Goal: Information Seeking & Learning: Check status

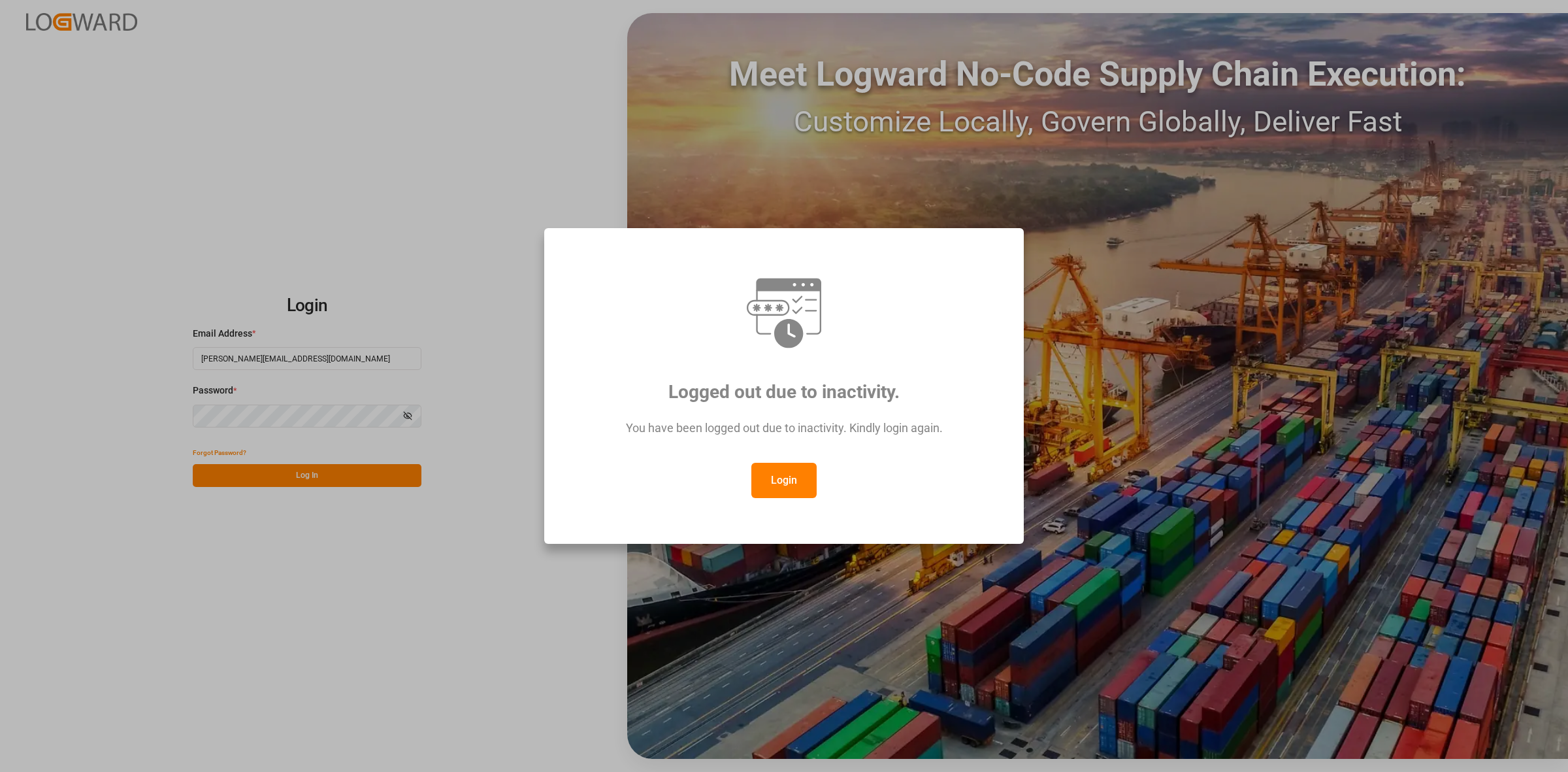
click at [785, 476] on button "Login" at bounding box center [783, 480] width 65 height 36
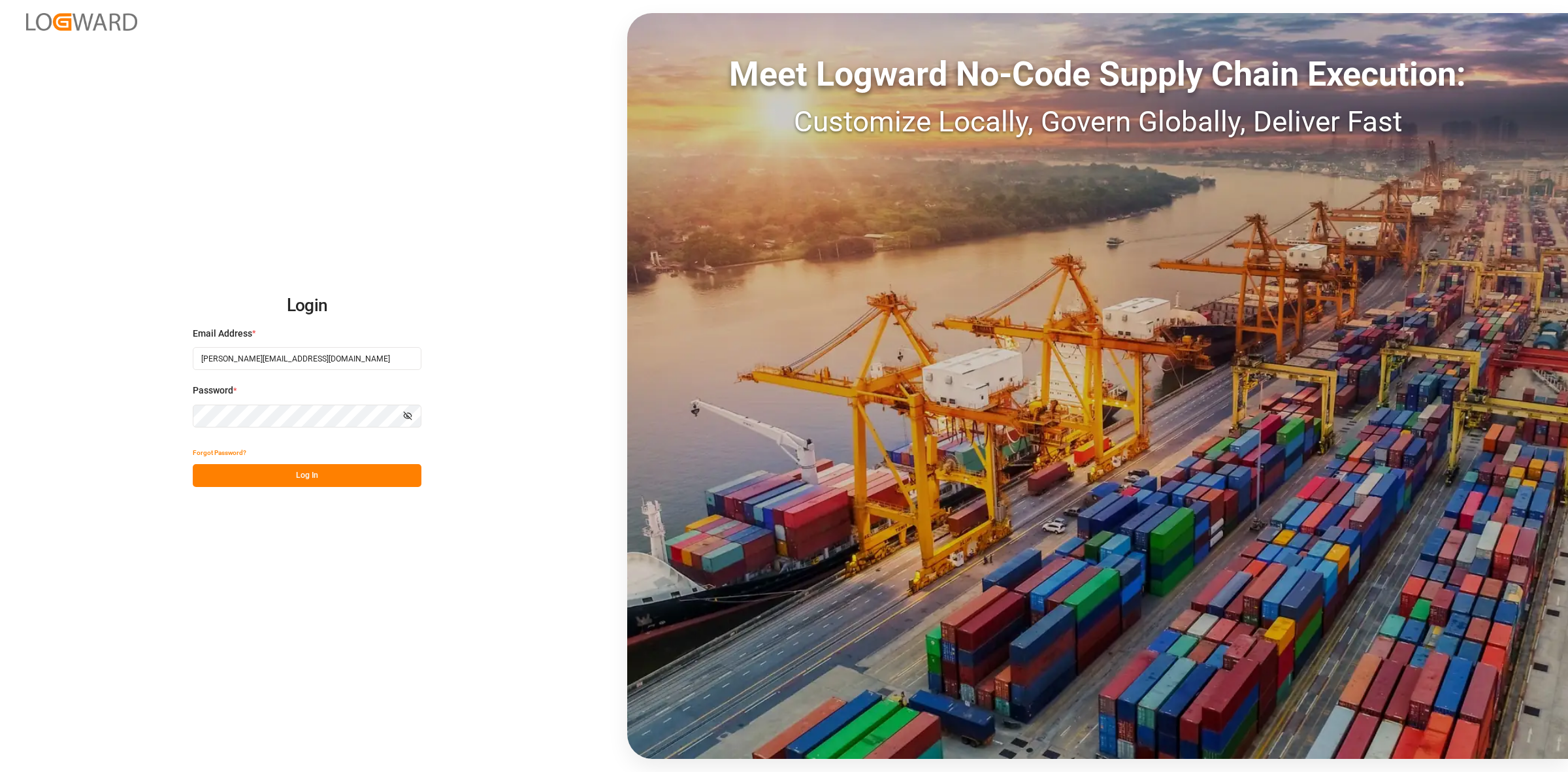
click at [322, 468] on button "Log In" at bounding box center [307, 475] width 228 height 23
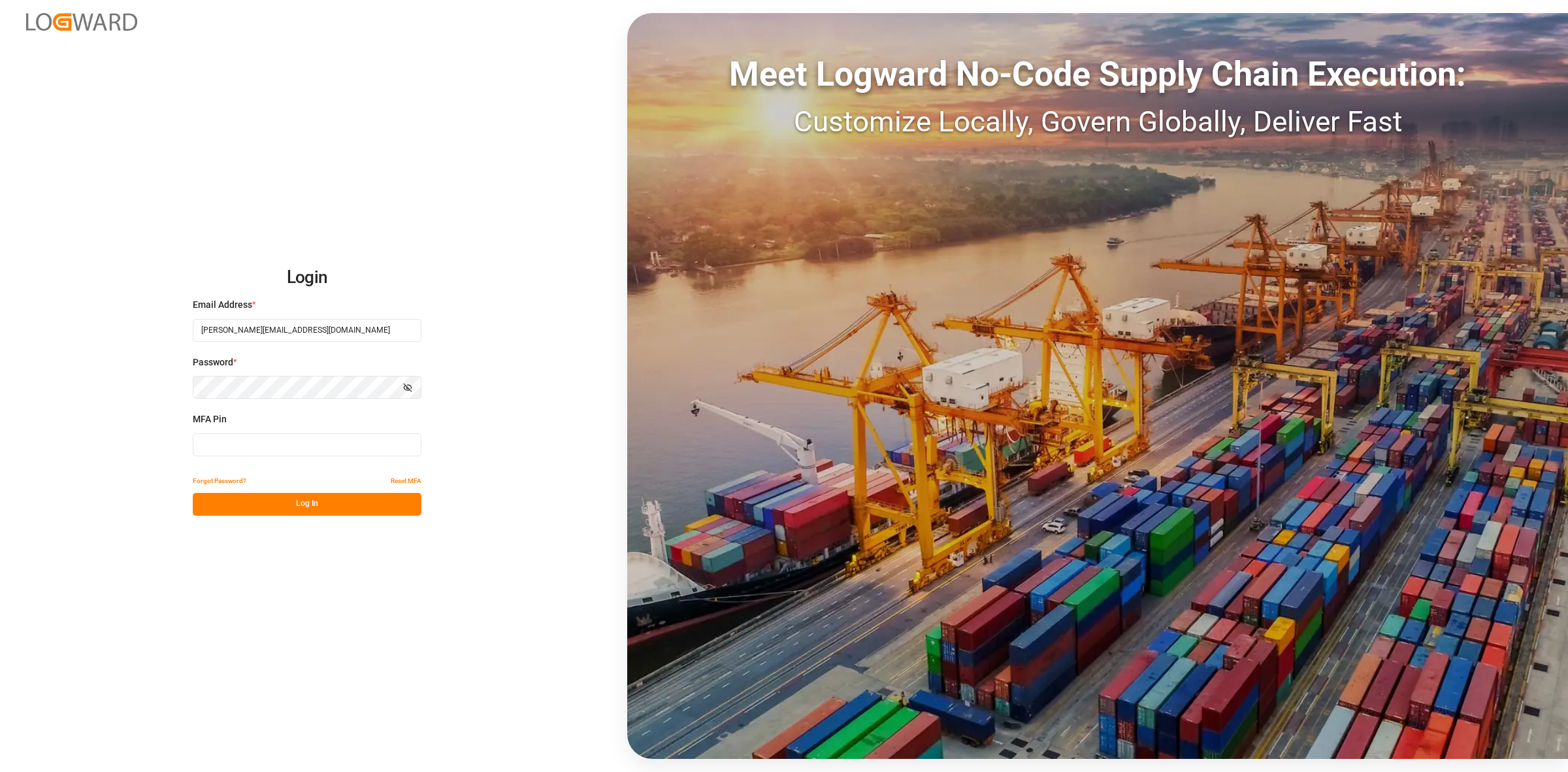
click at [246, 449] on input at bounding box center [307, 444] width 228 height 23
click at [220, 446] on input at bounding box center [307, 444] width 228 height 23
type input "641530"
click at [341, 504] on button "Log In" at bounding box center [307, 504] width 228 height 23
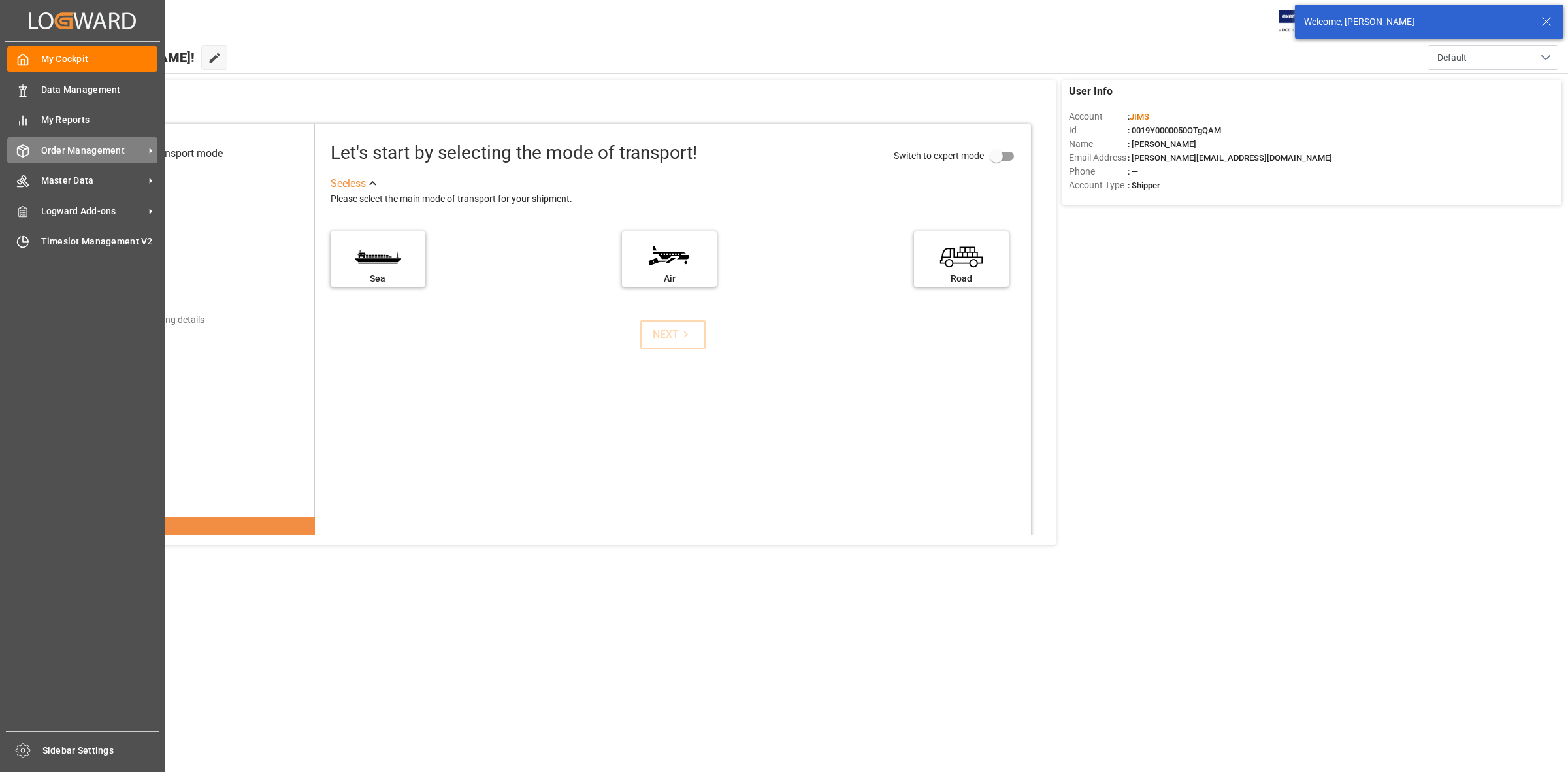
drag, startPoint x: 34, startPoint y: 151, endPoint x: 67, endPoint y: 151, distance: 33.0
click at [34, 151] on div "Order Management Order Management" at bounding box center [83, 150] width 151 height 25
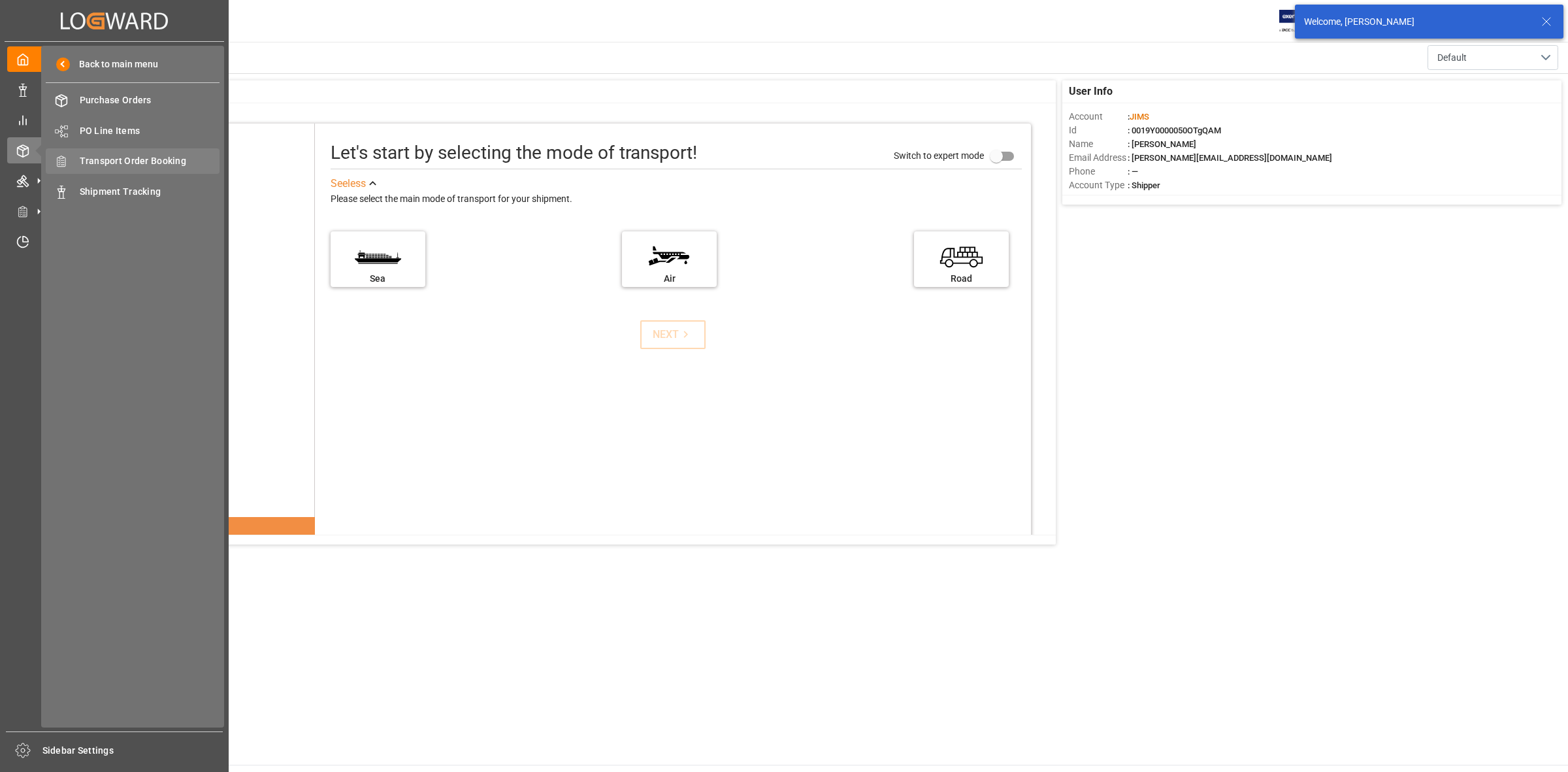
click at [129, 162] on span "Transport Order Booking" at bounding box center [150, 161] width 140 height 14
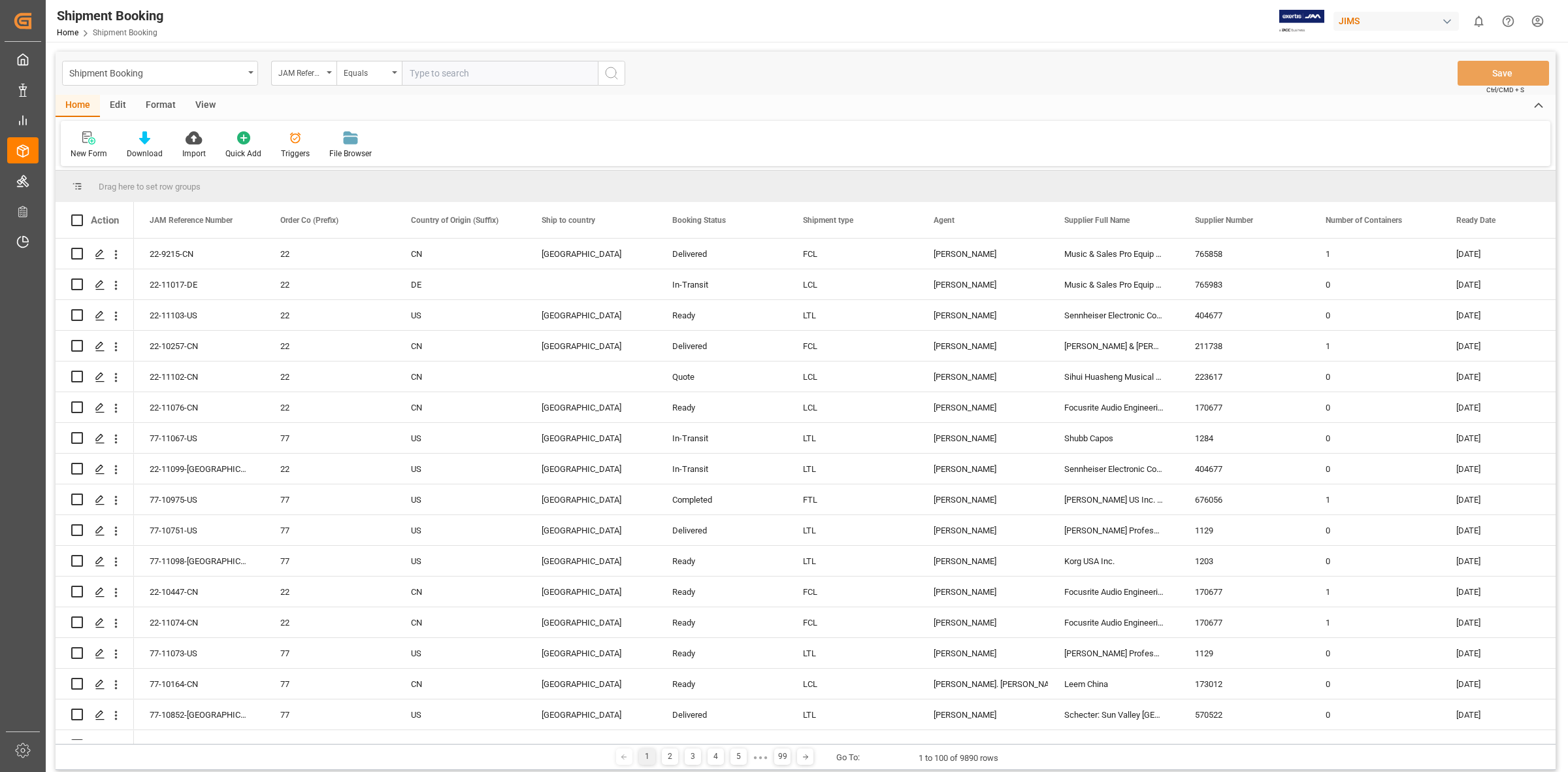
click at [430, 77] on input "text" at bounding box center [499, 73] width 196 height 25
type input "77-10083-JP"
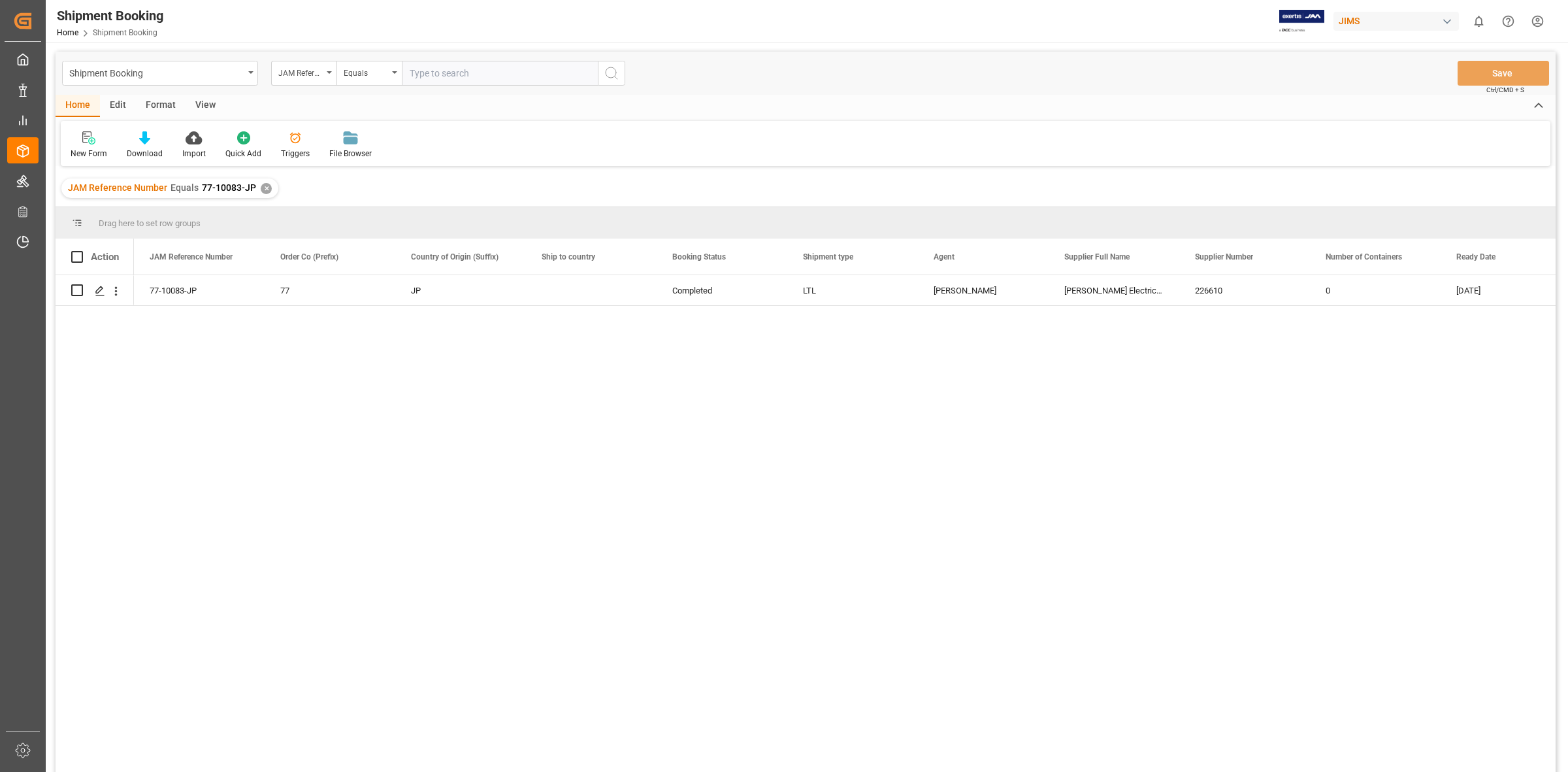
click at [452, 418] on div "77-10083-JP 77 JP Completed LTL [PERSON_NAME] Electric Co., Ltd. 226610 0 [DATE]" at bounding box center [845, 528] width 1422 height 505
click at [96, 292] on icon "Press SPACE to select this row." at bounding box center [99, 290] width 10 height 10
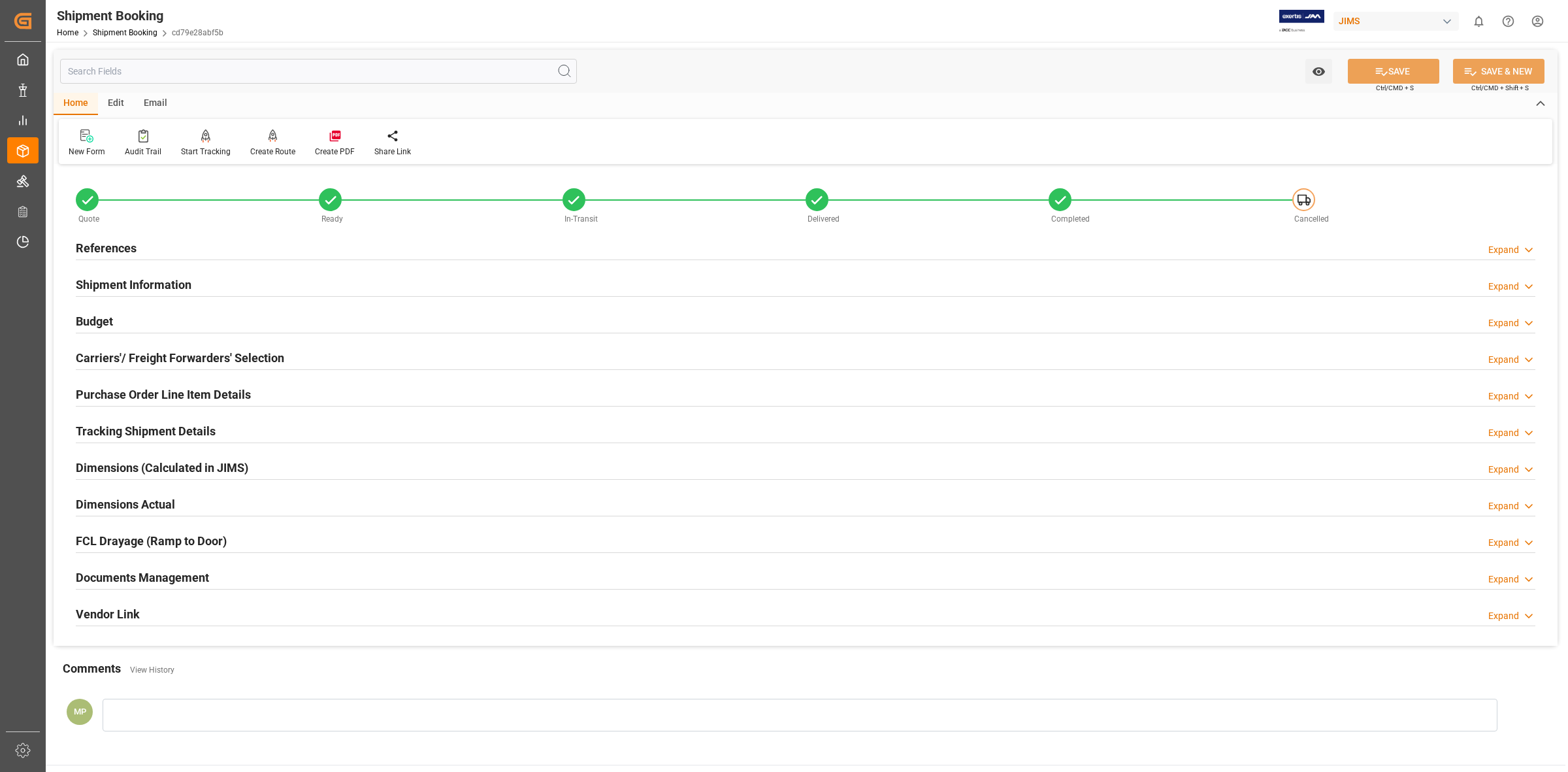
click at [1502, 575] on div "Expand" at bounding box center [1503, 580] width 31 height 14
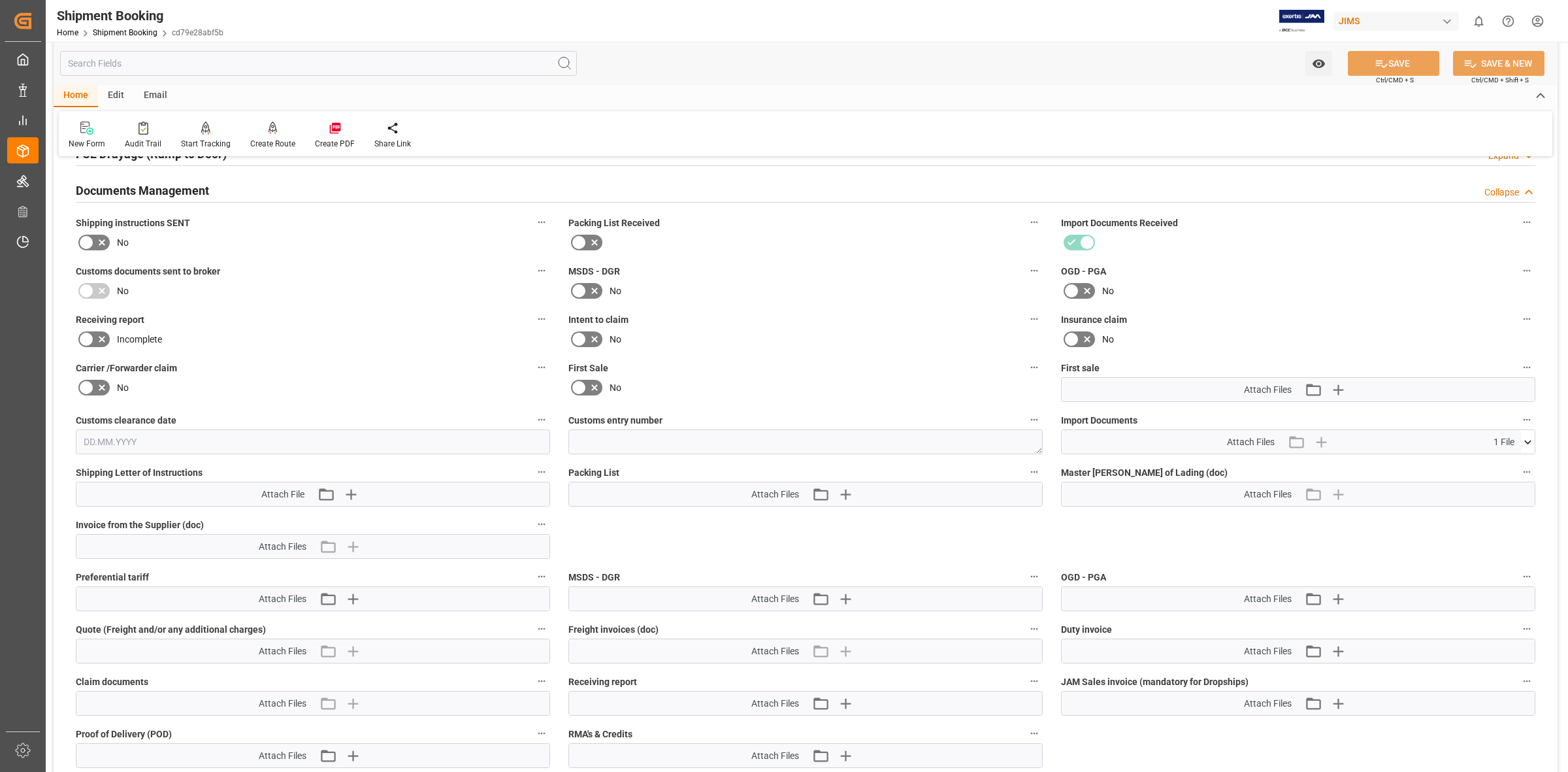
scroll to position [490, 0]
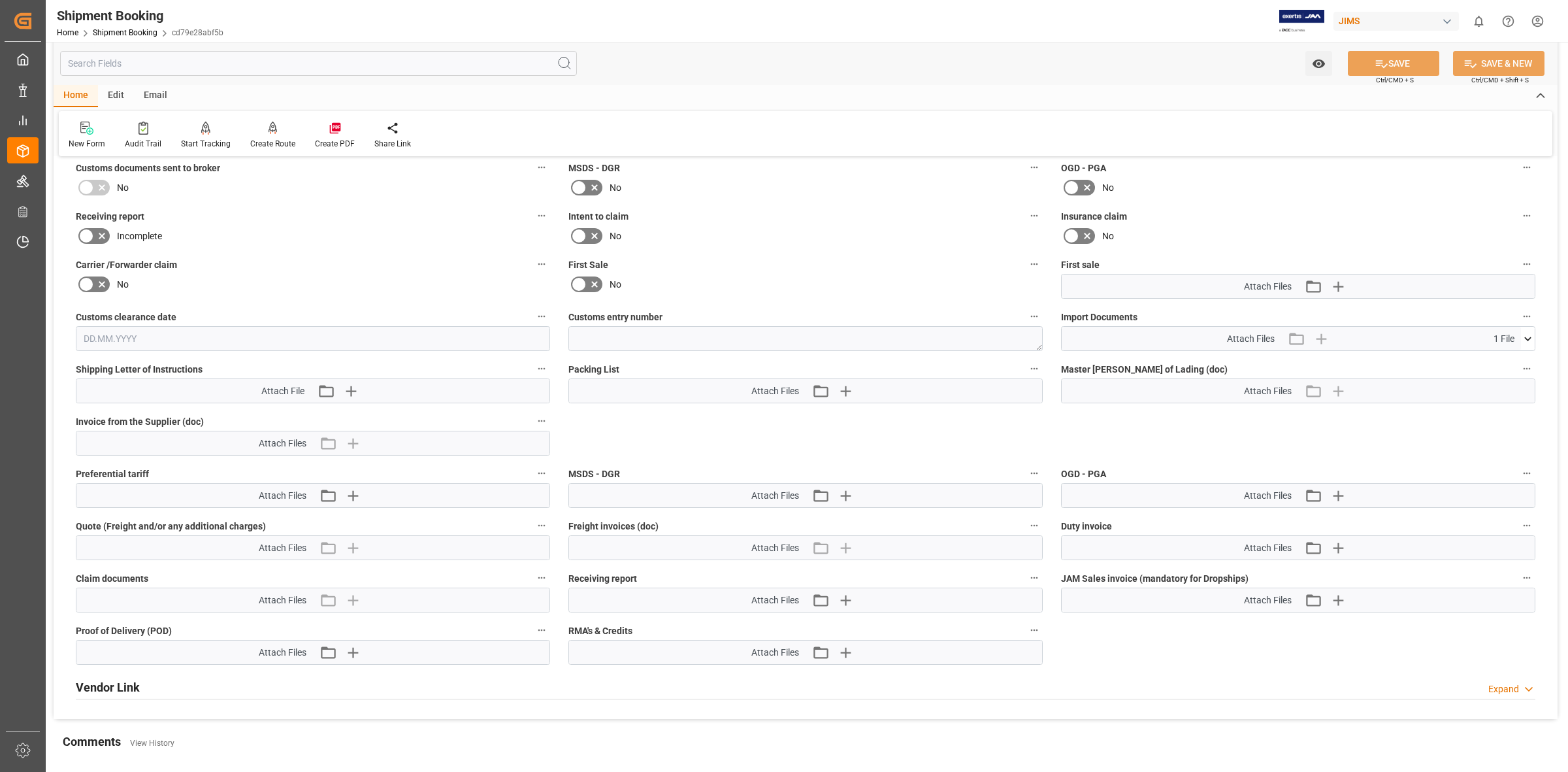
click at [1526, 334] on icon at bounding box center [1528, 339] width 14 height 14
click at [1496, 357] on icon at bounding box center [1493, 363] width 14 height 14
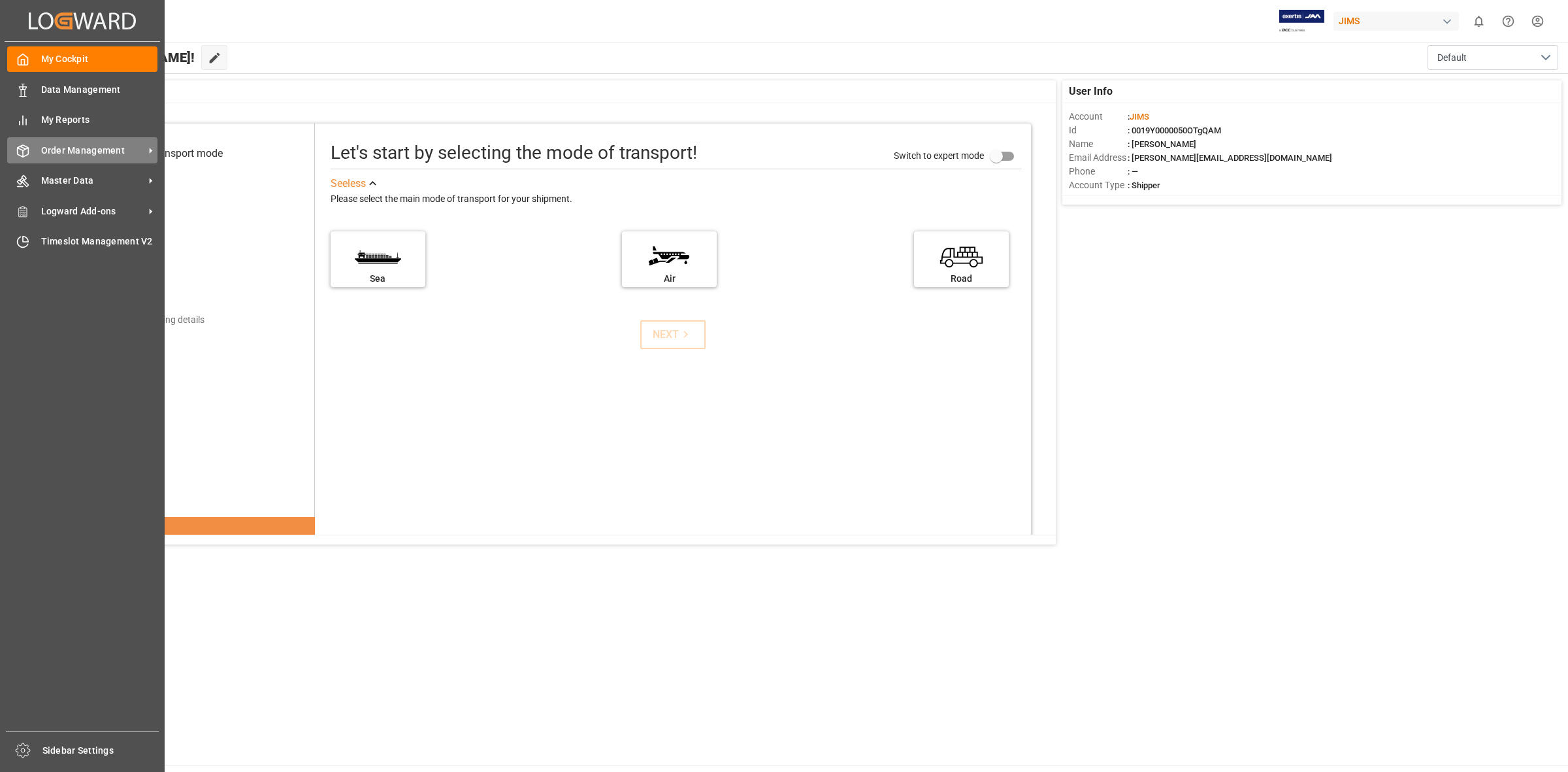
click at [52, 153] on span "Order Management" at bounding box center [92, 151] width 103 height 14
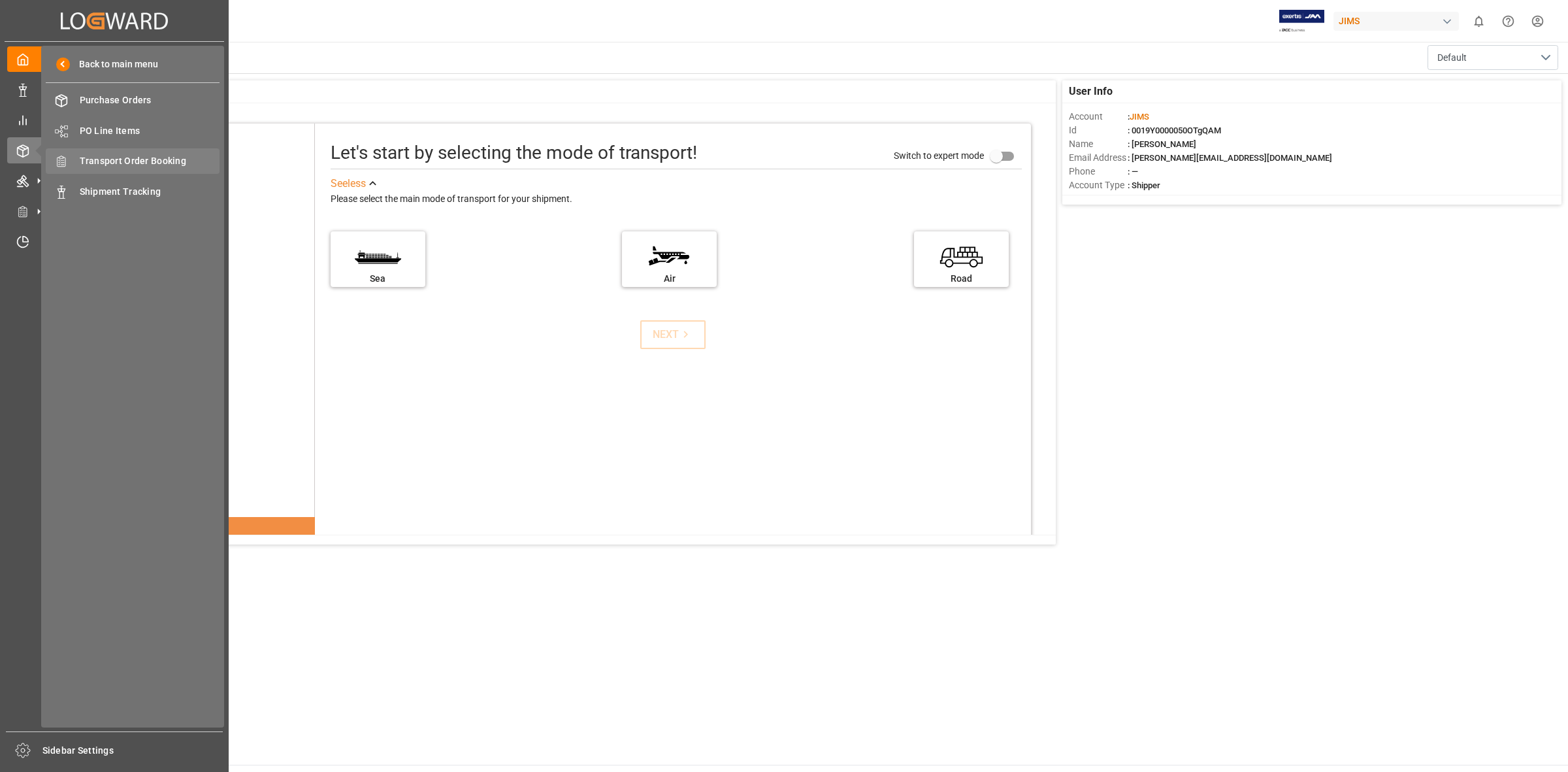
click at [151, 155] on span "Transport Order Booking" at bounding box center [150, 161] width 140 height 14
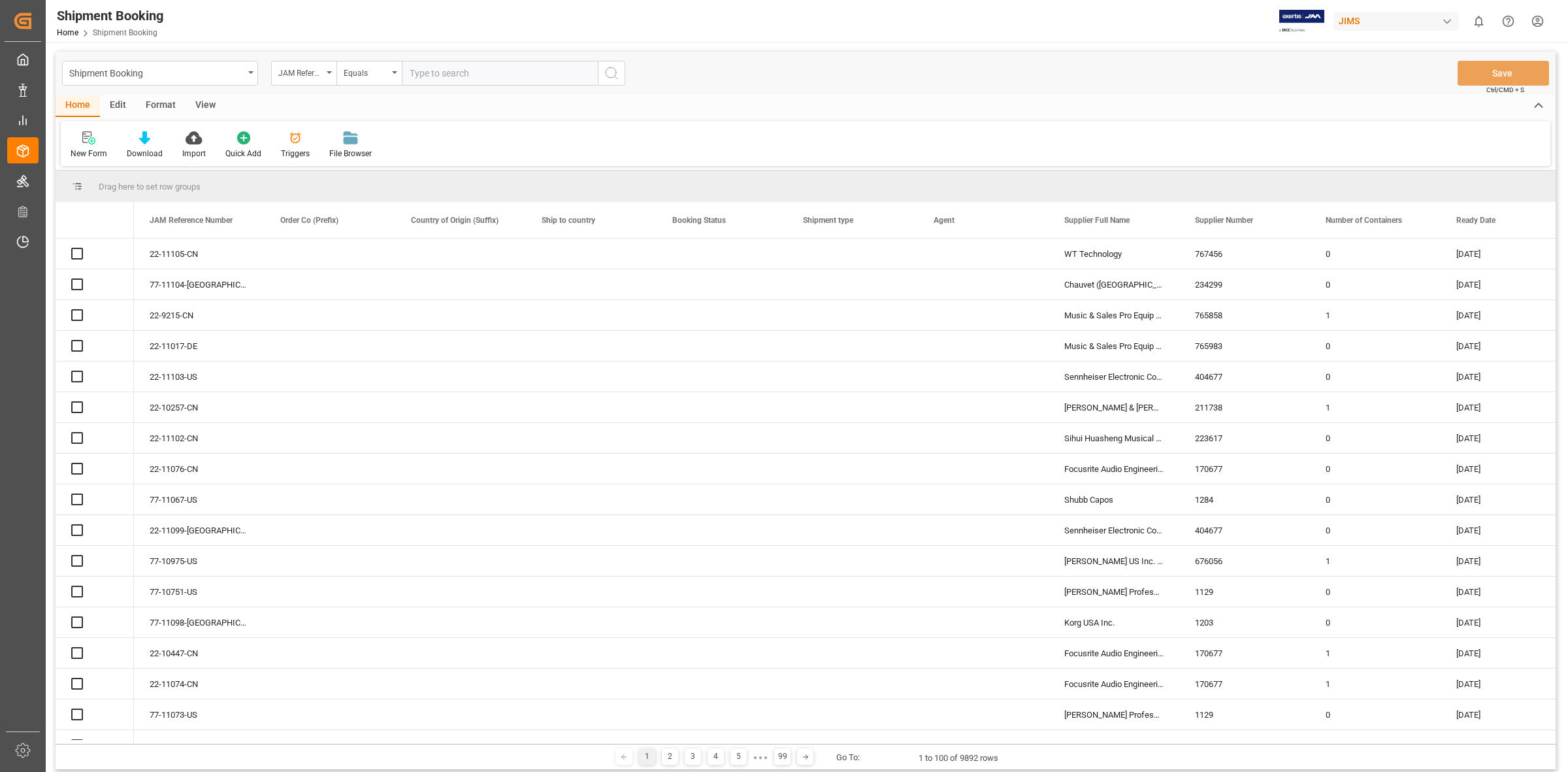
click at [432, 73] on input "text" at bounding box center [499, 73] width 196 height 25
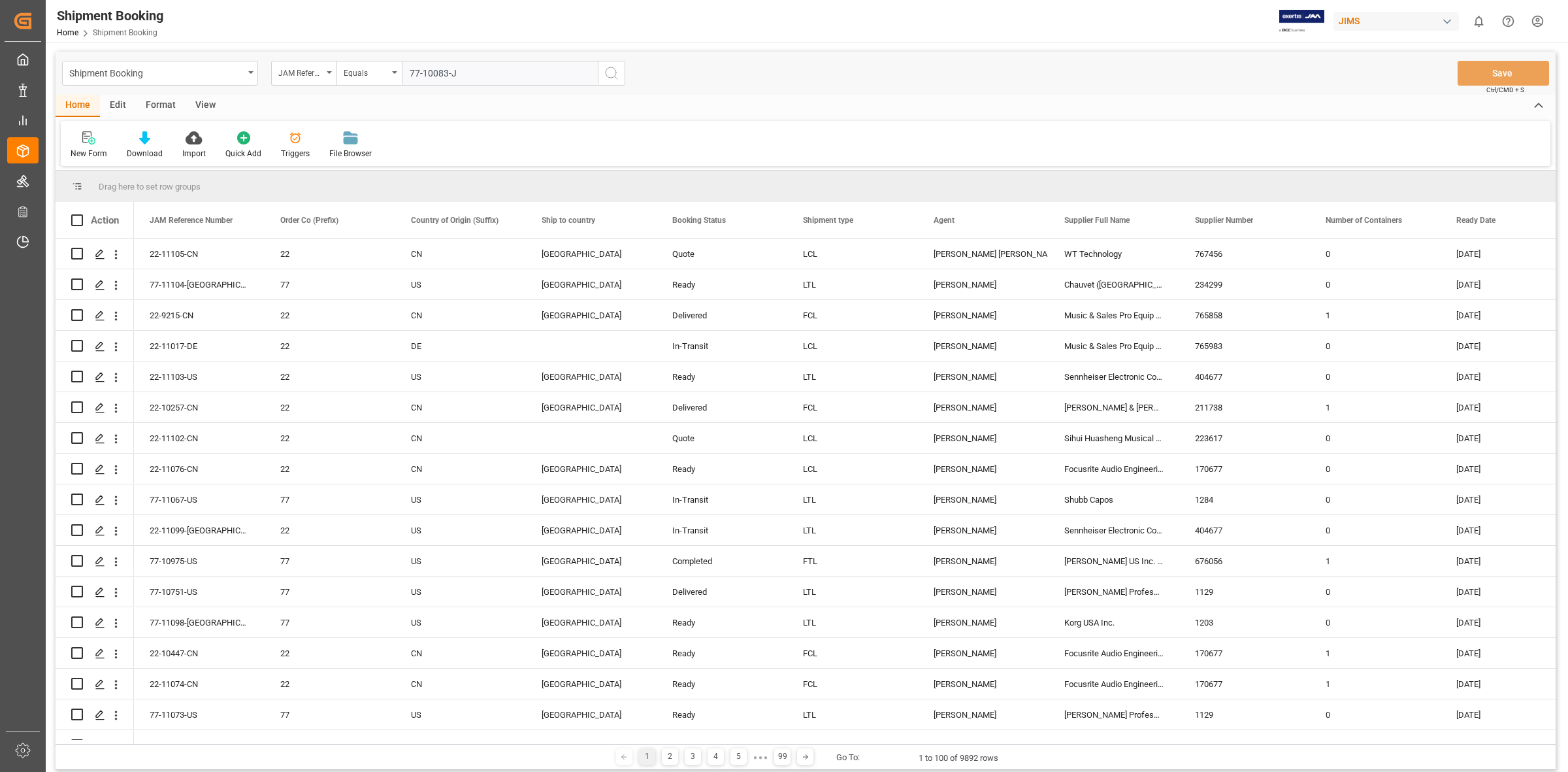
type input "77-10083-JP"
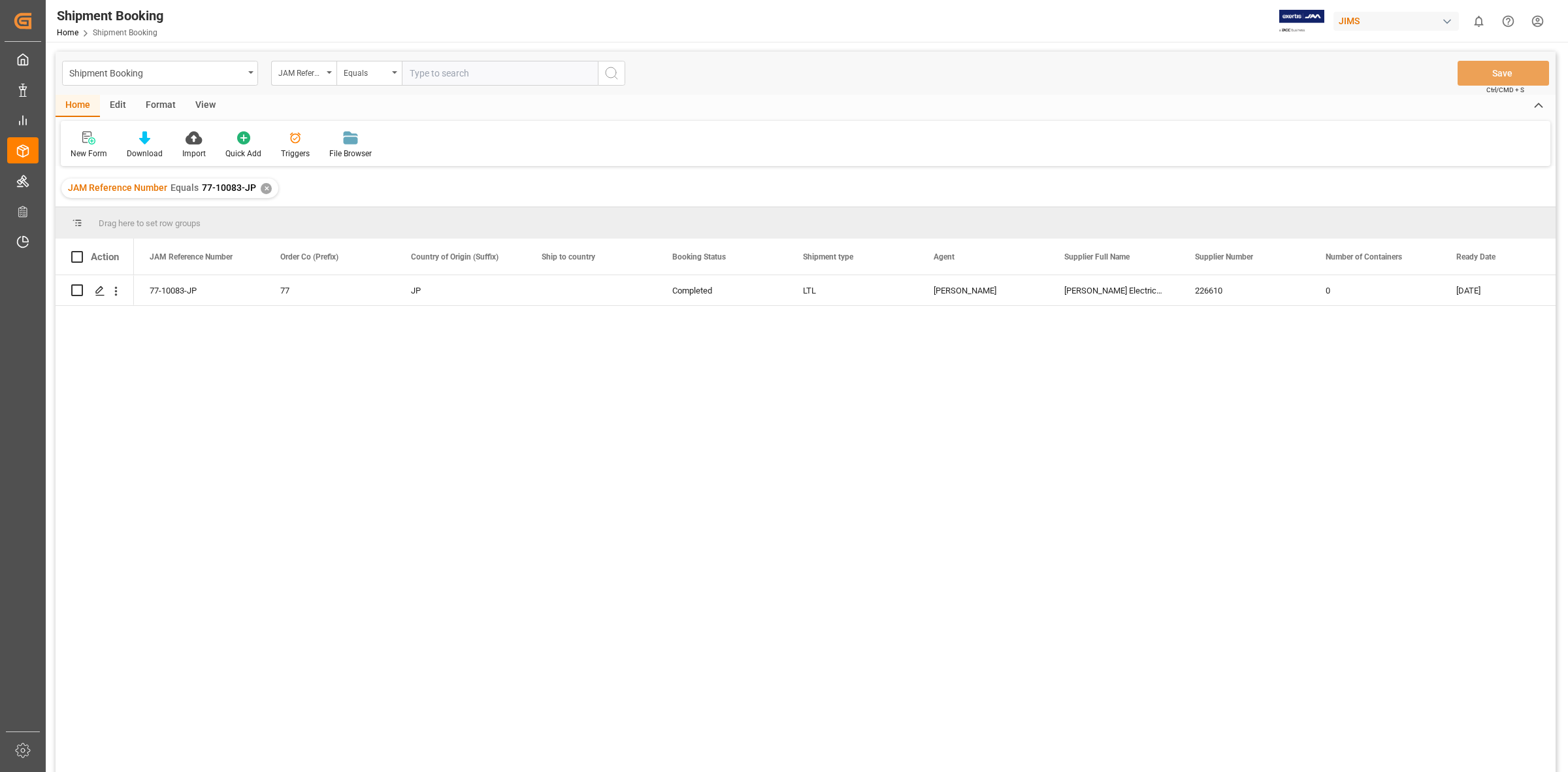
click at [338, 344] on div "77-10083-JP 77 JP Completed LTL [PERSON_NAME] Electric Co., Ltd. 226610 0 [DATE]" at bounding box center [845, 528] width 1422 height 505
click at [94, 288] on div "Press SPACE to select this row." at bounding box center [99, 291] width 20 height 24
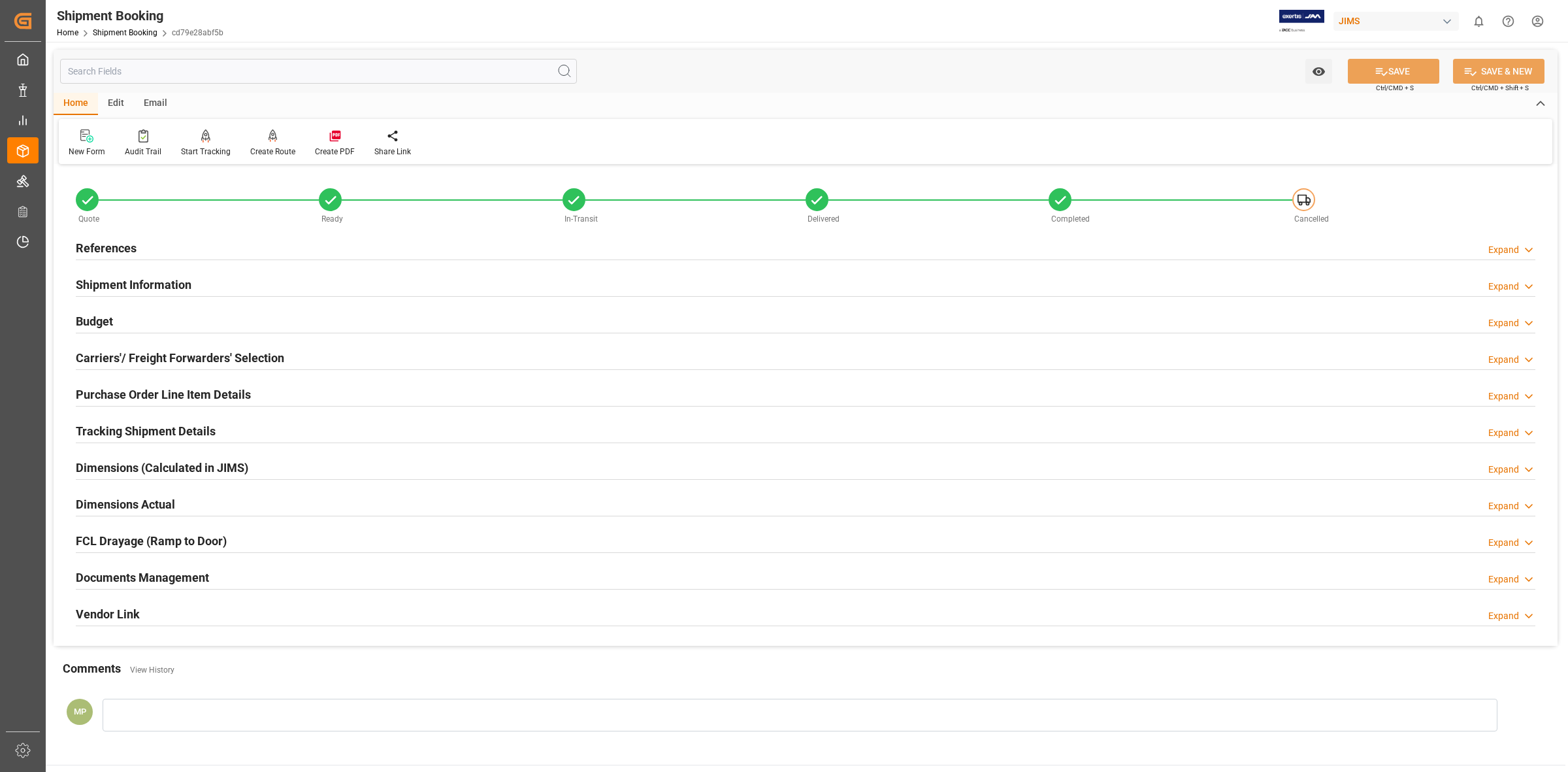
click at [1490, 572] on div "Documents Management Expand" at bounding box center [805, 576] width 1459 height 25
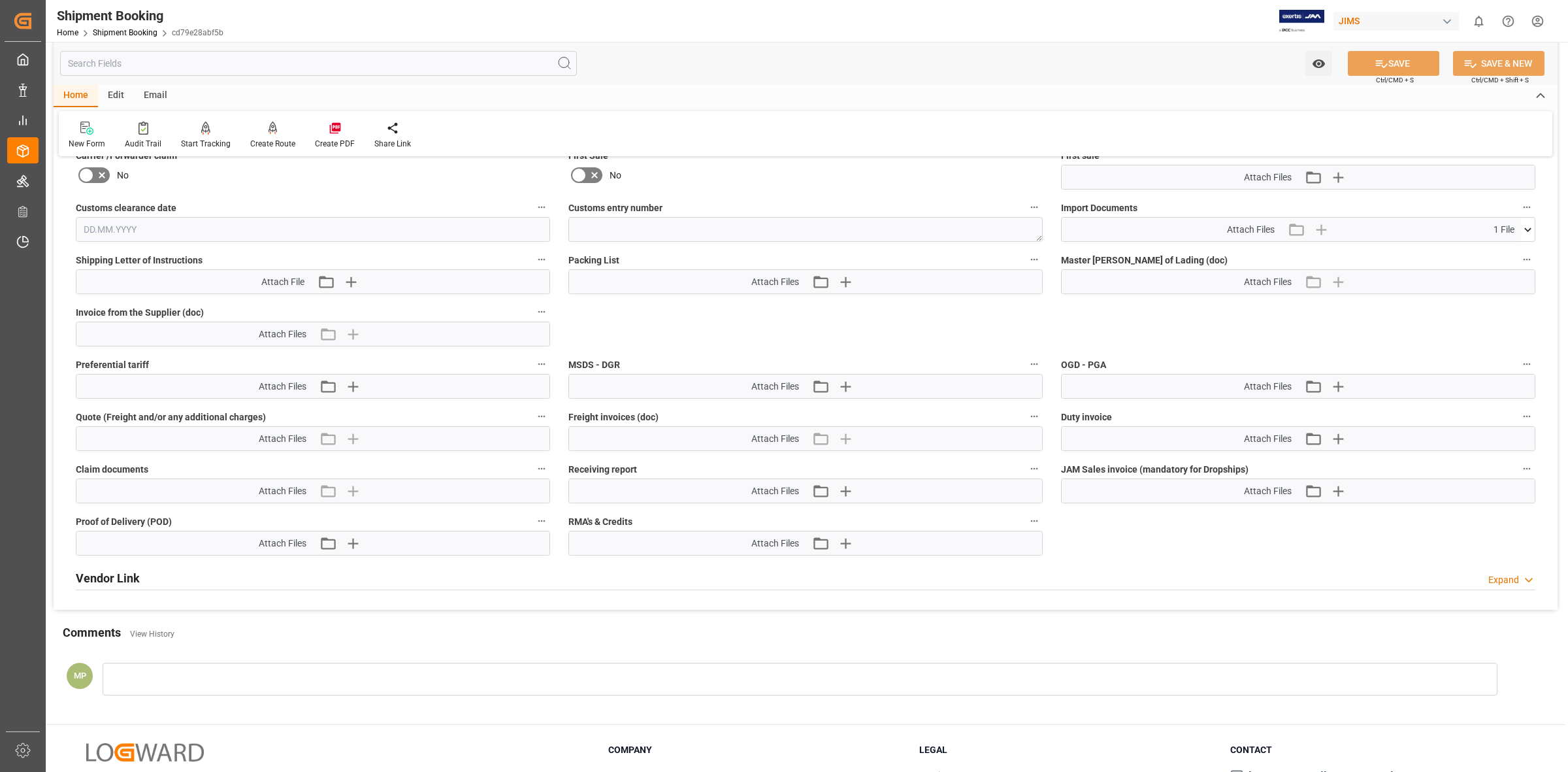
scroll to position [572, 0]
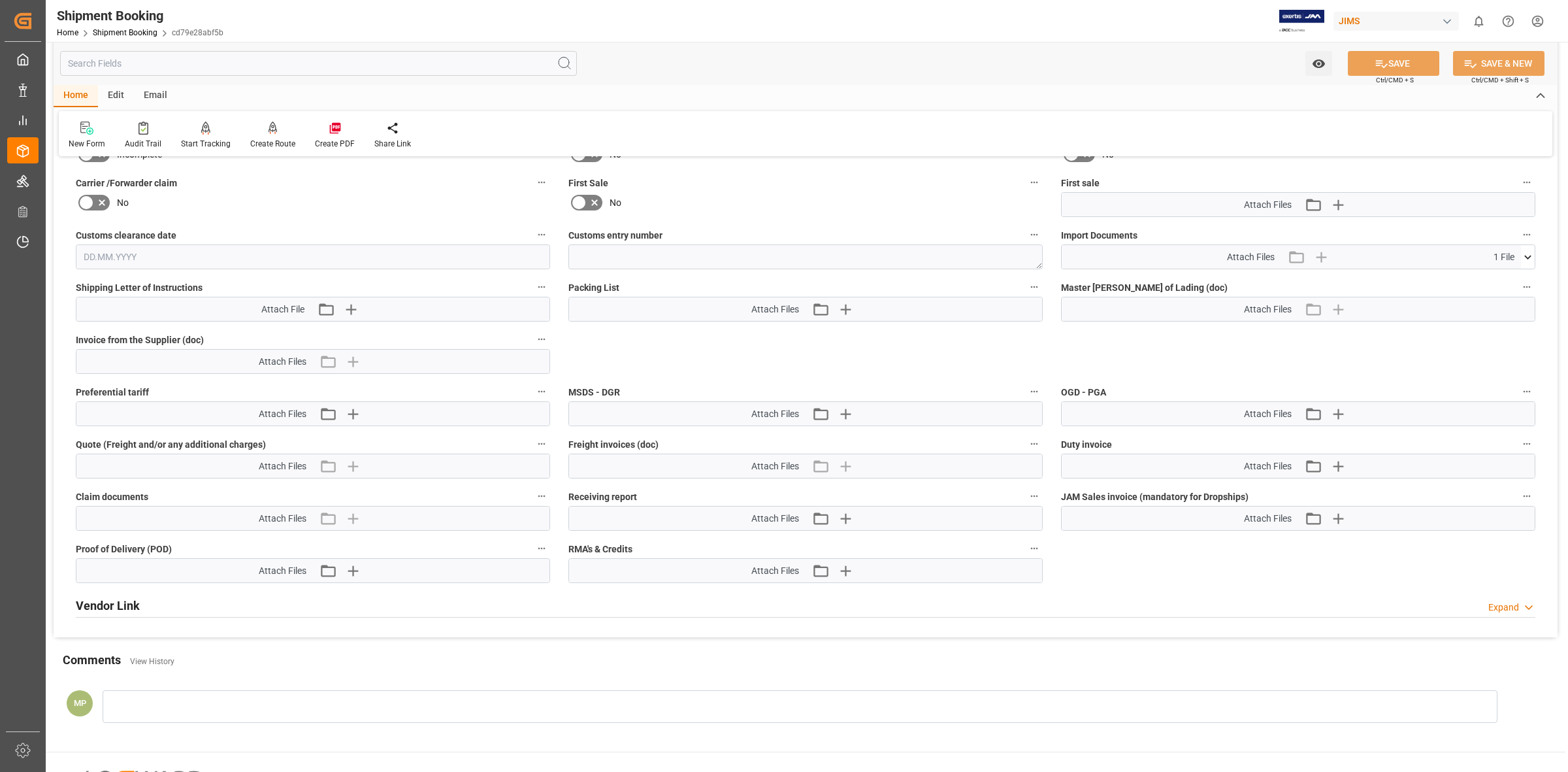
click at [1528, 250] on icon at bounding box center [1528, 257] width 14 height 14
click at [1516, 277] on icon at bounding box center [1521, 281] width 12 height 8
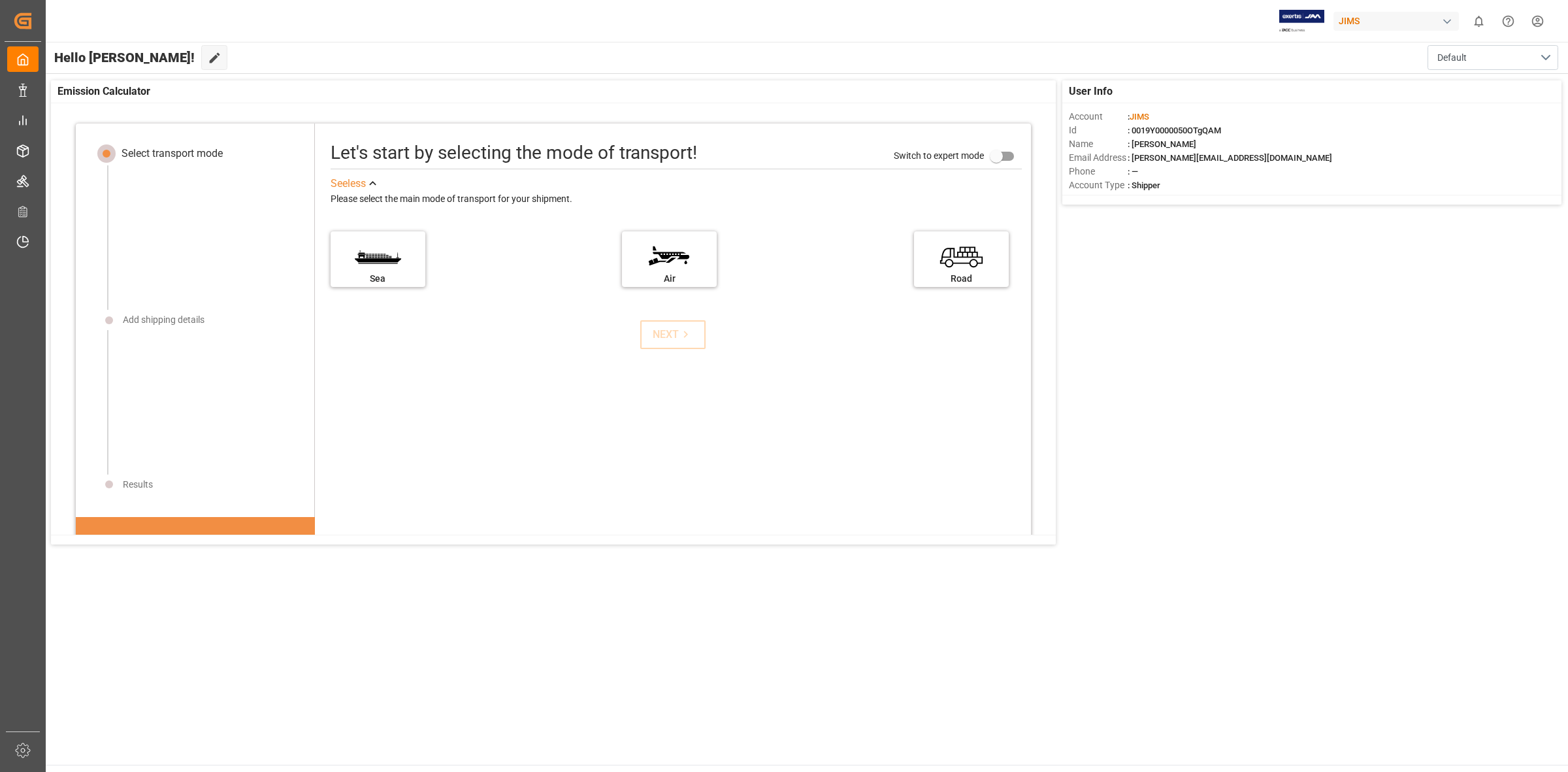
drag, startPoint x: 1367, startPoint y: 327, endPoint x: 1472, endPoint y: 192, distance: 171.0
click at [1374, 320] on div "User Info Account : [PERSON_NAME] : 0019Y0000050OTgQAM Name : [PERSON_NAME] Ema…" at bounding box center [806, 312] width 1524 height 477
click at [1386, 286] on div "User Info Account : [PERSON_NAME] : 0019Y0000050OTgQAM Name : [PERSON_NAME] Ema…" at bounding box center [806, 312] width 1524 height 477
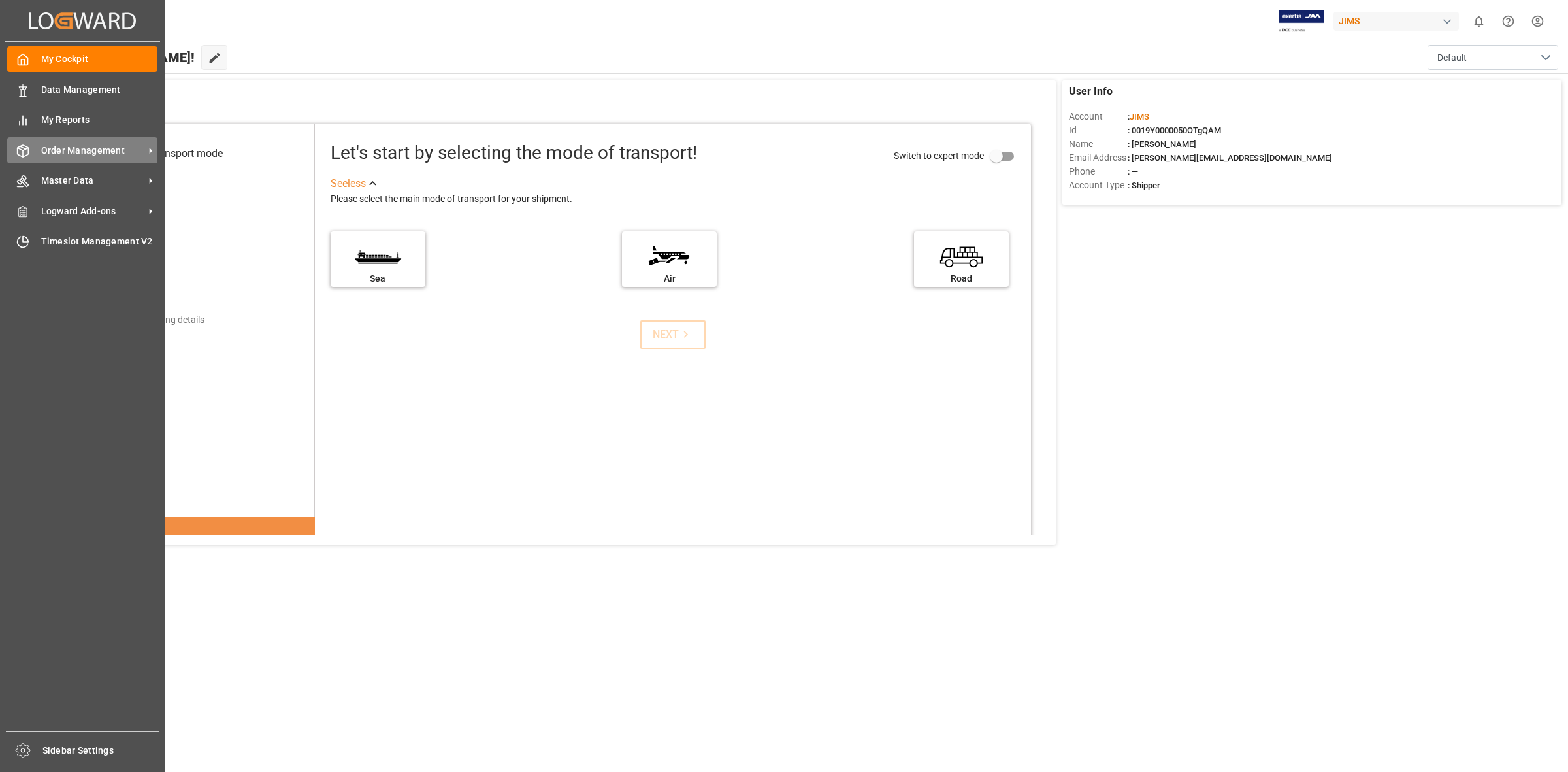
click at [41, 152] on span "Order Management" at bounding box center [92, 151] width 103 height 14
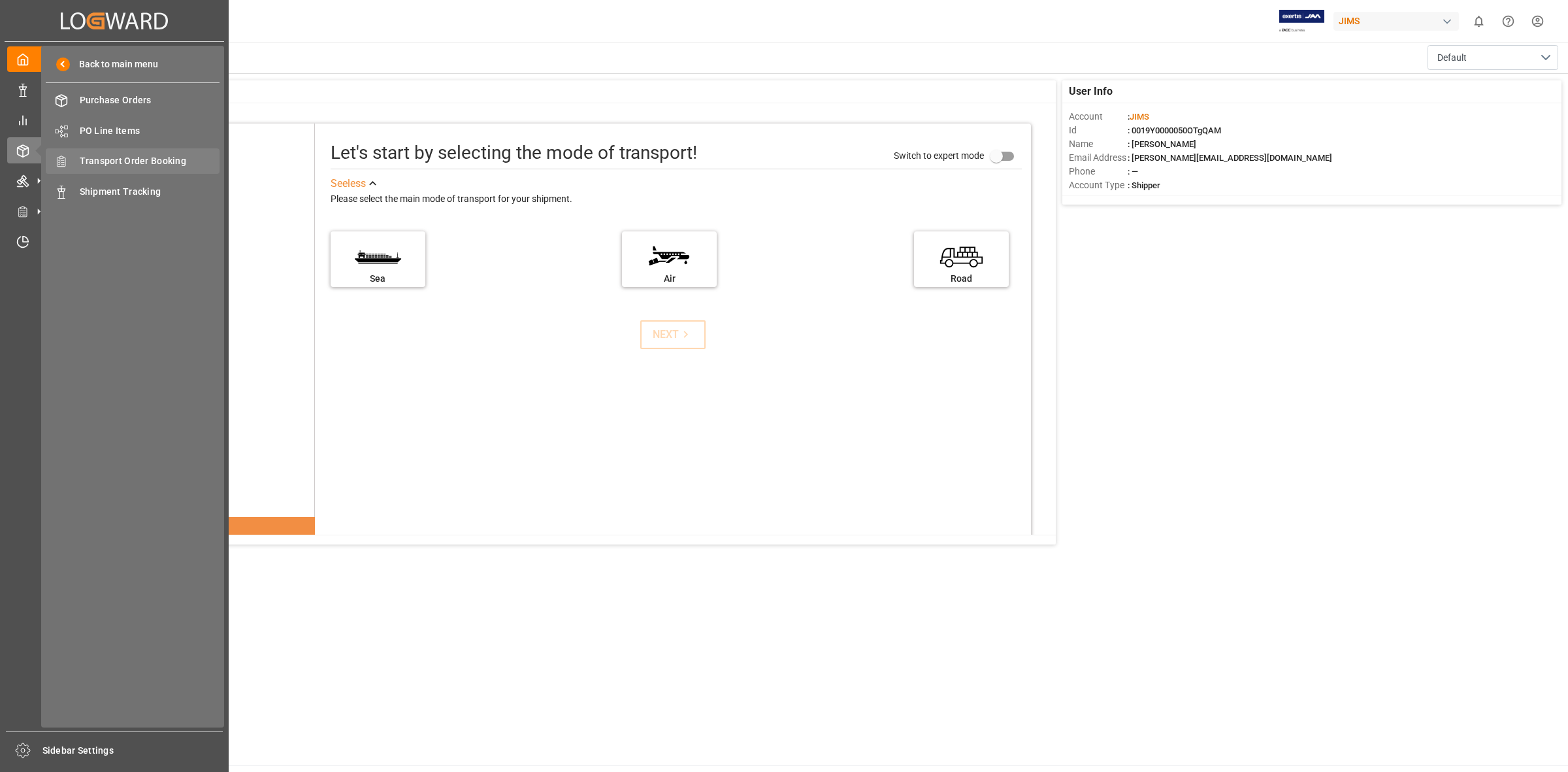
click at [149, 155] on span "Transport Order Booking" at bounding box center [150, 161] width 140 height 14
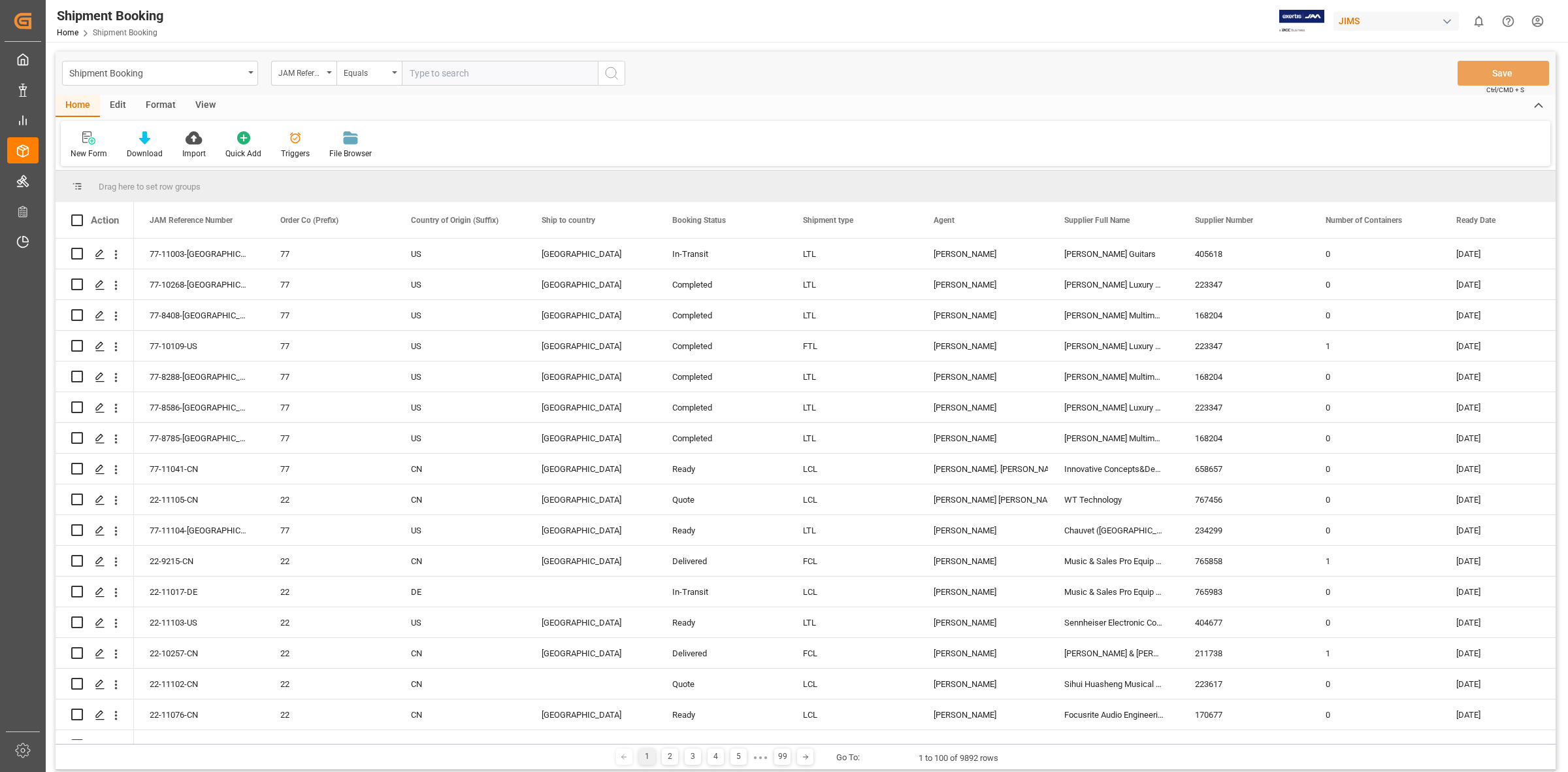
click at [433, 73] on input "text" at bounding box center [499, 73] width 196 height 25
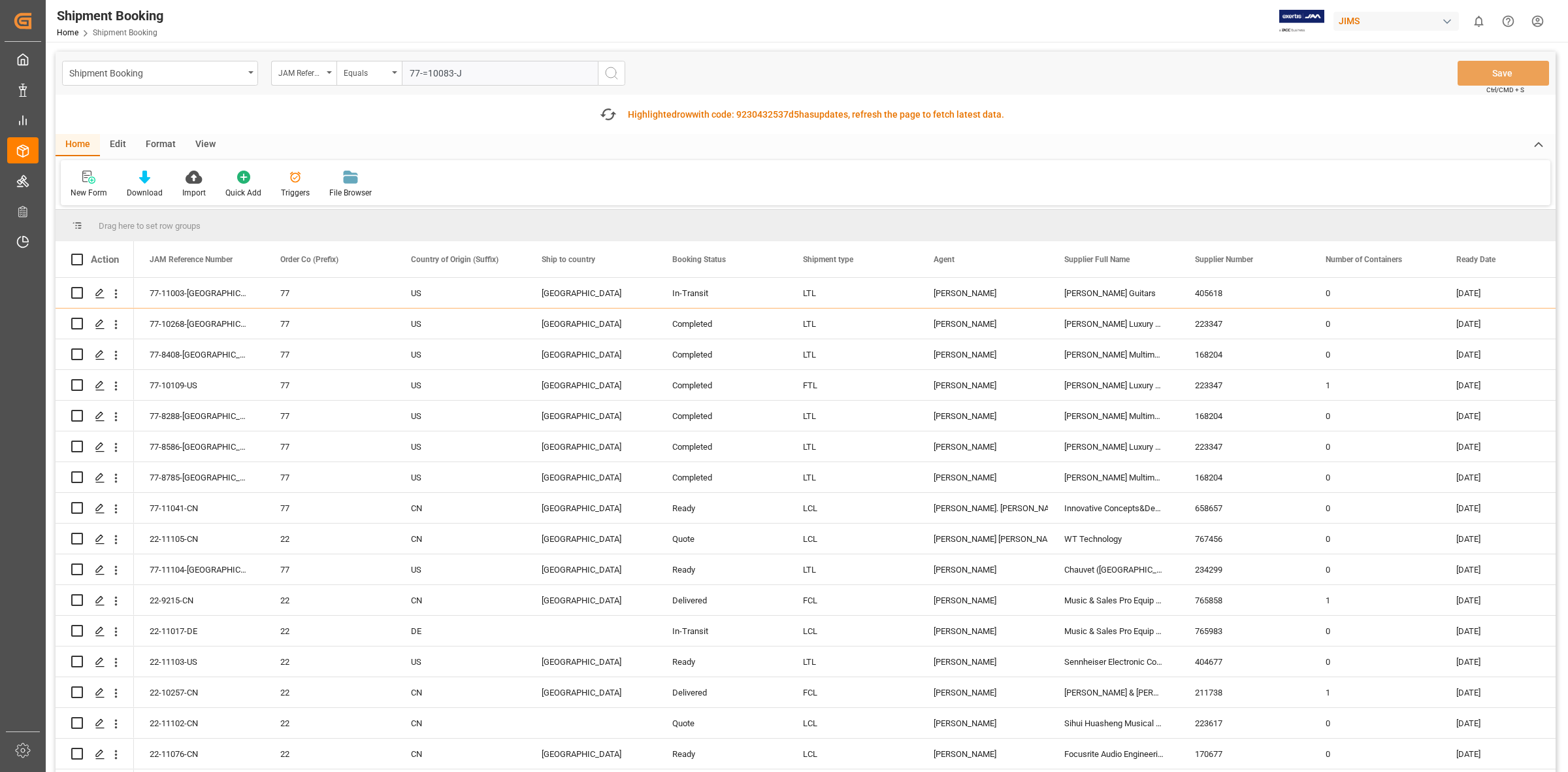
type input "77-=10083-JP"
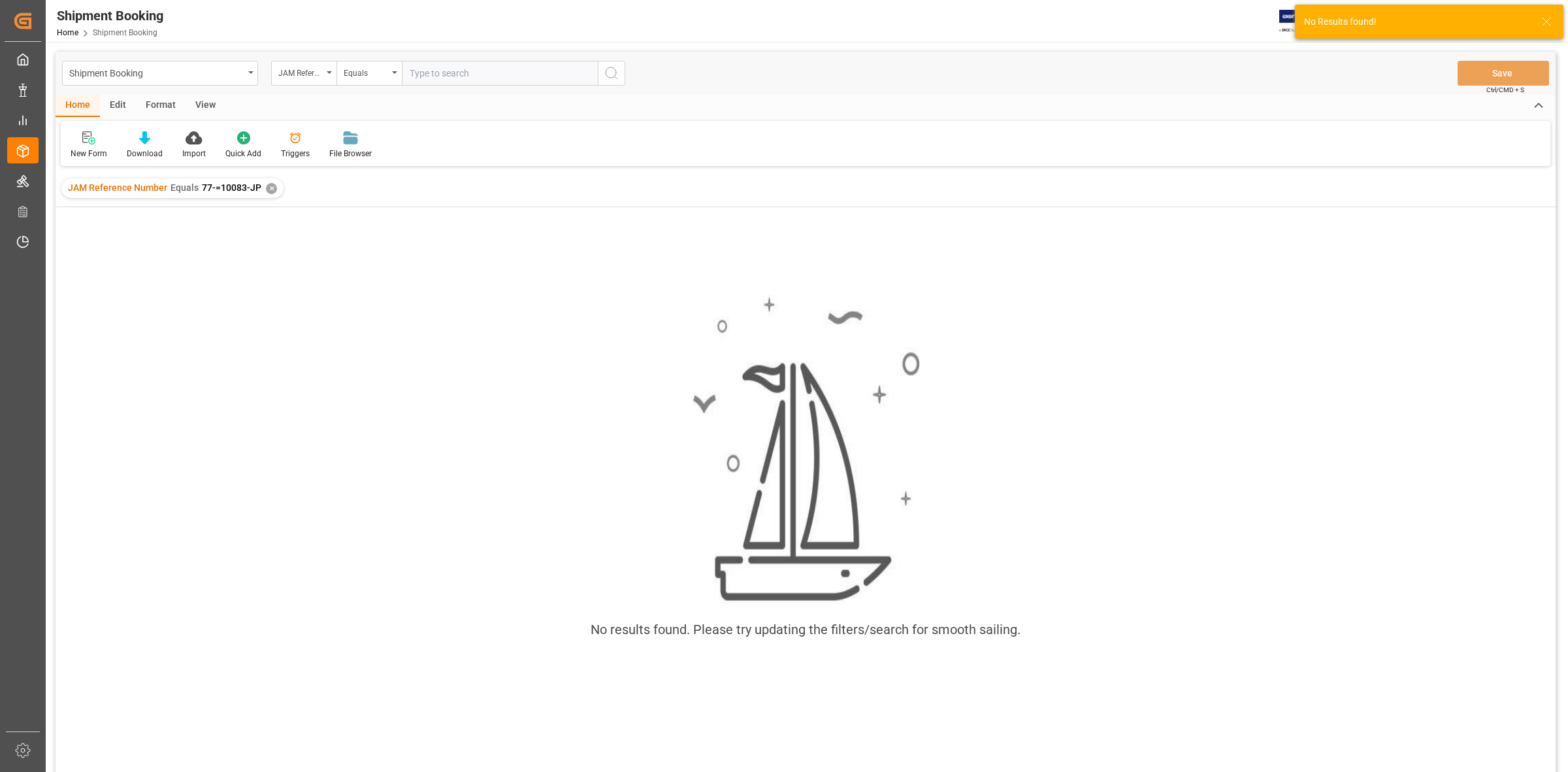
click at [230, 183] on span "77-=10083-JP" at bounding box center [231, 187] width 60 height 10
click at [266, 186] on div "✕" at bounding box center [272, 188] width 11 height 11
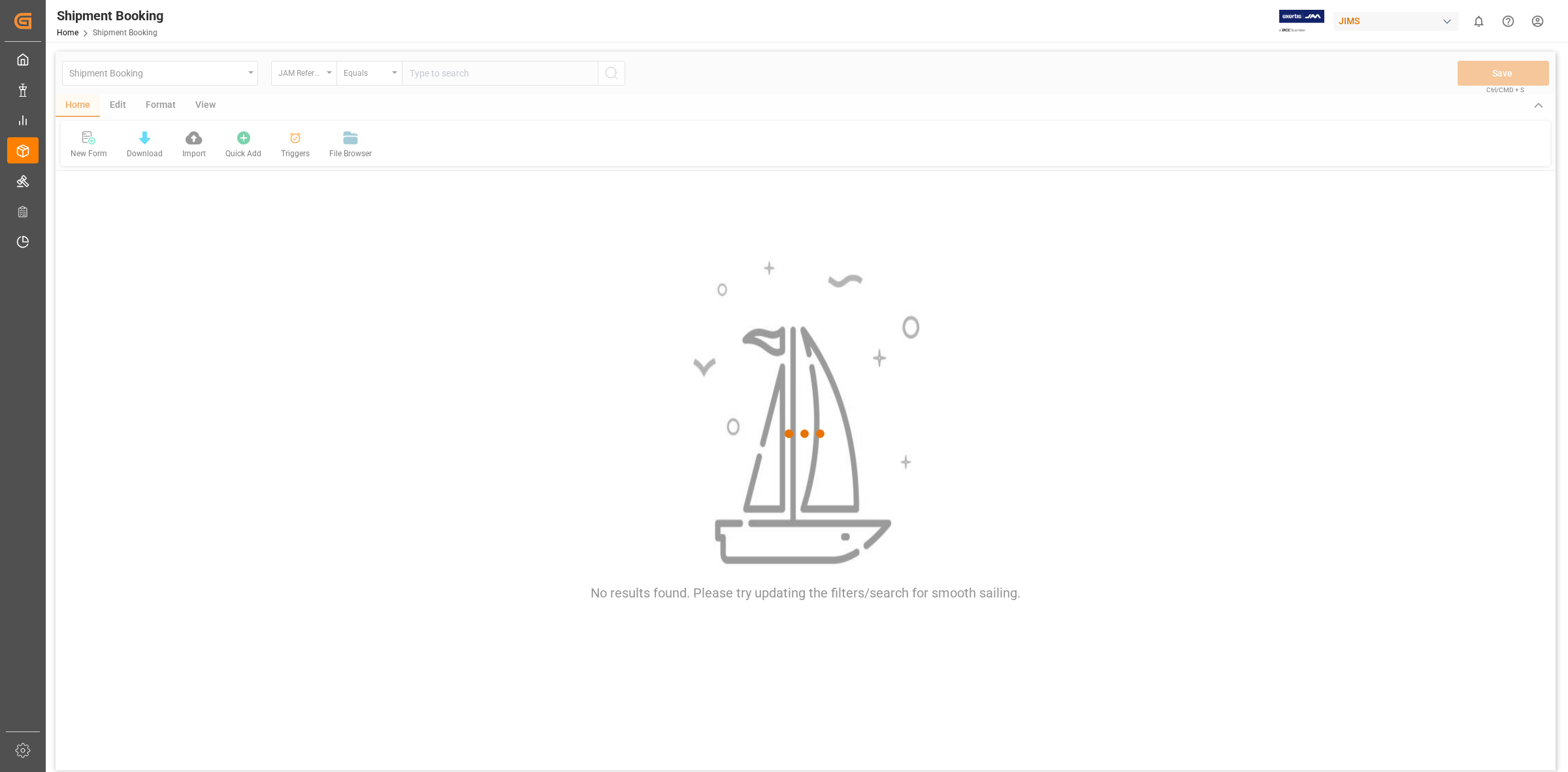
click at [440, 73] on div at bounding box center [805, 433] width 1500 height 764
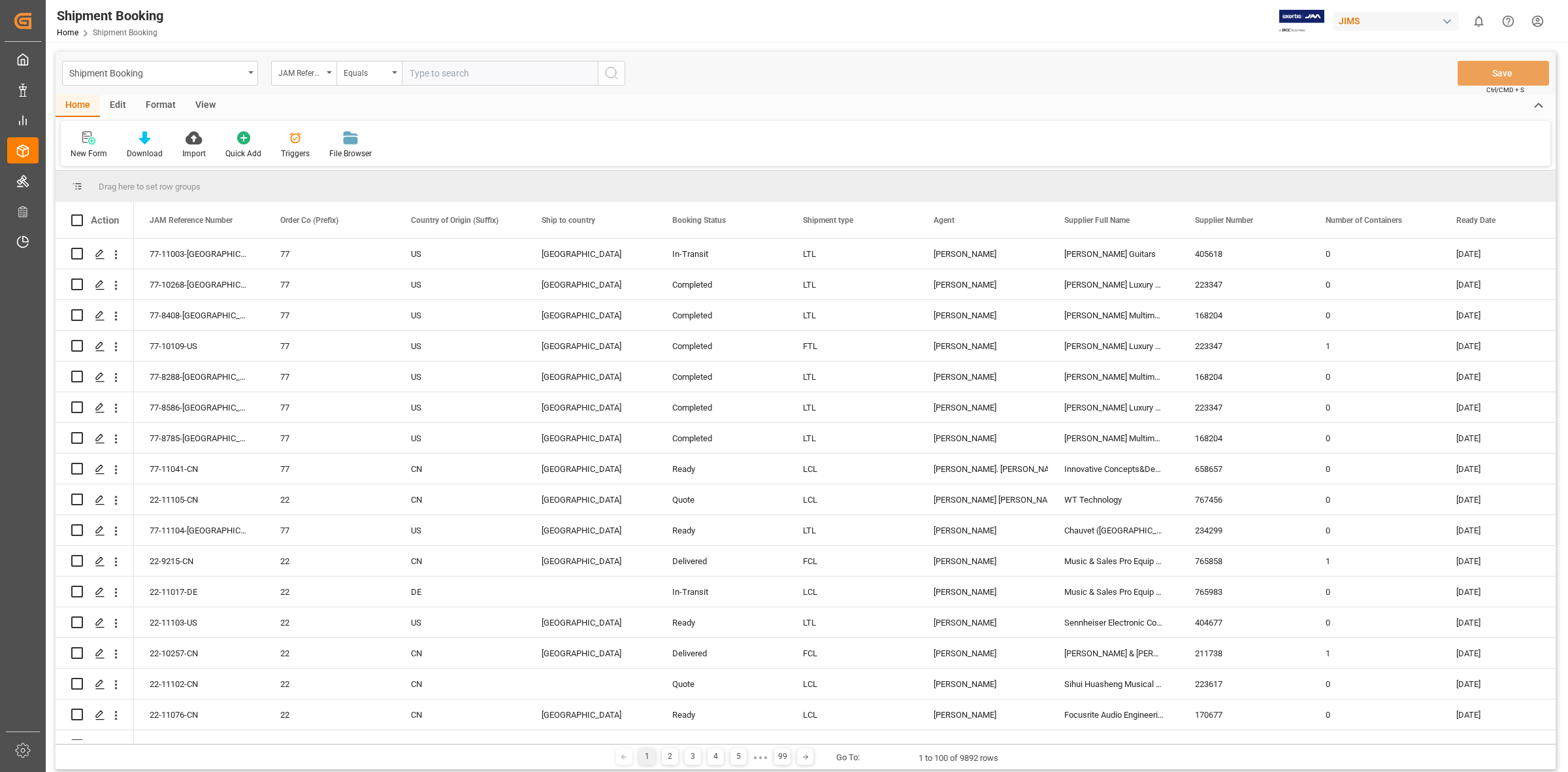
click at [417, 75] on input "text" at bounding box center [499, 73] width 196 height 25
type input "77-10083-JP"
click at [616, 74] on circle "search button" at bounding box center [610, 72] width 10 height 10
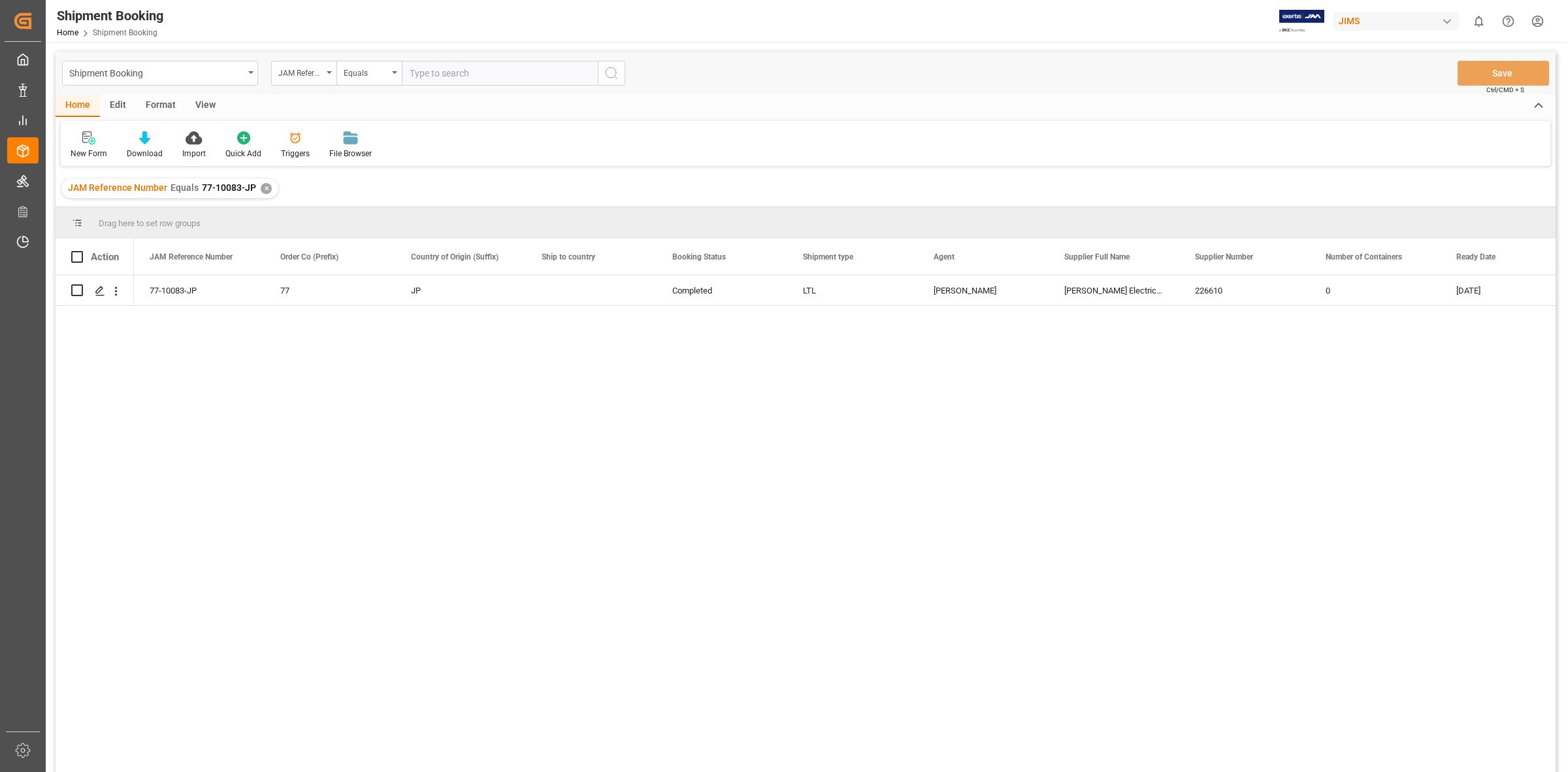
click at [287, 353] on div "77-10083-JP 77 JP Completed LTL [PERSON_NAME] Electric Co., Ltd. 226610 0 [DATE]" at bounding box center [845, 528] width 1422 height 505
click at [102, 287] on polygon "Press SPACE to select this row." at bounding box center [99, 290] width 7 height 7
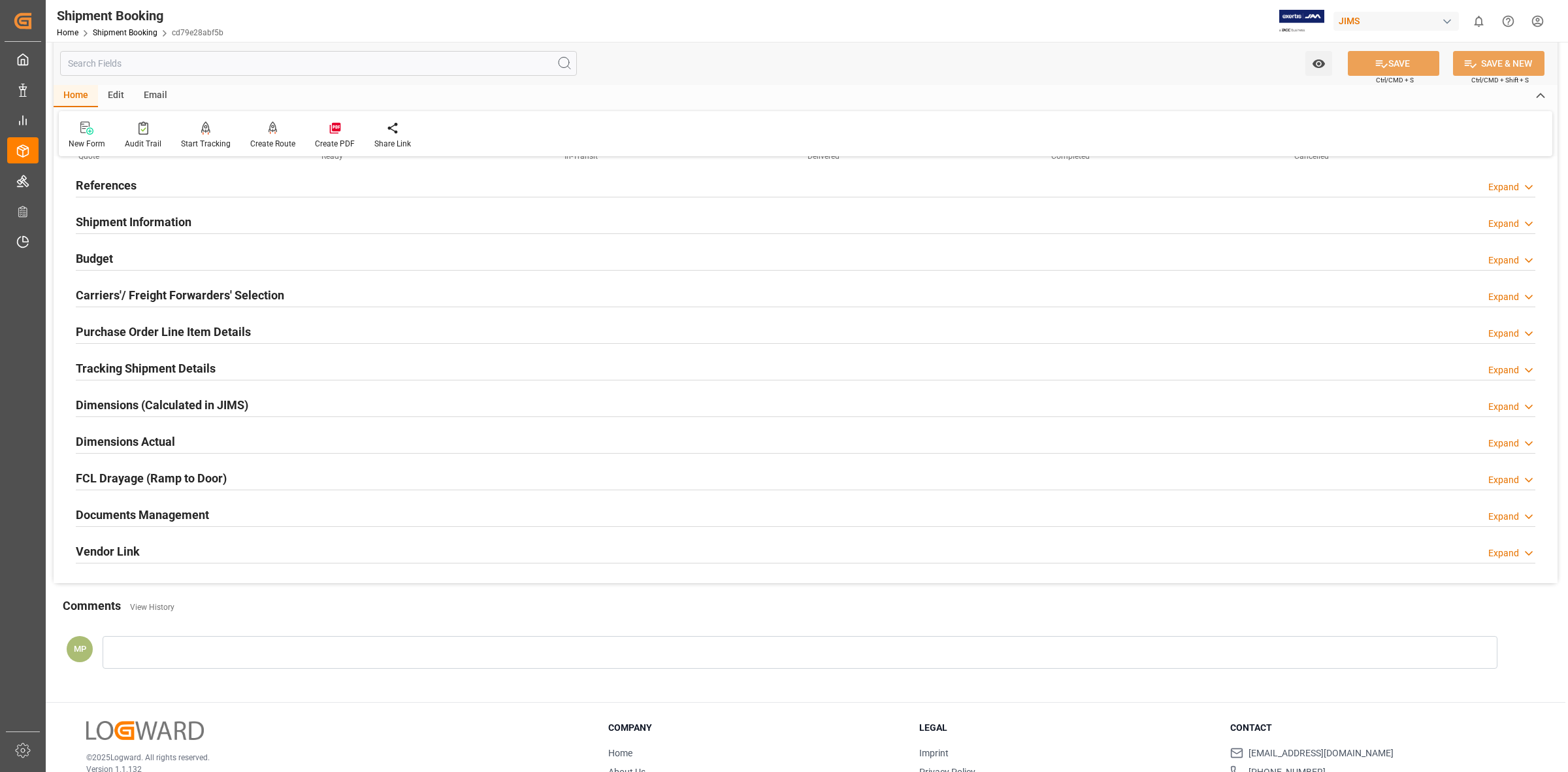
scroll to position [141, 0]
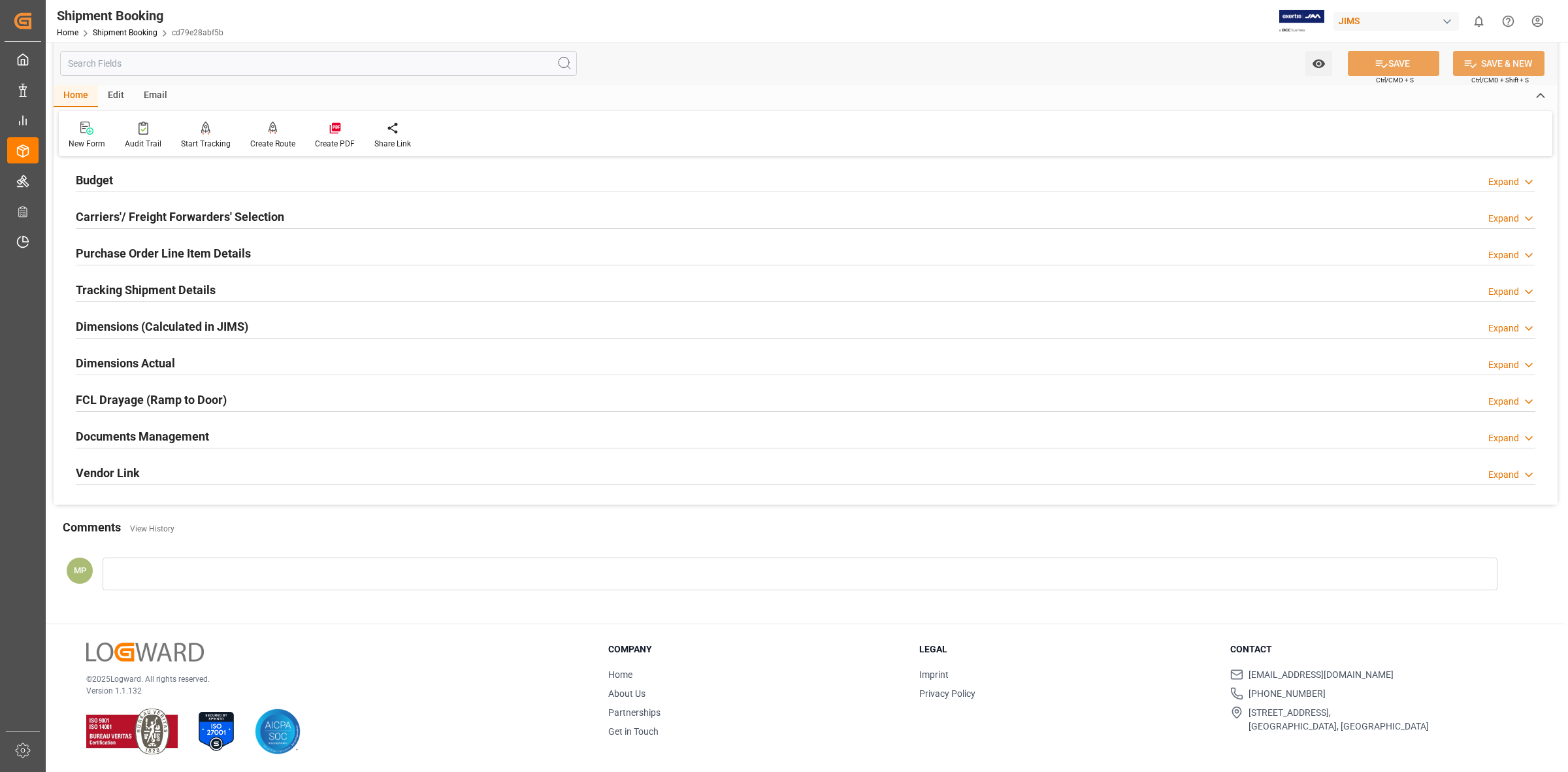
click at [1522, 437] on icon at bounding box center [1528, 438] width 13 height 14
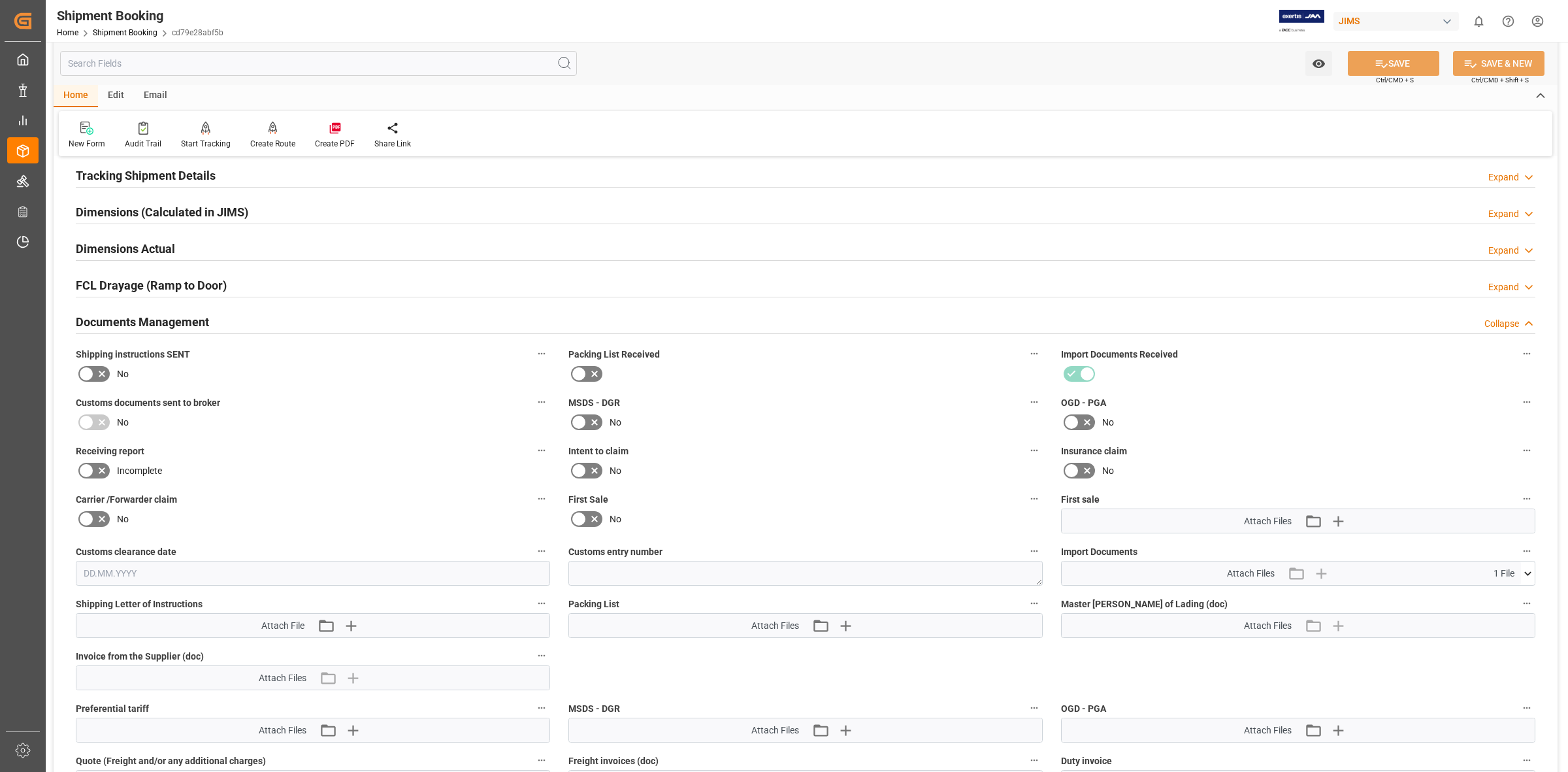
scroll to position [386, 0]
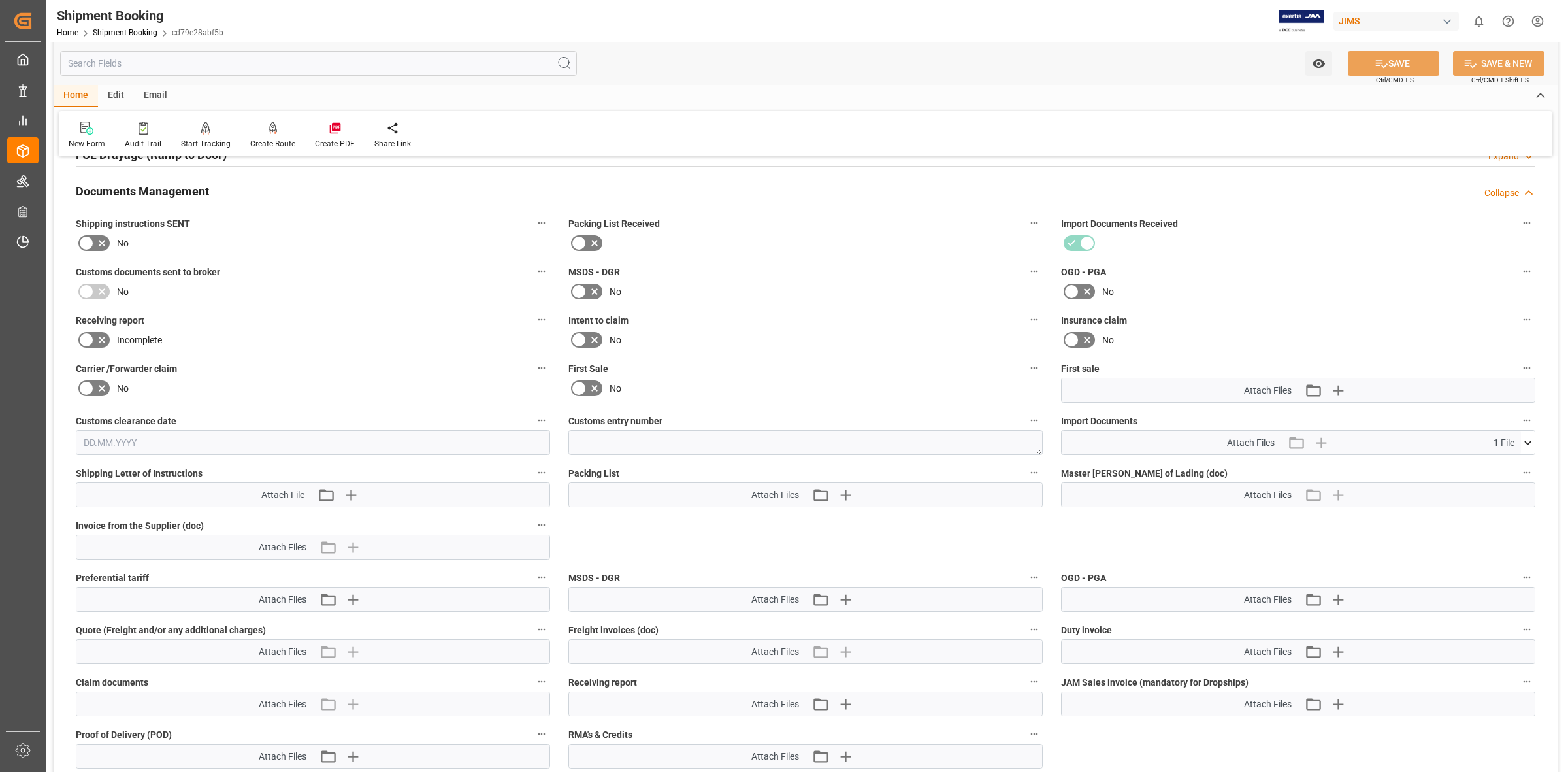
click at [1517, 442] on div "Attach Files 1 File" at bounding box center [1291, 442] width 459 height 23
click at [1496, 436] on span "1 File" at bounding box center [1504, 443] width 21 height 14
click at [1527, 438] on icon at bounding box center [1528, 443] width 14 height 14
click at [1494, 463] on icon at bounding box center [1493, 467] width 14 height 14
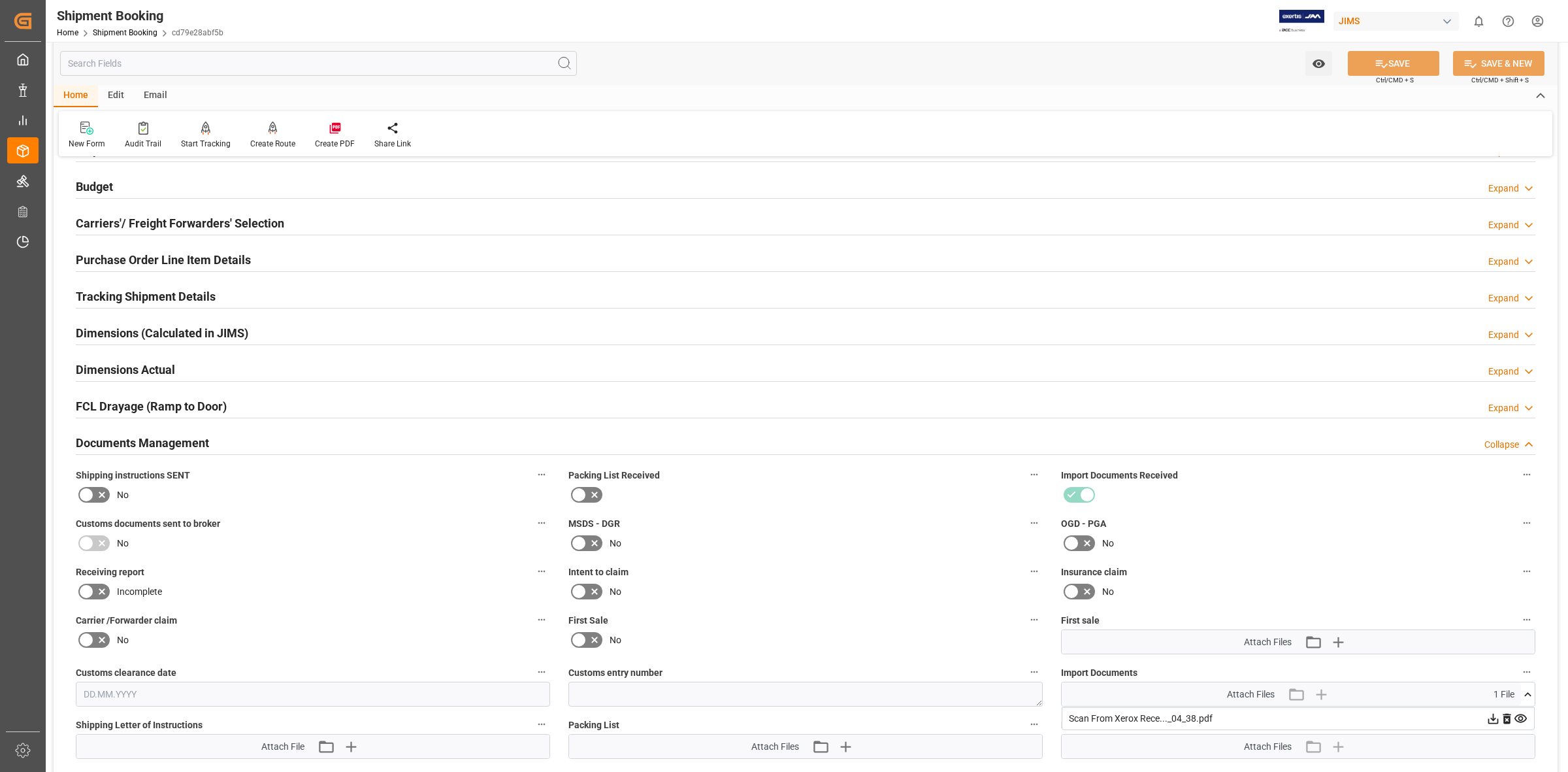
scroll to position [0, 0]
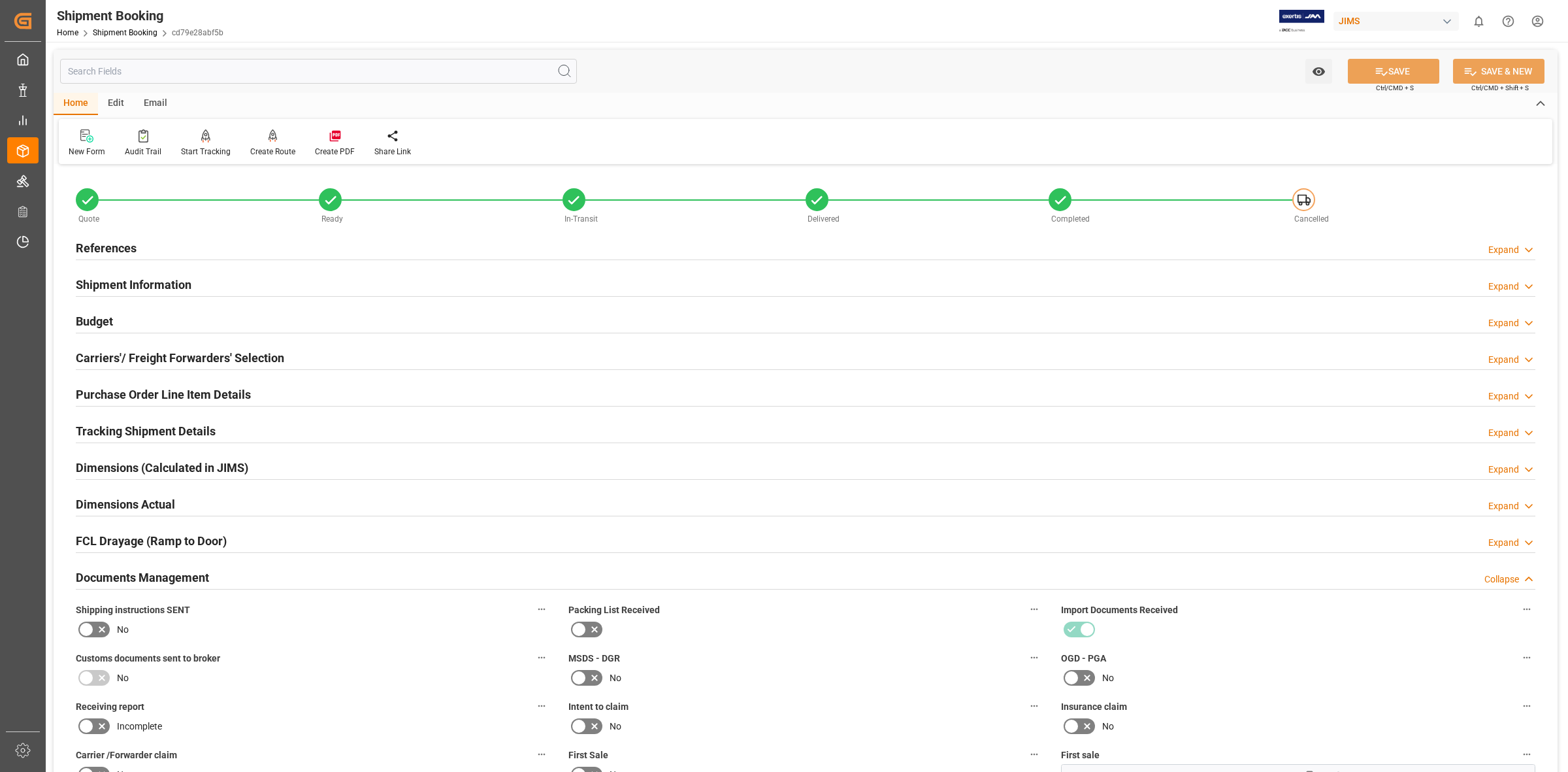
click at [167, 282] on h2 "Shipment Information" at bounding box center [133, 285] width 116 height 18
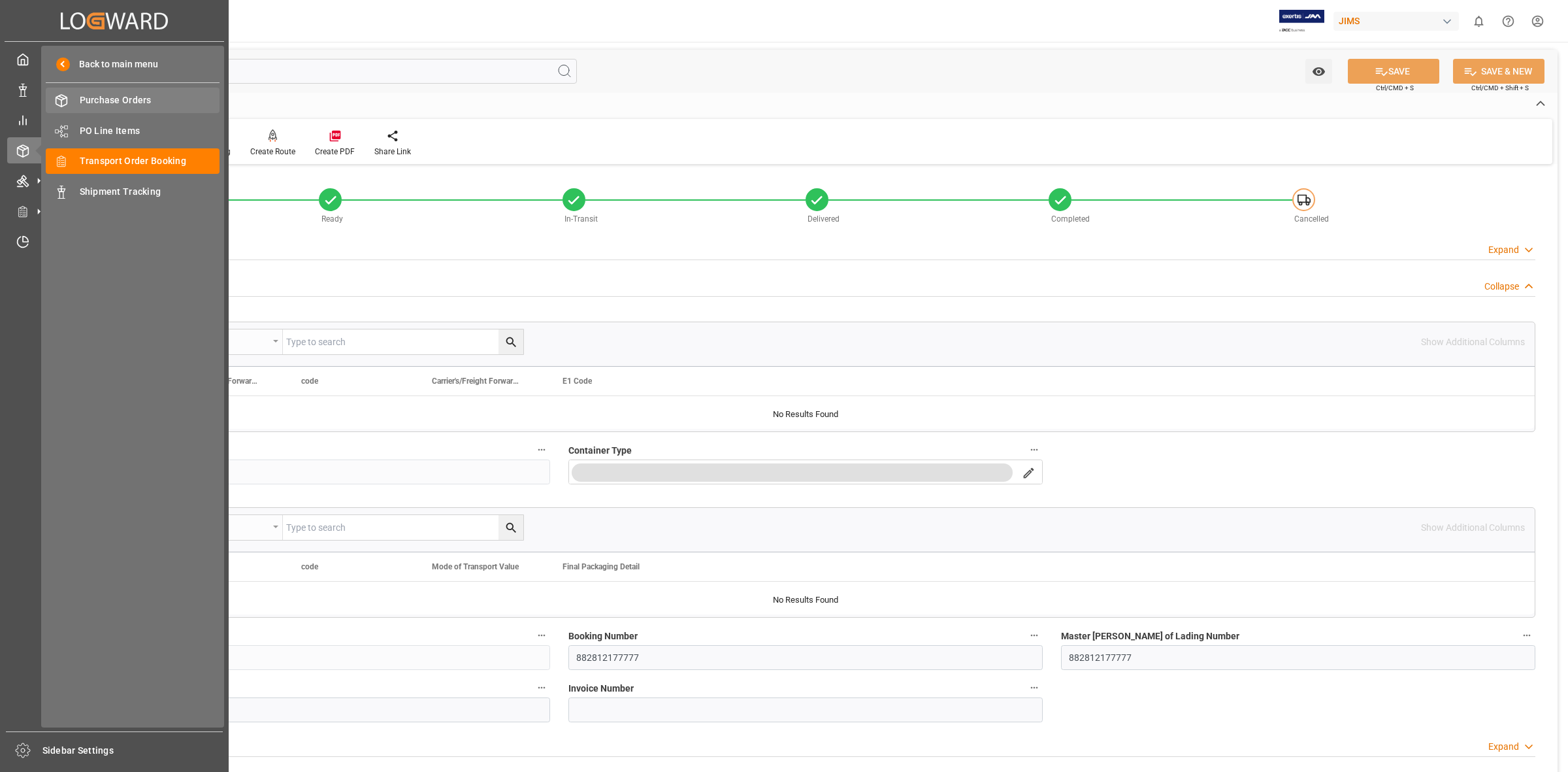
click at [120, 103] on span "Purchase Orders" at bounding box center [150, 101] width 140 height 14
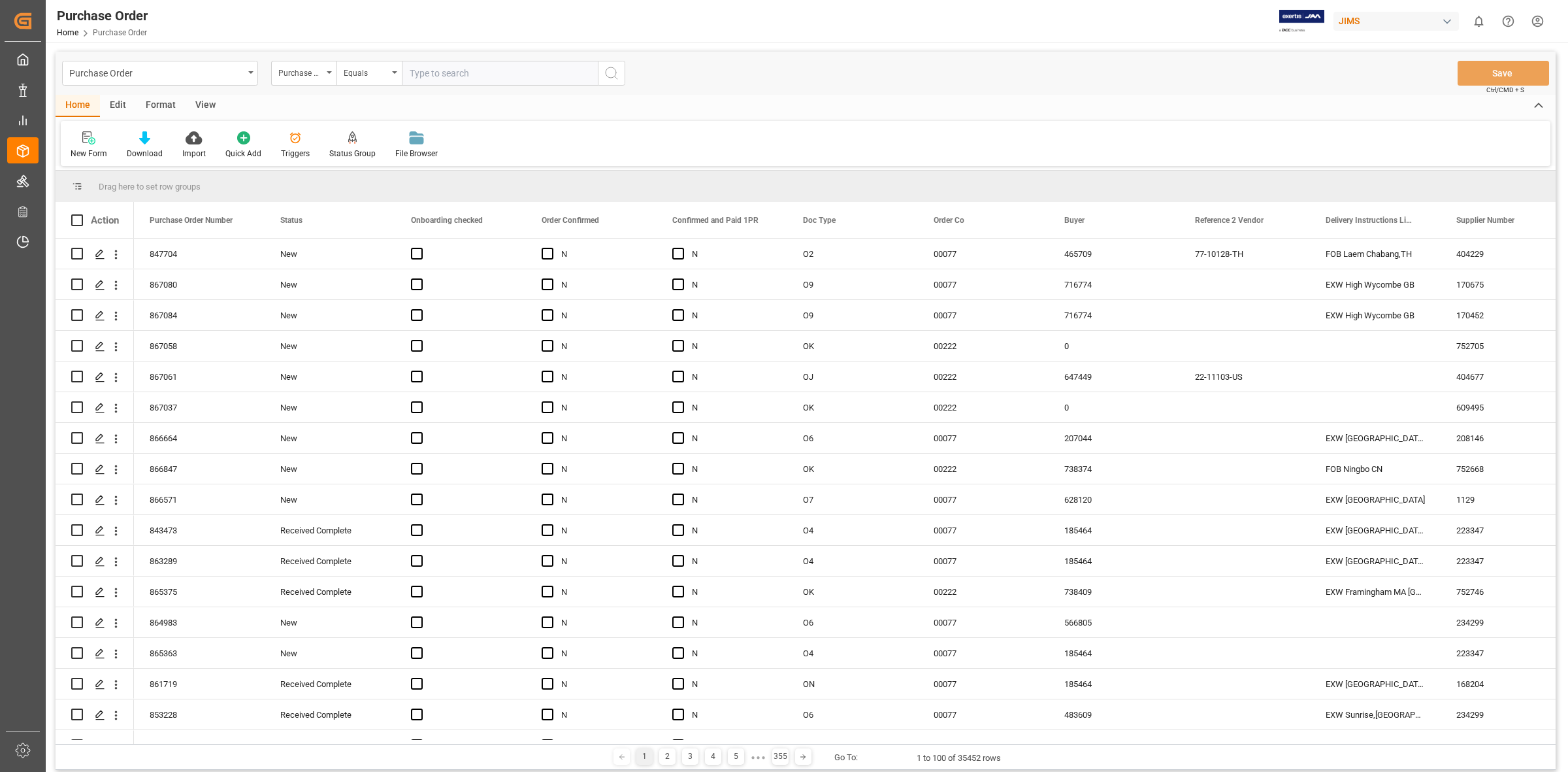
click at [421, 67] on input "text" at bounding box center [499, 73] width 196 height 25
type input "842434"
click at [606, 73] on icon "search button" at bounding box center [611, 73] width 16 height 16
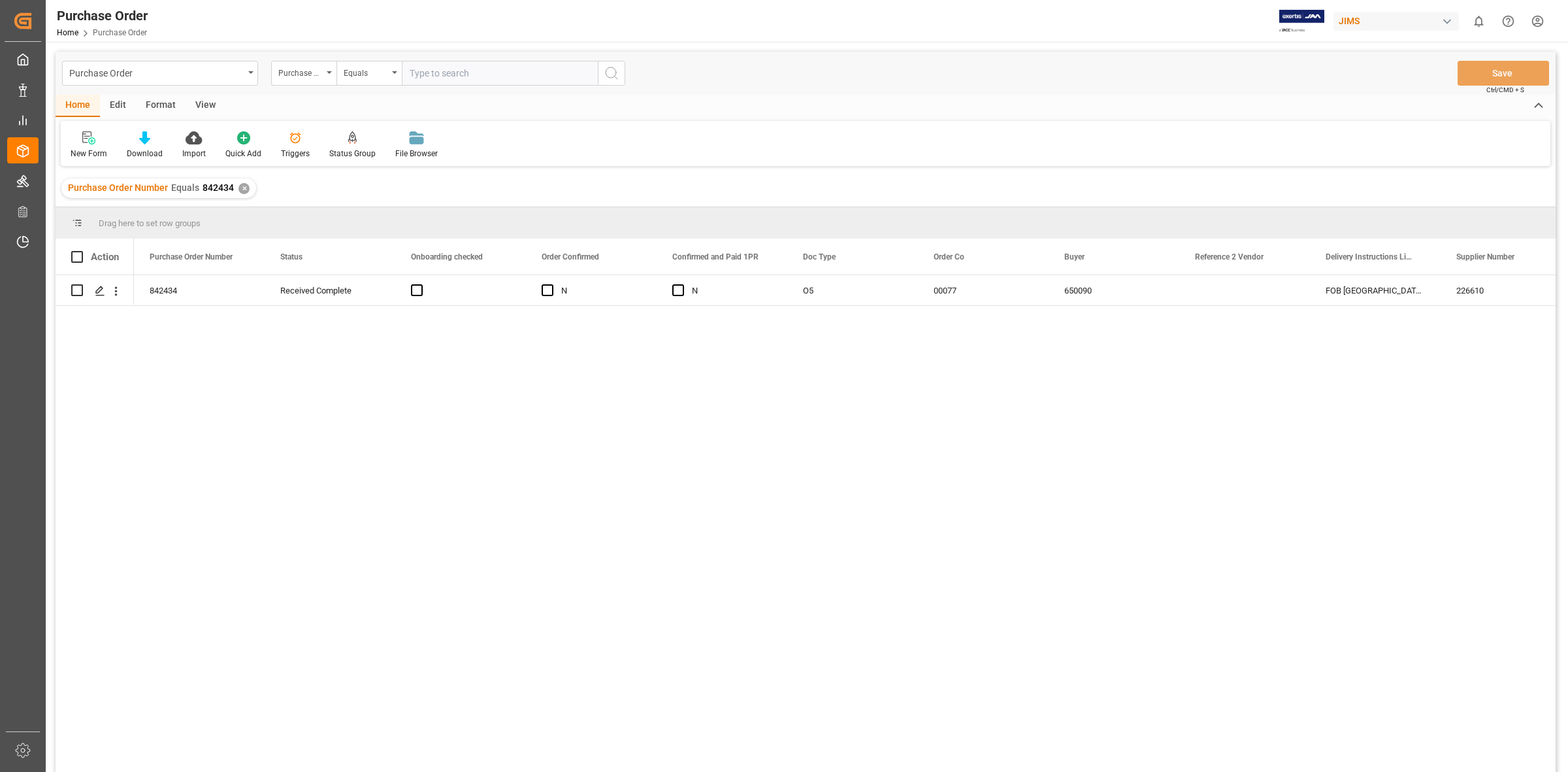
click at [456, 409] on div "842434 Received Complete N N O5 00077 650090 [GEOGRAPHIC_DATA] [PERSON_NAME] El…" at bounding box center [845, 528] width 1422 height 505
click at [103, 288] on polygon "Press SPACE to select this row." at bounding box center [99, 290] width 7 height 7
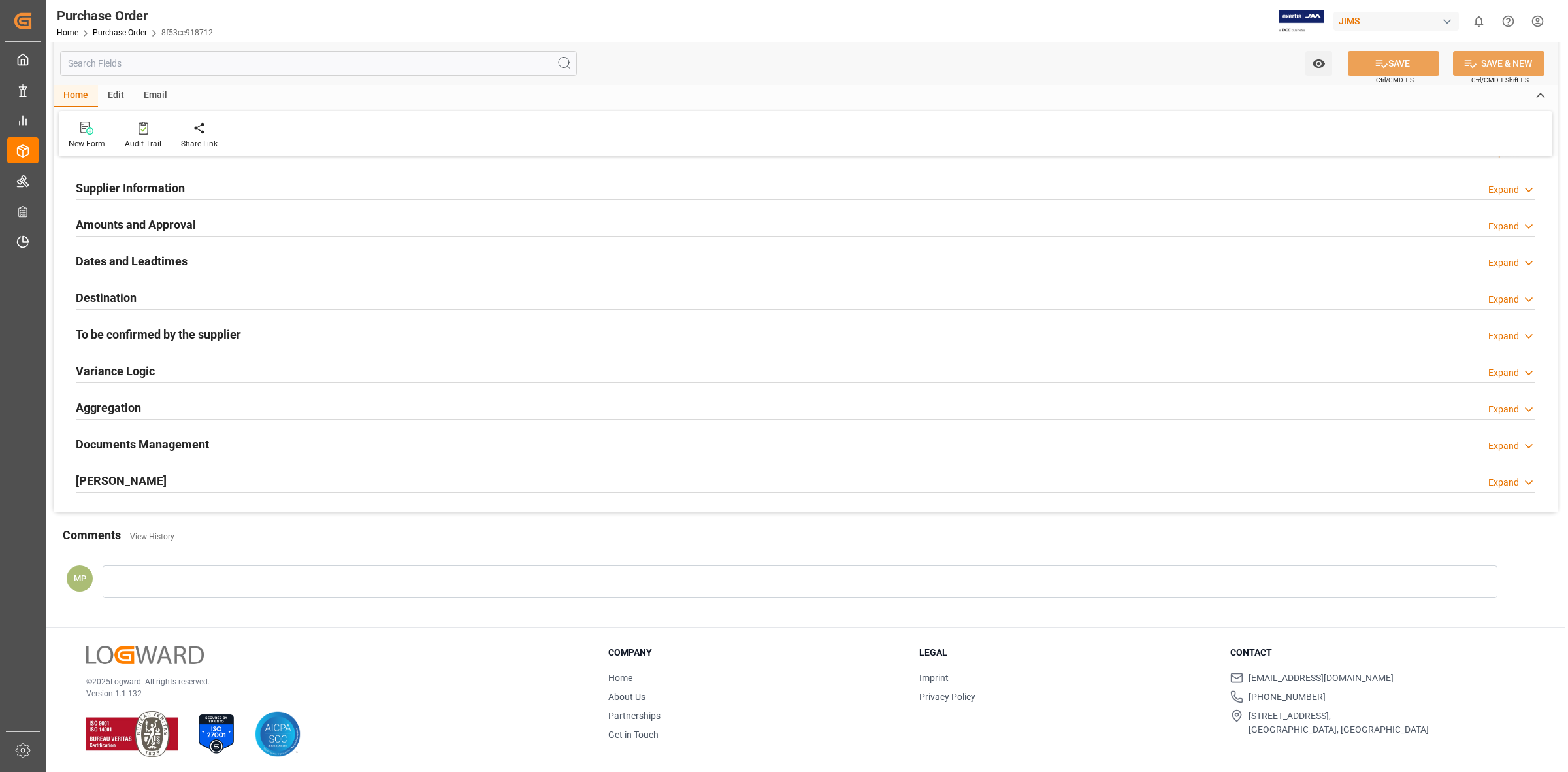
scroll to position [205, 0]
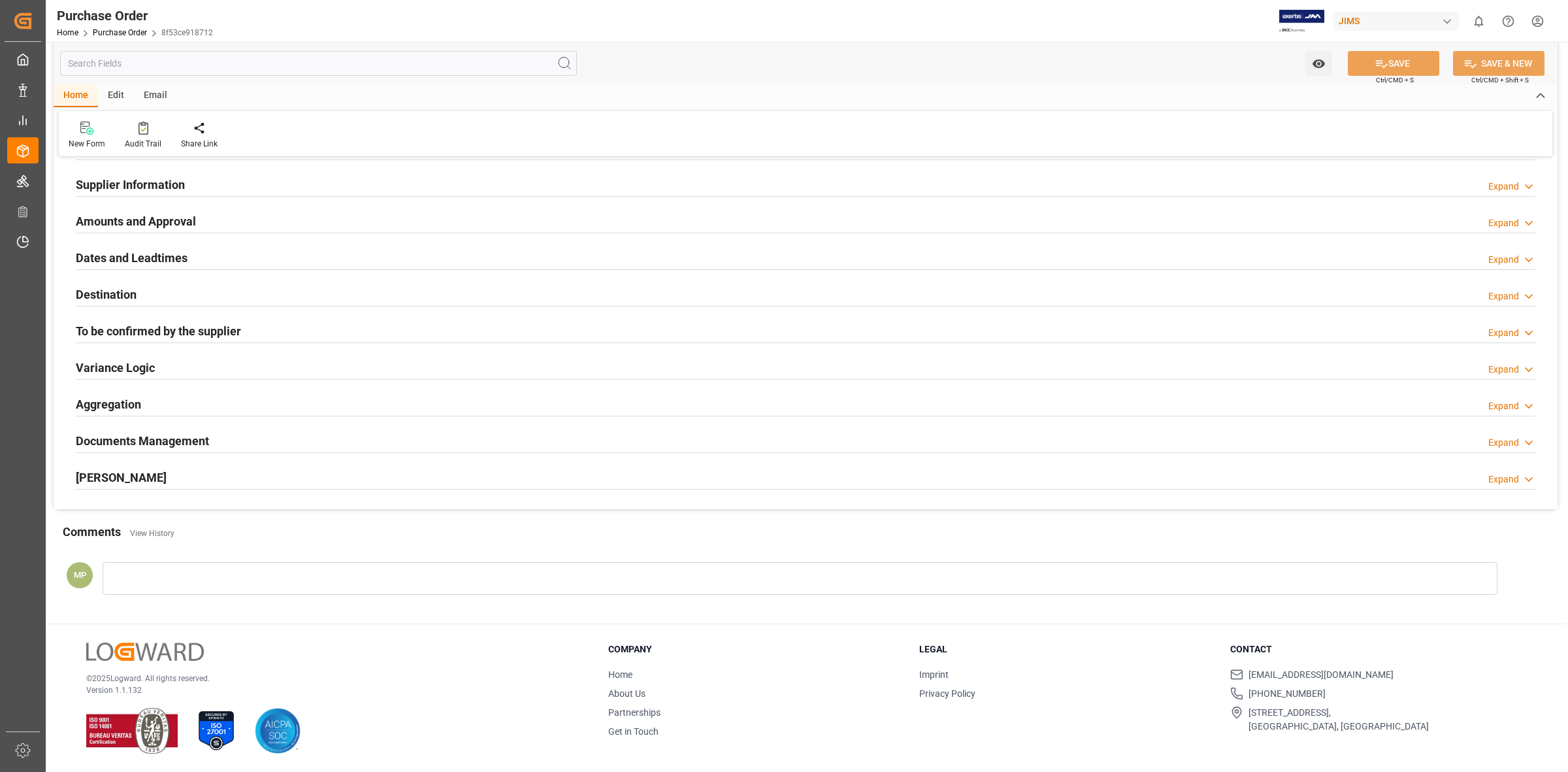
click at [249, 426] on div "Documents Management Expand" at bounding box center [805, 441] width 1478 height 36
drag, startPoint x: 1504, startPoint y: 443, endPoint x: 1497, endPoint y: 443, distance: 7.0
click at [1503, 443] on div "Expand" at bounding box center [1503, 443] width 31 height 14
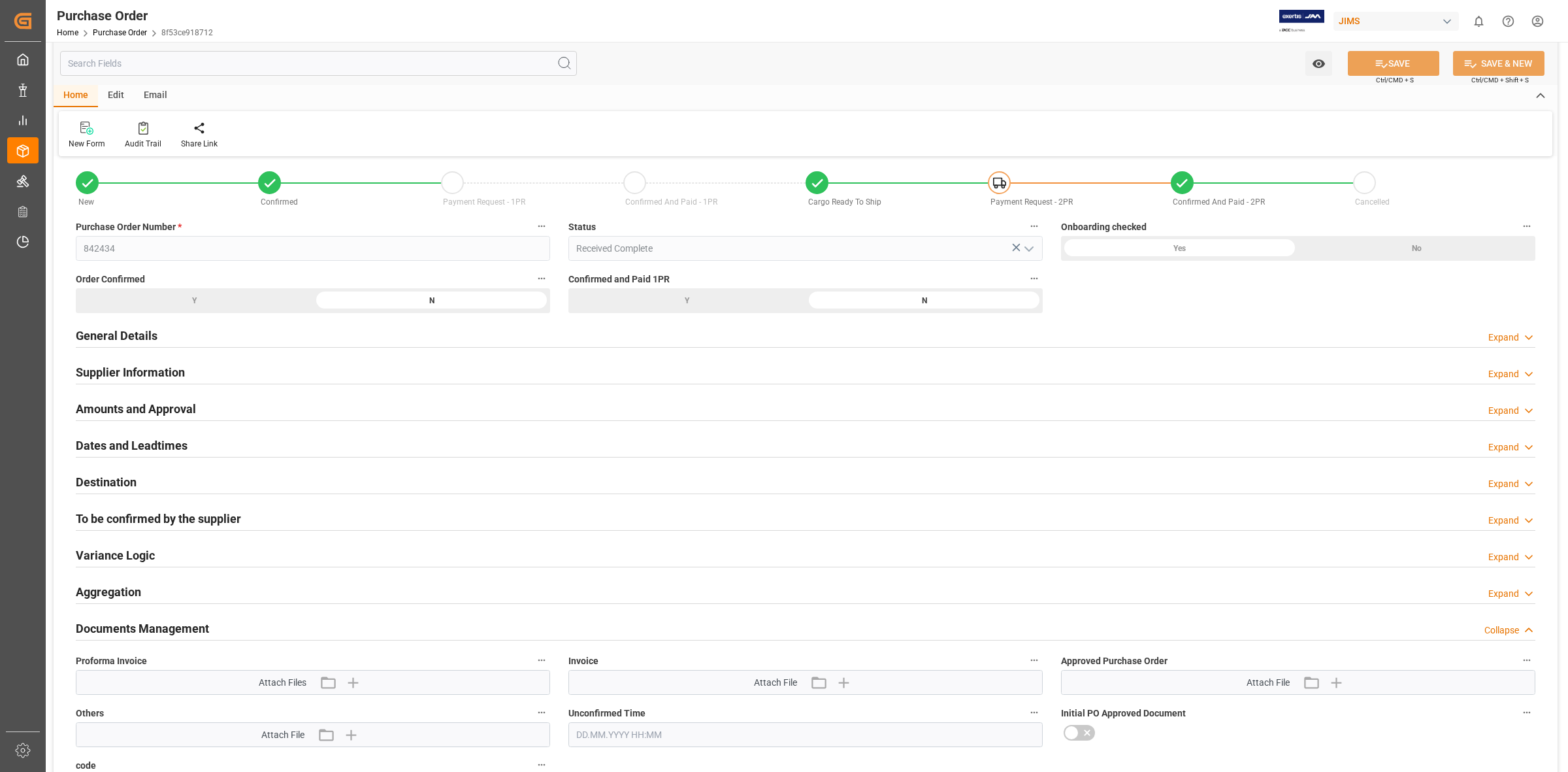
scroll to position [0, 0]
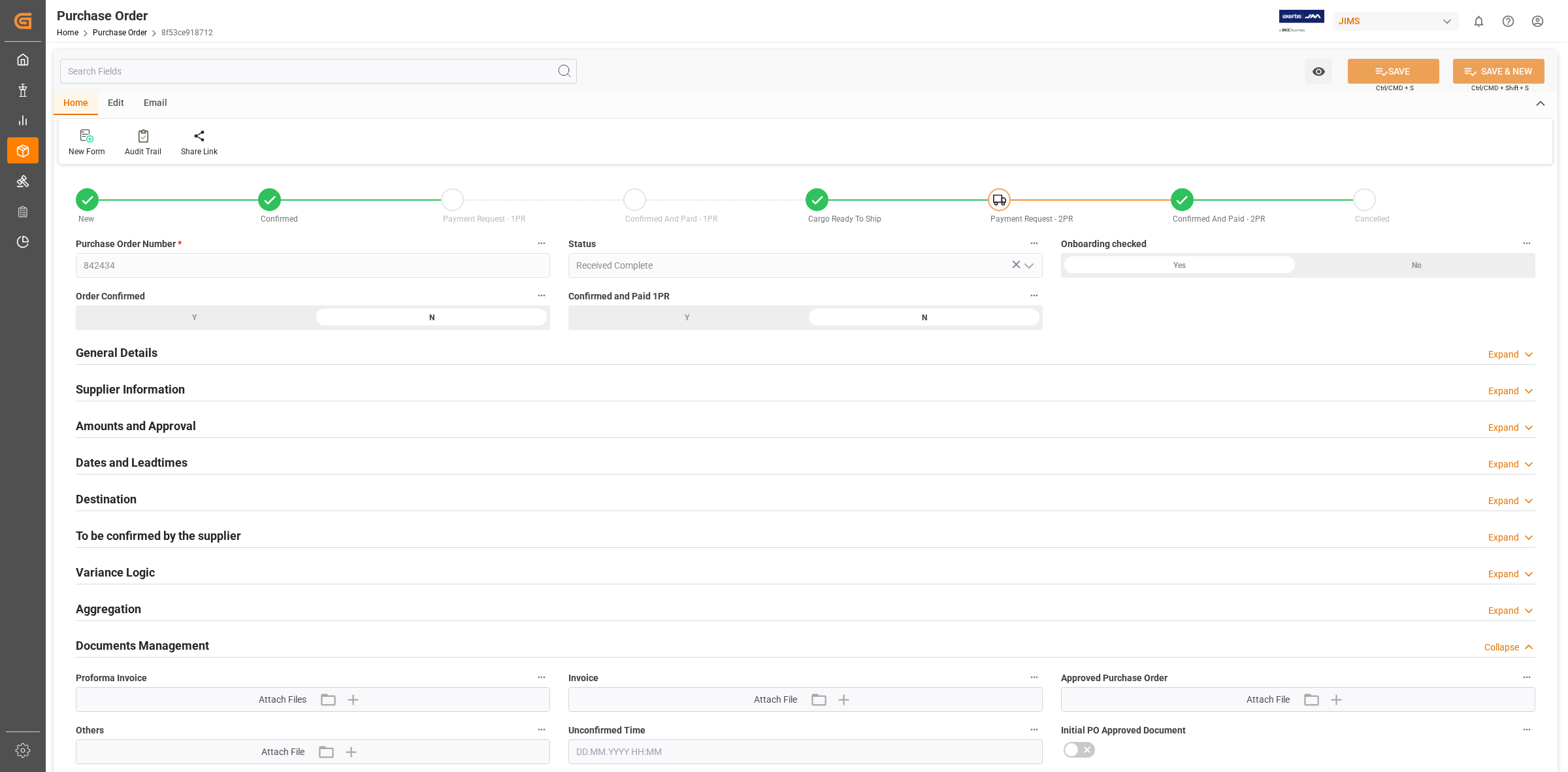
click at [214, 387] on div "Supplier Information Expand" at bounding box center [805, 388] width 1459 height 25
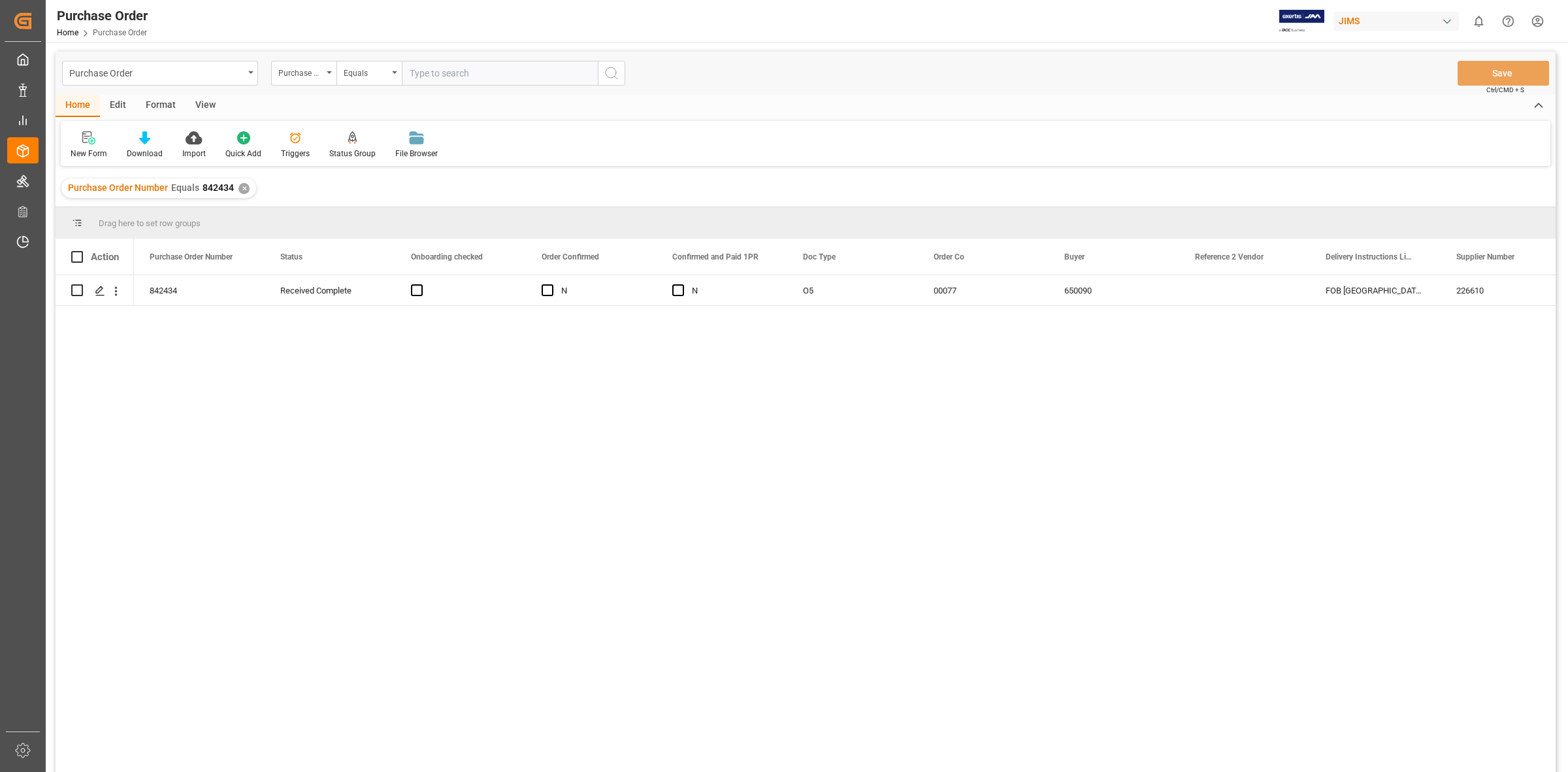
drag, startPoint x: 723, startPoint y: 420, endPoint x: 573, endPoint y: 318, distance: 181.4
click at [724, 422] on div "842434 Received Complete N N O5 00077 650090 [GEOGRAPHIC_DATA] [PERSON_NAME] El…" at bounding box center [845, 528] width 1422 height 505
click at [541, 457] on div "842434 Received Complete N N O5 00077 650090 [GEOGRAPHIC_DATA] [PERSON_NAME] El…" at bounding box center [845, 528] width 1422 height 505
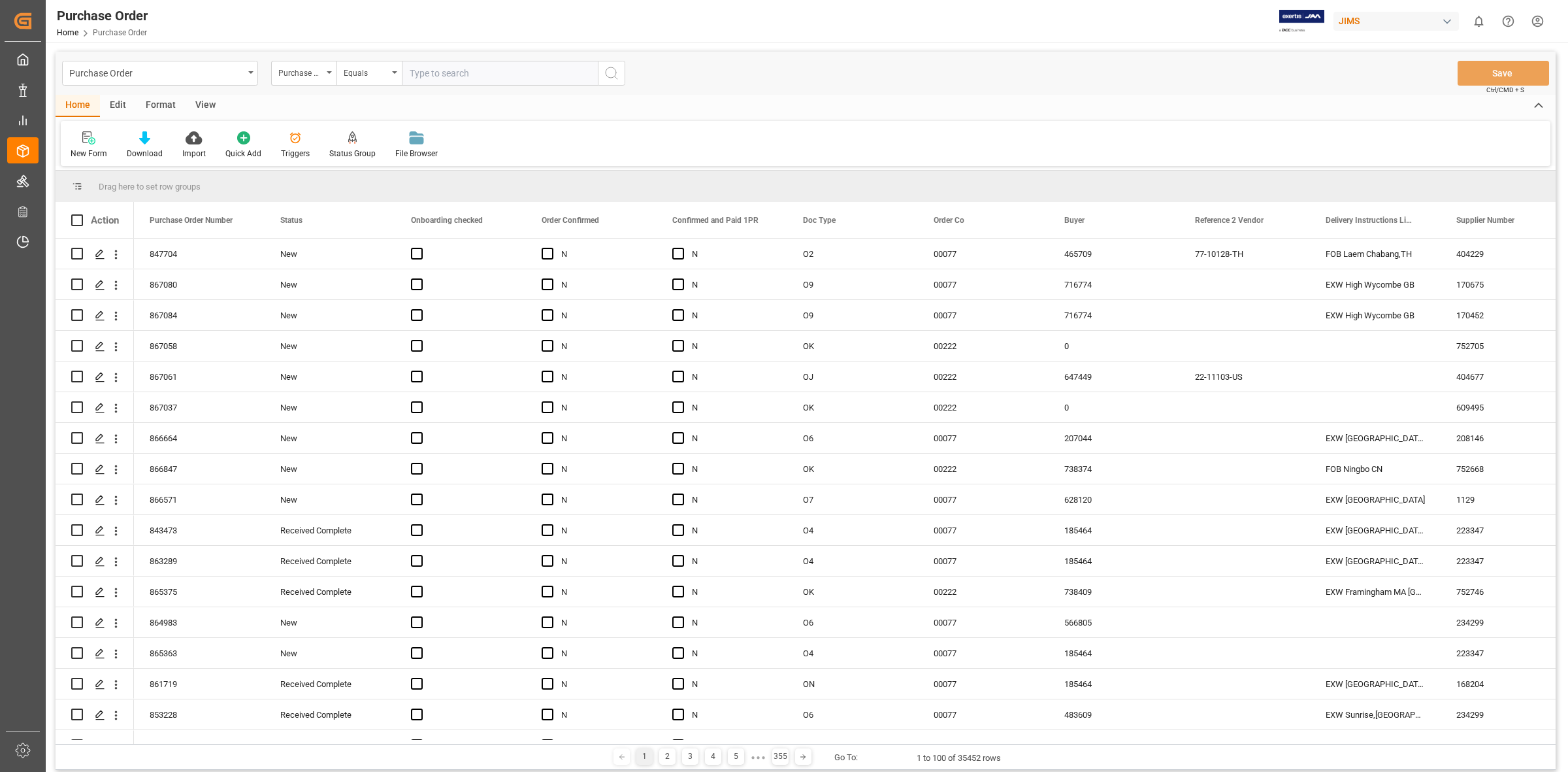
click at [439, 73] on input "text" at bounding box center [499, 73] width 196 height 25
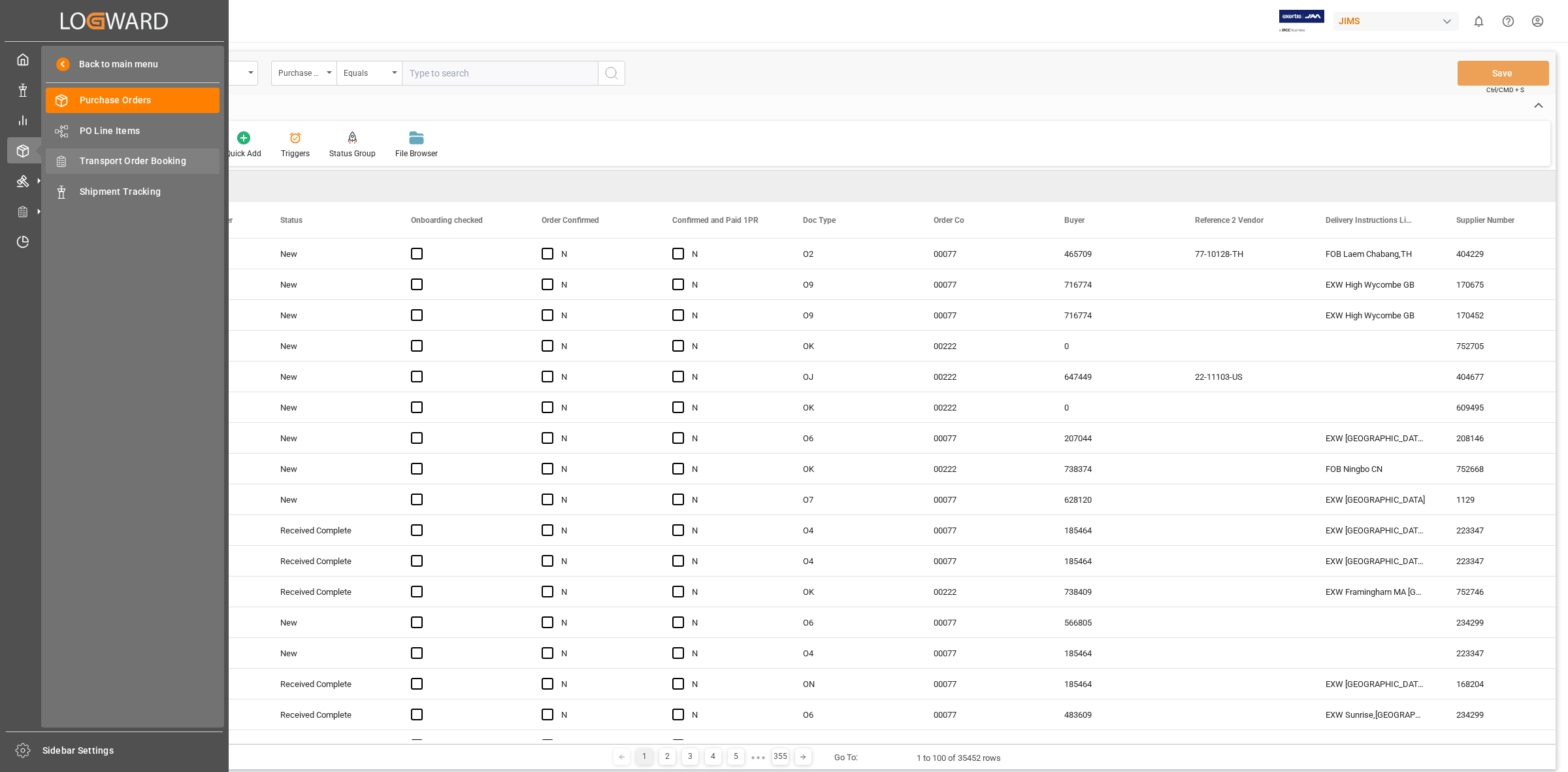
click at [142, 162] on span "Transport Order Booking" at bounding box center [150, 161] width 140 height 14
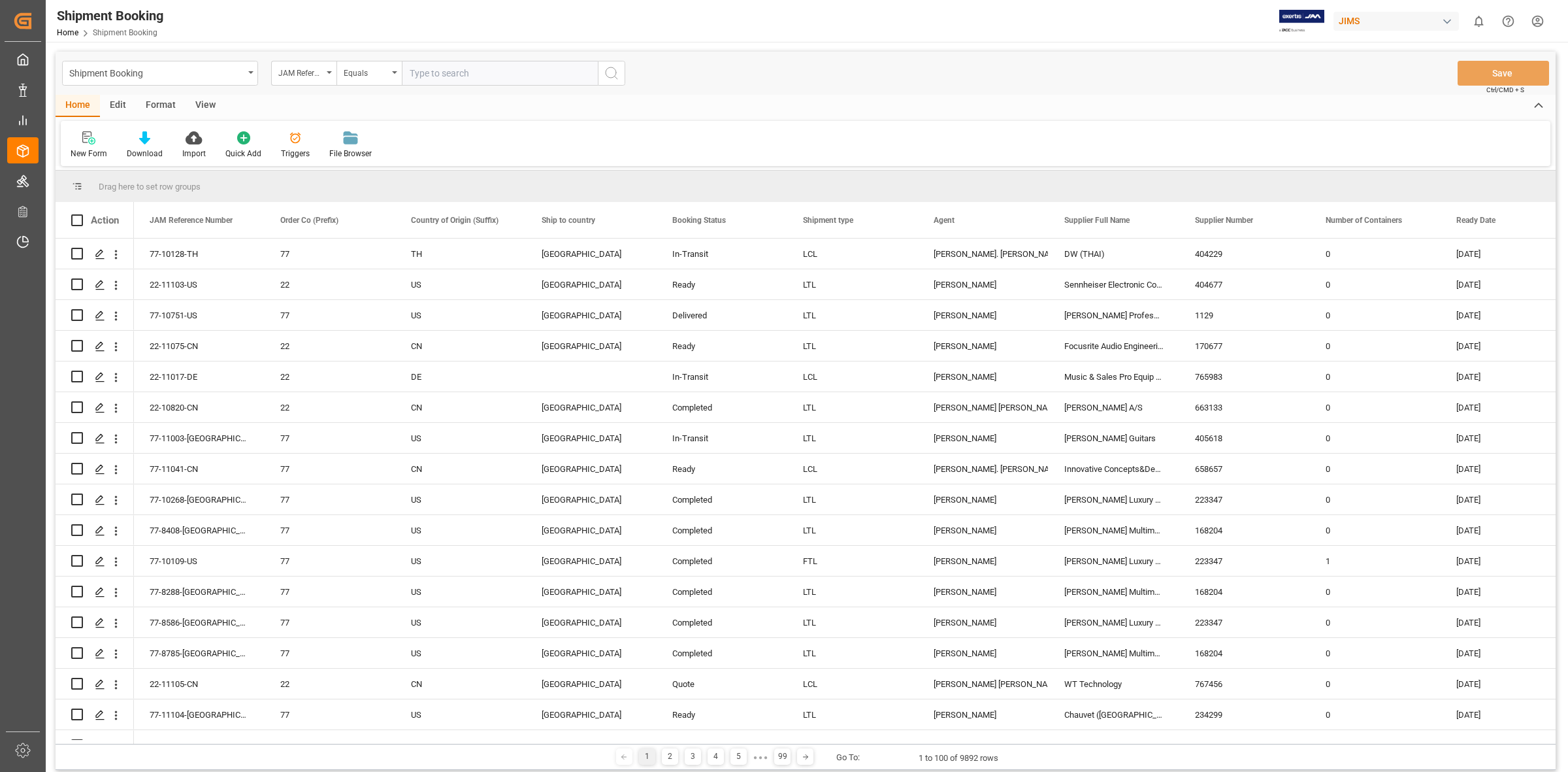
click at [419, 70] on input "text" at bounding box center [499, 73] width 196 height 25
type input "77-10769-[GEOGRAPHIC_DATA]"
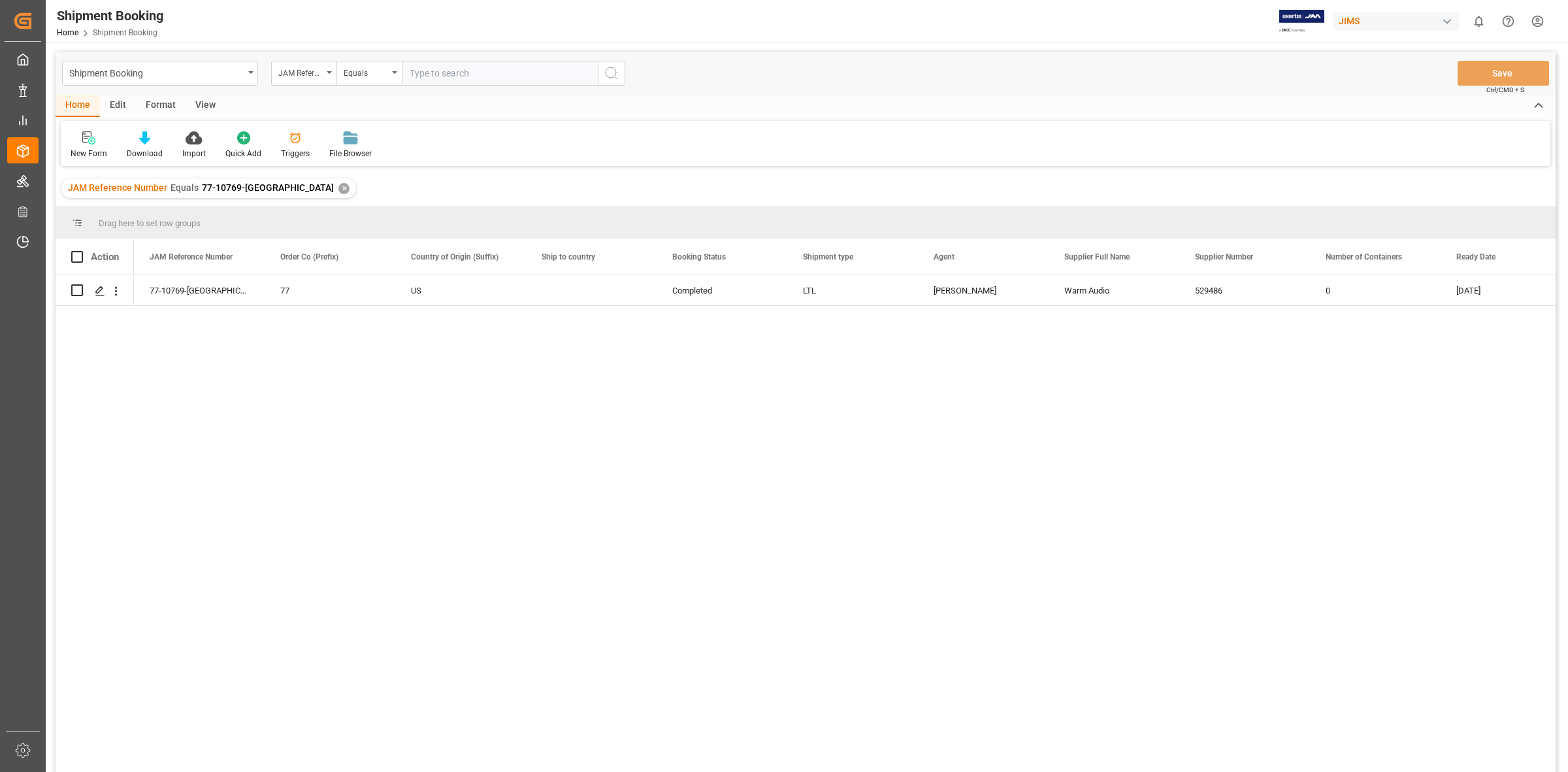
drag, startPoint x: 443, startPoint y: 423, endPoint x: 285, endPoint y: 339, distance: 178.9
click at [443, 420] on div "77-10769-US 77 US Completed LTL [PERSON_NAME] Audio 529486 0 [DATE]" at bounding box center [845, 528] width 1422 height 505
click at [101, 293] on icon "Press SPACE to select this row." at bounding box center [99, 290] width 10 height 10
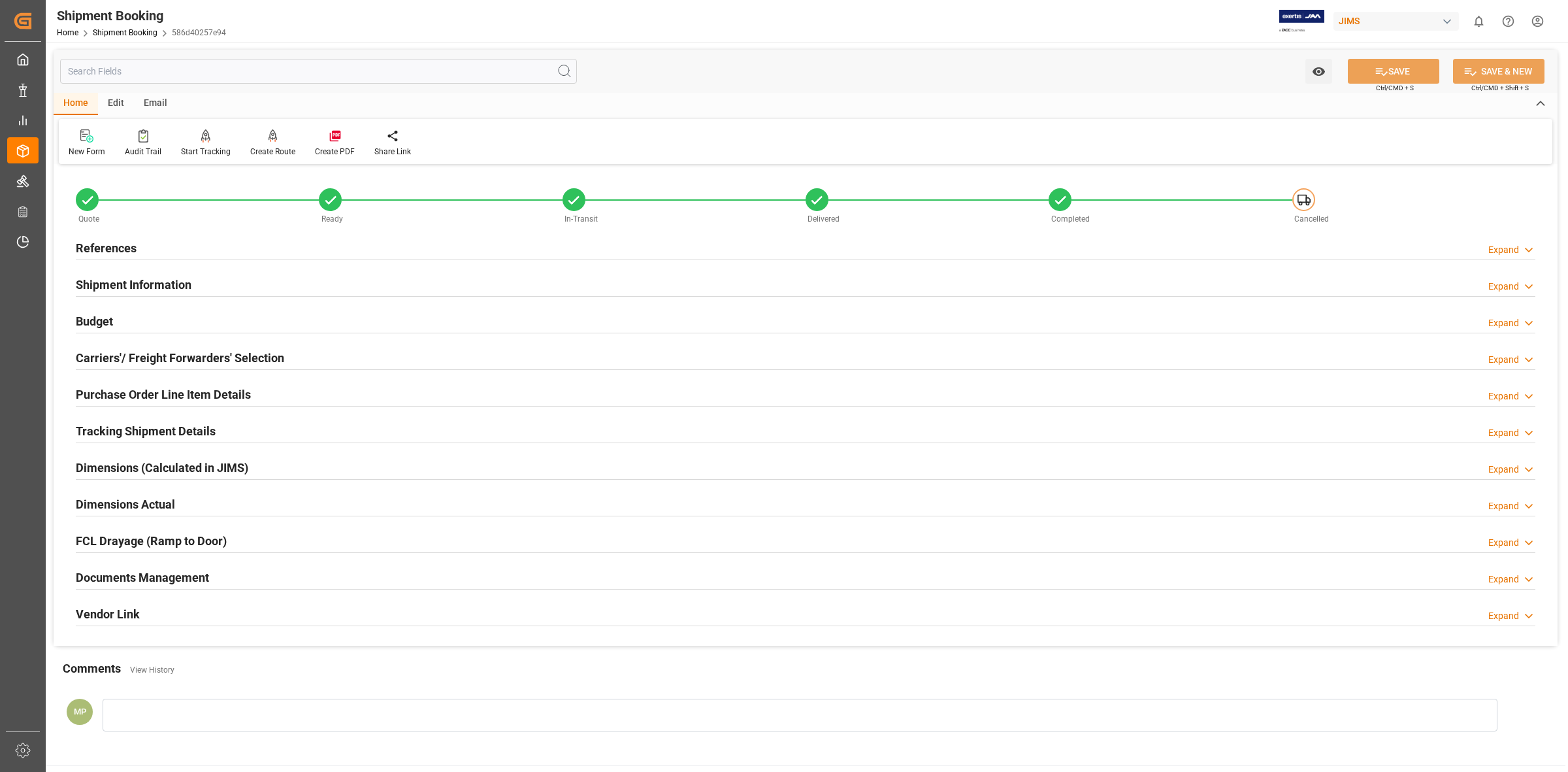
scroll to position [81, 0]
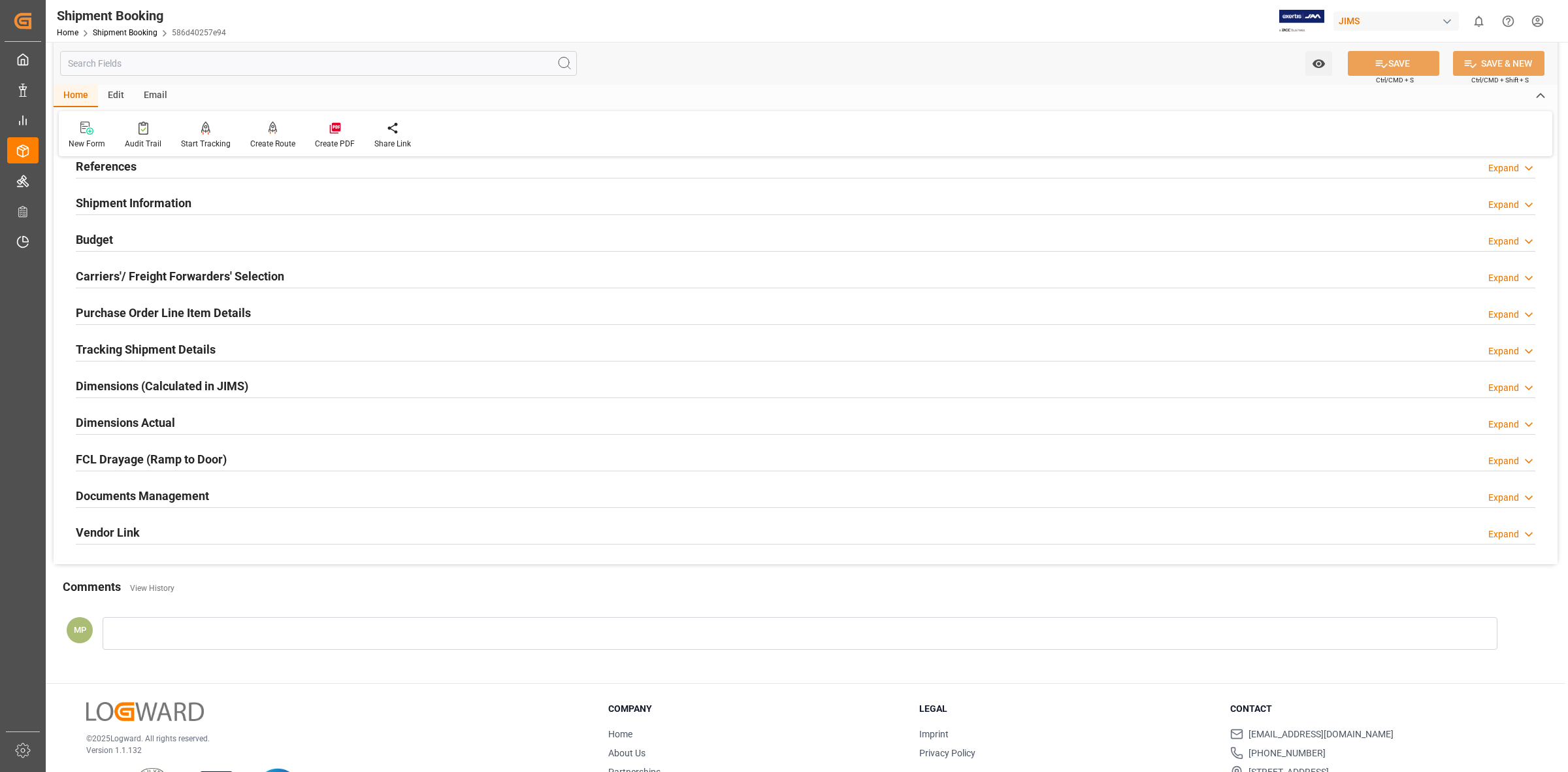
click at [1502, 490] on div "Documents Management Expand" at bounding box center [805, 495] width 1459 height 25
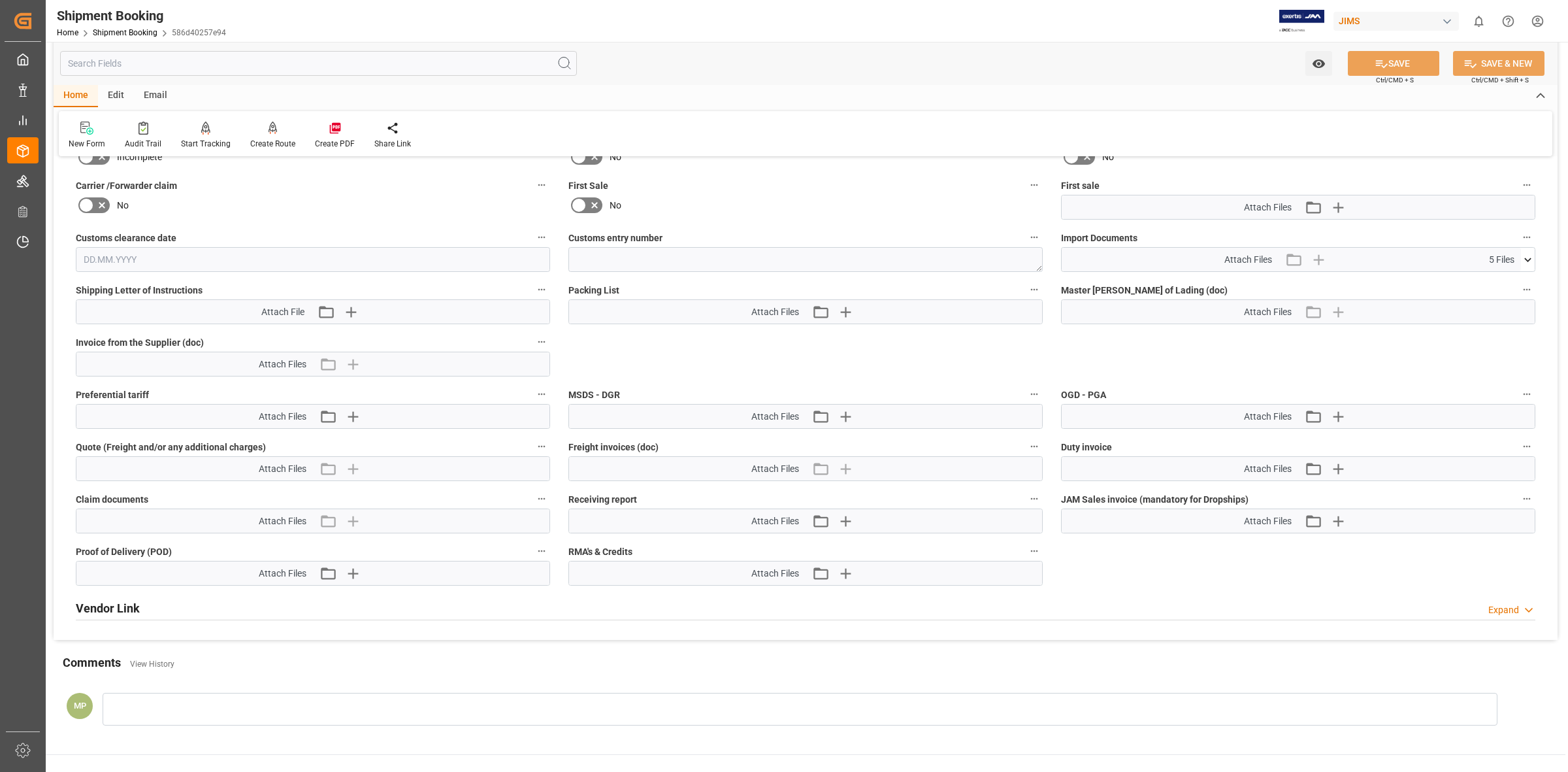
scroll to position [572, 0]
click at [1517, 249] on div "Attach Files 5 Files" at bounding box center [1291, 257] width 459 height 23
click at [1534, 255] on div "Attach Files 5 Files 77-10769-US.xlsx 1Z8026RA0452286022 -...mbined.pdf 2CCD 77…" at bounding box center [1298, 257] width 474 height 25
click at [1500, 250] on span "5 Files" at bounding box center [1501, 257] width 25 height 14
click at [1528, 253] on icon at bounding box center [1528, 257] width 14 height 14
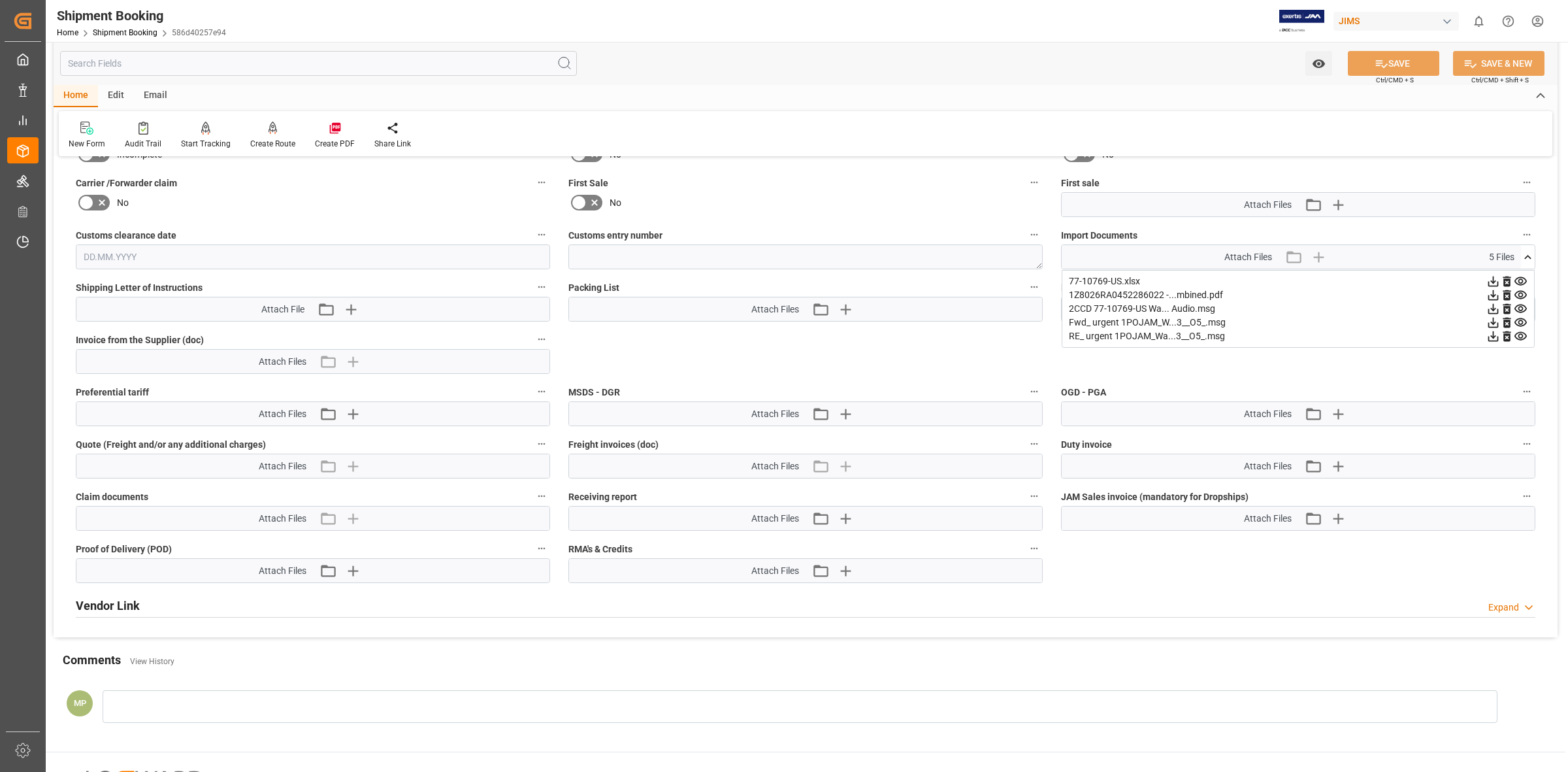
click at [1522, 305] on icon at bounding box center [1521, 309] width 12 height 8
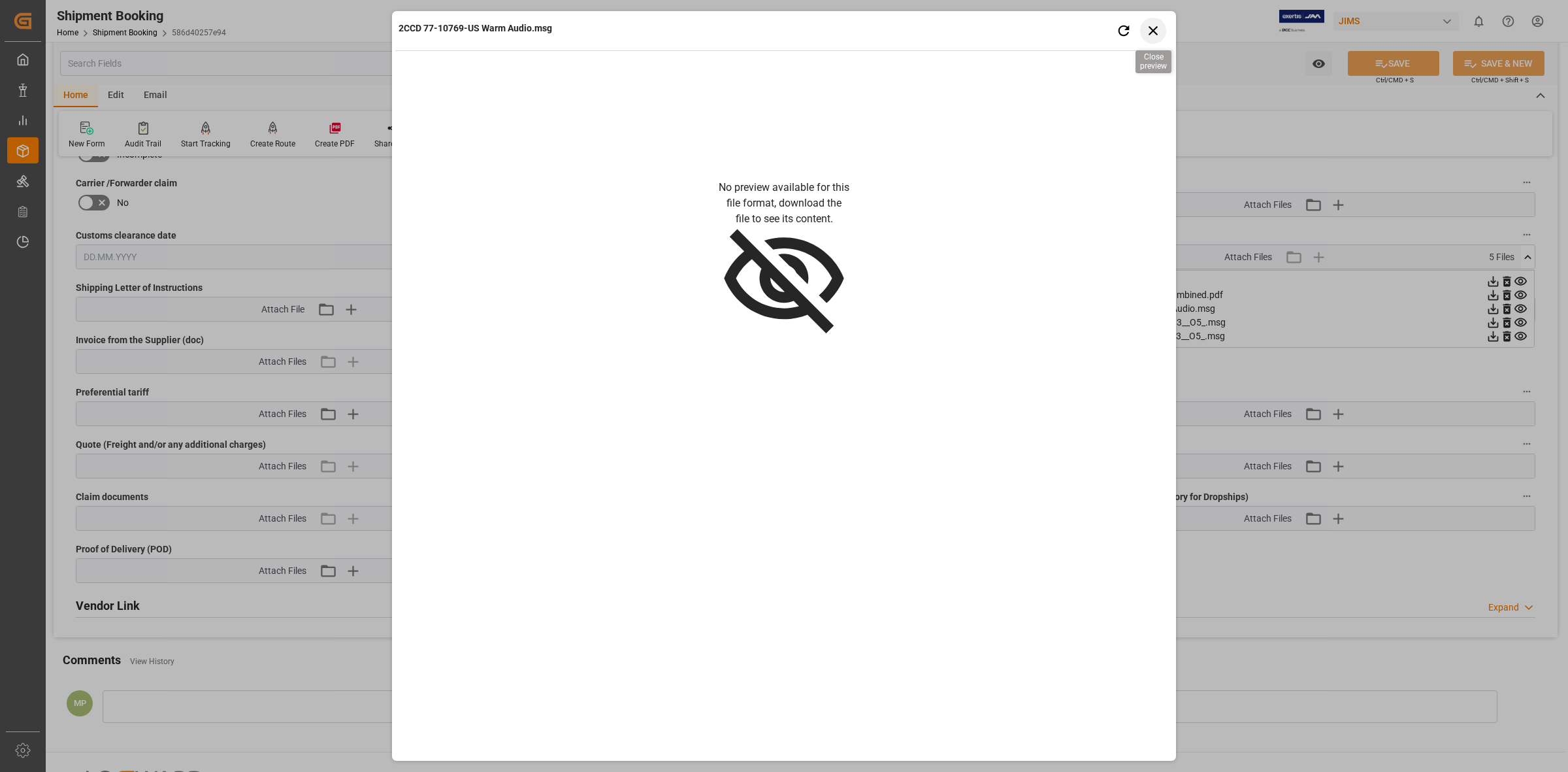
click at [1151, 33] on icon "button" at bounding box center [1153, 30] width 9 height 9
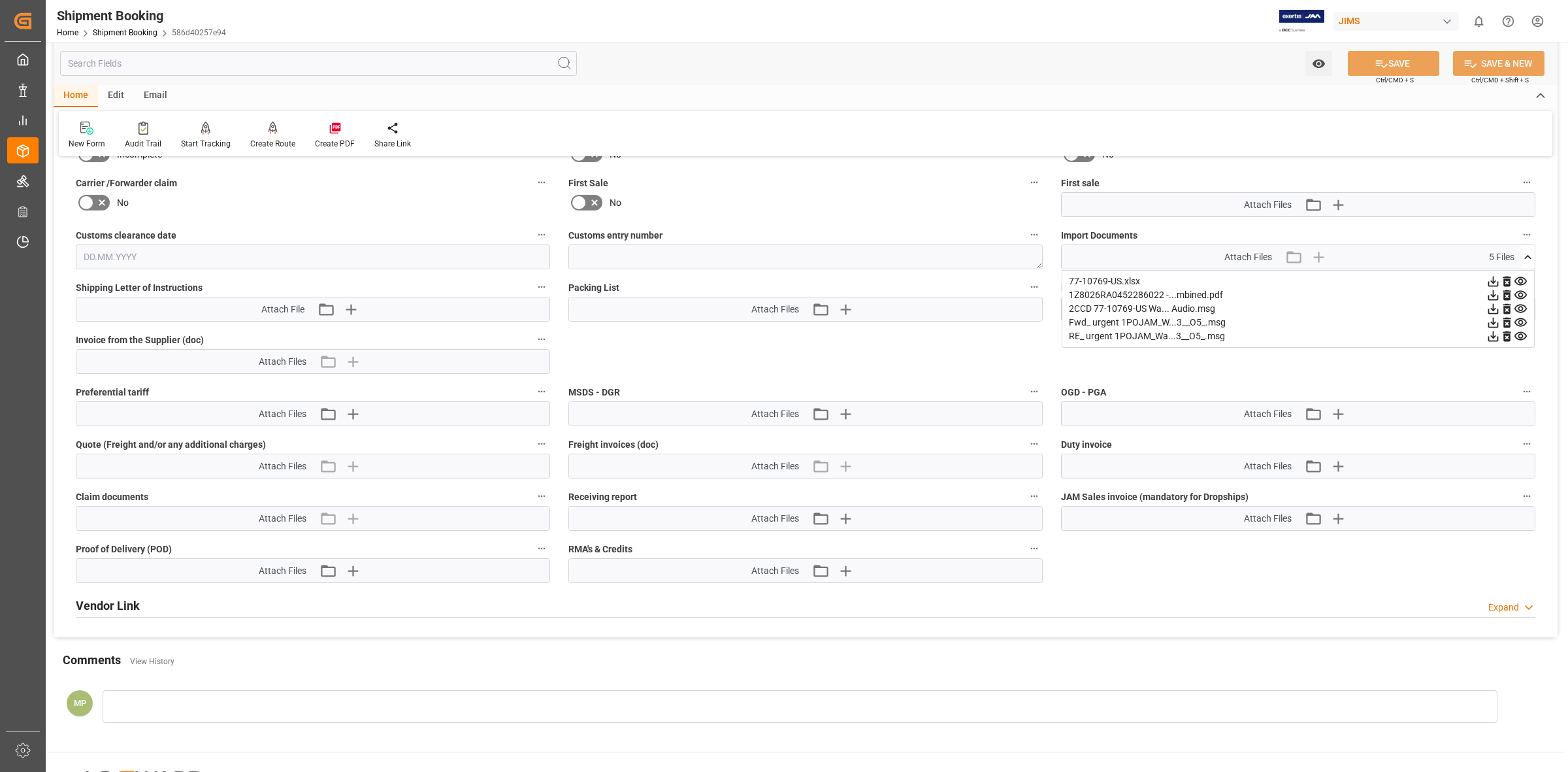
click at [1494, 306] on icon at bounding box center [1493, 309] width 14 height 14
click at [1520, 304] on icon at bounding box center [1521, 309] width 14 height 14
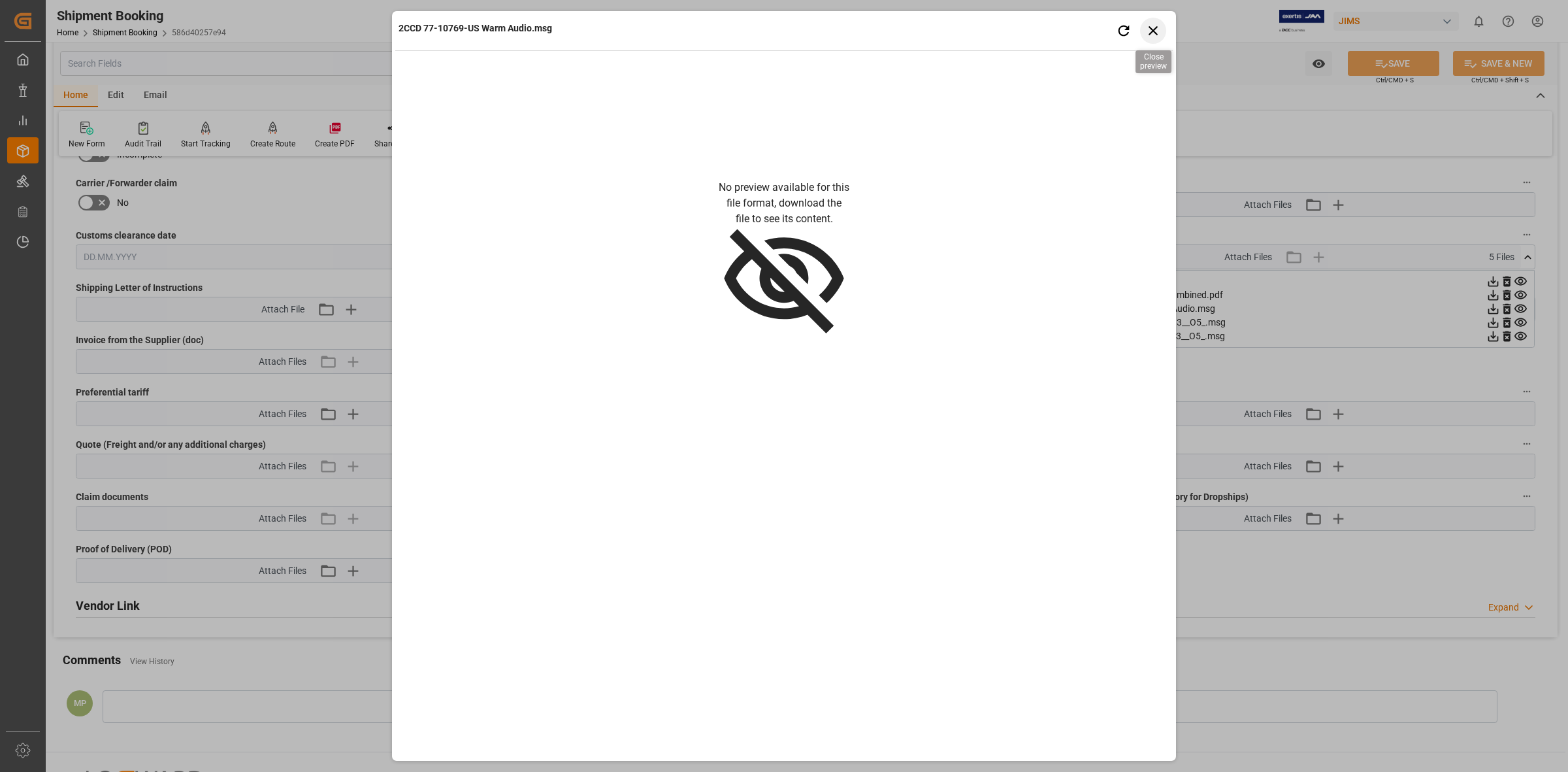
click at [1150, 27] on icon "button" at bounding box center [1153, 30] width 9 height 9
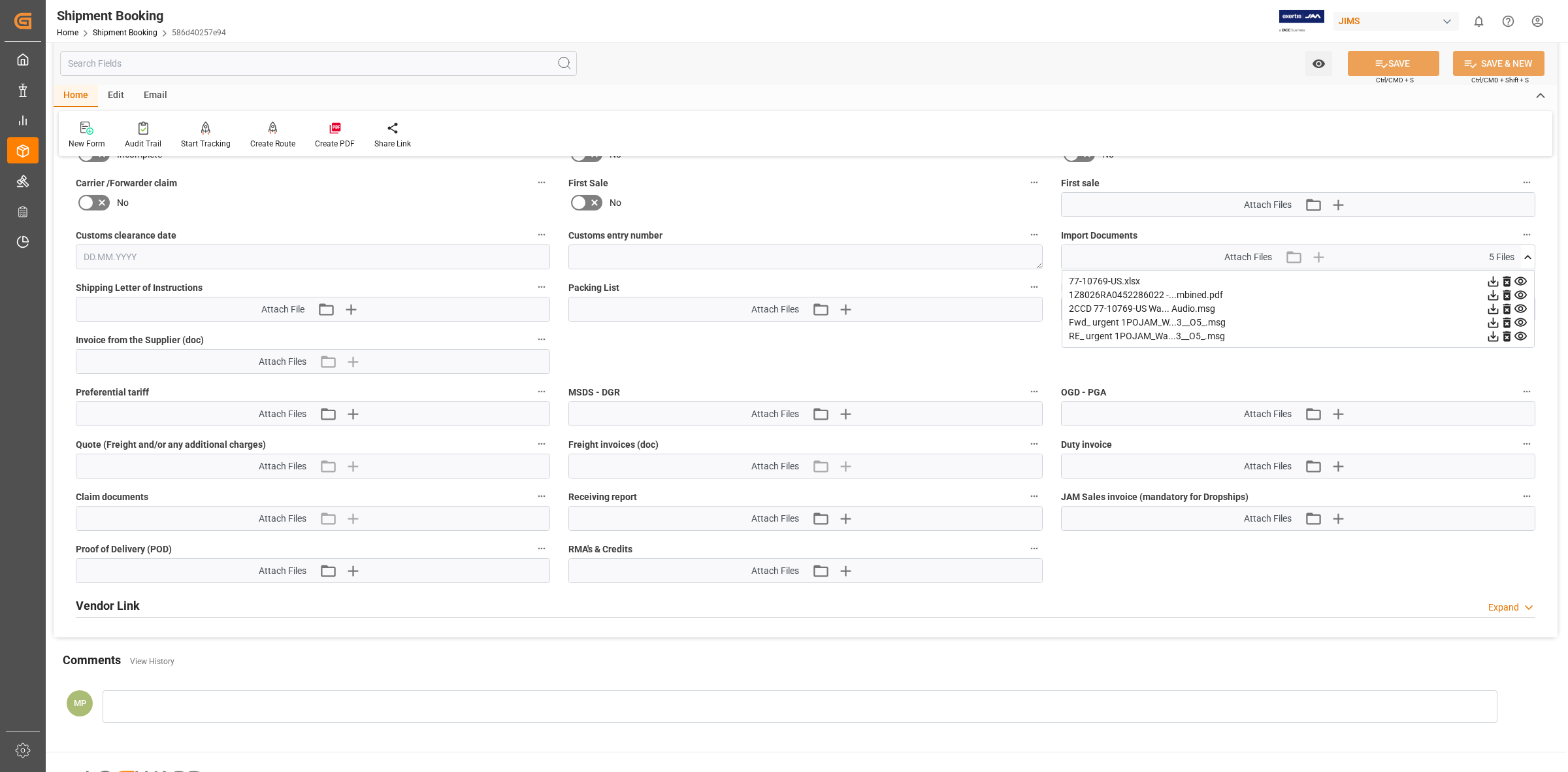
click at [1493, 306] on icon at bounding box center [1493, 309] width 10 height 10
drag, startPoint x: 1495, startPoint y: 304, endPoint x: 1480, endPoint y: 304, distance: 15.0
click at [1495, 304] on icon at bounding box center [1493, 309] width 14 height 14
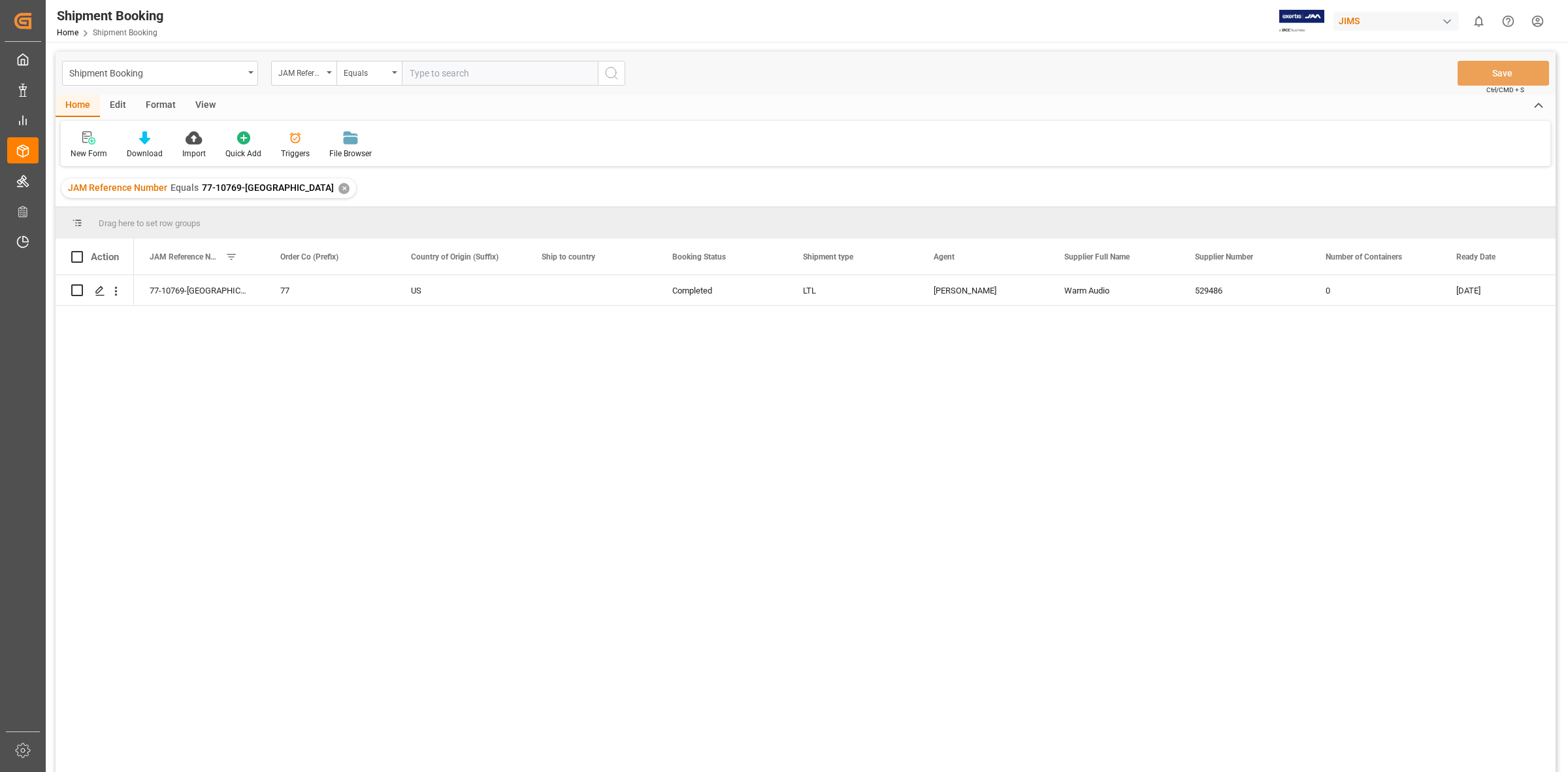
click at [422, 74] on input "text" at bounding box center [499, 73] width 196 height 25
type input "77-10484-[GEOGRAPHIC_DATA]"
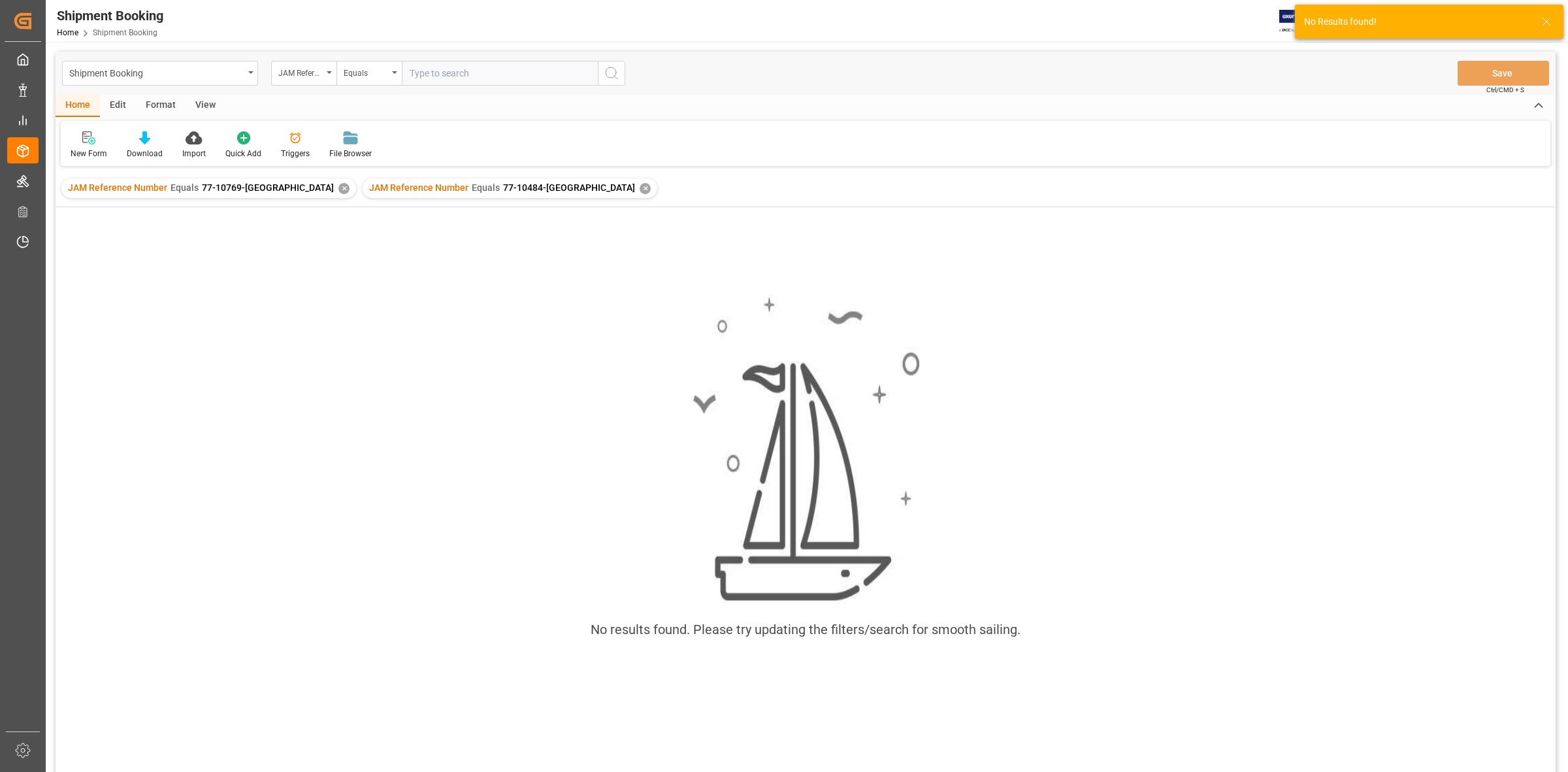
click at [262, 181] on div "JAM Reference Number Equals 77-10769-US ✕" at bounding box center [209, 188] width 295 height 20
click at [265, 194] on div "JAM Reference Number Equals 77-10769-US ✕" at bounding box center [209, 188] width 295 height 20
click at [339, 190] on div "✕" at bounding box center [344, 188] width 11 height 11
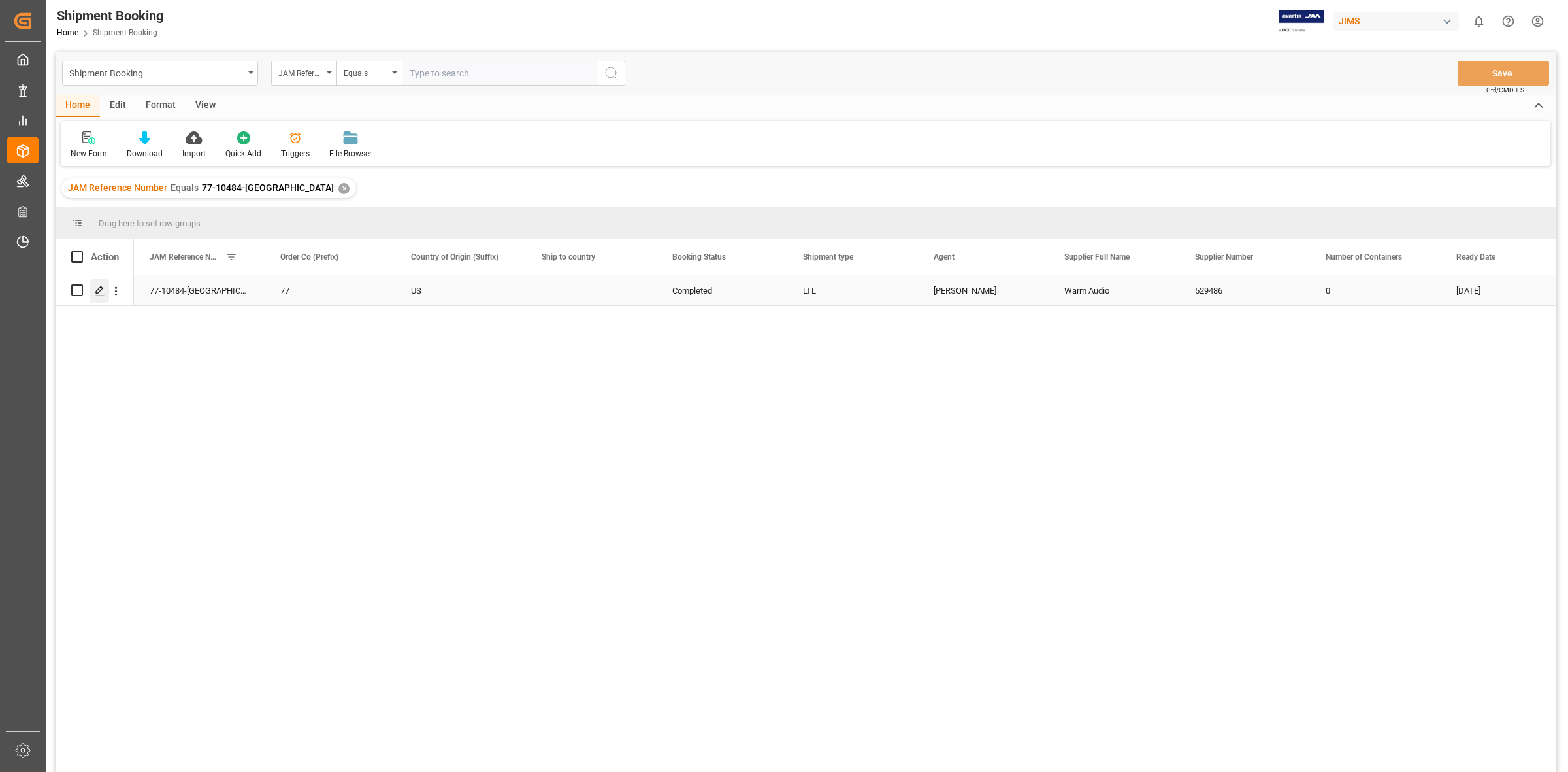
click at [103, 290] on icon "Press SPACE to select this row." at bounding box center [99, 290] width 10 height 10
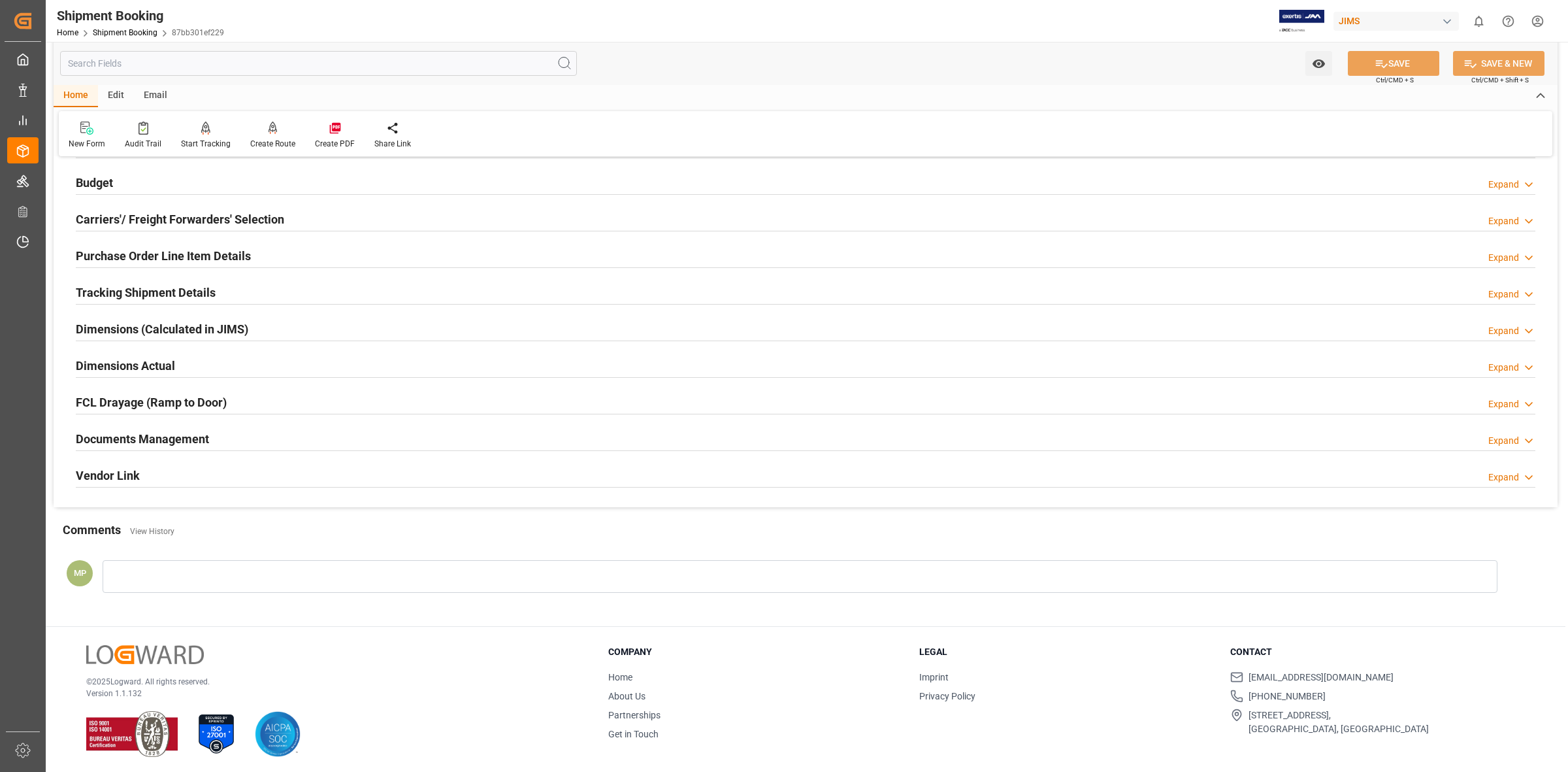
scroll to position [141, 0]
click at [1511, 433] on div "Expand" at bounding box center [1503, 438] width 31 height 14
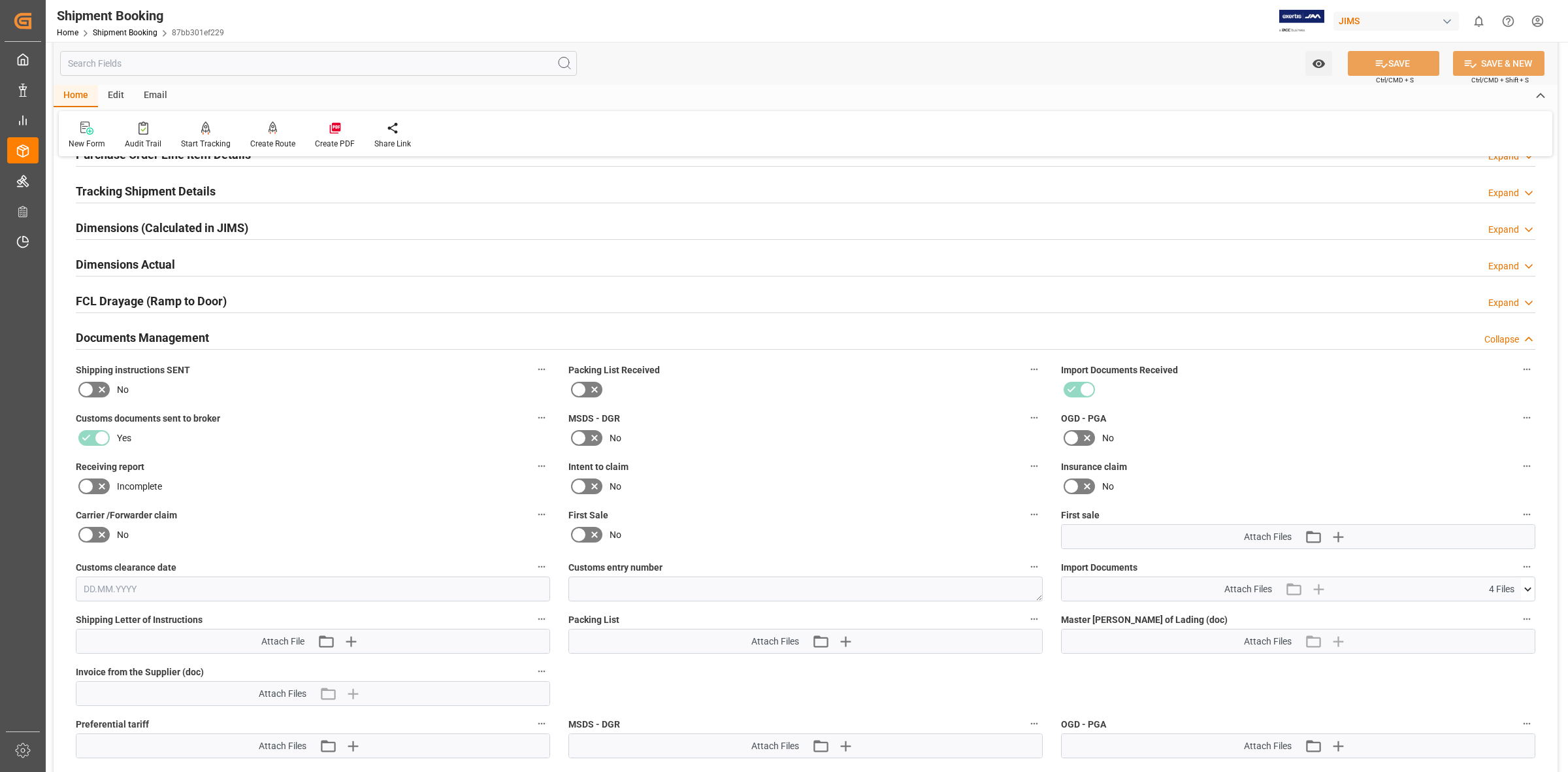
scroll to position [386, 0]
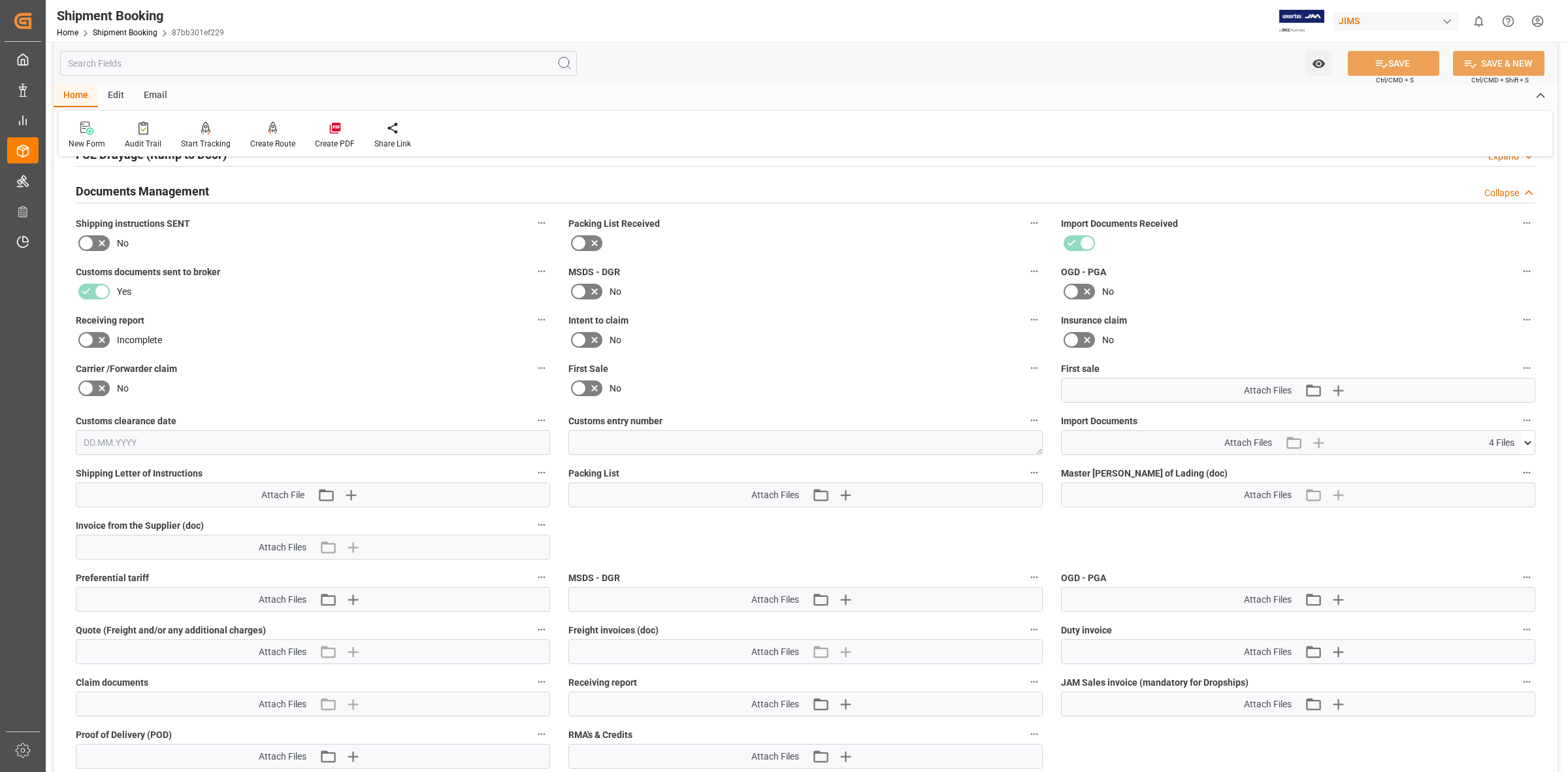
click at [1527, 440] on icon at bounding box center [1528, 443] width 14 height 14
click at [1497, 476] on icon at bounding box center [1493, 480] width 14 height 14
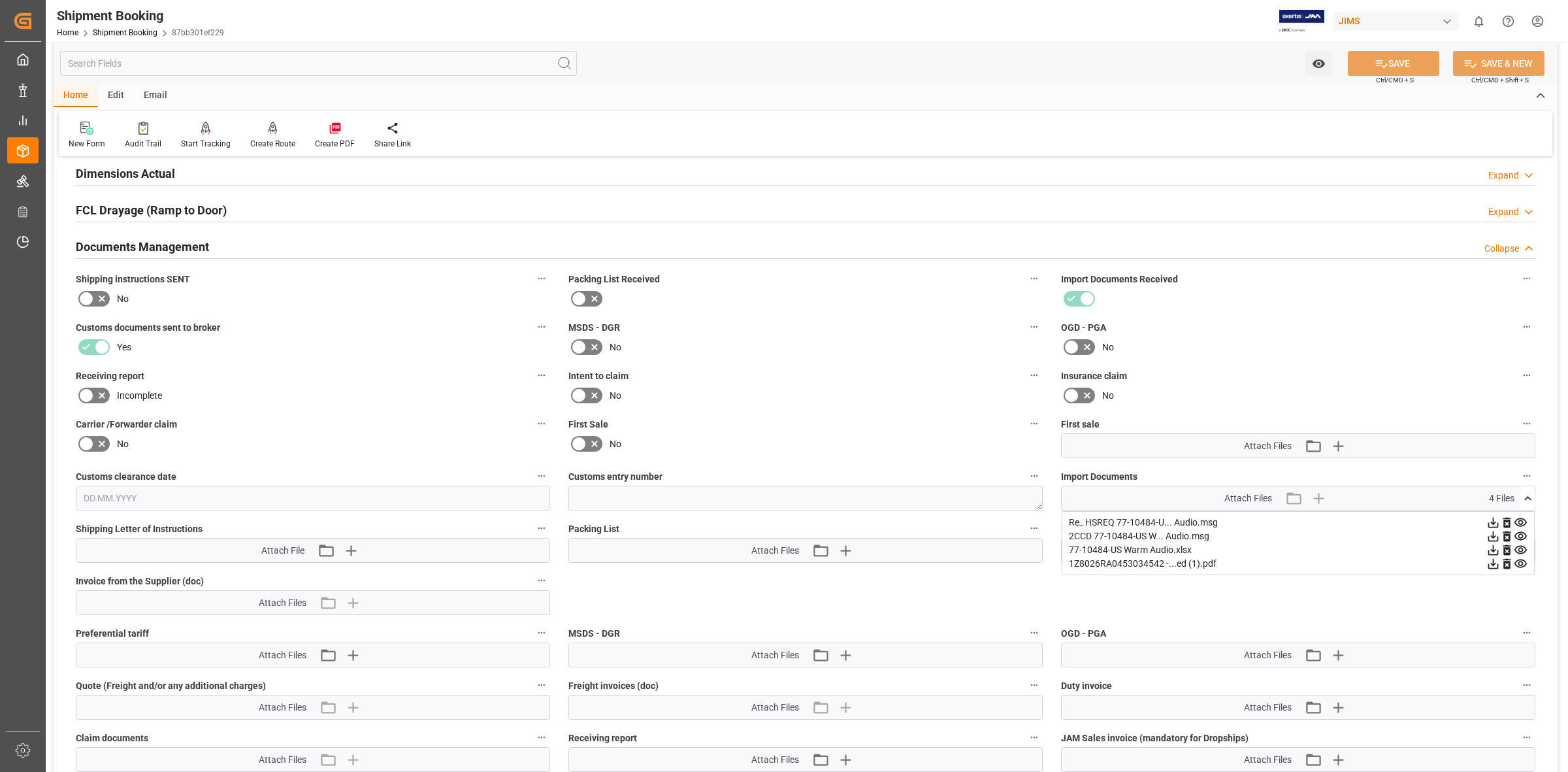
scroll to position [305, 0]
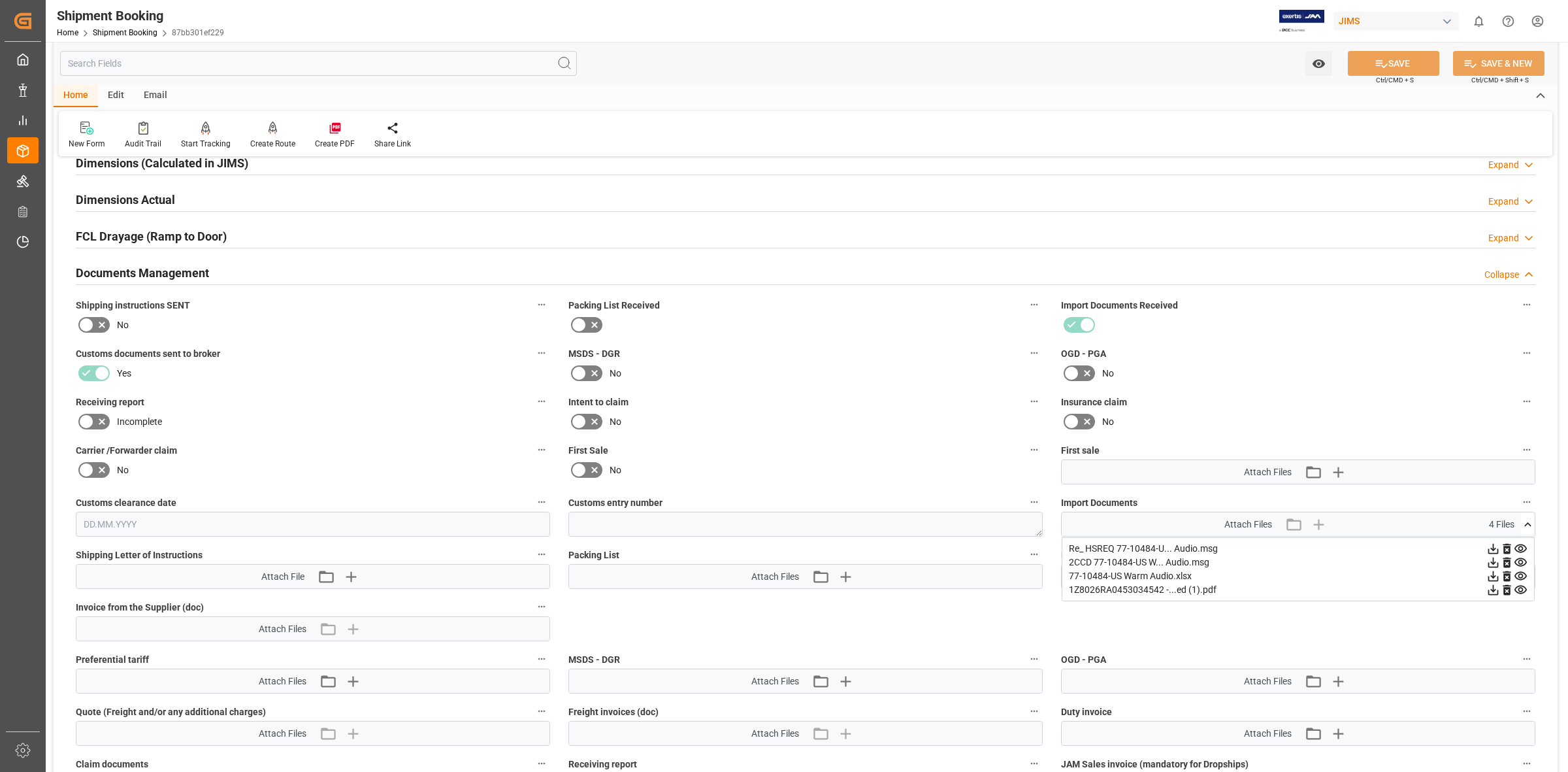
click at [1496, 576] on icon at bounding box center [1493, 576] width 14 height 14
click at [1493, 586] on icon at bounding box center [1493, 590] width 10 height 10
click at [1493, 590] on icon at bounding box center [1493, 590] width 14 height 14
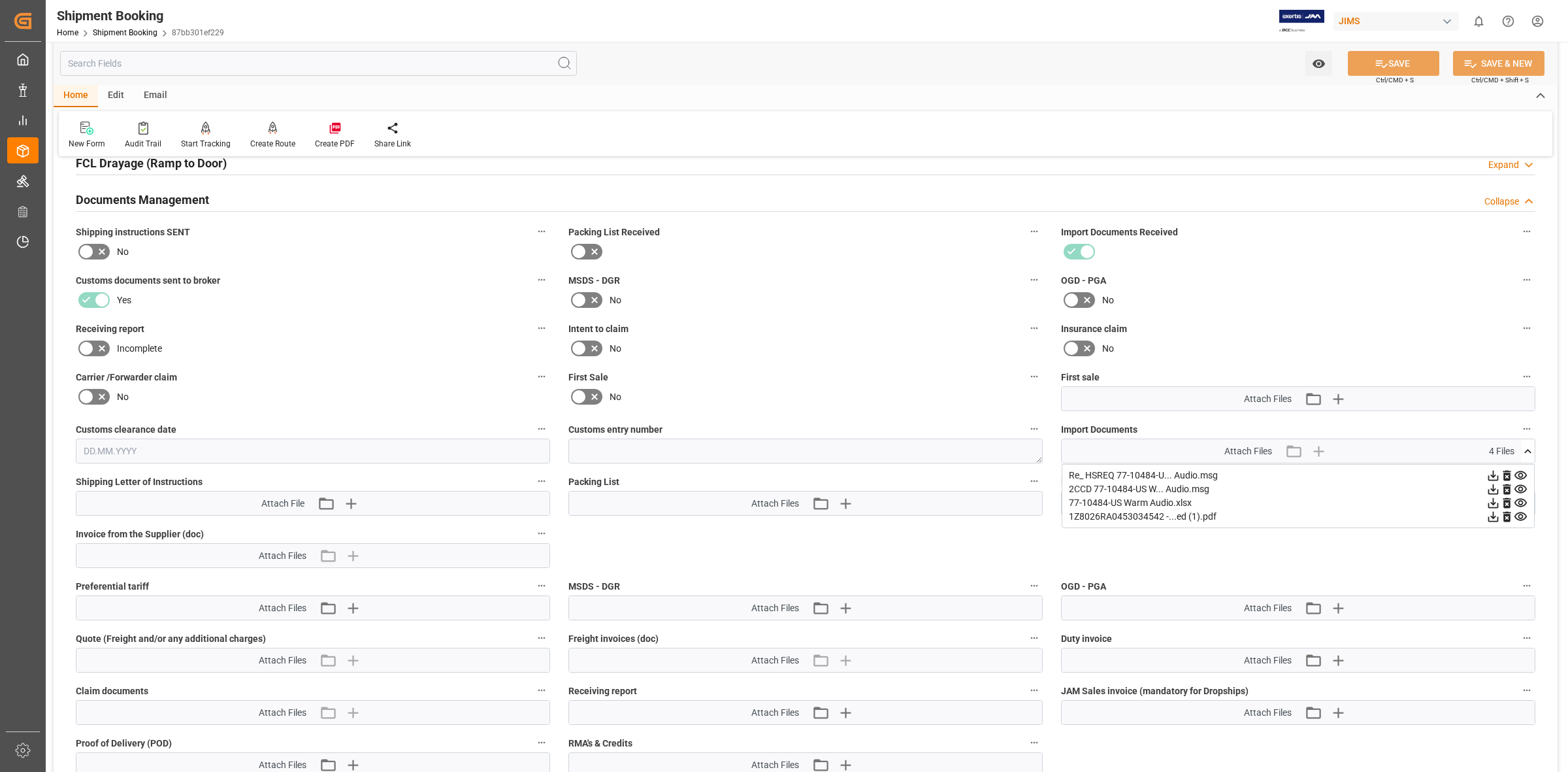
scroll to position [468, 0]
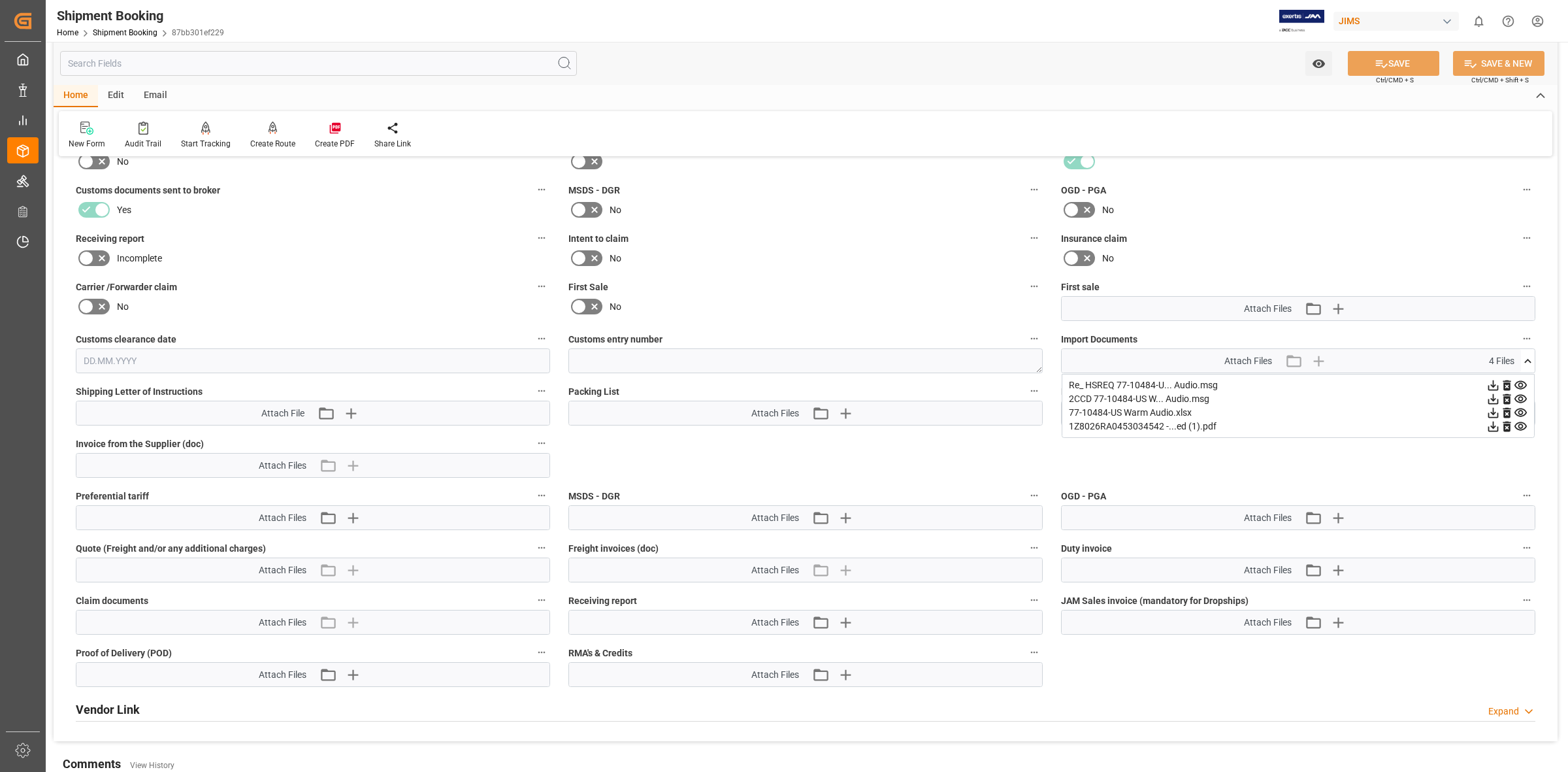
click at [1491, 379] on icon at bounding box center [1493, 385] width 14 height 14
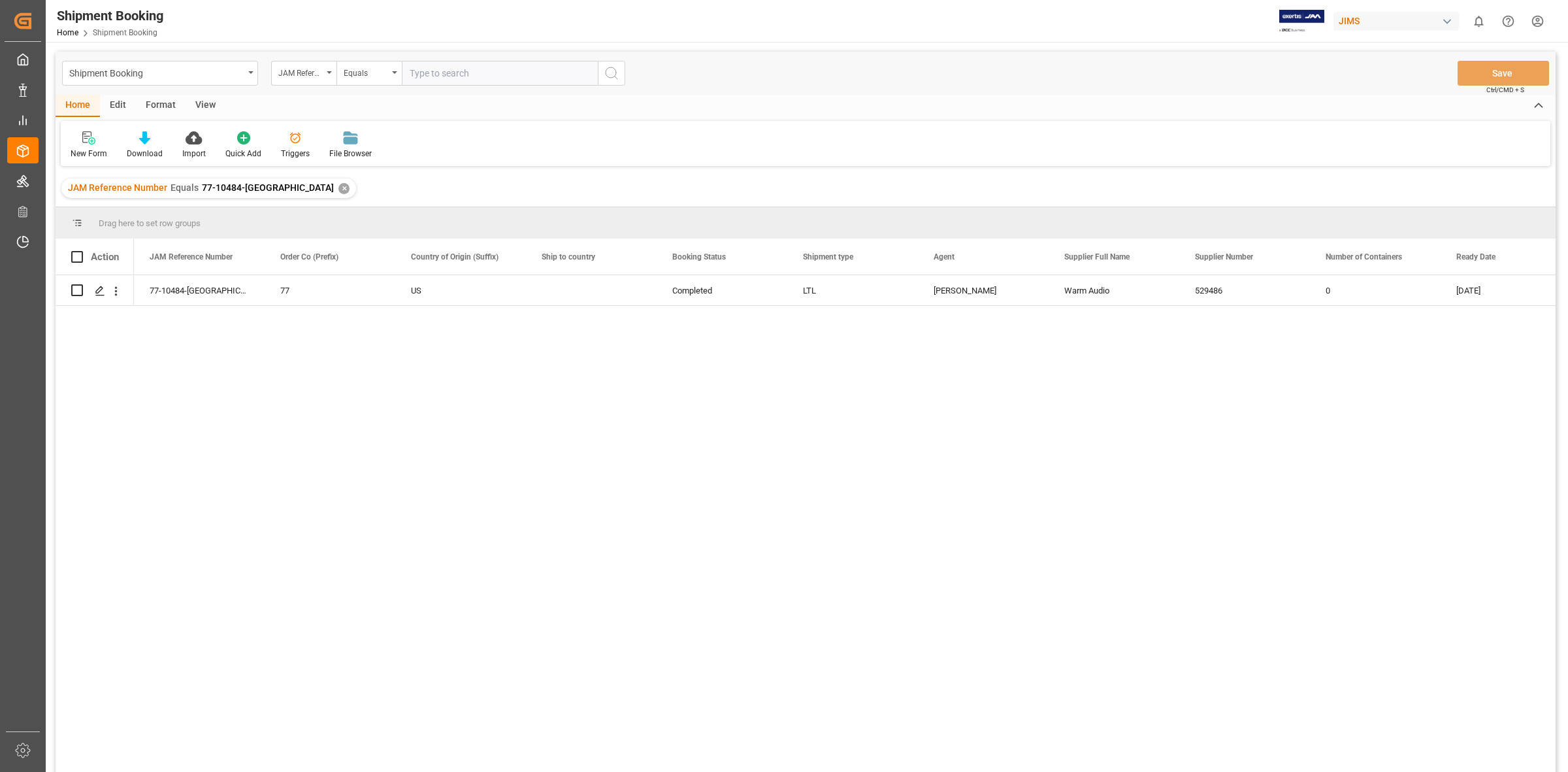
drag, startPoint x: 368, startPoint y: 367, endPoint x: 345, endPoint y: 240, distance: 129.1
click at [368, 350] on div "77-10484-US 77 US Completed LTL [PERSON_NAME] Audio 529486 0 [DATE]" at bounding box center [845, 528] width 1422 height 505
click at [435, 80] on input "text" at bounding box center [499, 73] width 196 height 25
type input "77-10593"
click at [339, 184] on div "✕" at bounding box center [344, 188] width 11 height 11
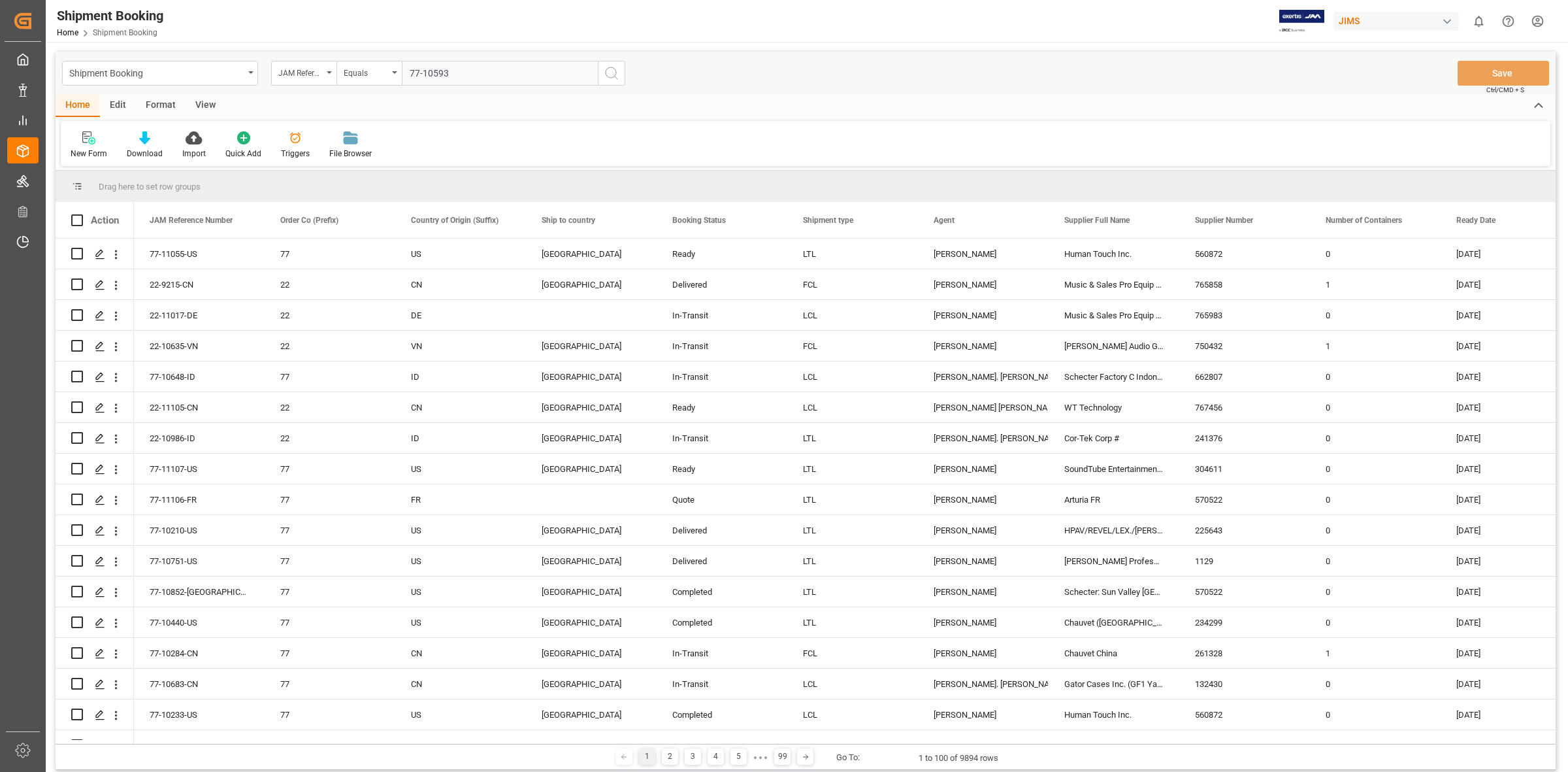
click at [609, 73] on icon "search button" at bounding box center [611, 73] width 16 height 16
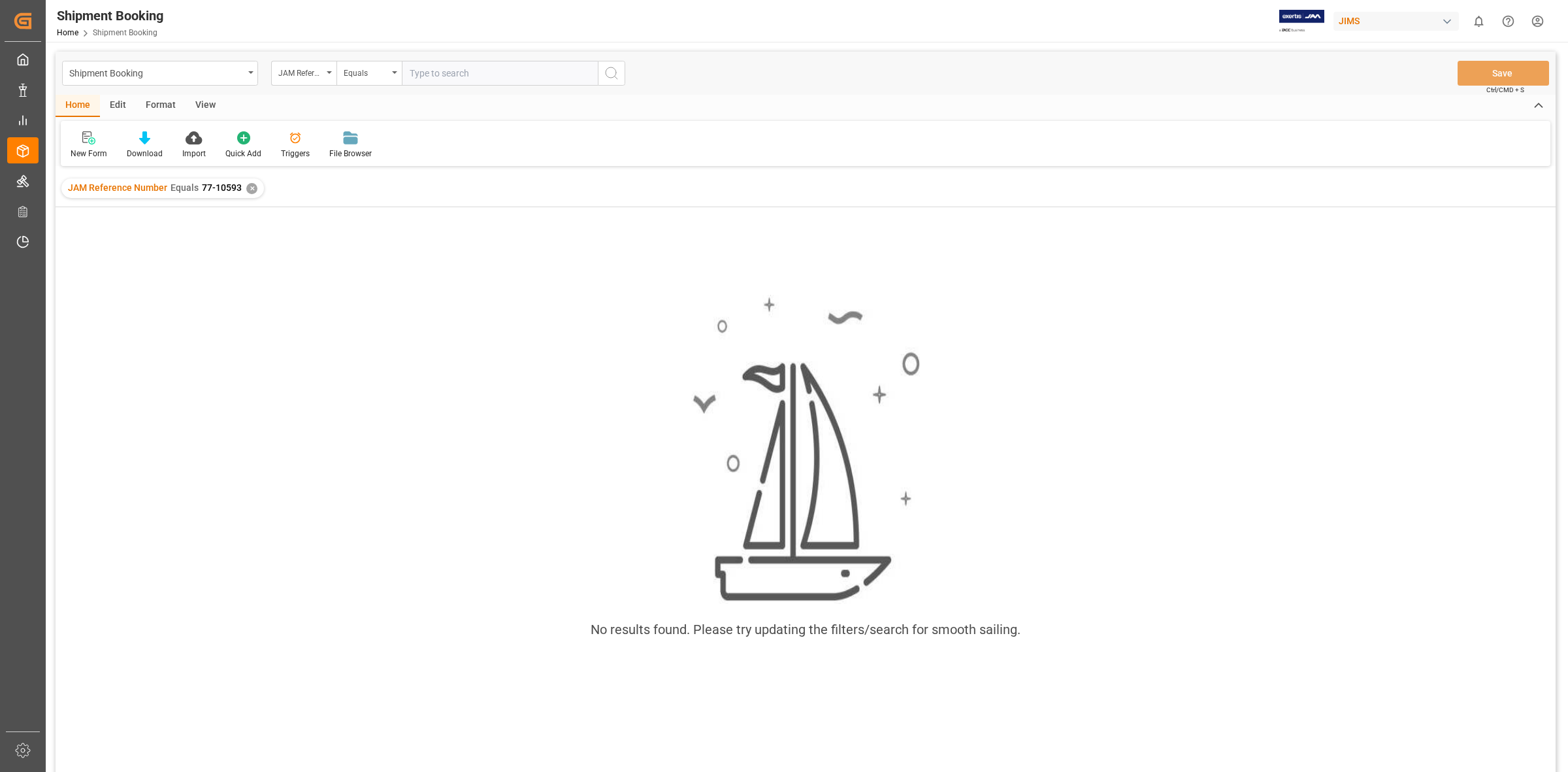
click at [423, 76] on input "text" at bounding box center [499, 73] width 196 height 25
type input "77-10593-[GEOGRAPHIC_DATA]"
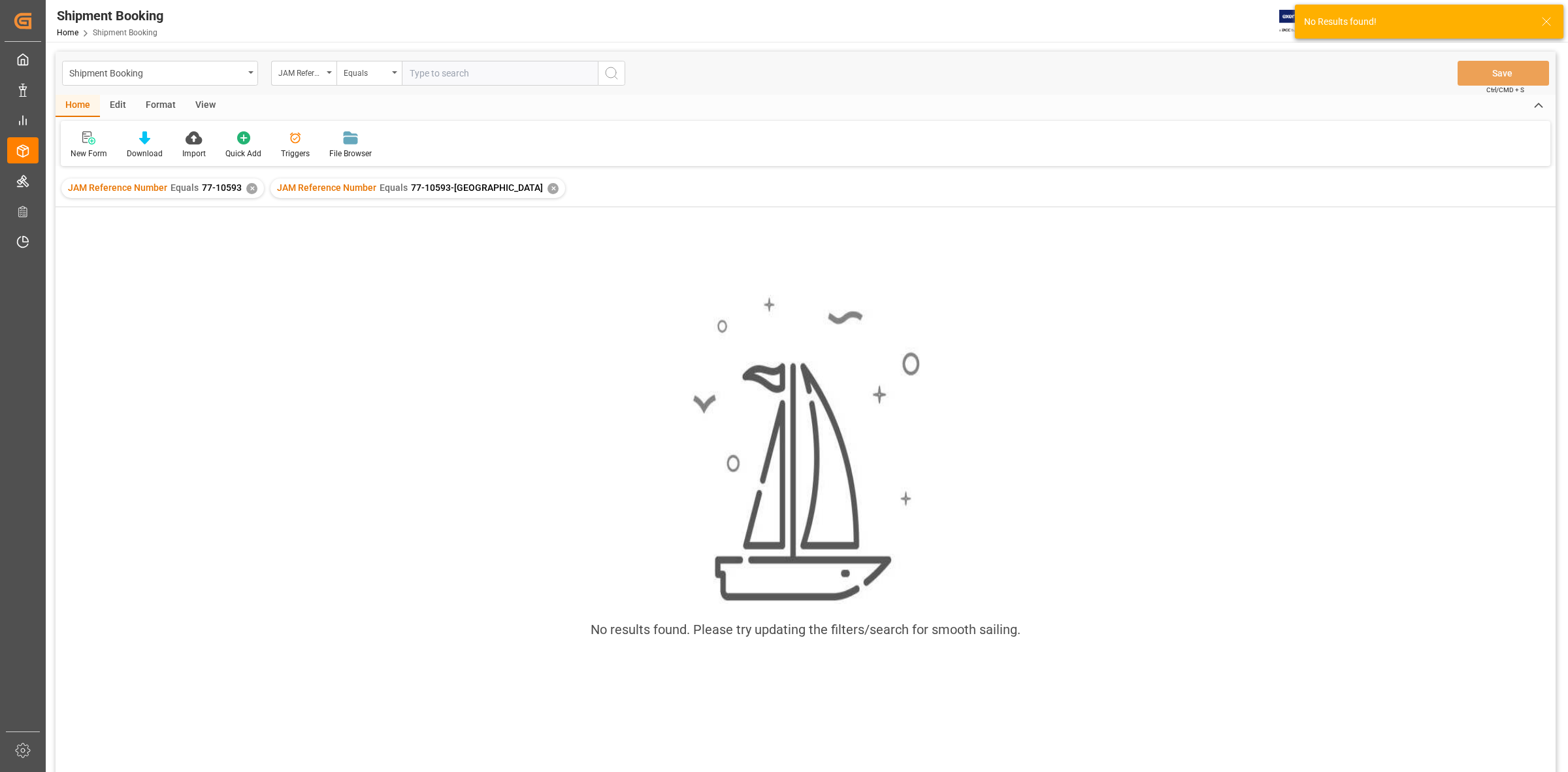
click at [250, 185] on div "✕" at bounding box center [252, 188] width 11 height 11
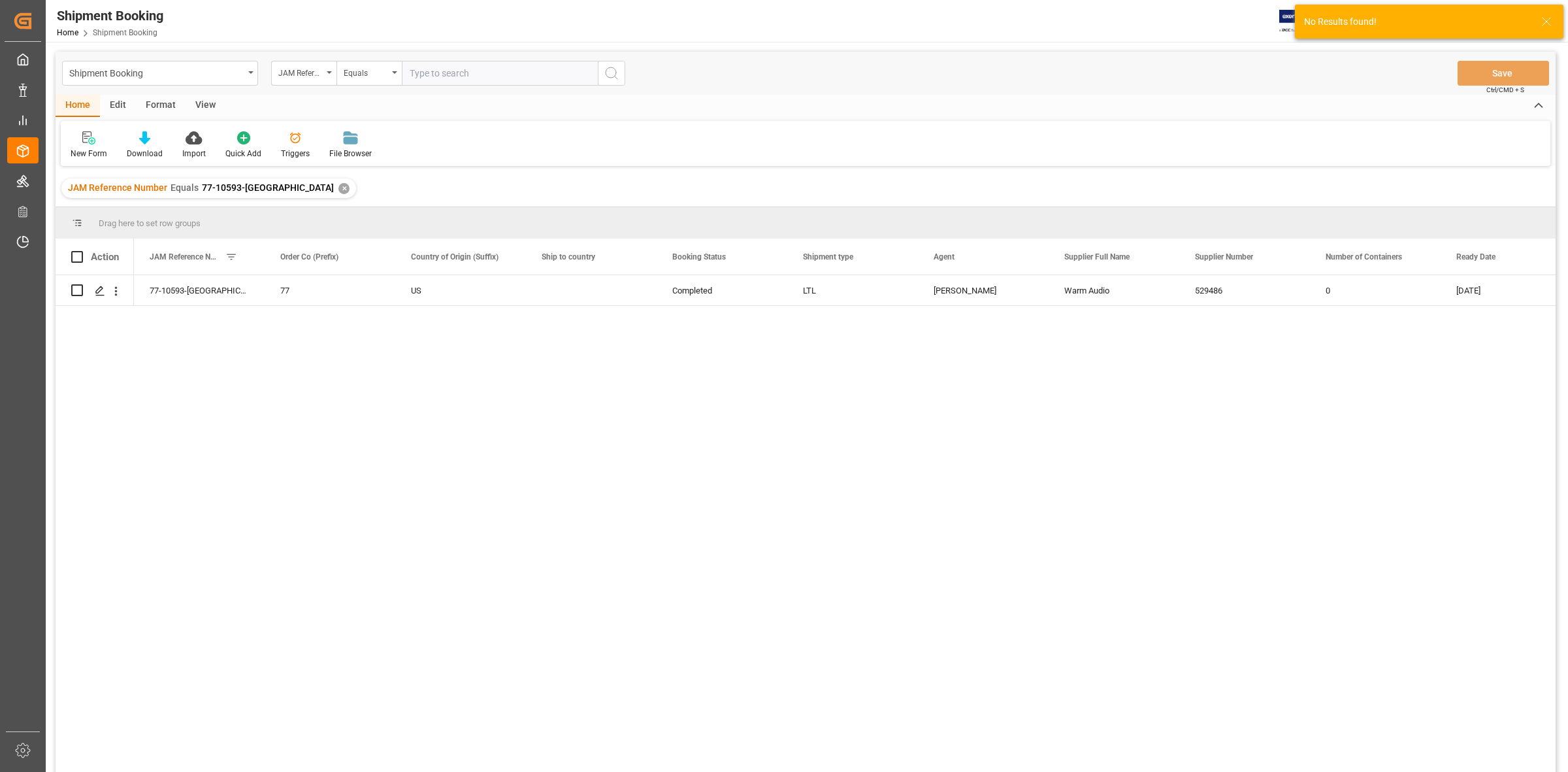
click at [192, 332] on div "77-10593-US 77 US Completed LTL [PERSON_NAME] Audio 529486 0 [DATE]" at bounding box center [845, 528] width 1422 height 505
click at [102, 285] on icon "Press SPACE to select this row." at bounding box center [99, 290] width 10 height 10
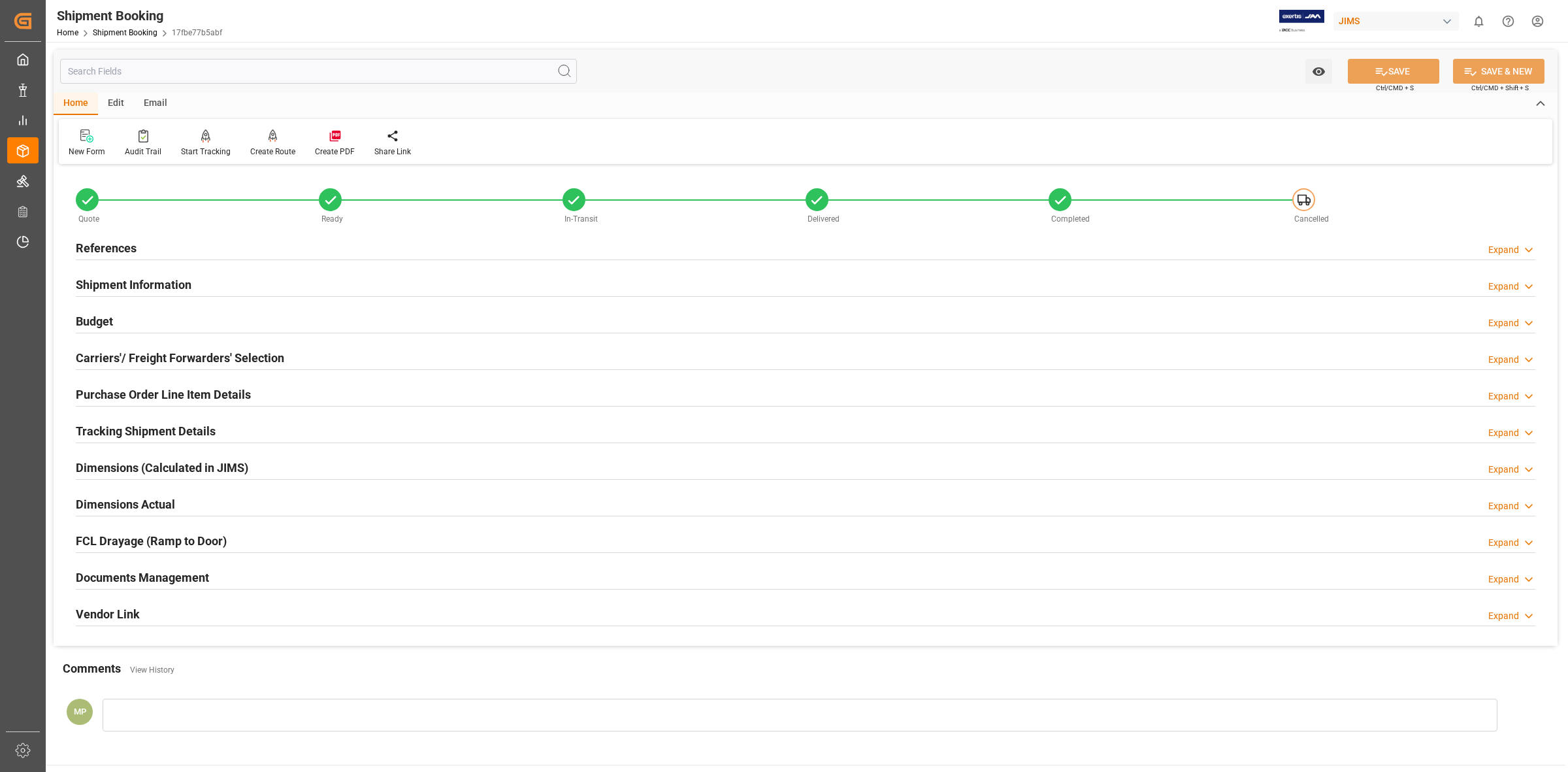
scroll to position [141, 0]
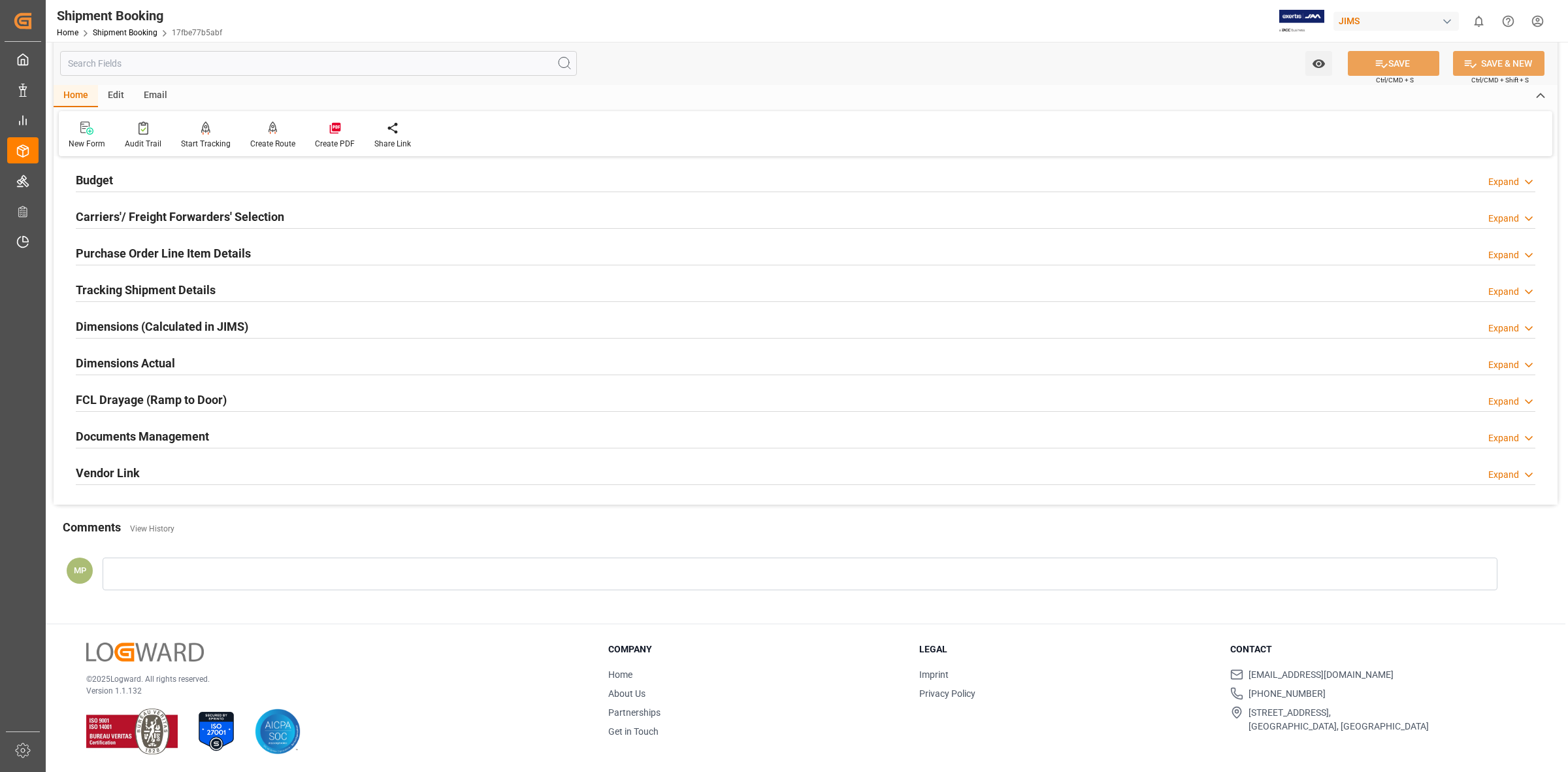
drag, startPoint x: 1513, startPoint y: 436, endPoint x: 1131, endPoint y: 497, distance: 386.8
click at [1511, 436] on div "Expand" at bounding box center [1503, 438] width 31 height 14
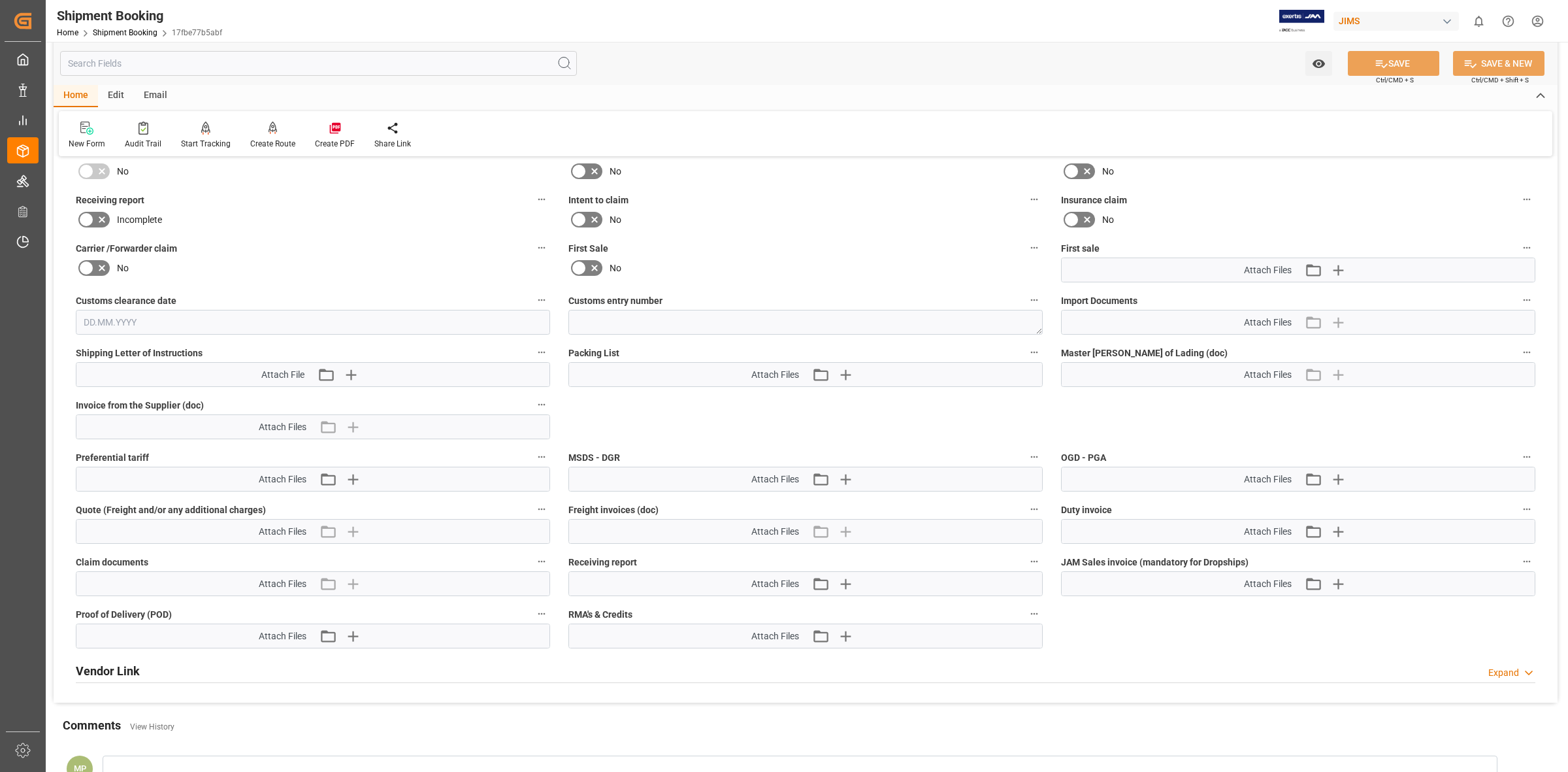
scroll to position [455, 0]
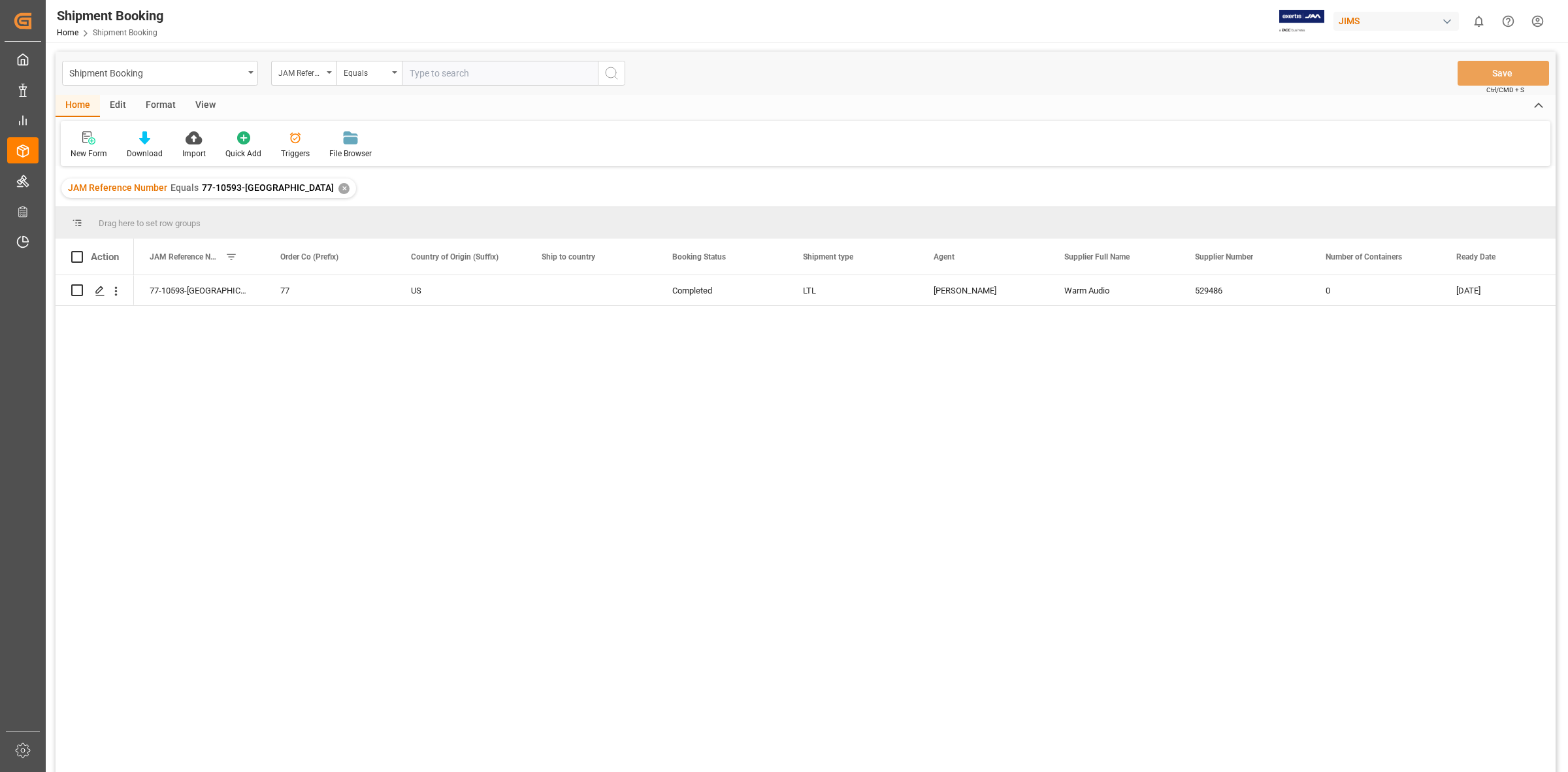
click at [439, 77] on input "text" at bounding box center [499, 73] width 196 height 25
click at [339, 190] on div "✕" at bounding box center [344, 188] width 11 height 11
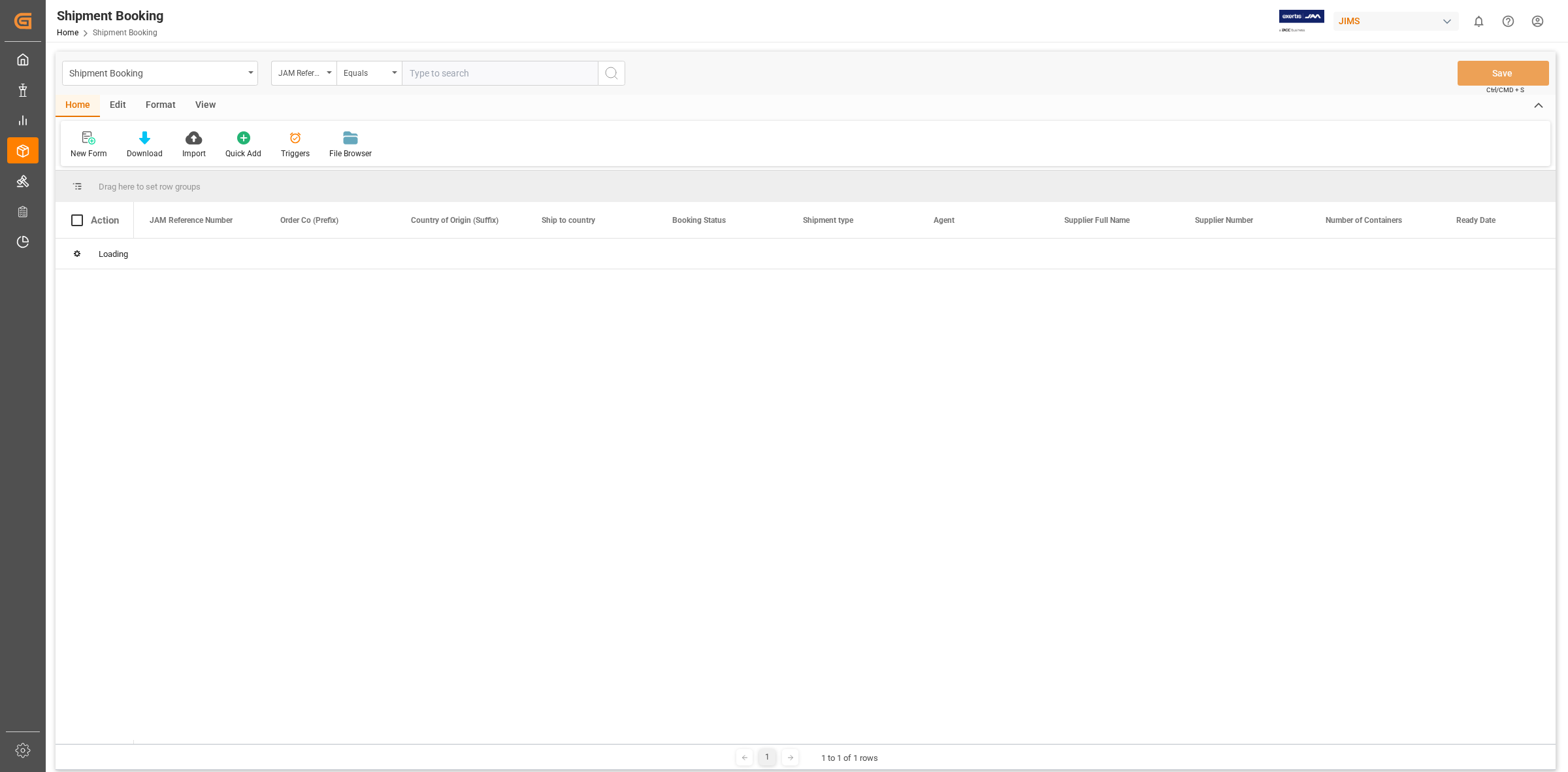
click at [427, 73] on input "text" at bounding box center [499, 73] width 196 height 25
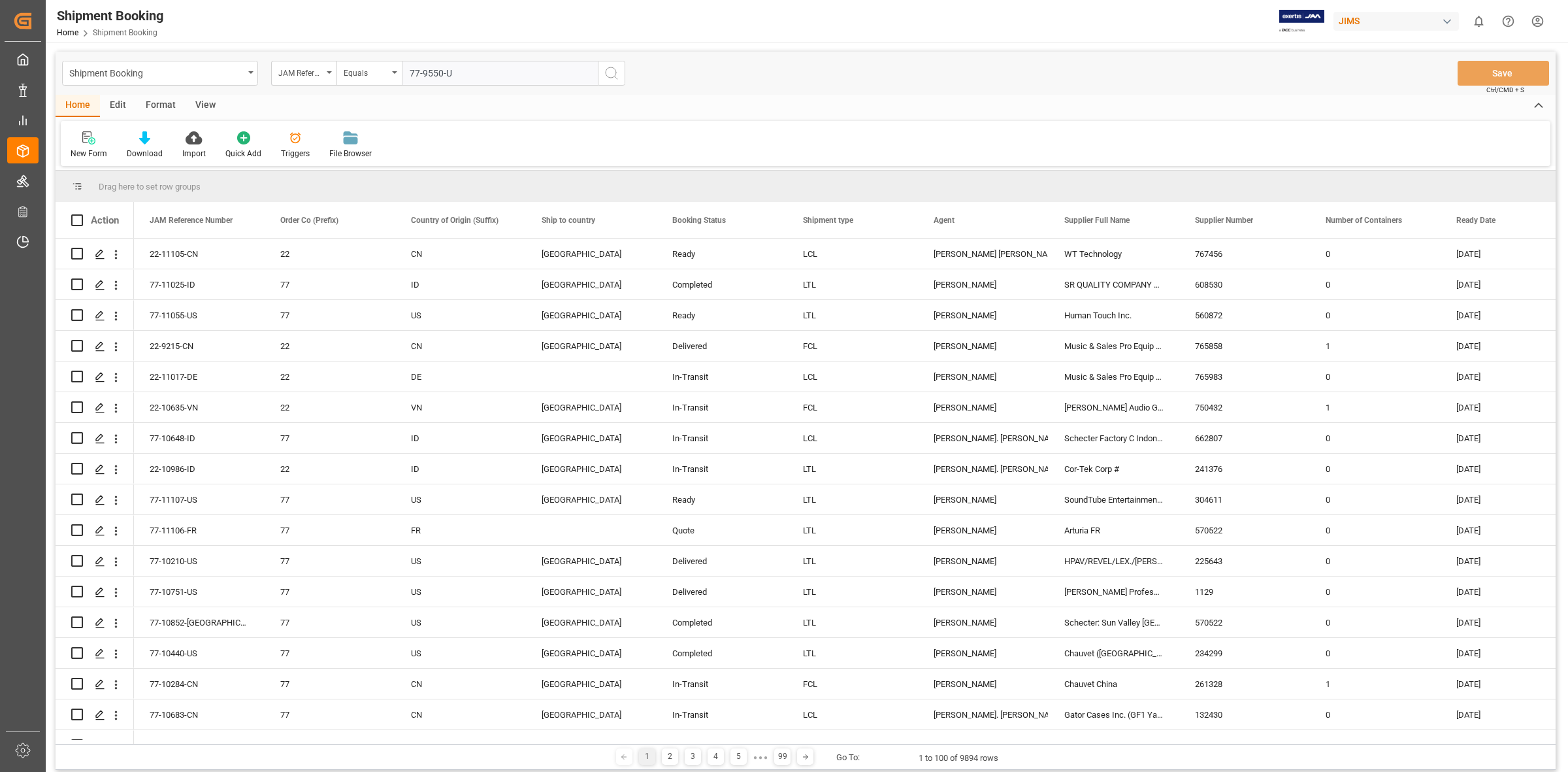
type input "77-9550-[GEOGRAPHIC_DATA]"
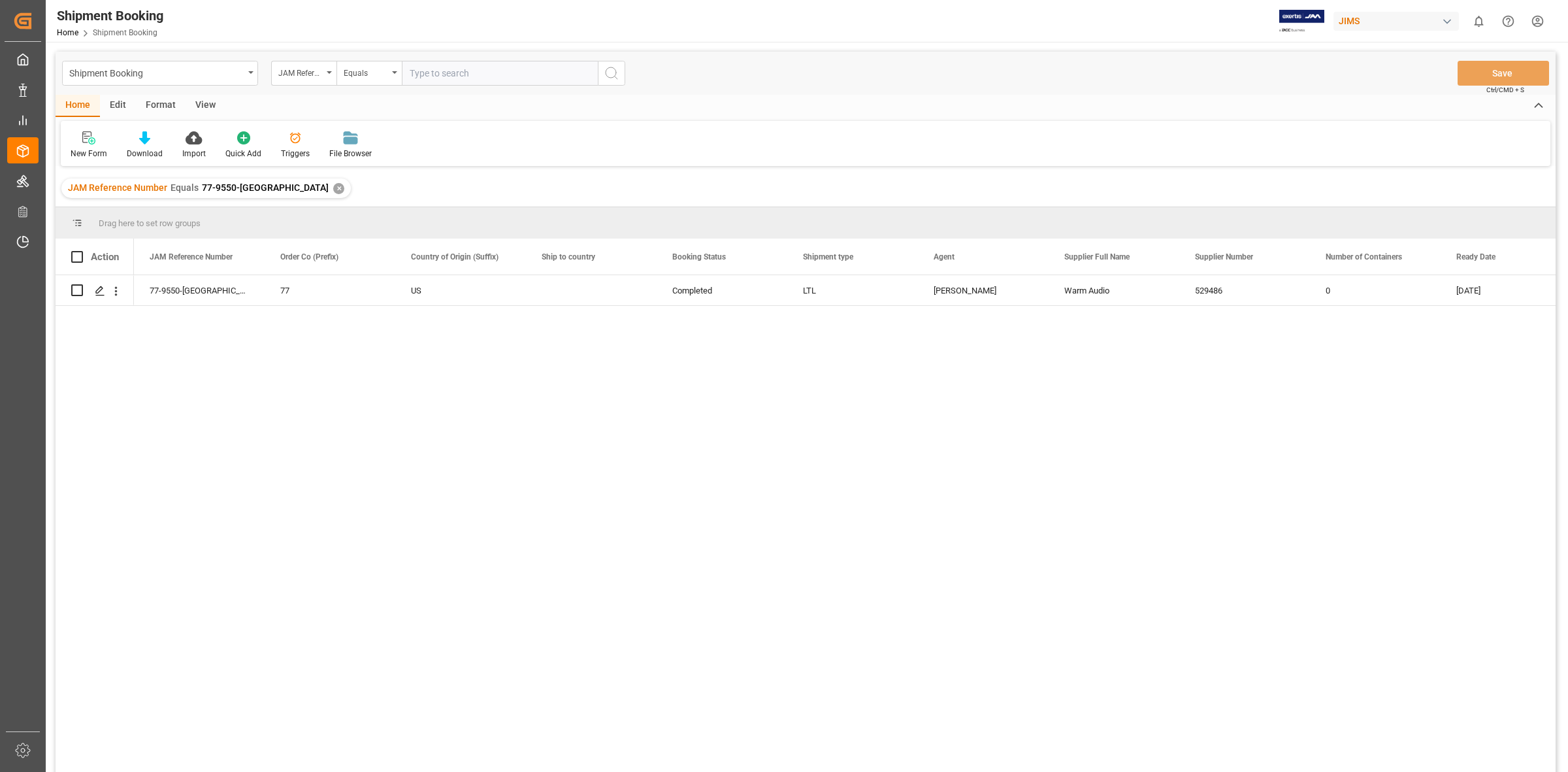
click at [224, 385] on div "77-9550-US 77 US Completed LTL [PERSON_NAME] Audio 529486 0 [DATE]" at bounding box center [845, 528] width 1422 height 505
click at [94, 289] on icon "Press SPACE to select this row." at bounding box center [99, 290] width 10 height 10
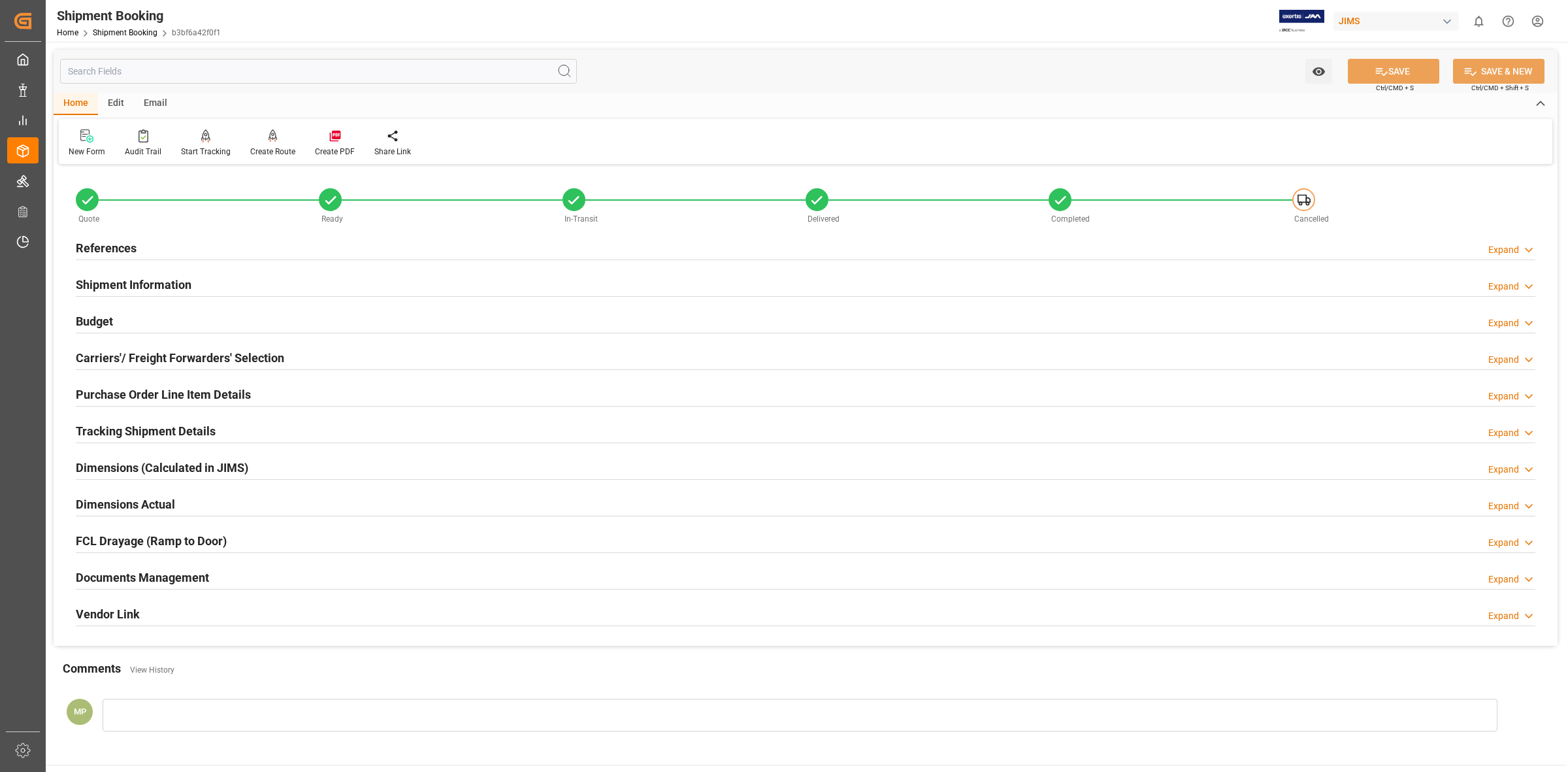
click at [1495, 571] on div "Documents Management Expand" at bounding box center [805, 576] width 1459 height 25
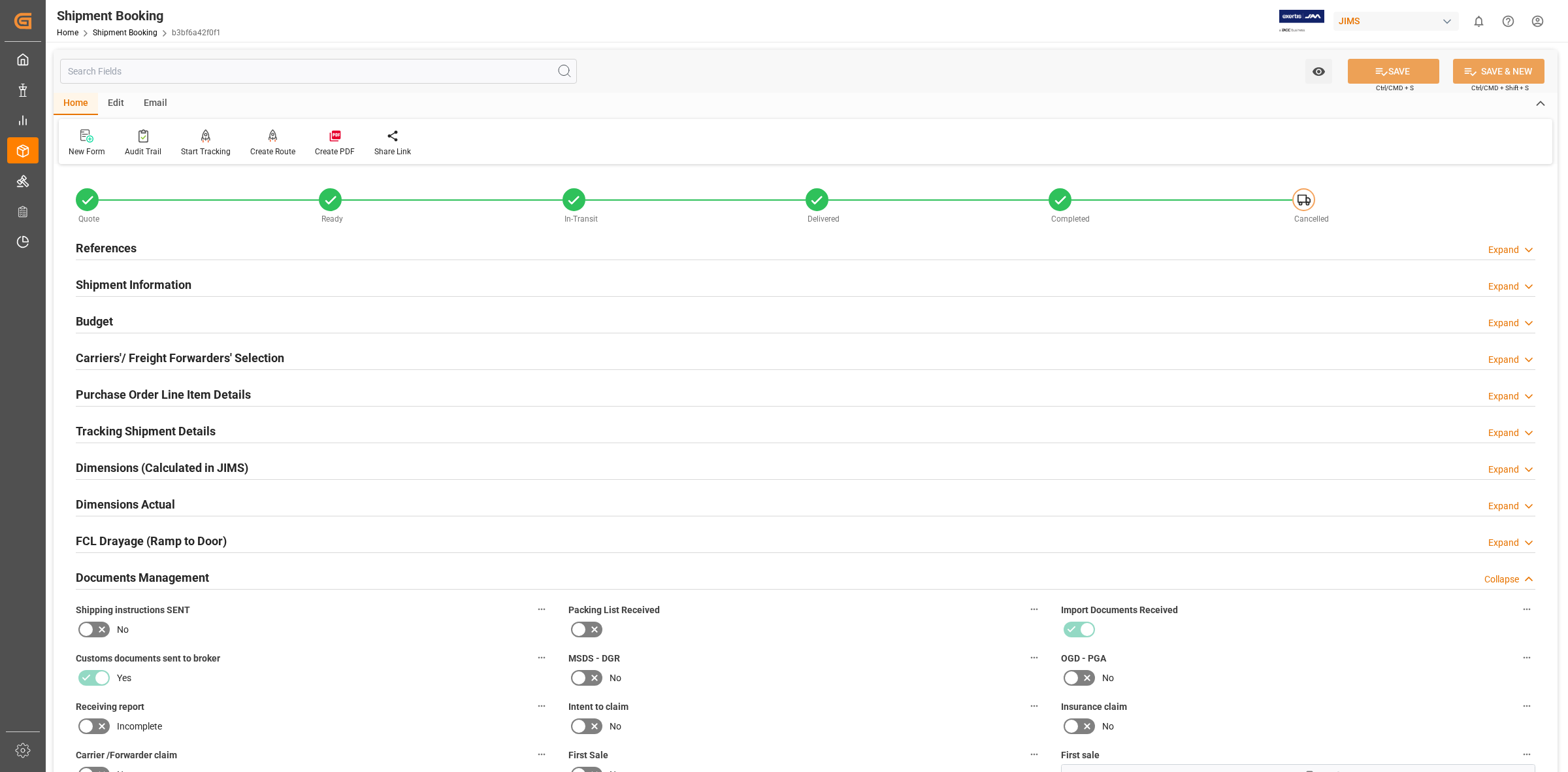
scroll to position [326, 0]
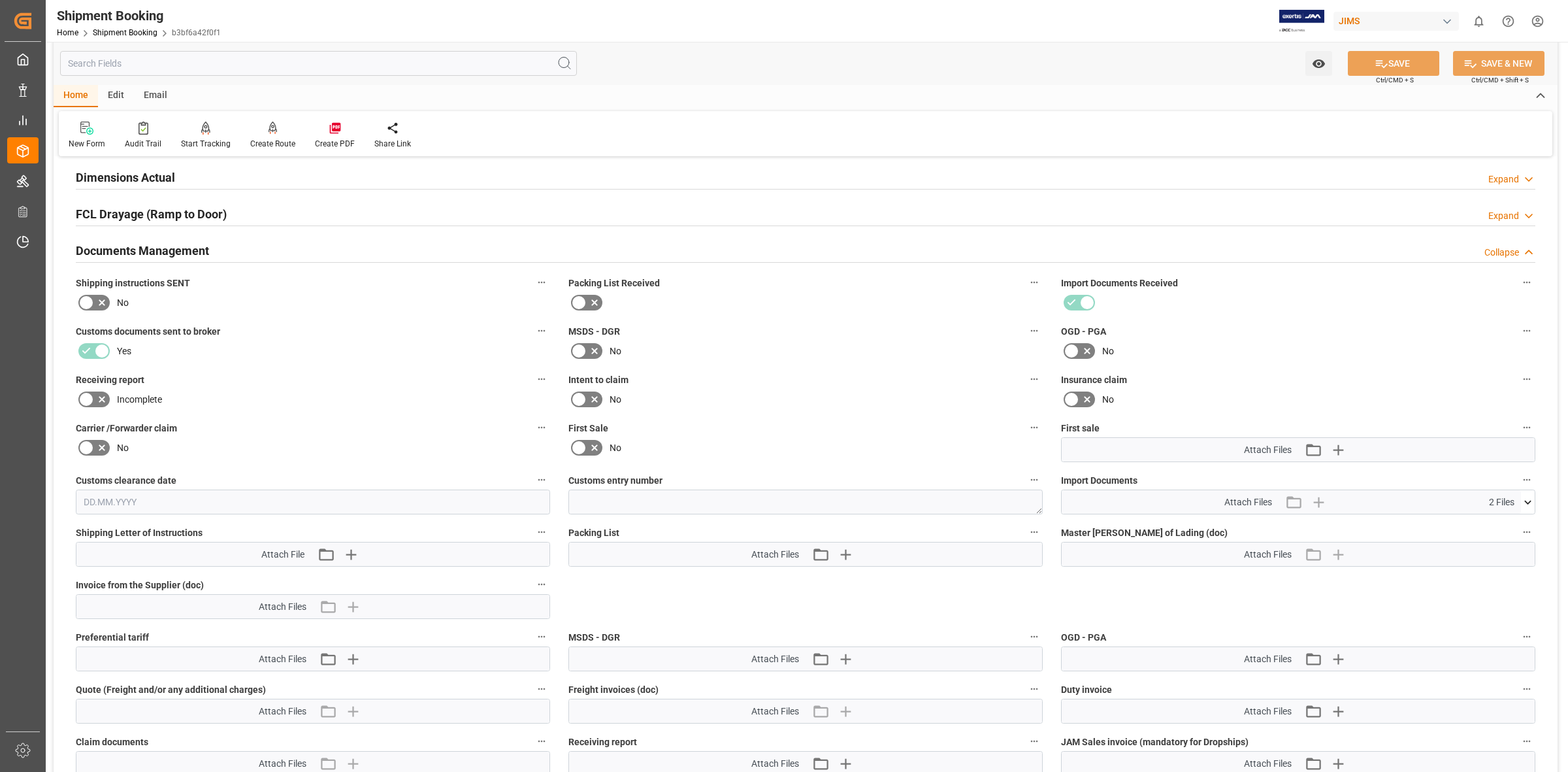
click at [1530, 491] on button at bounding box center [1528, 502] width 14 height 23
click at [1495, 522] on icon at bounding box center [1493, 526] width 14 height 14
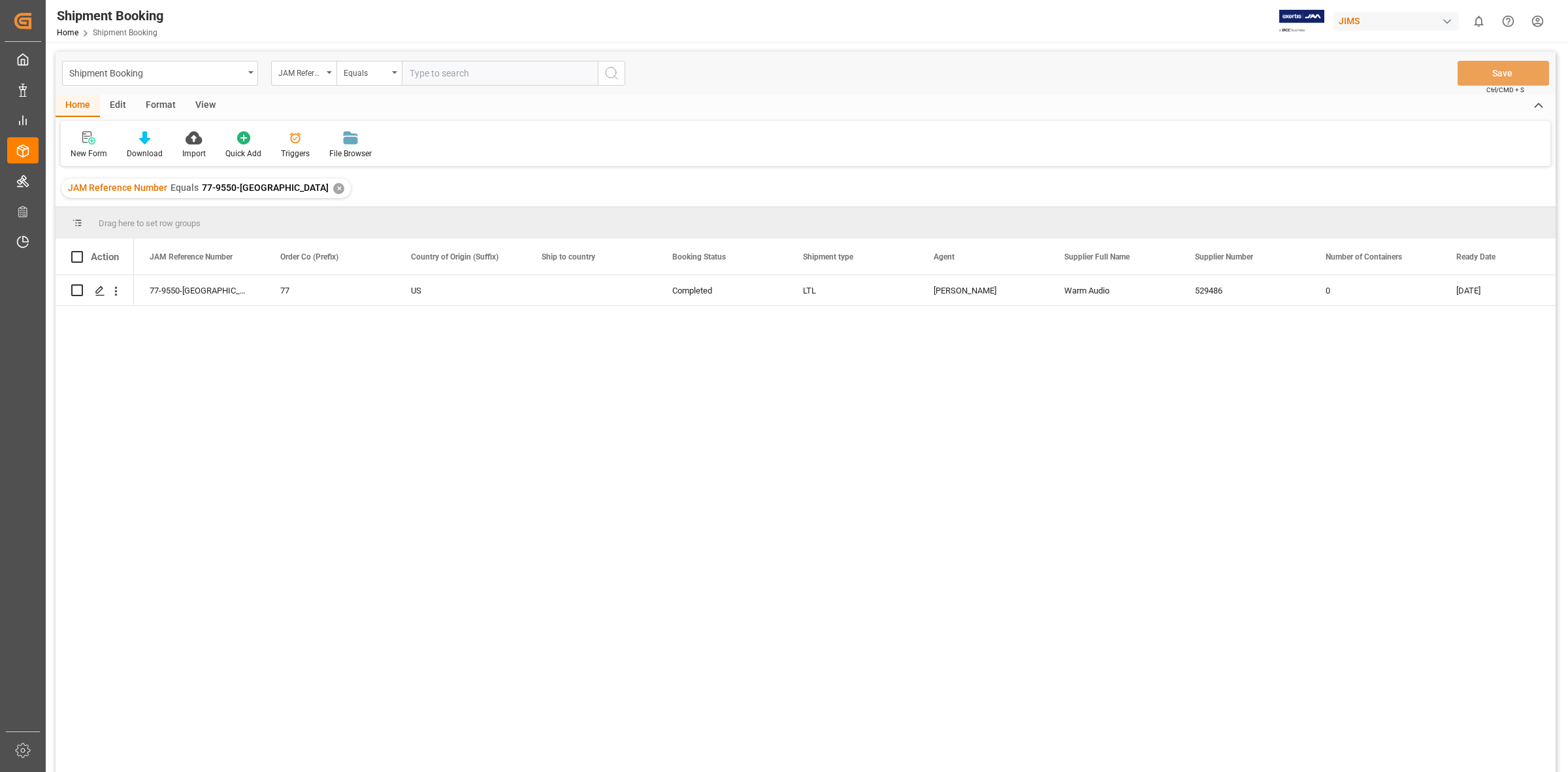
click at [429, 72] on input "text" at bounding box center [499, 73] width 196 height 25
type input "77-10593-[GEOGRAPHIC_DATA]"
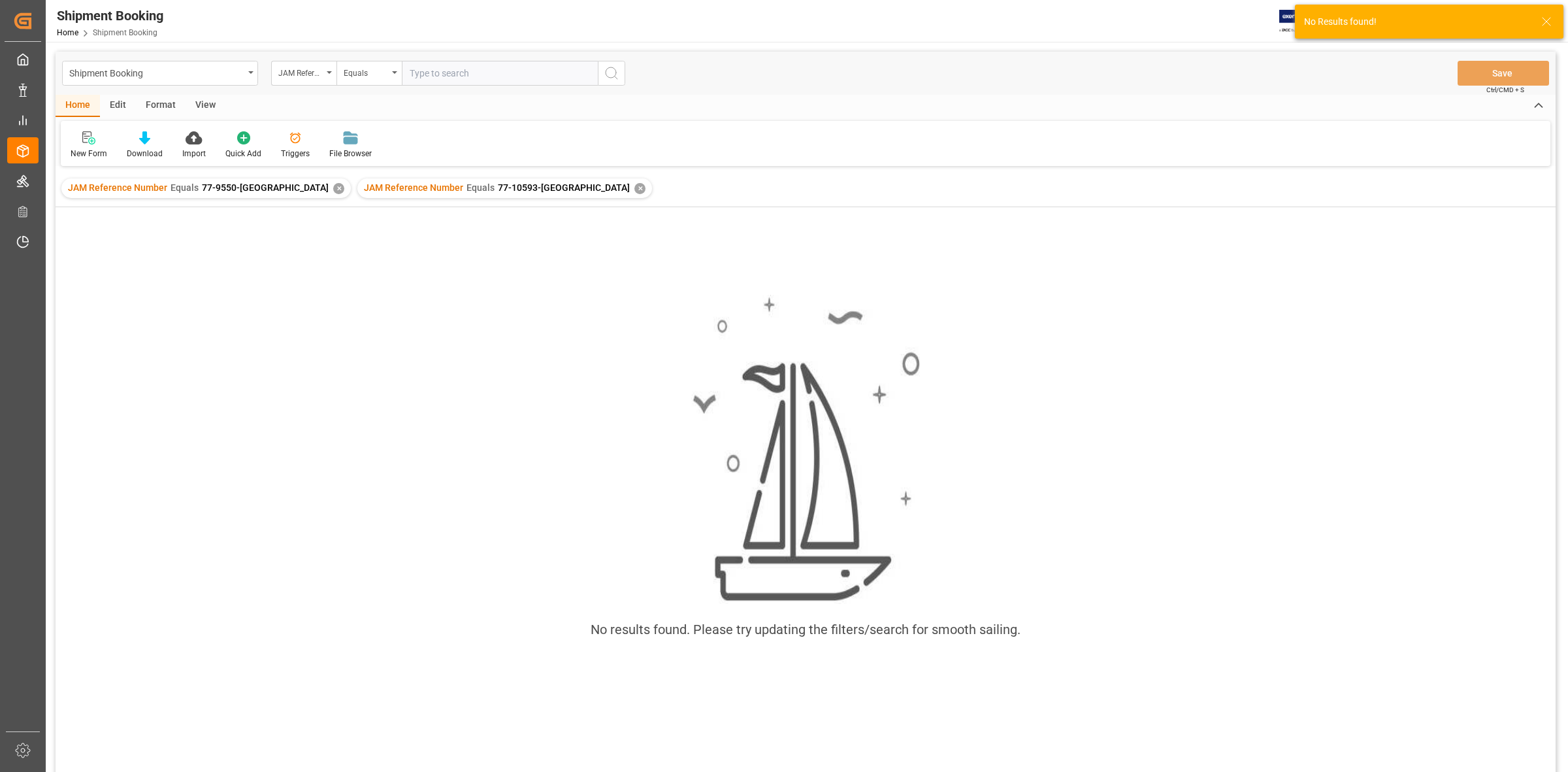
click at [333, 186] on div "✕" at bounding box center [339, 188] width 11 height 11
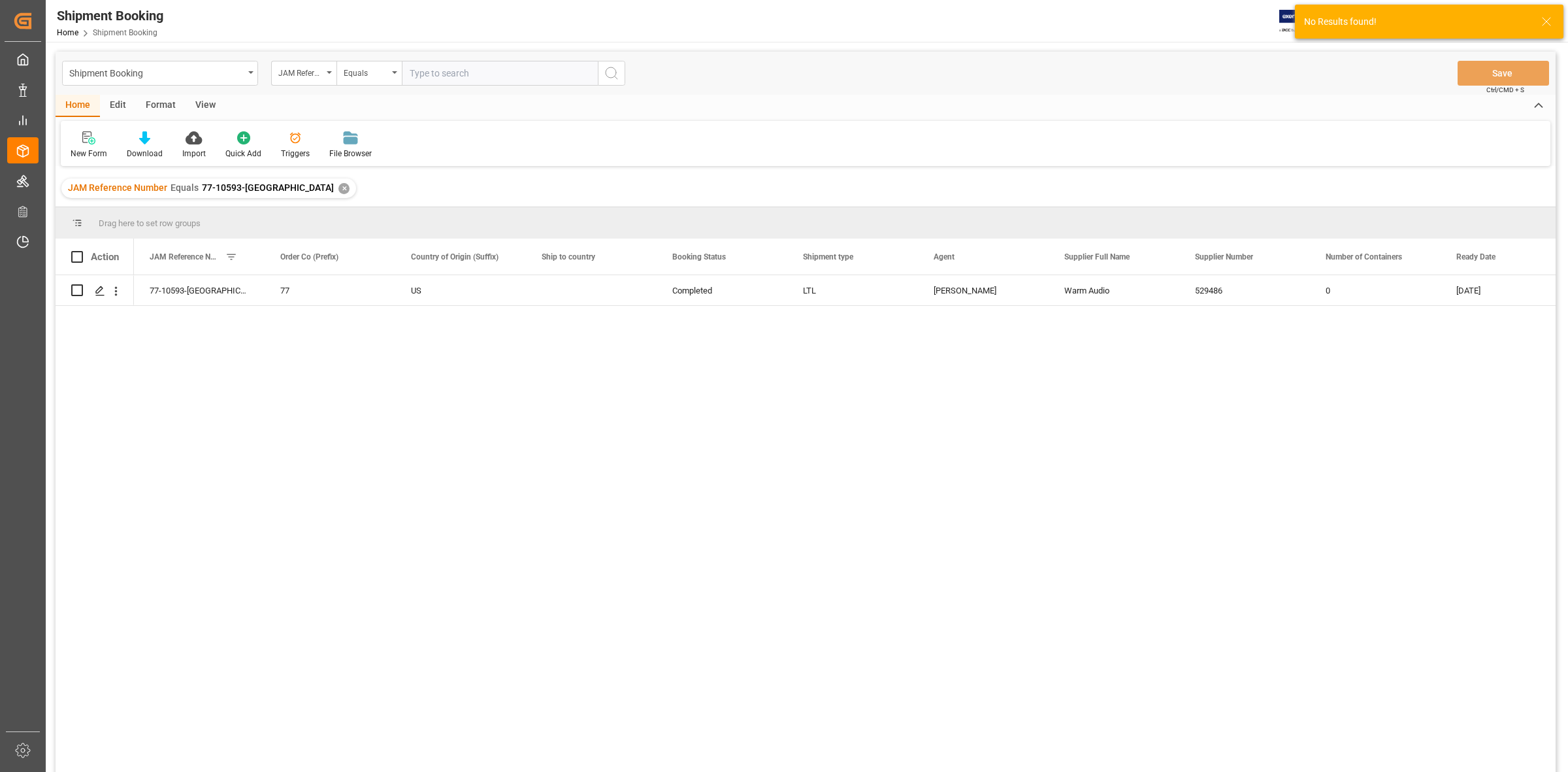
click at [281, 391] on div "77-10593-US 77 US Completed LTL [PERSON_NAME] Audio 529486 0 [DATE]" at bounding box center [845, 528] width 1422 height 505
click at [99, 292] on polygon "Press SPACE to select this row." at bounding box center [99, 290] width 7 height 7
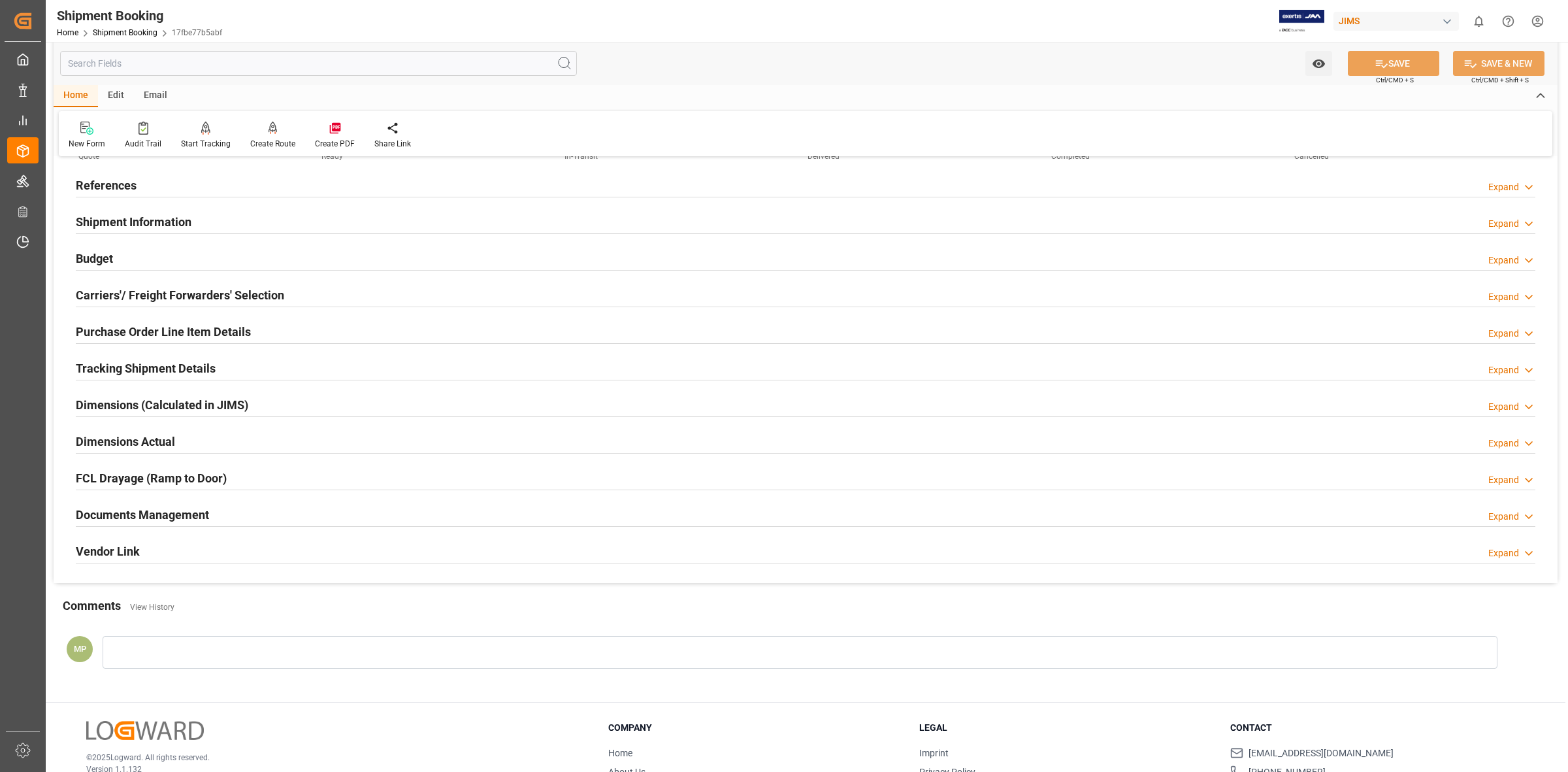
scroll to position [141, 0]
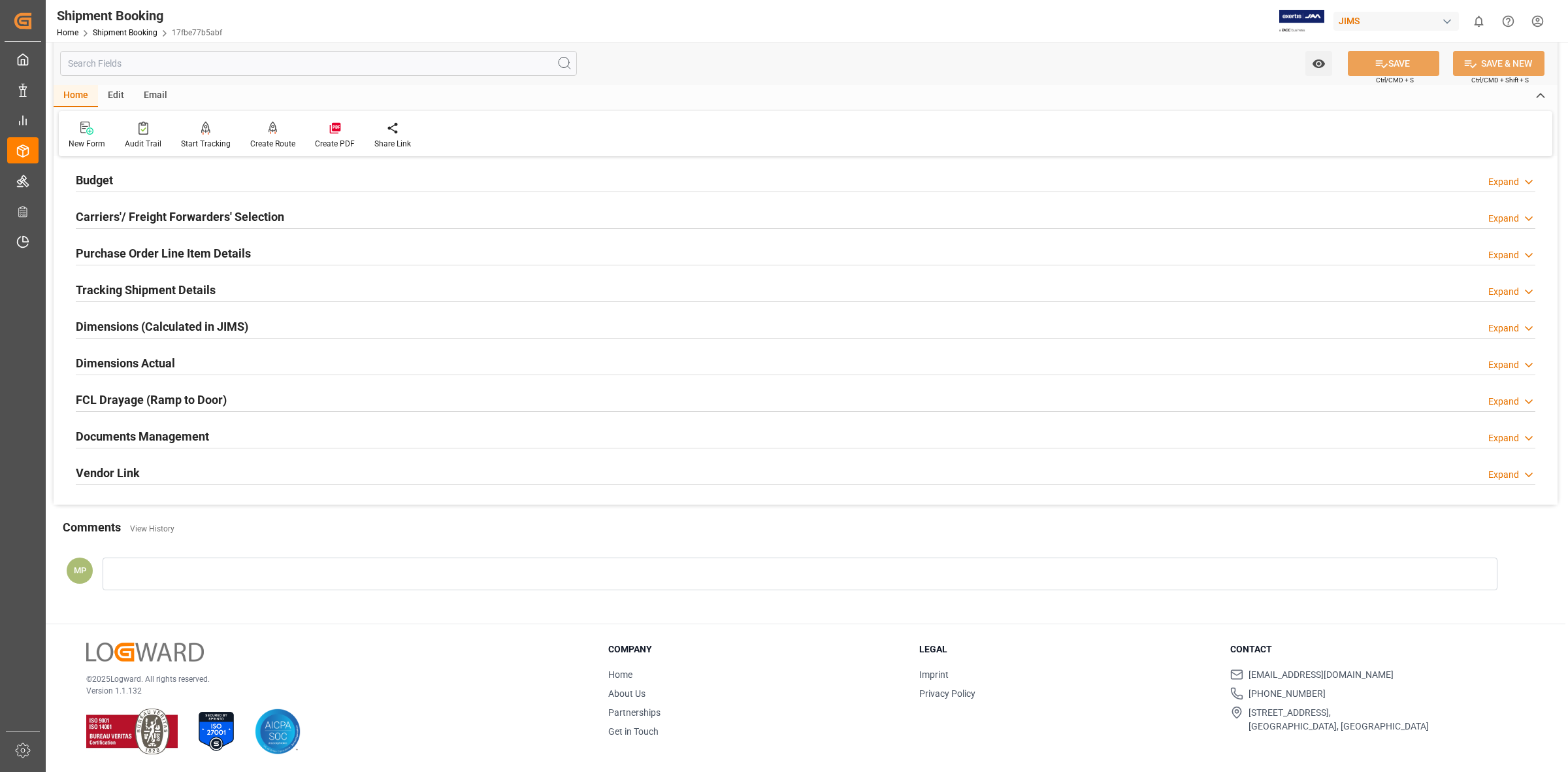
click at [1495, 441] on div "Expand" at bounding box center [1503, 438] width 31 height 14
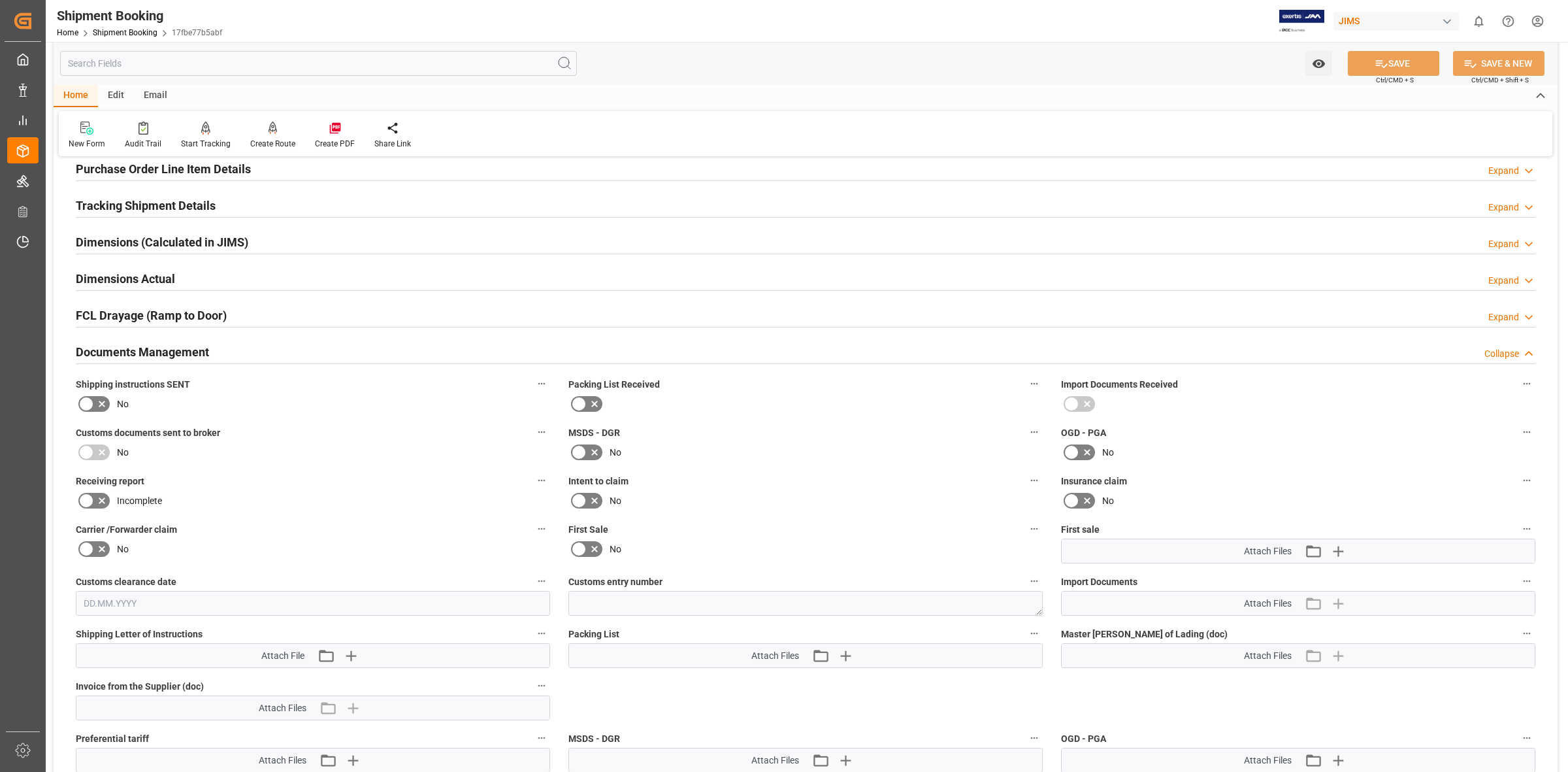
scroll to position [223, 0]
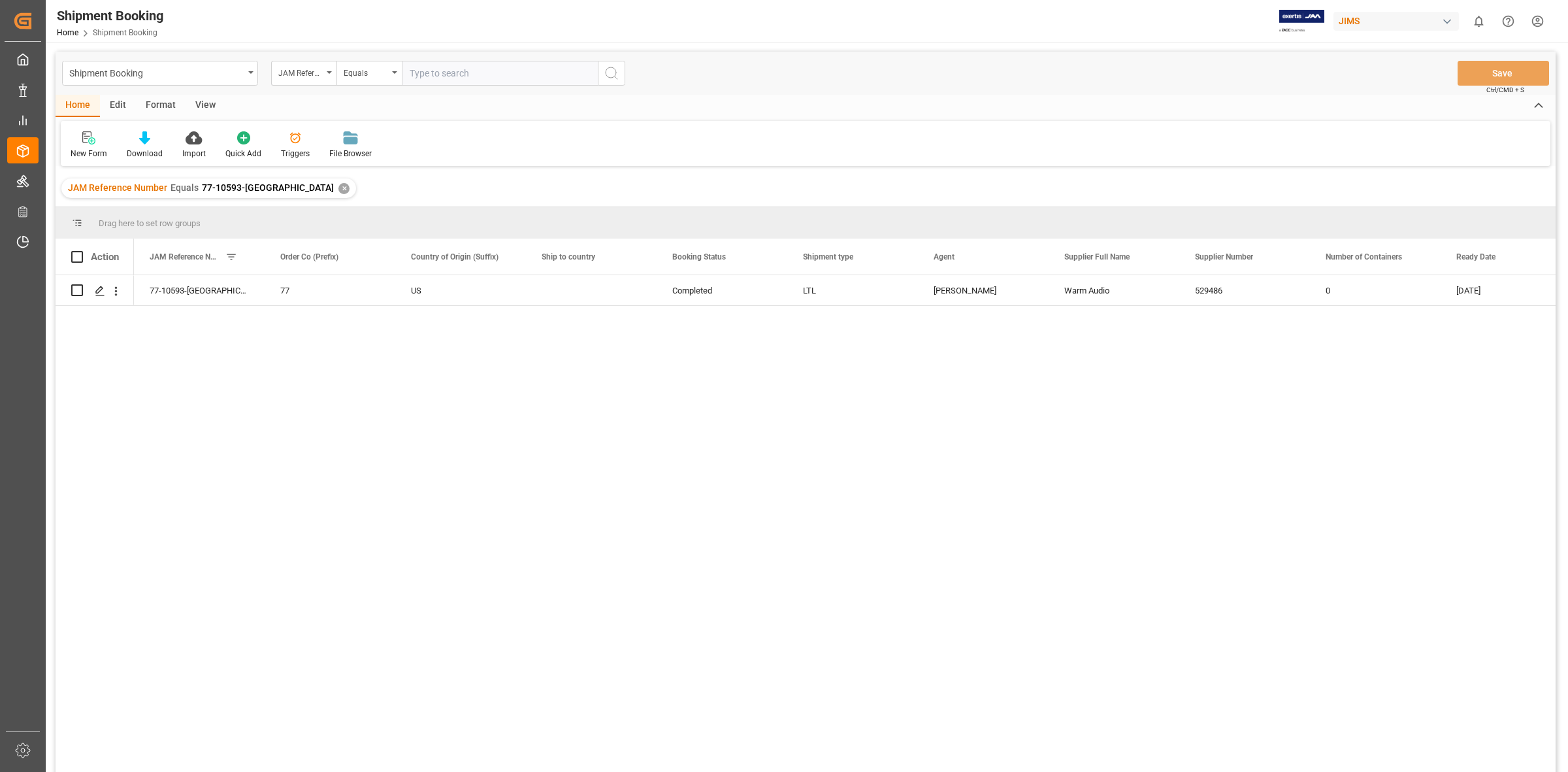
drag, startPoint x: 425, startPoint y: 508, endPoint x: 405, endPoint y: 475, distance: 38.6
click at [425, 508] on div "77-10593-US 77 US Completed LTL [PERSON_NAME] Audio 529486 0 [DATE]" at bounding box center [845, 528] width 1422 height 505
click at [339, 183] on div "✕" at bounding box center [344, 188] width 11 height 11
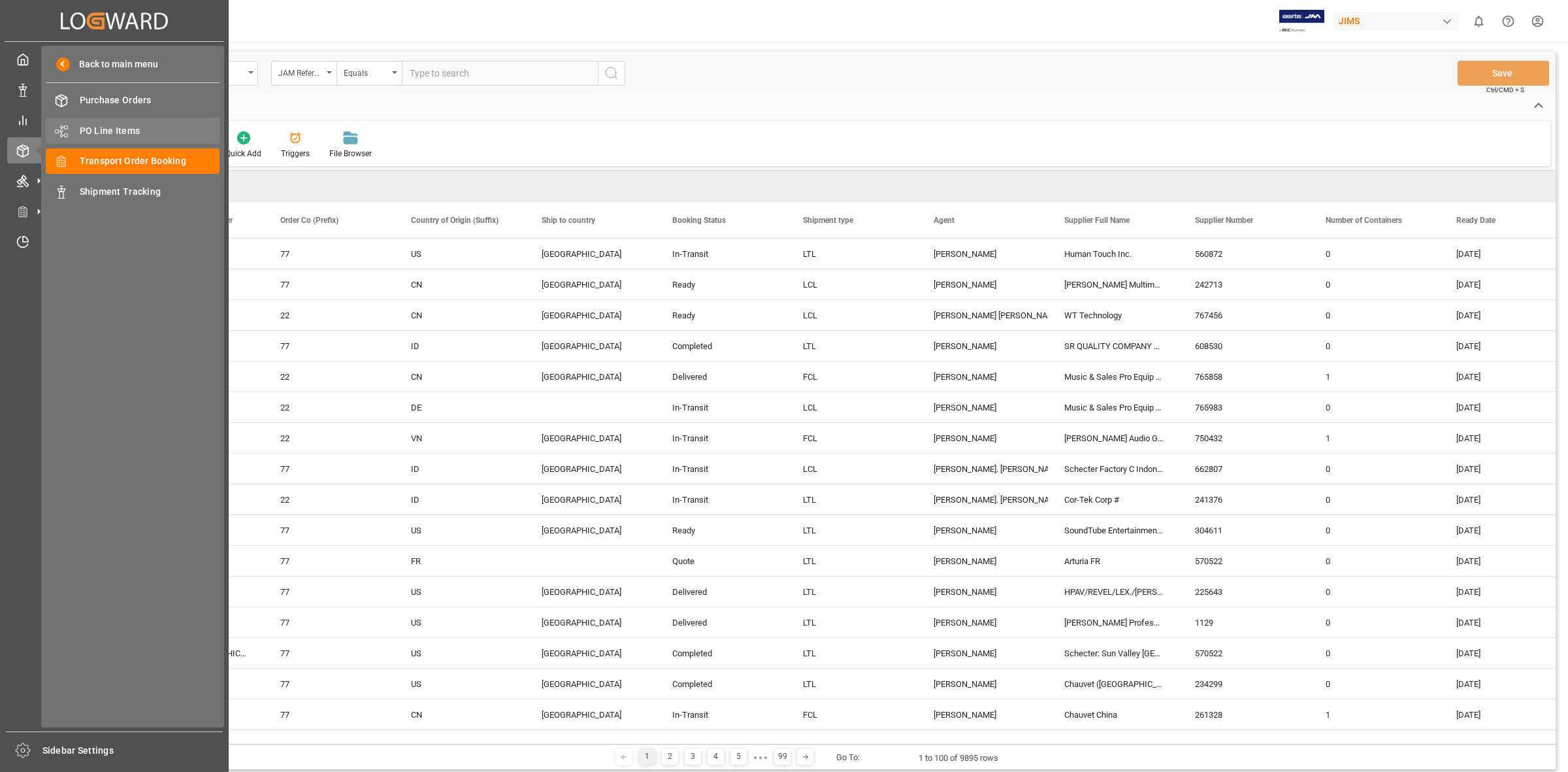
drag, startPoint x: 136, startPoint y: 100, endPoint x: 191, endPoint y: 140, distance: 68.0
click at [136, 100] on span "Purchase Orders" at bounding box center [150, 101] width 140 height 14
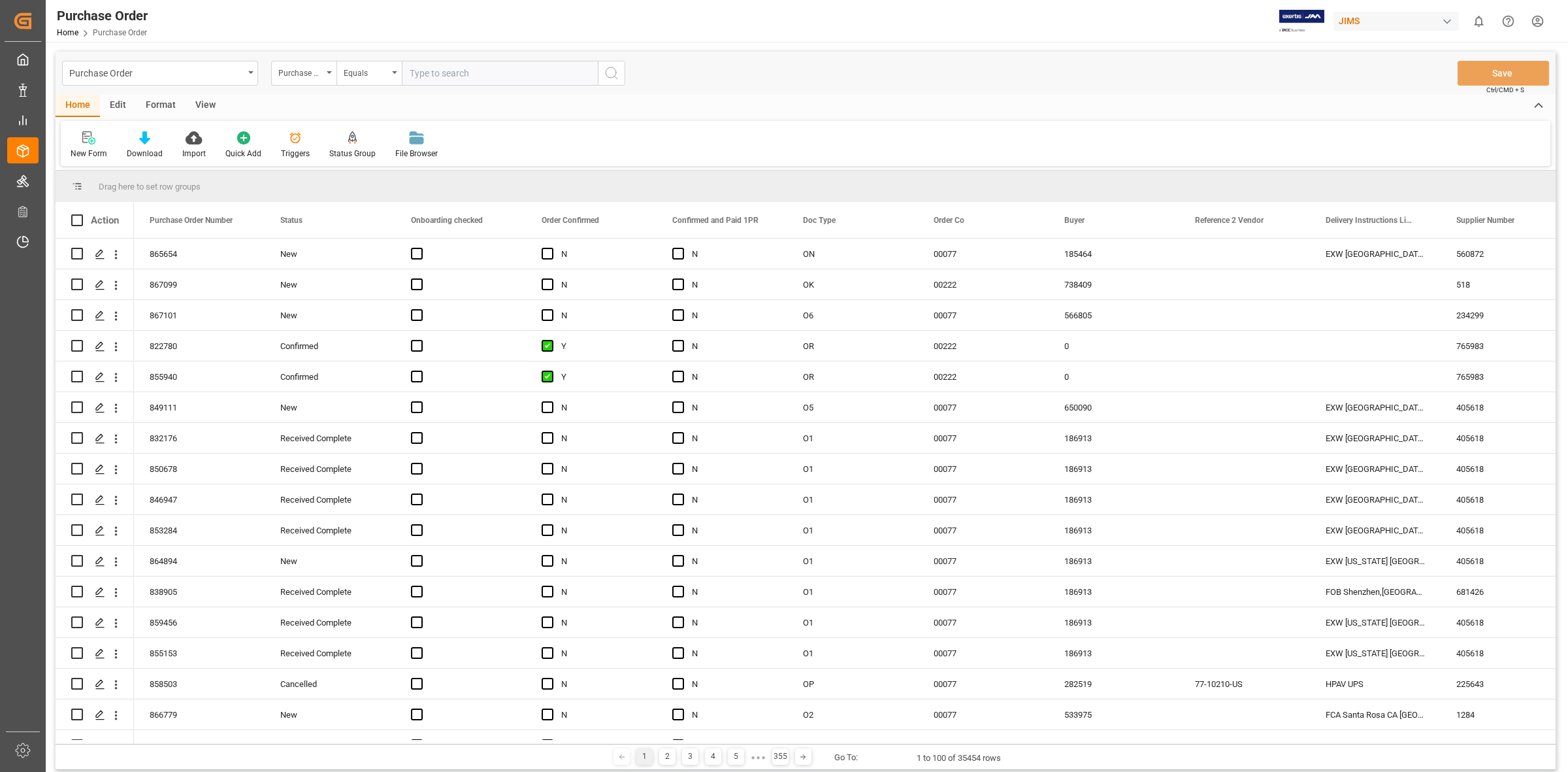
click at [413, 77] on input "text" at bounding box center [499, 73] width 196 height 25
type input "860600"
click at [609, 77] on circle "search button" at bounding box center [610, 72] width 10 height 10
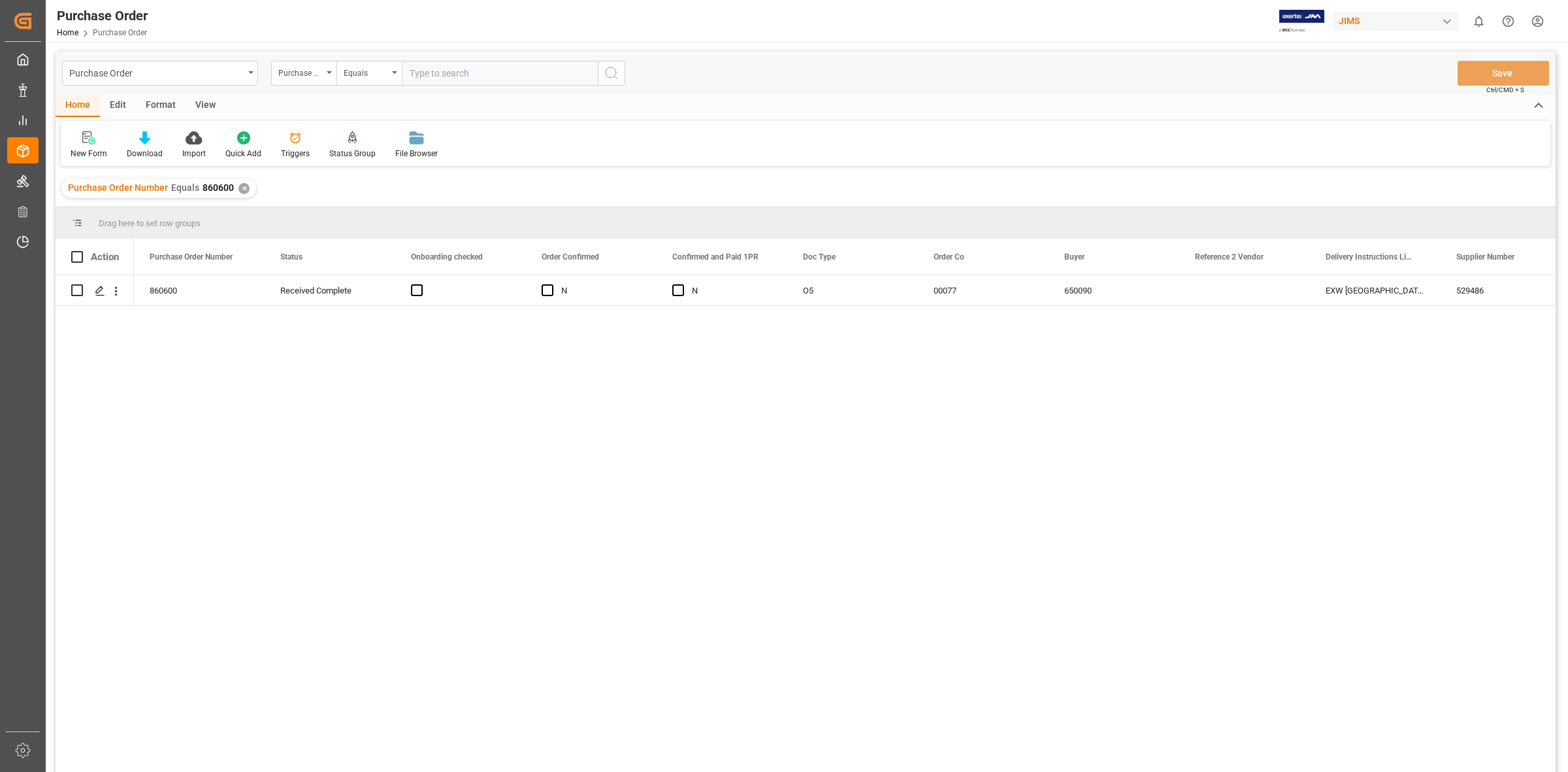
click at [467, 431] on div "860600 Received Complete N N O5 00077 650090 [GEOGRAPHIC_DATA] Warm Audio" at bounding box center [845, 528] width 1422 height 505
click at [95, 290] on icon "Press SPACE to select this row." at bounding box center [99, 290] width 10 height 10
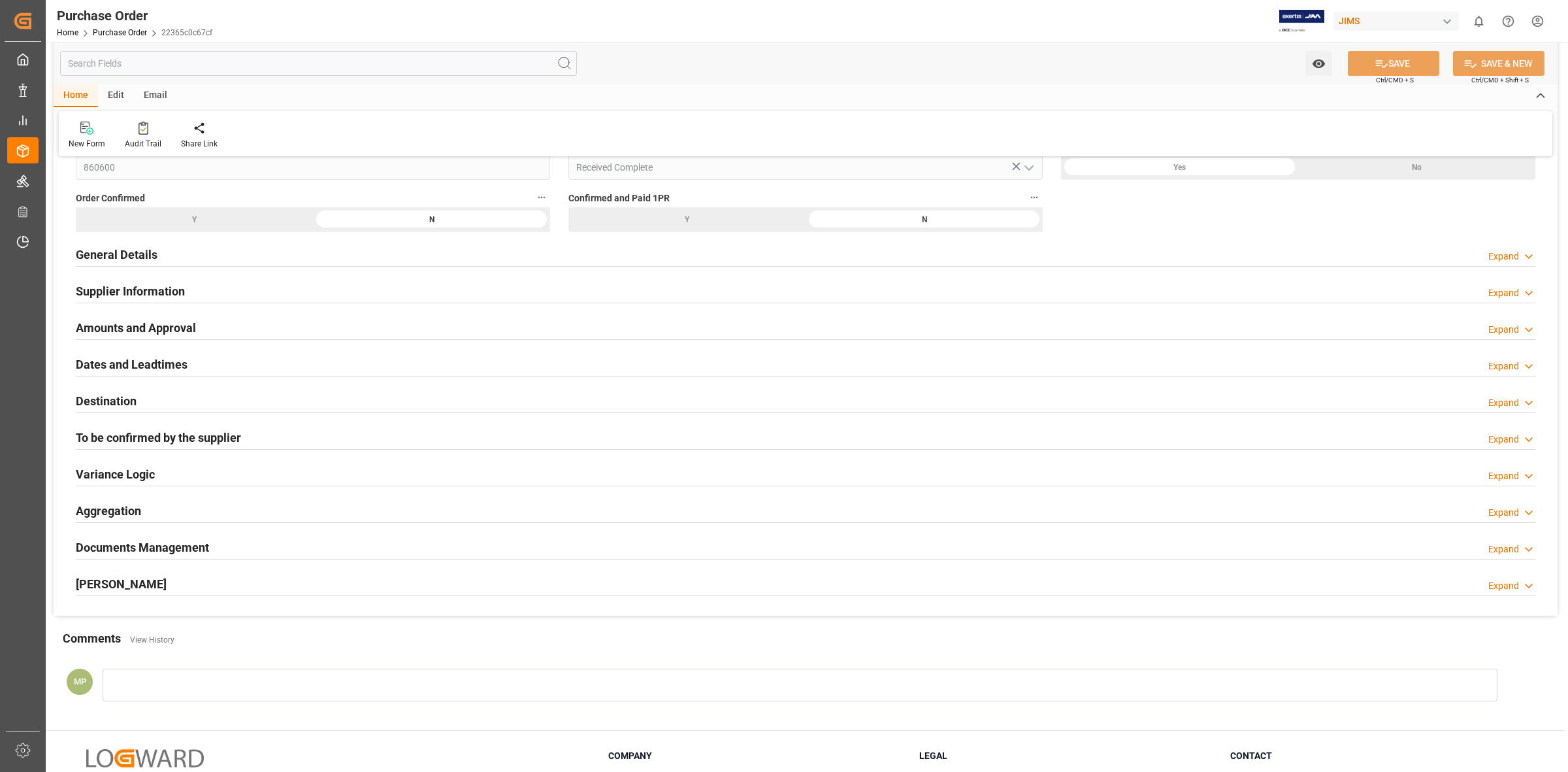
scroll to position [205, 0]
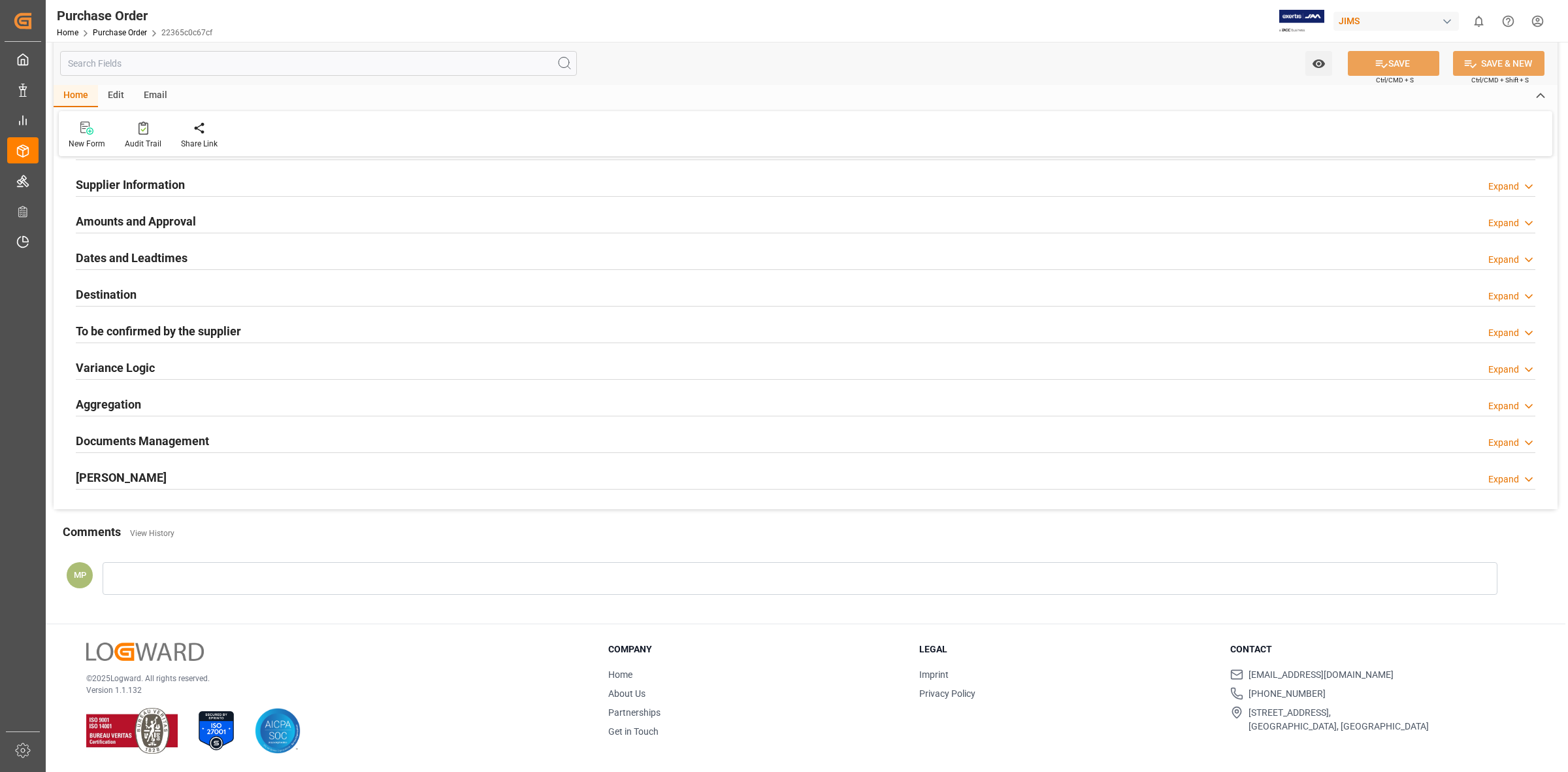
click at [1524, 439] on icon at bounding box center [1528, 443] width 13 height 14
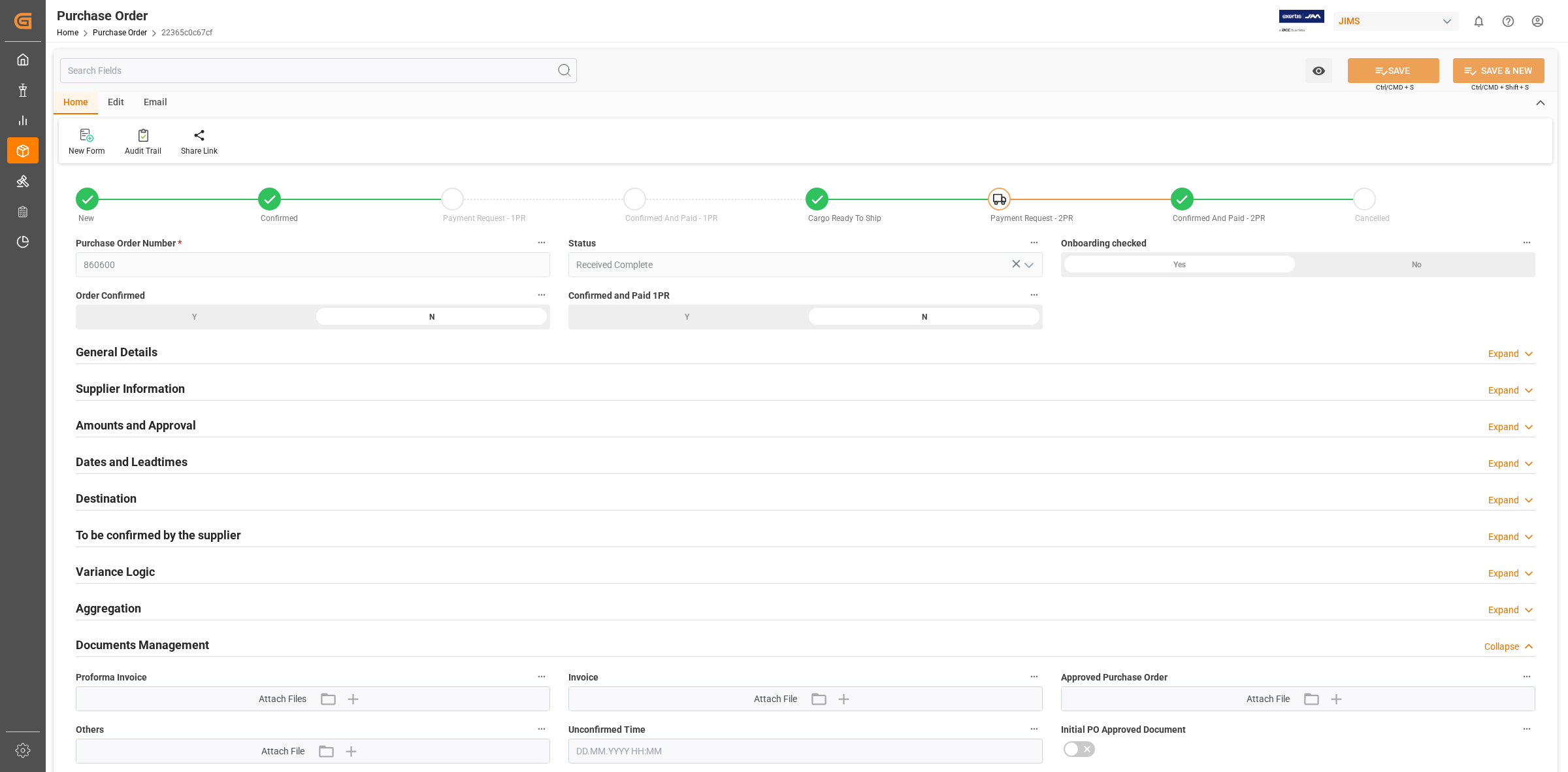
scroll to position [0, 0]
click at [170, 390] on h2 "Supplier Information" at bounding box center [130, 389] width 109 height 18
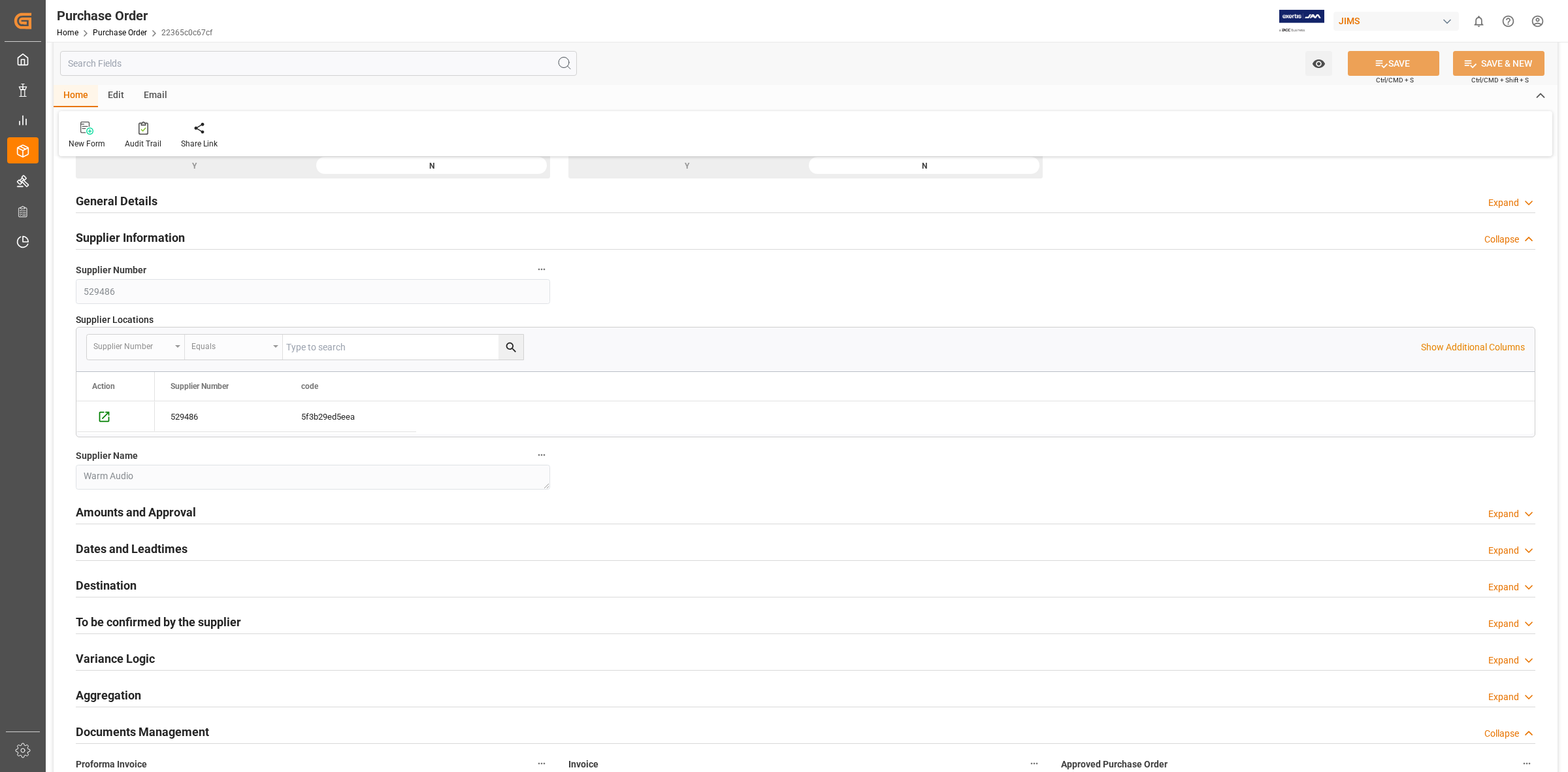
scroll to position [164, 0]
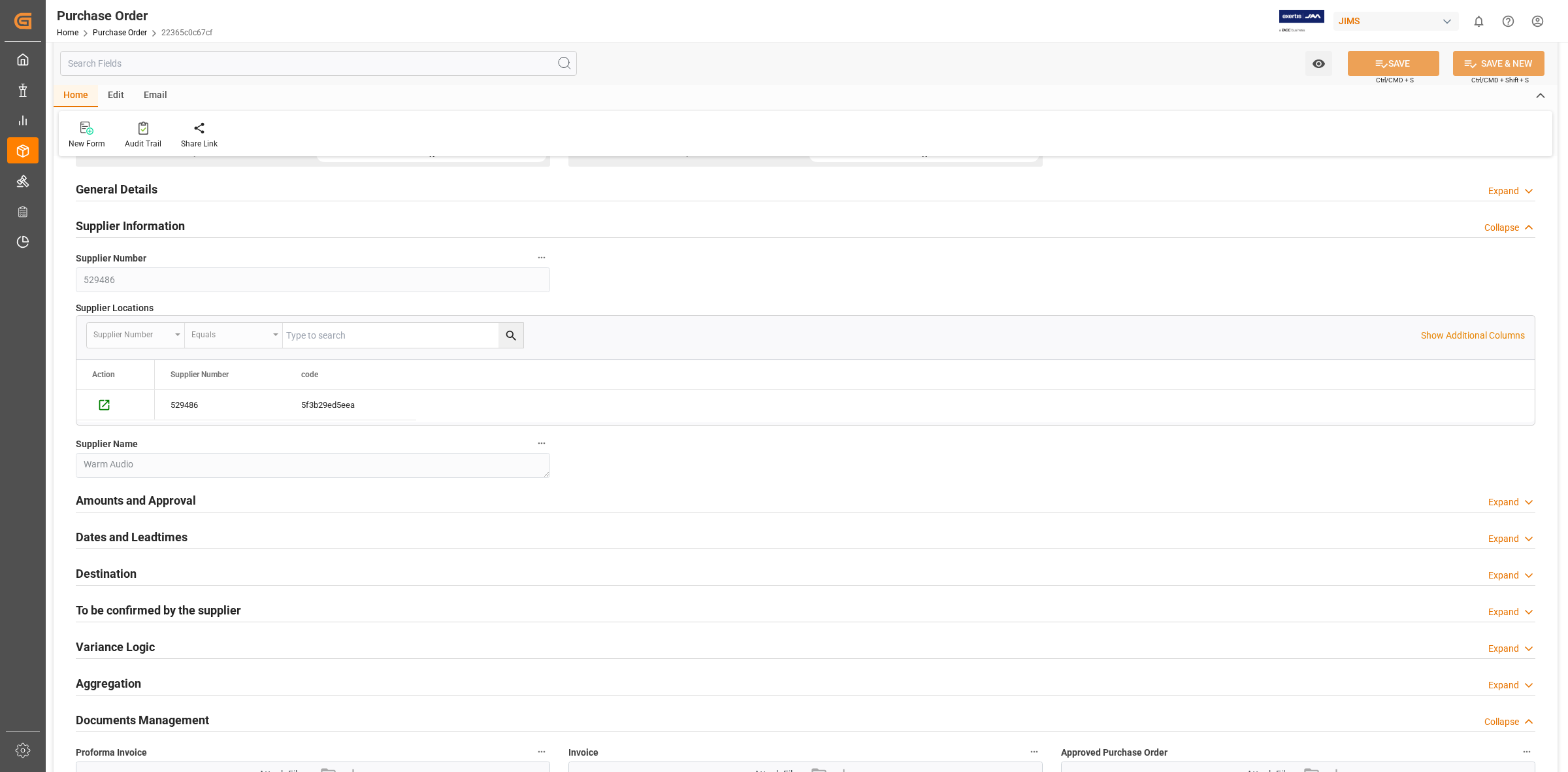
click at [232, 503] on div "Amounts and Approval Expand" at bounding box center [805, 499] width 1459 height 25
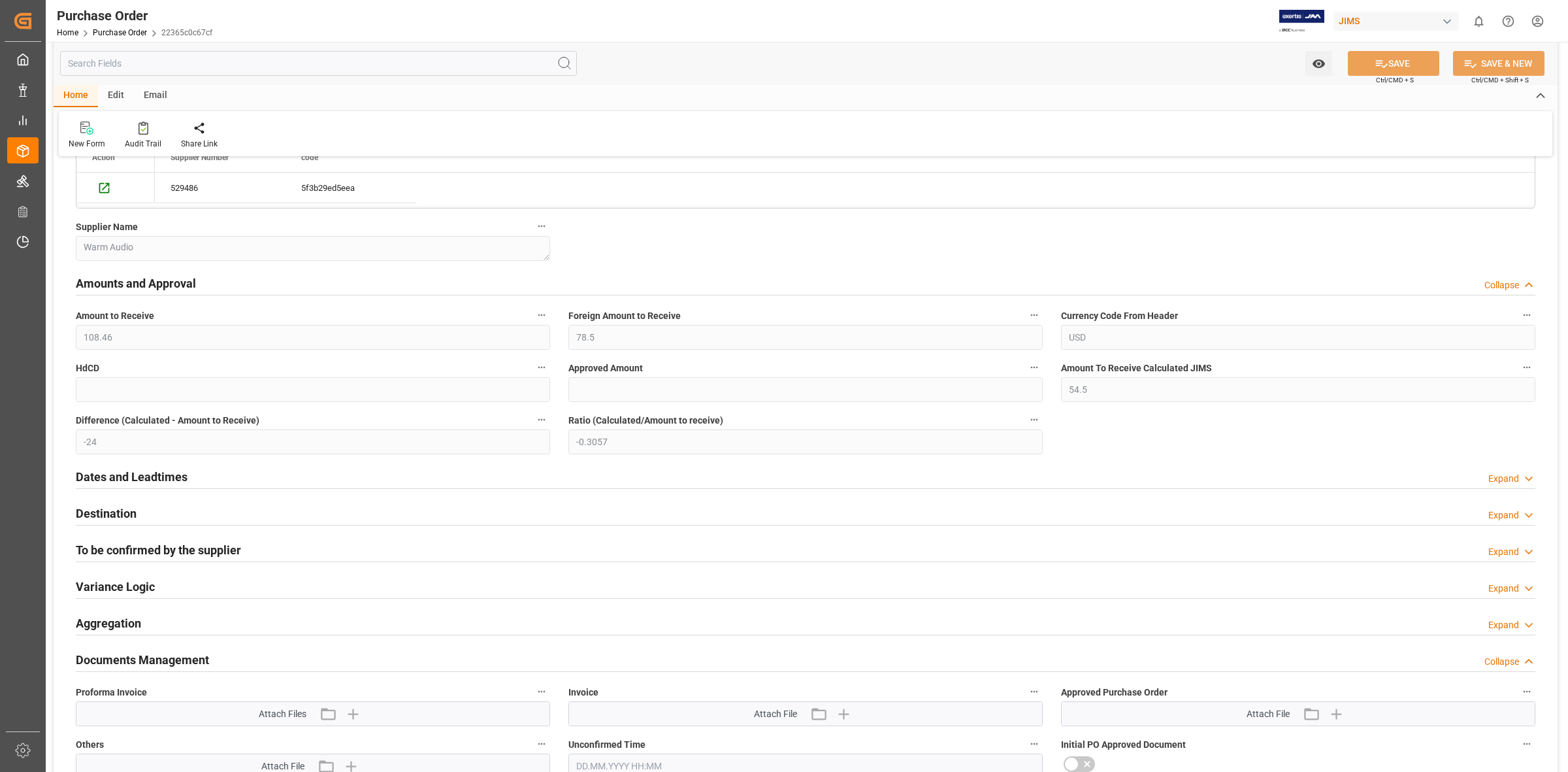
scroll to position [409, 0]
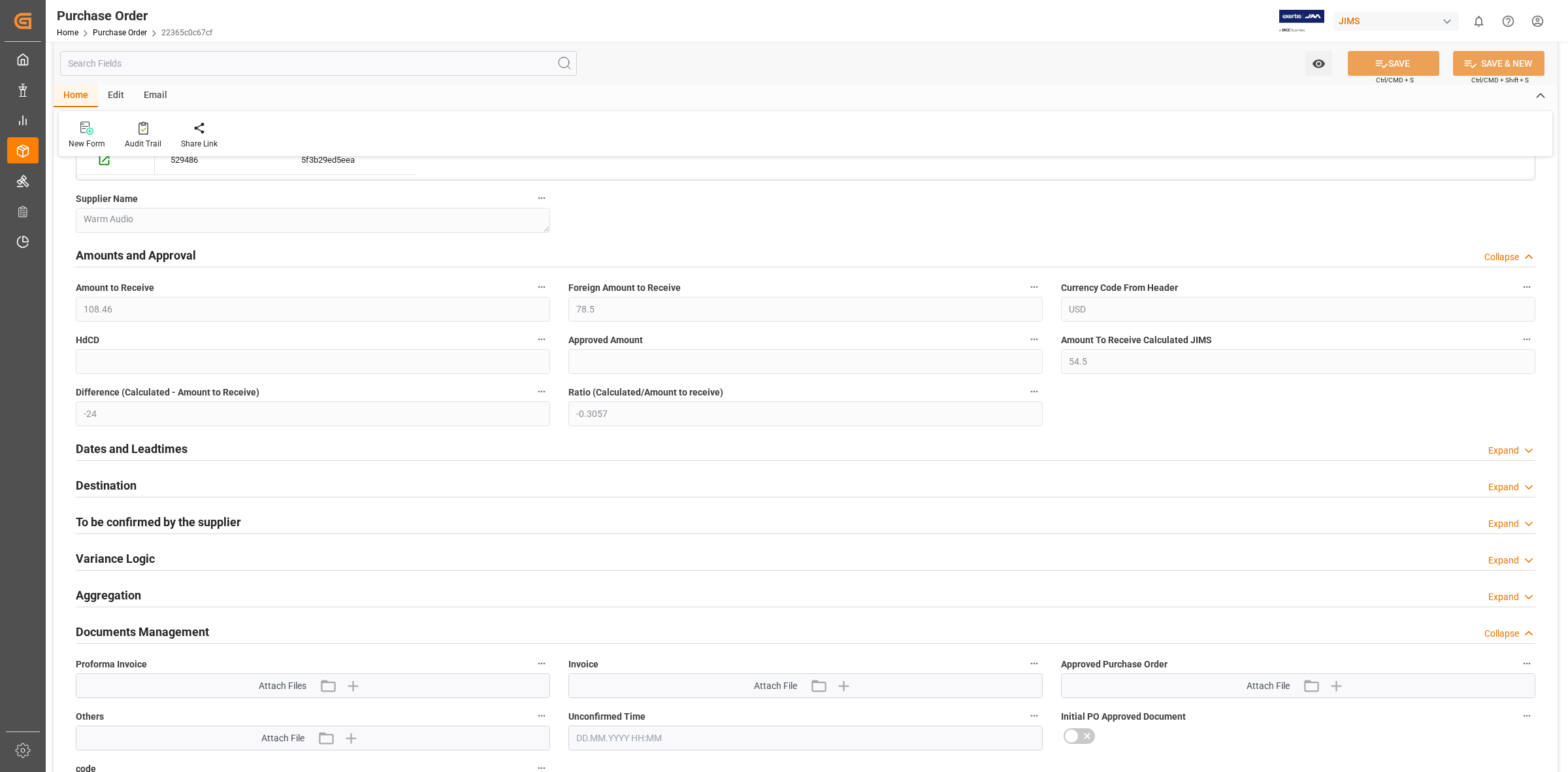
click at [180, 530] on h2 "To be confirmed by the supplier" at bounding box center [159, 522] width 166 height 18
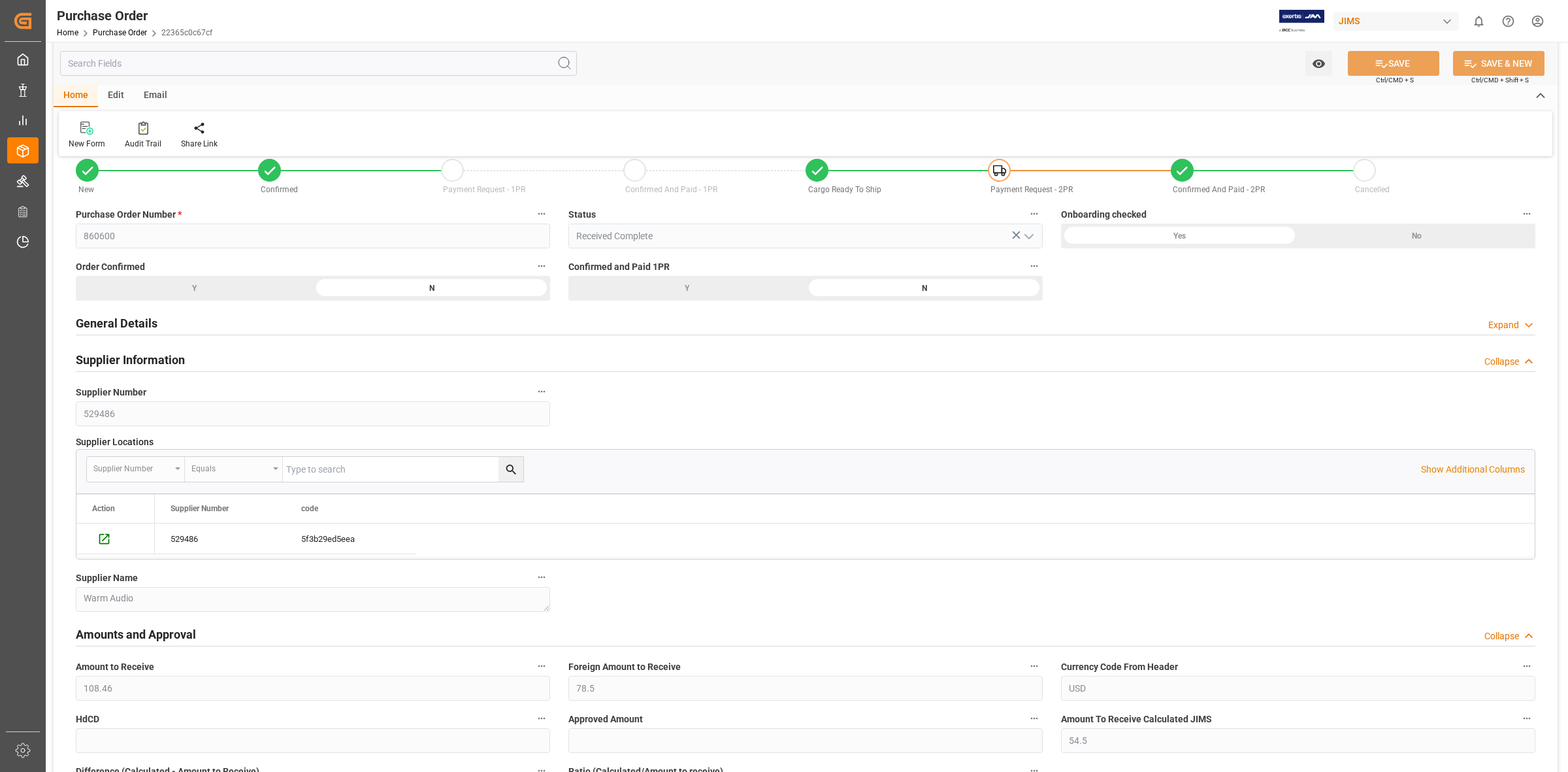
scroll to position [0, 0]
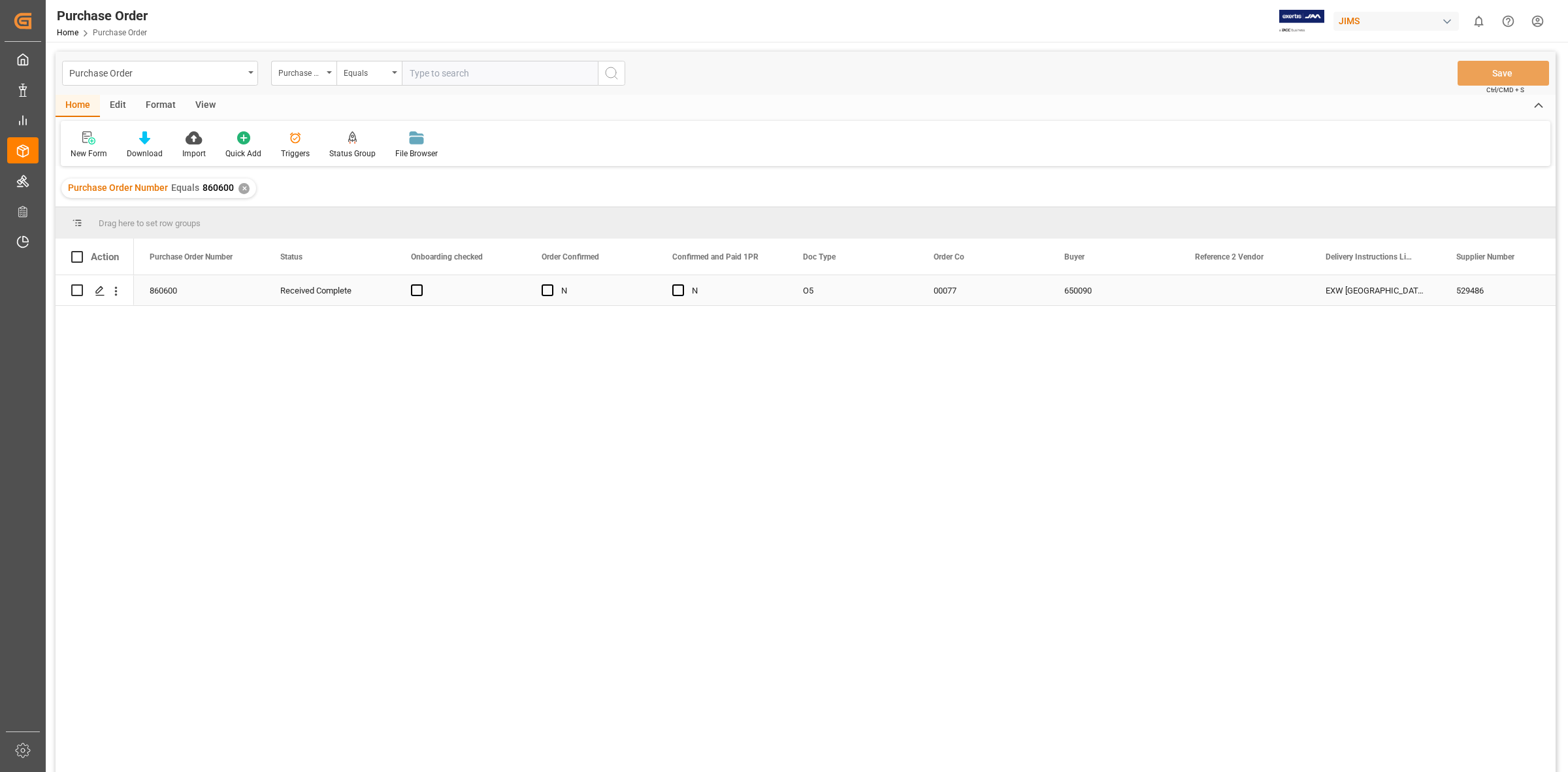
click at [1081, 293] on div "650090" at bounding box center [1114, 290] width 131 height 30
click at [961, 438] on div "860600 Received Complete N N O5 00077 650090 [GEOGRAPHIC_DATA] Warm Audio" at bounding box center [845, 528] width 1422 height 505
click at [889, 465] on div "860600 Received Complete N N O5 00077 650090 [GEOGRAPHIC_DATA] Warm Audio" at bounding box center [845, 528] width 1422 height 505
click at [597, 465] on div "860600 Received Complete N N O5 00077 650090 [GEOGRAPHIC_DATA] Warm Audio" at bounding box center [845, 528] width 1422 height 505
click at [357, 377] on div "860600 Received Complete N N O5 00077 650090 [GEOGRAPHIC_DATA] Warm Audio" at bounding box center [845, 528] width 1422 height 505
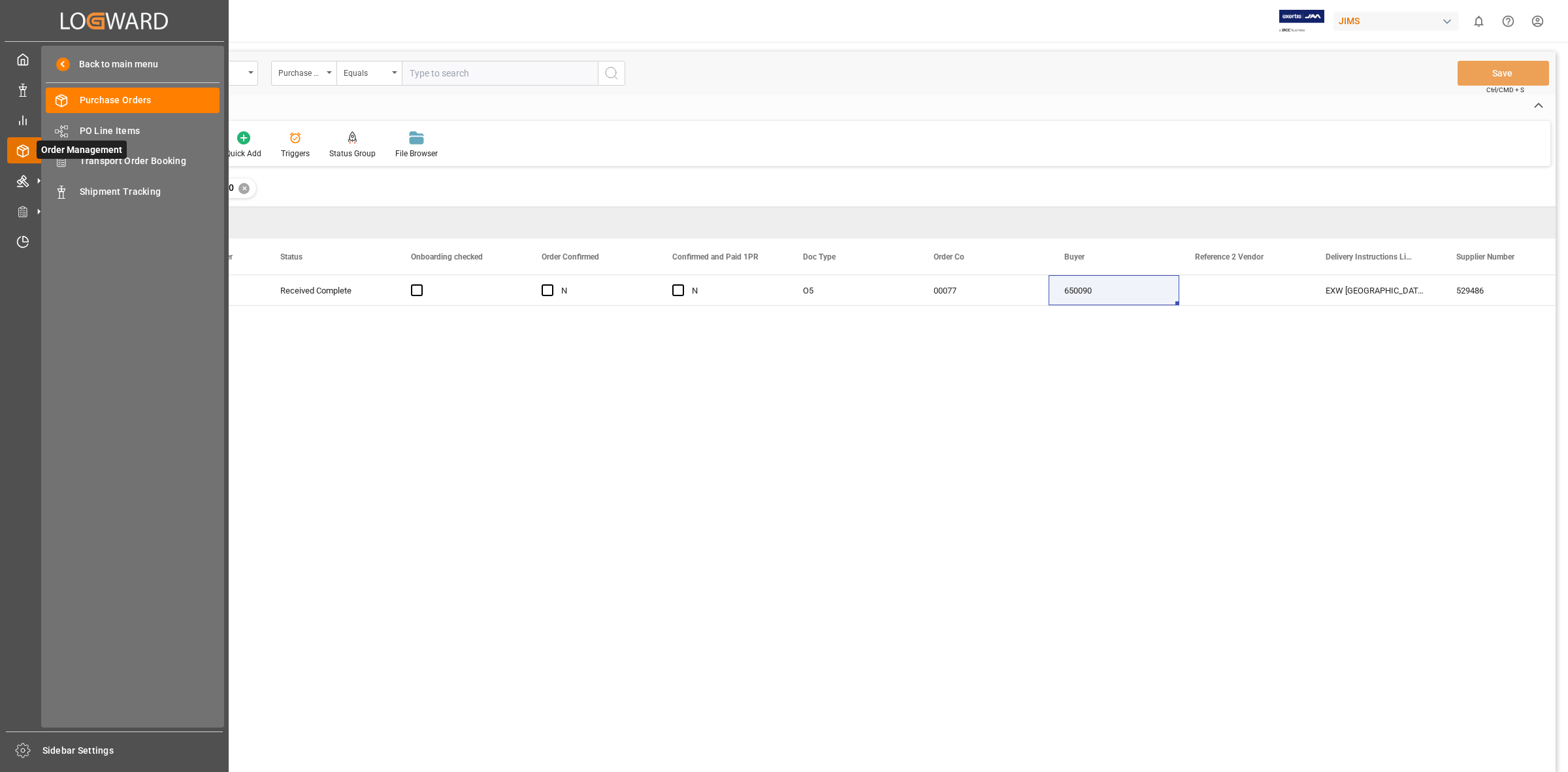
click at [13, 149] on div at bounding box center [18, 151] width 22 height 14
click at [112, 164] on span "Transport Order Booking" at bounding box center [150, 161] width 140 height 14
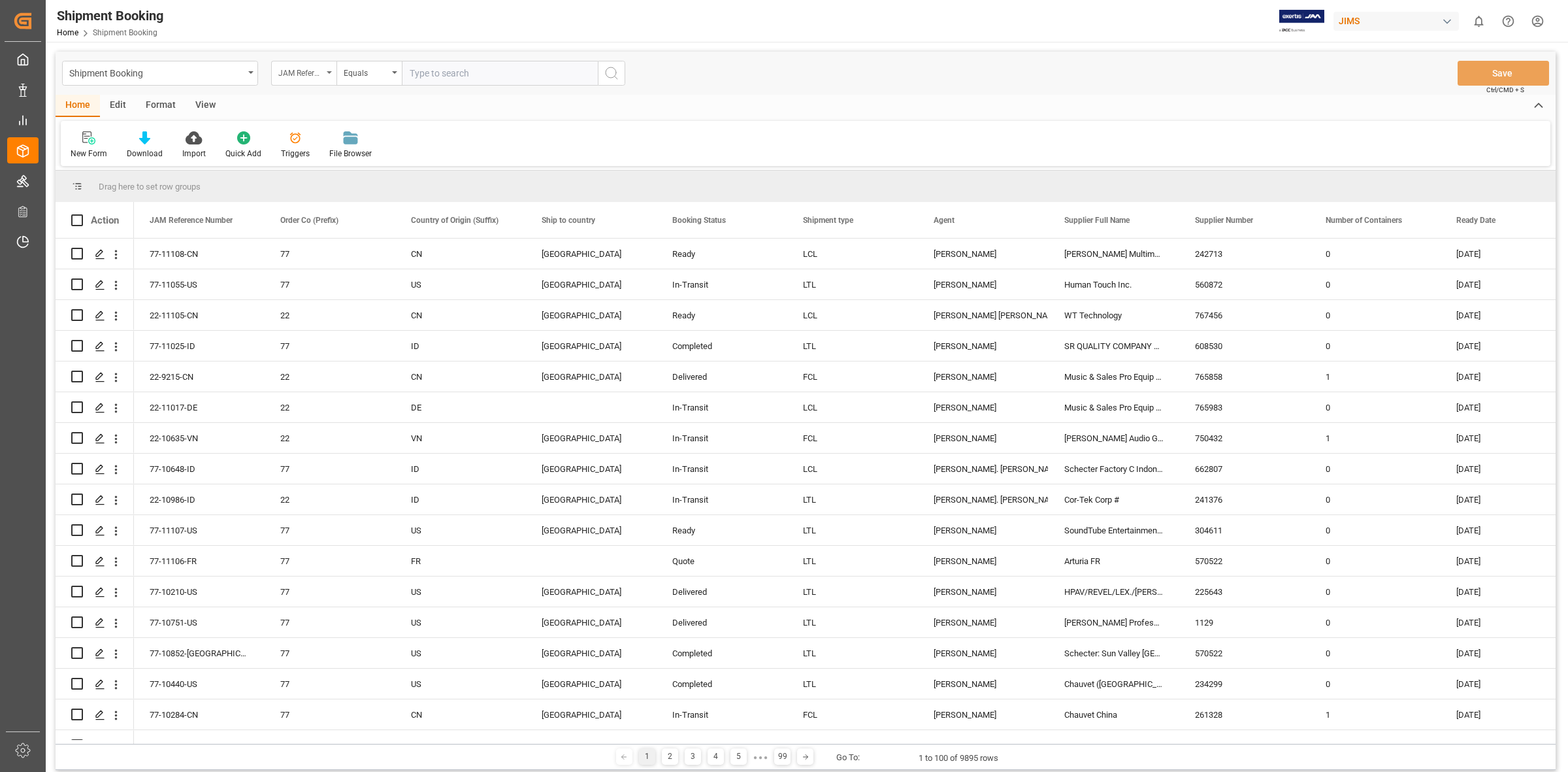
click at [333, 72] on div "JAM Reference Number" at bounding box center [303, 73] width 65 height 25
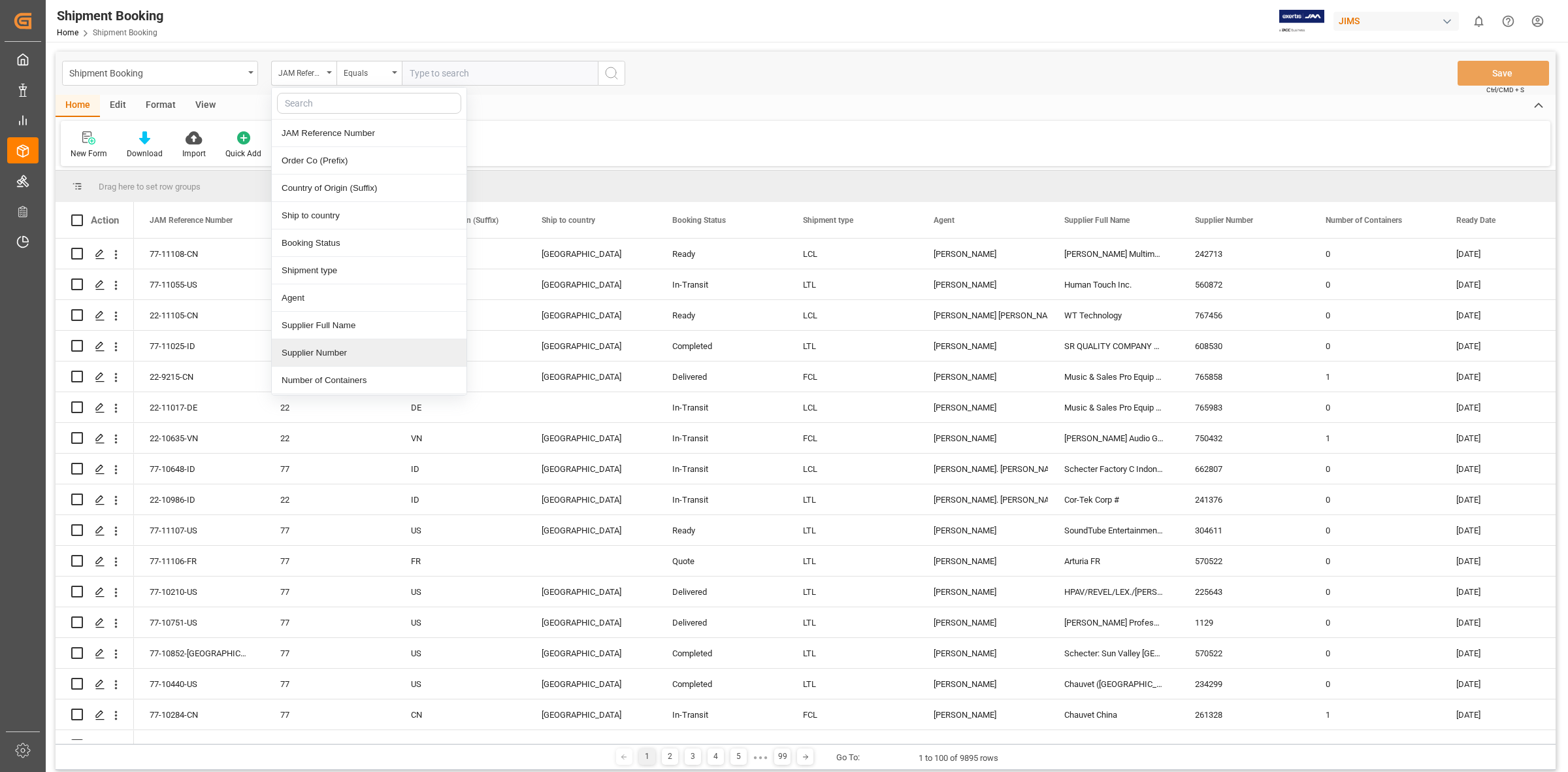
click at [347, 353] on div "Supplier Number" at bounding box center [369, 353] width 195 height 27
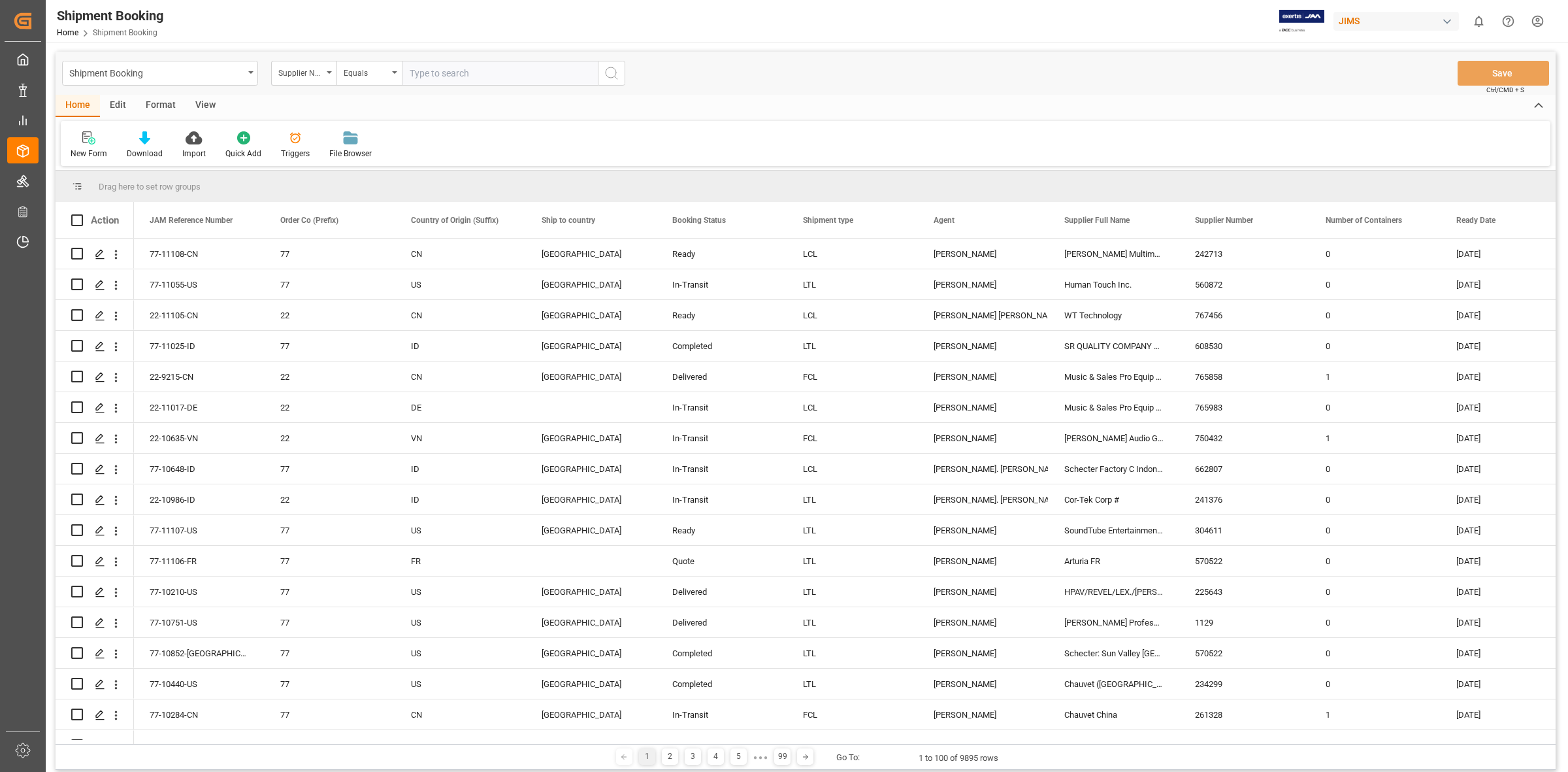
click at [434, 73] on input "text" at bounding box center [499, 73] width 196 height 25
type input "529486"
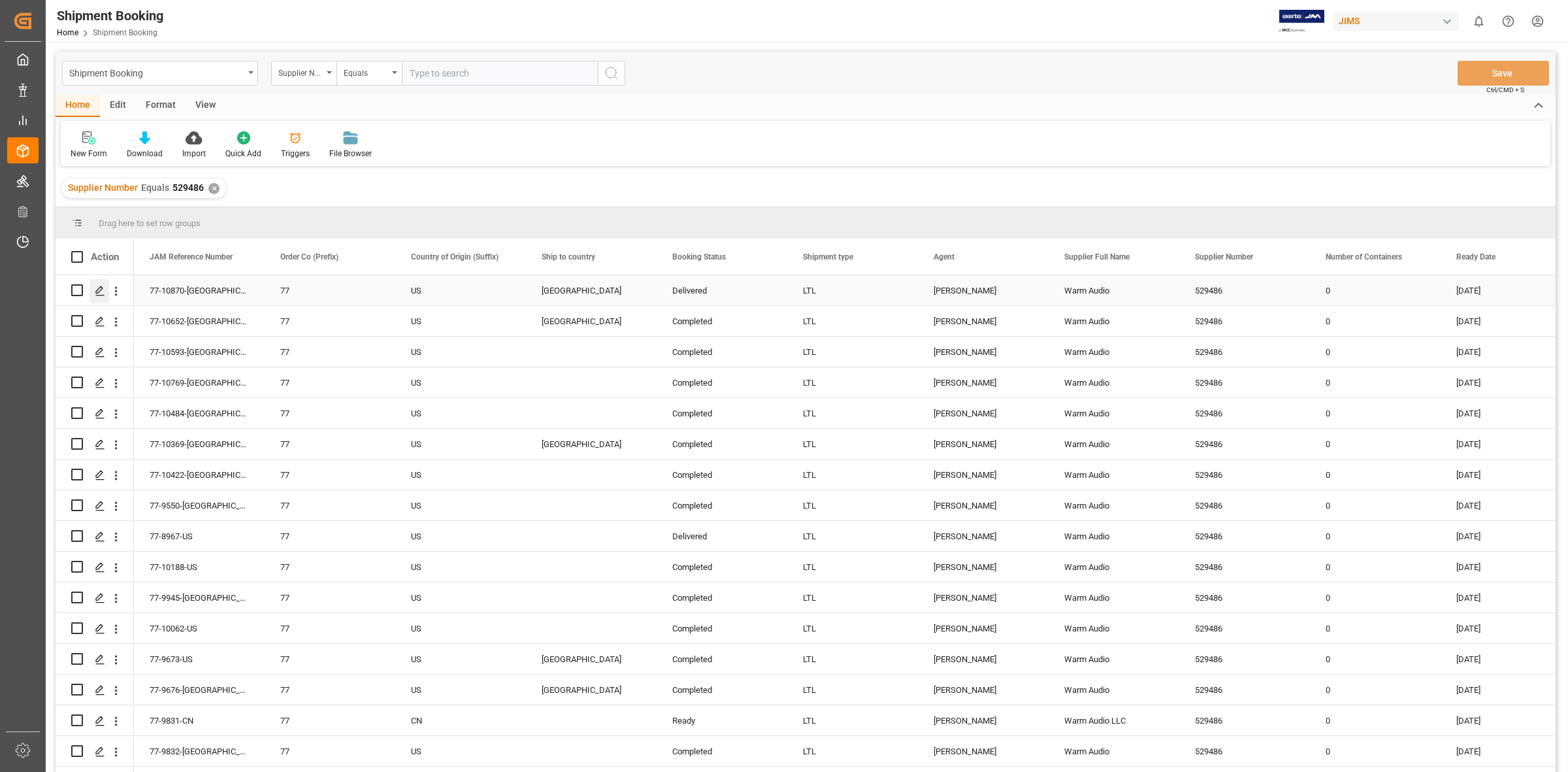
click at [99, 292] on polygon "Press SPACE to select this row." at bounding box center [99, 290] width 7 height 7
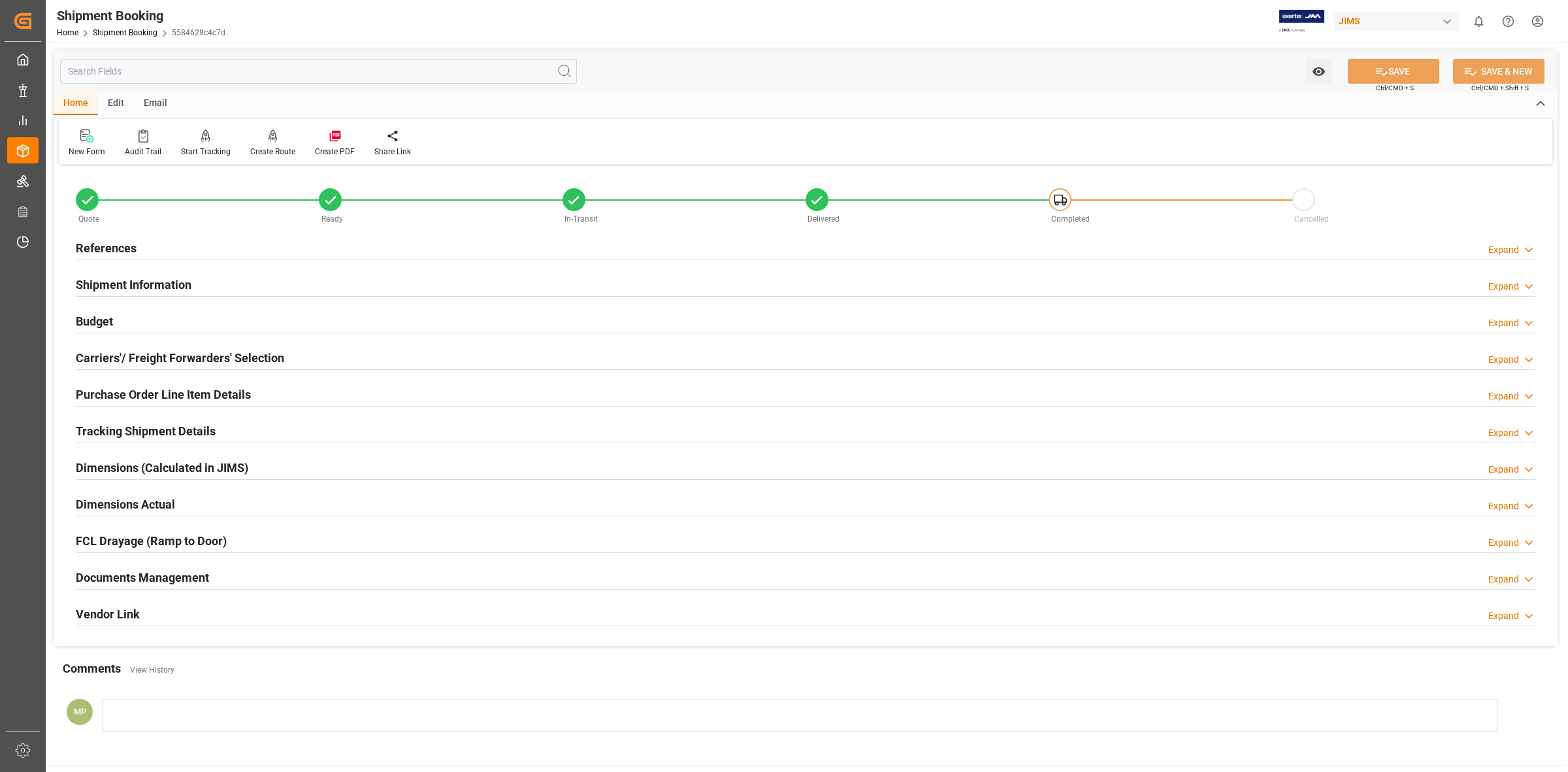
click at [1498, 584] on div "Expand" at bounding box center [1503, 580] width 31 height 14
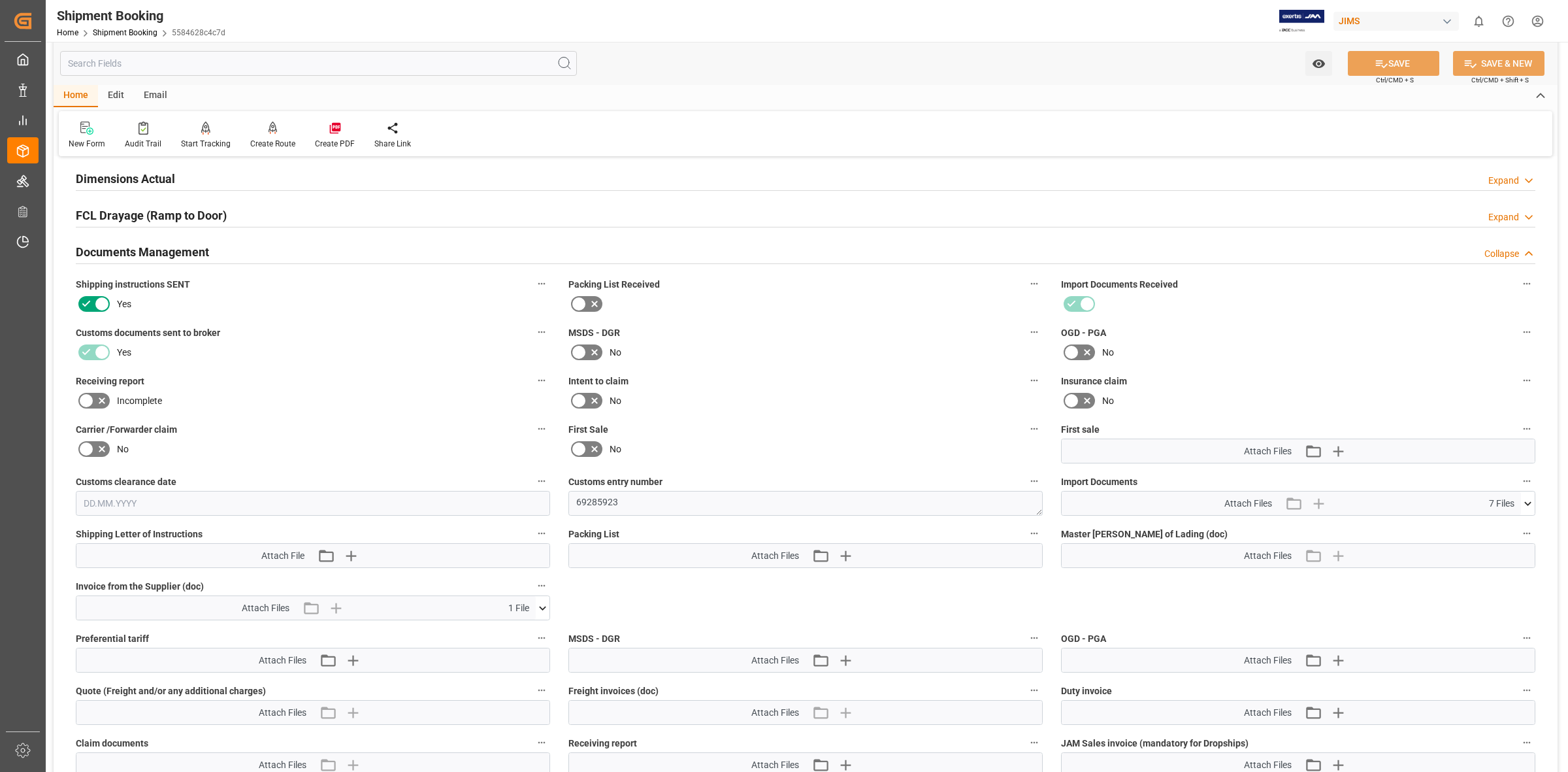
scroll to position [326, 0]
click at [1507, 501] on span "7 Files" at bounding box center [1501, 502] width 25 height 14
click at [1500, 496] on span "7 Files" at bounding box center [1501, 502] width 25 height 14
click at [1521, 499] on icon at bounding box center [1528, 502] width 14 height 14
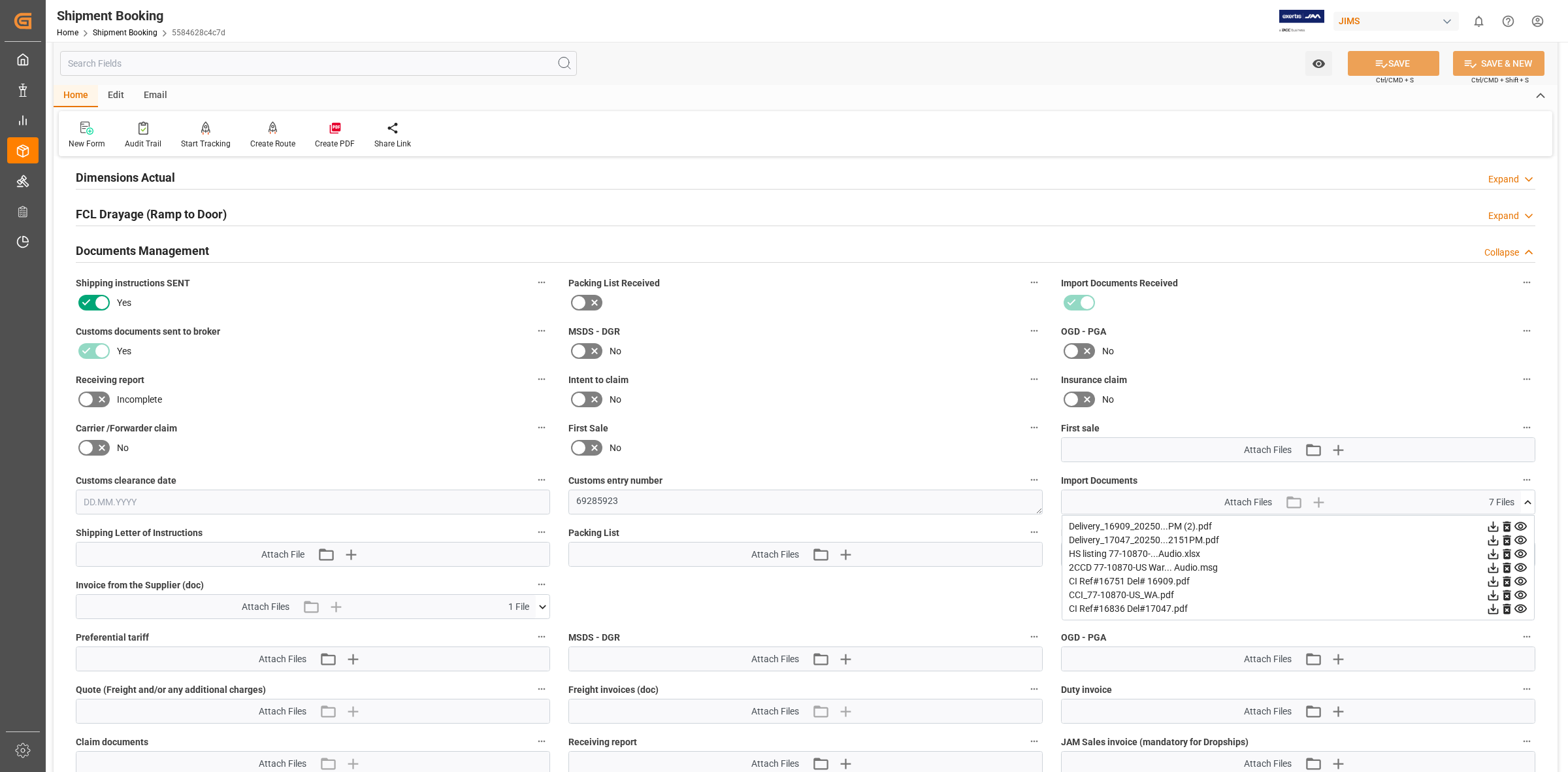
click at [1490, 569] on icon at bounding box center [1493, 567] width 14 height 14
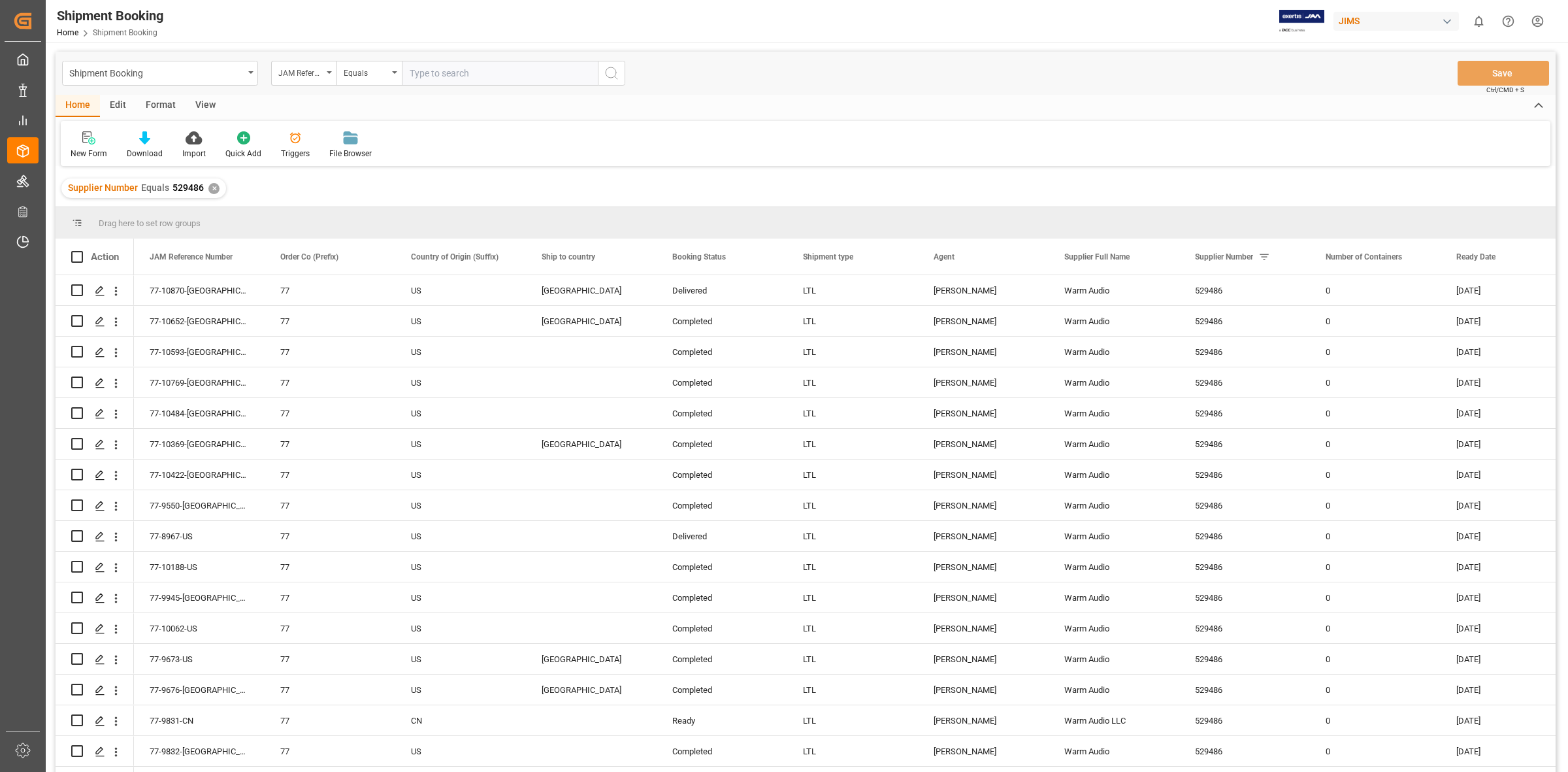
click at [415, 69] on input "text" at bounding box center [499, 73] width 196 height 25
type input "529486"
click at [616, 73] on circle "search button" at bounding box center [610, 72] width 10 height 10
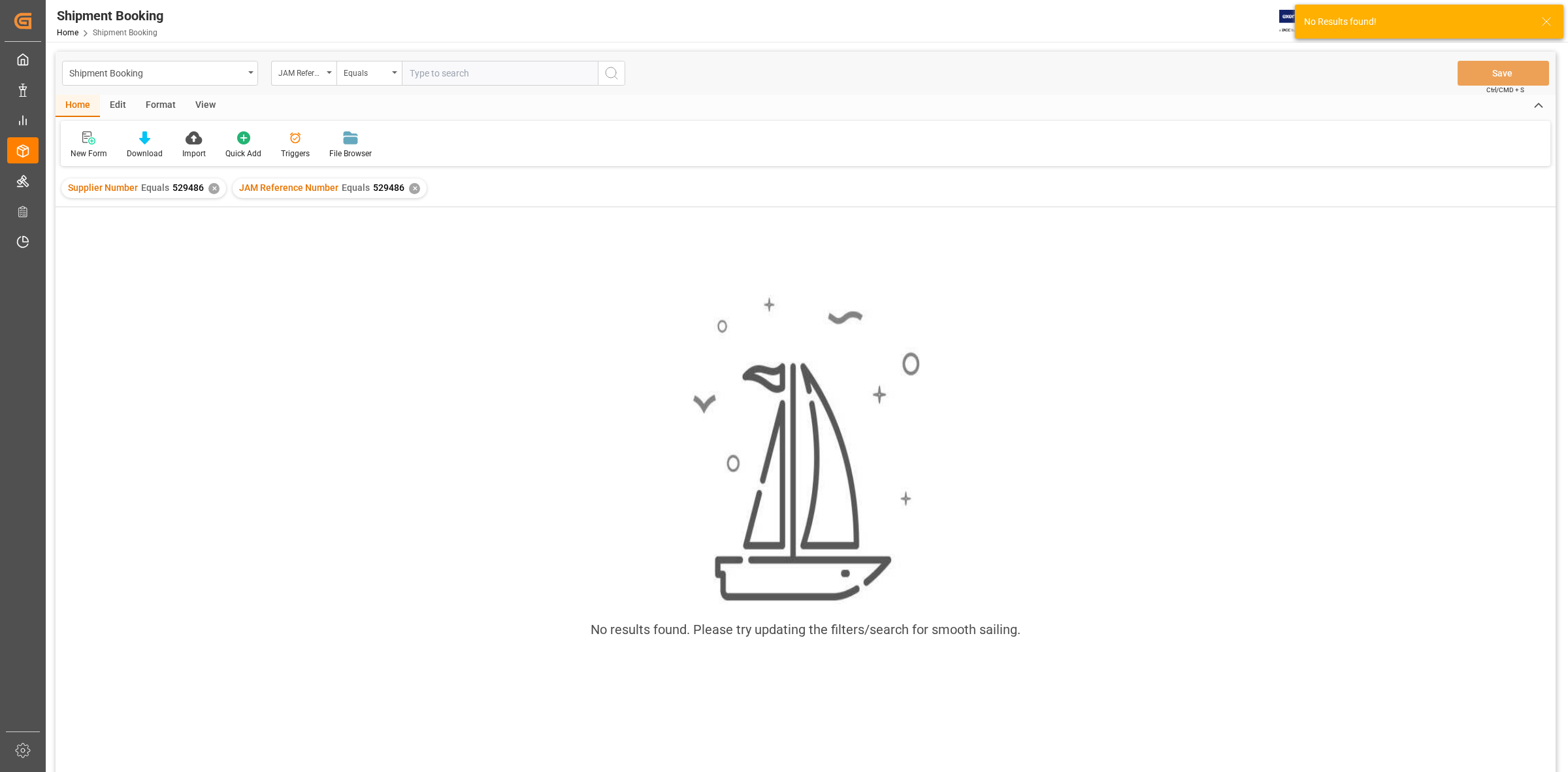
drag, startPoint x: 484, startPoint y: 356, endPoint x: 240, endPoint y: 186, distance: 297.4
click at [482, 356] on div "No results found. Please try updating the filters/search for smooth sailing." at bounding box center [805, 473] width 1500 height 378
click at [211, 186] on div "✕" at bounding box center [214, 188] width 11 height 11
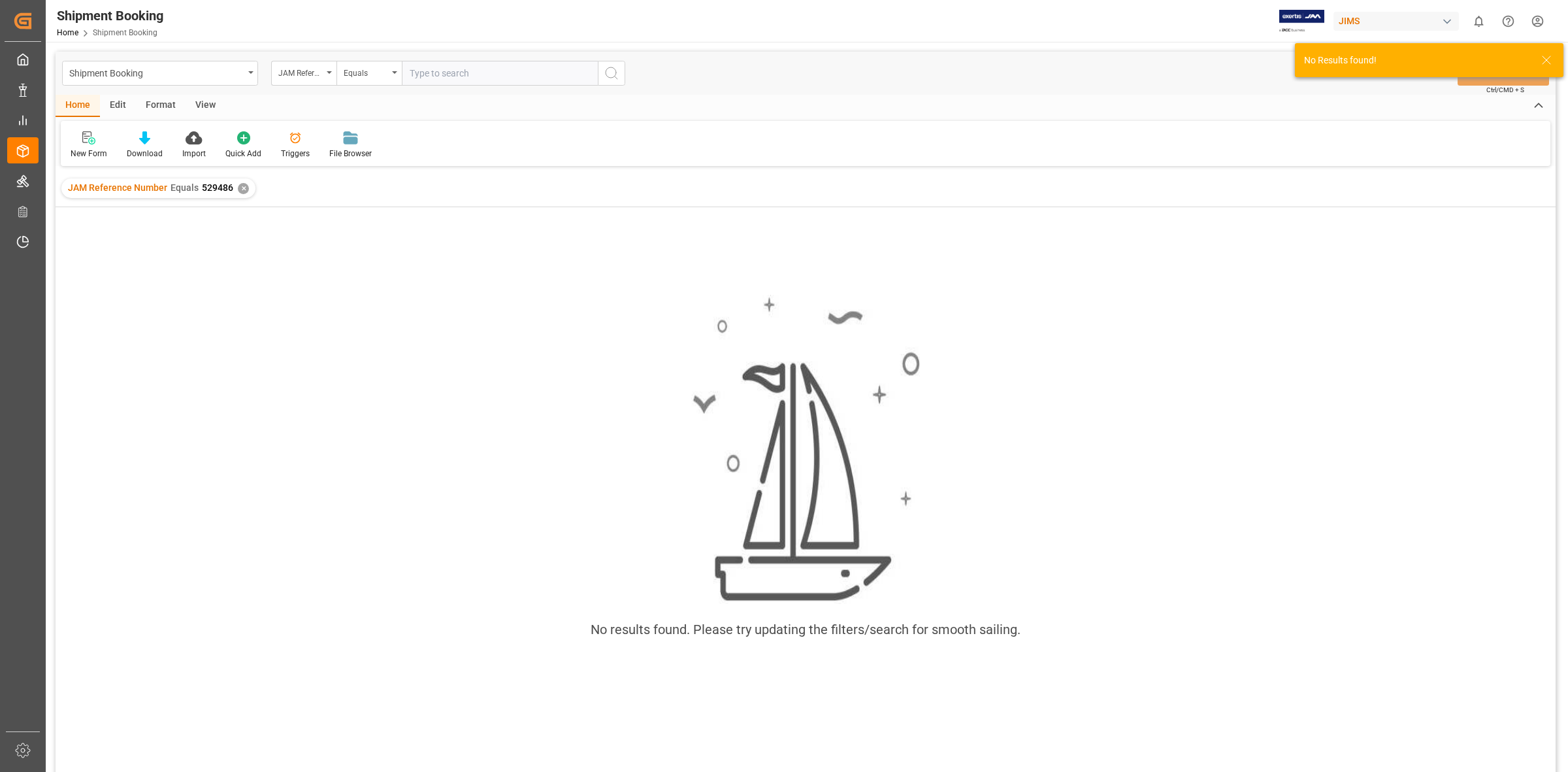
click at [415, 76] on input "text" at bounding box center [499, 73] width 196 height 25
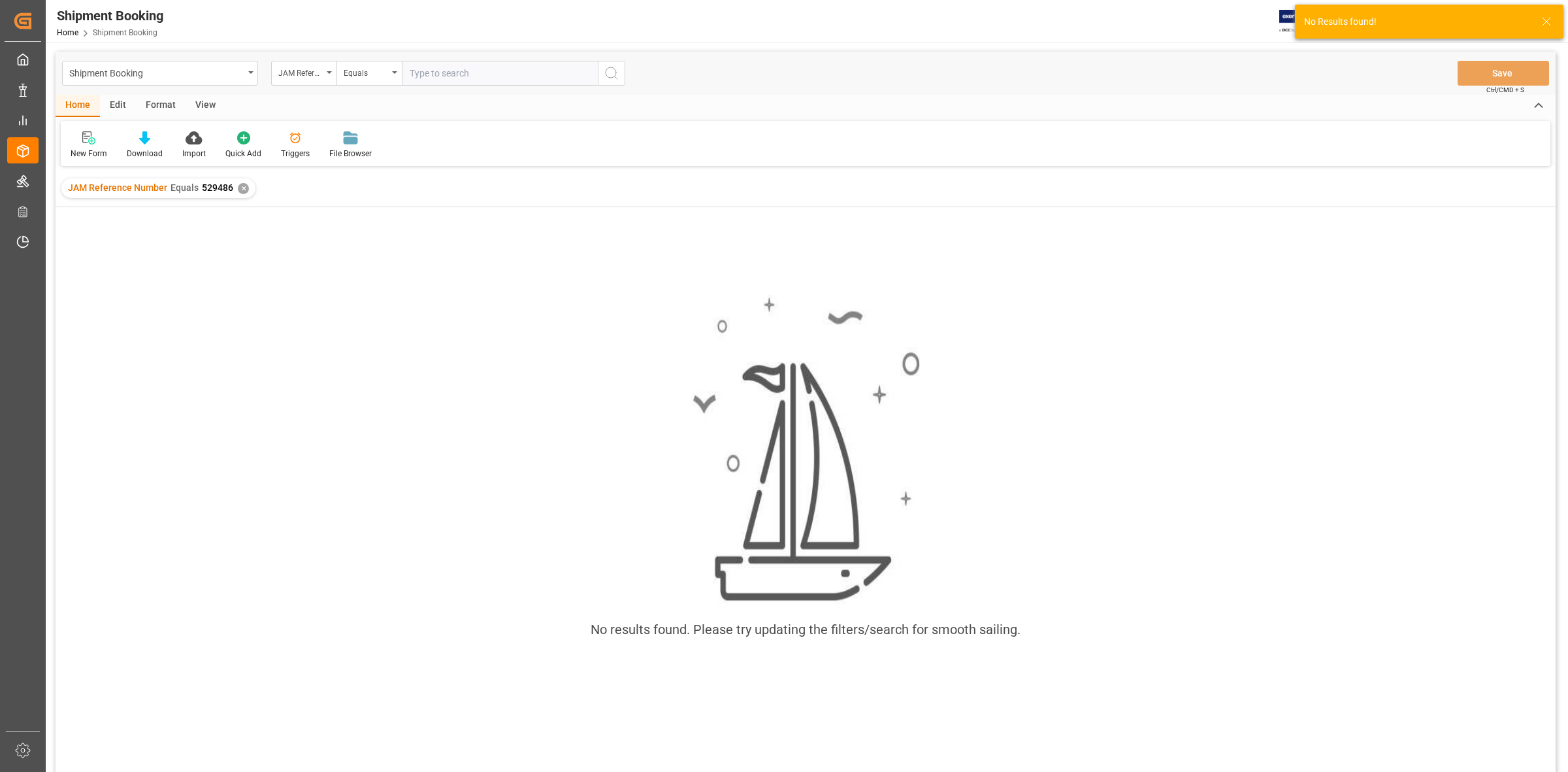
click at [239, 188] on div "✕" at bounding box center [244, 188] width 11 height 11
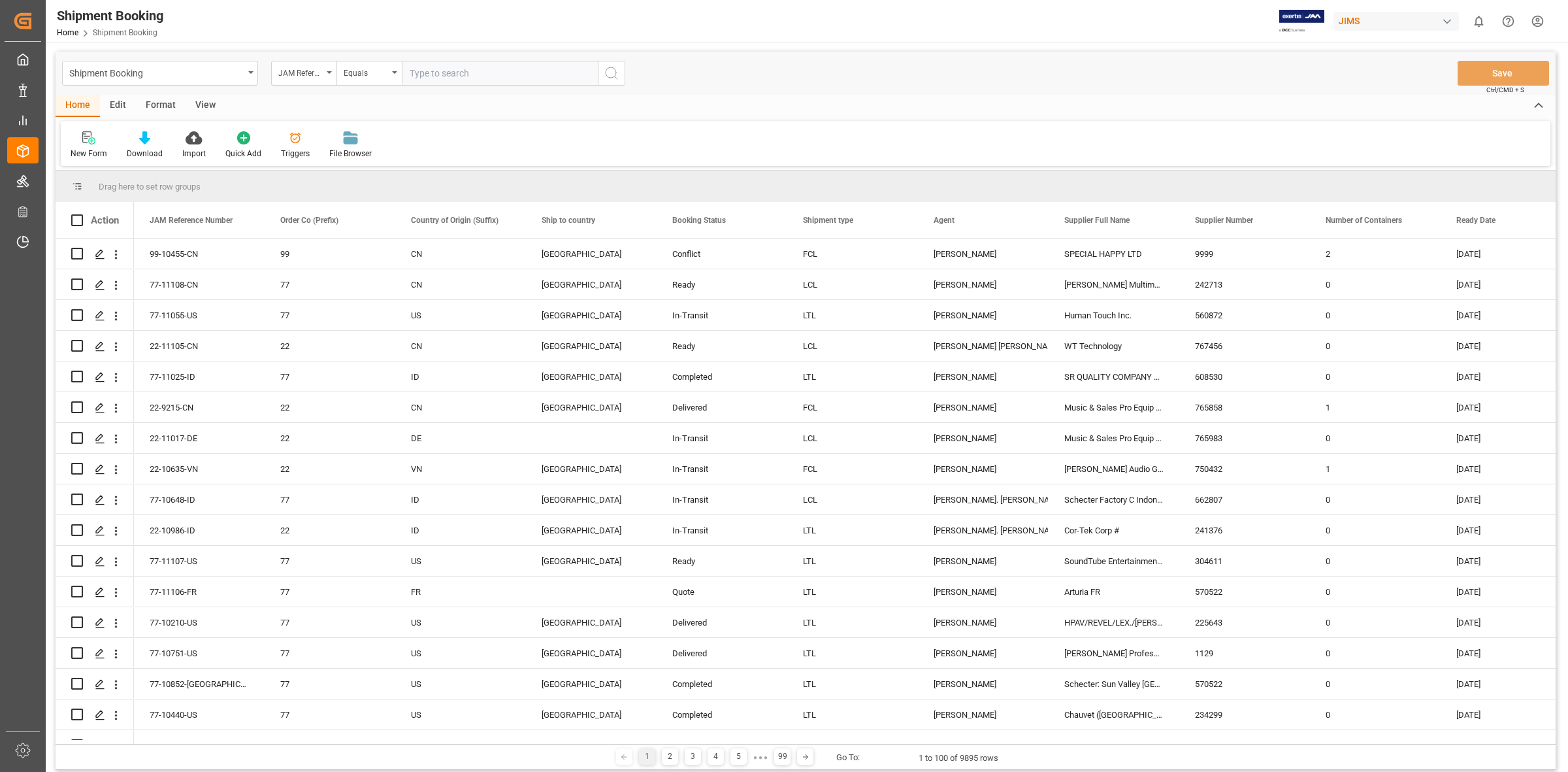
click at [423, 77] on input "text" at bounding box center [499, 73] width 196 height 25
type input "529486"
click at [612, 66] on icon "search button" at bounding box center [611, 73] width 16 height 16
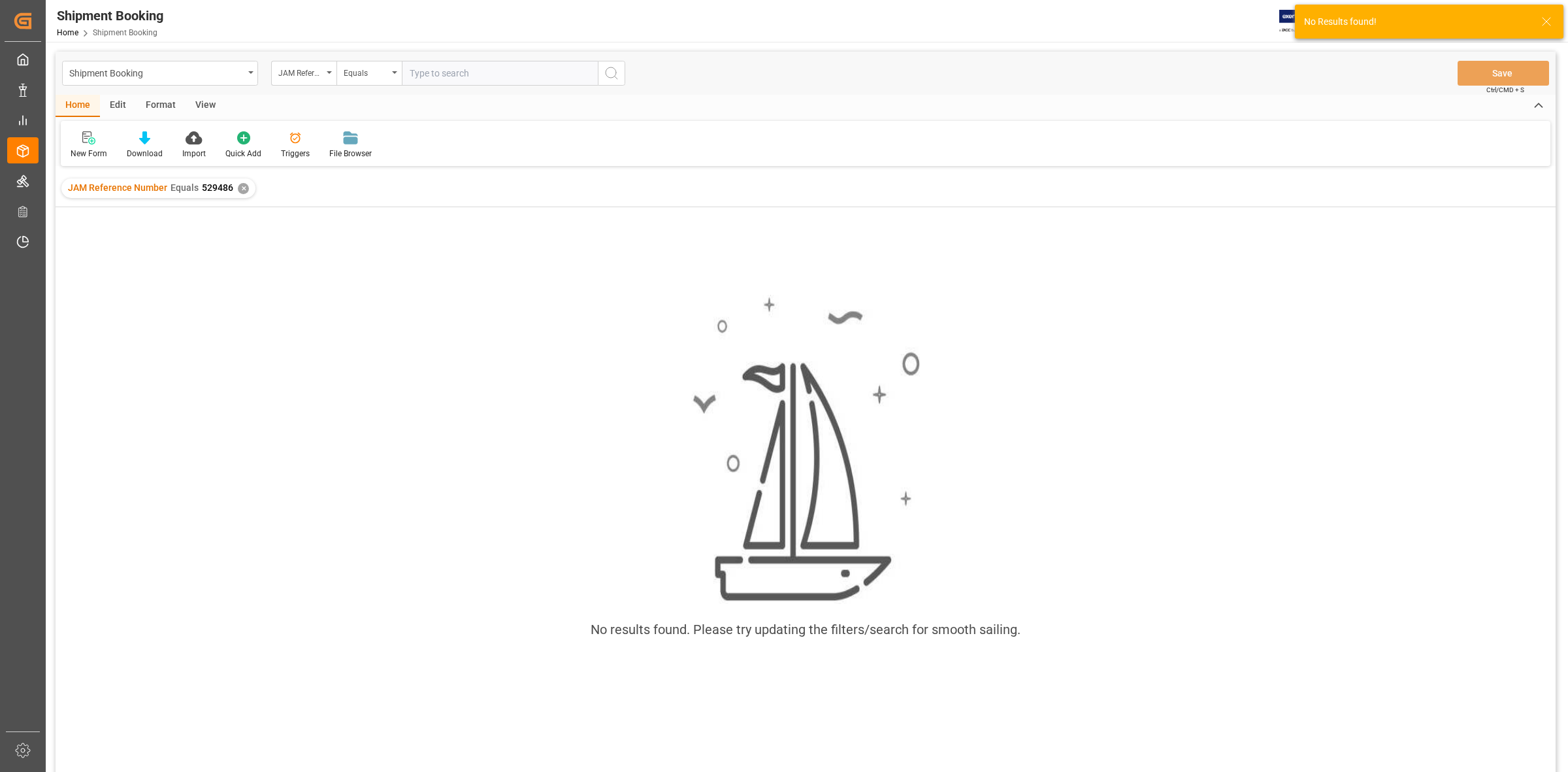
click at [239, 190] on div "✕" at bounding box center [244, 188] width 11 height 11
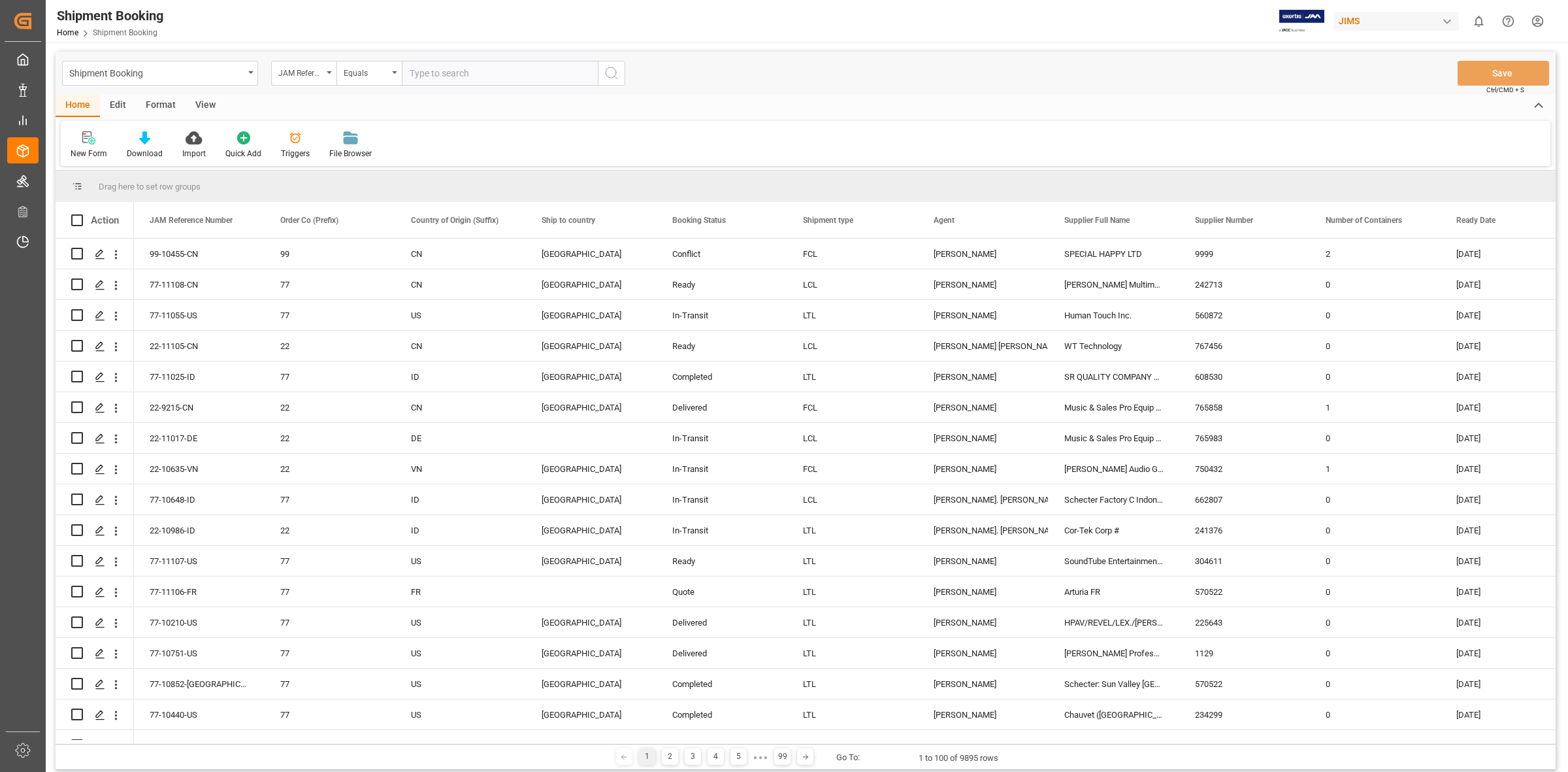
click at [430, 66] on input "text" at bounding box center [499, 73] width 196 height 25
type input "77-10484"
click at [616, 70] on icon "search button" at bounding box center [611, 73] width 16 height 16
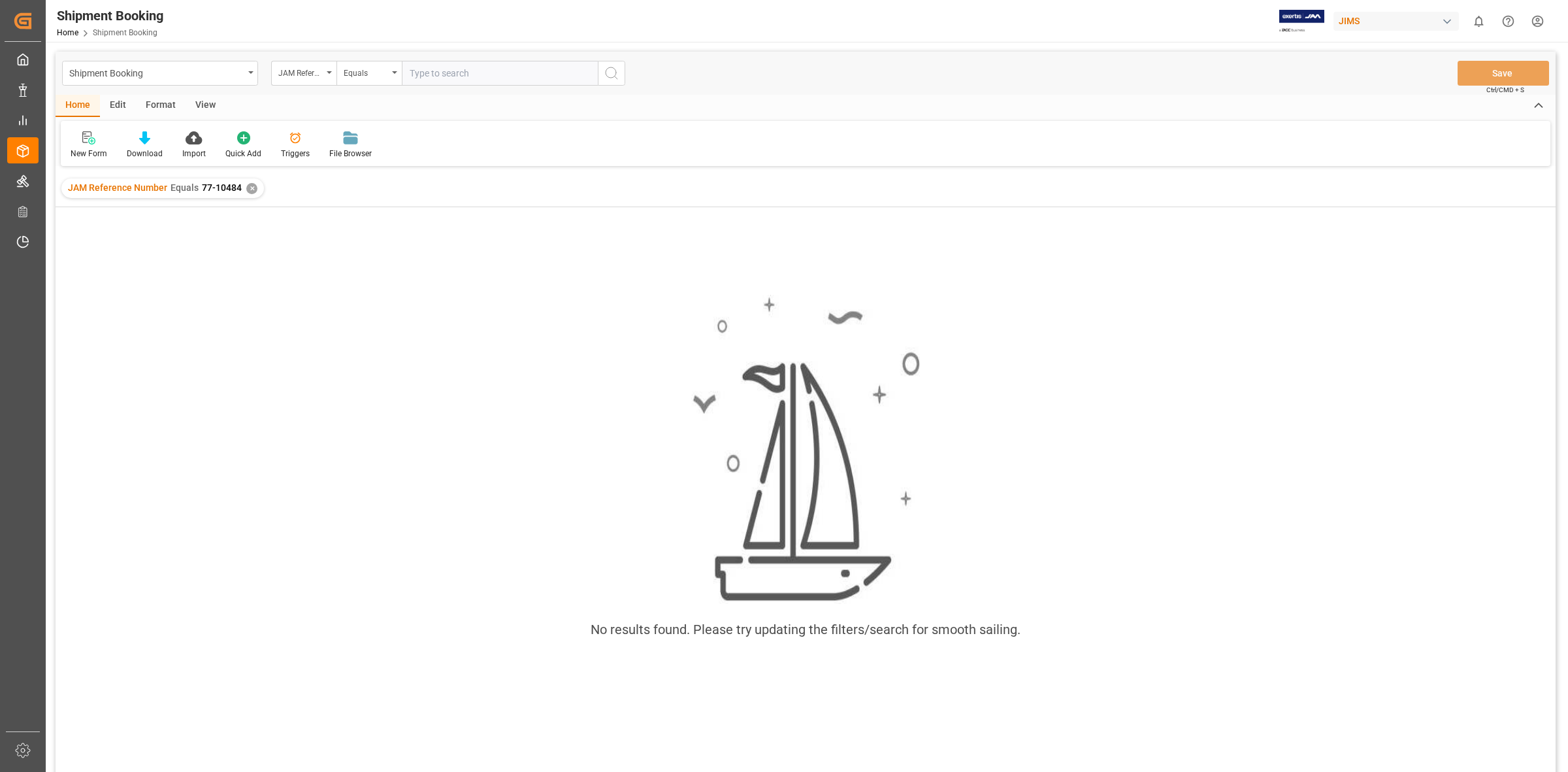
click at [247, 190] on div "✕" at bounding box center [252, 188] width 11 height 11
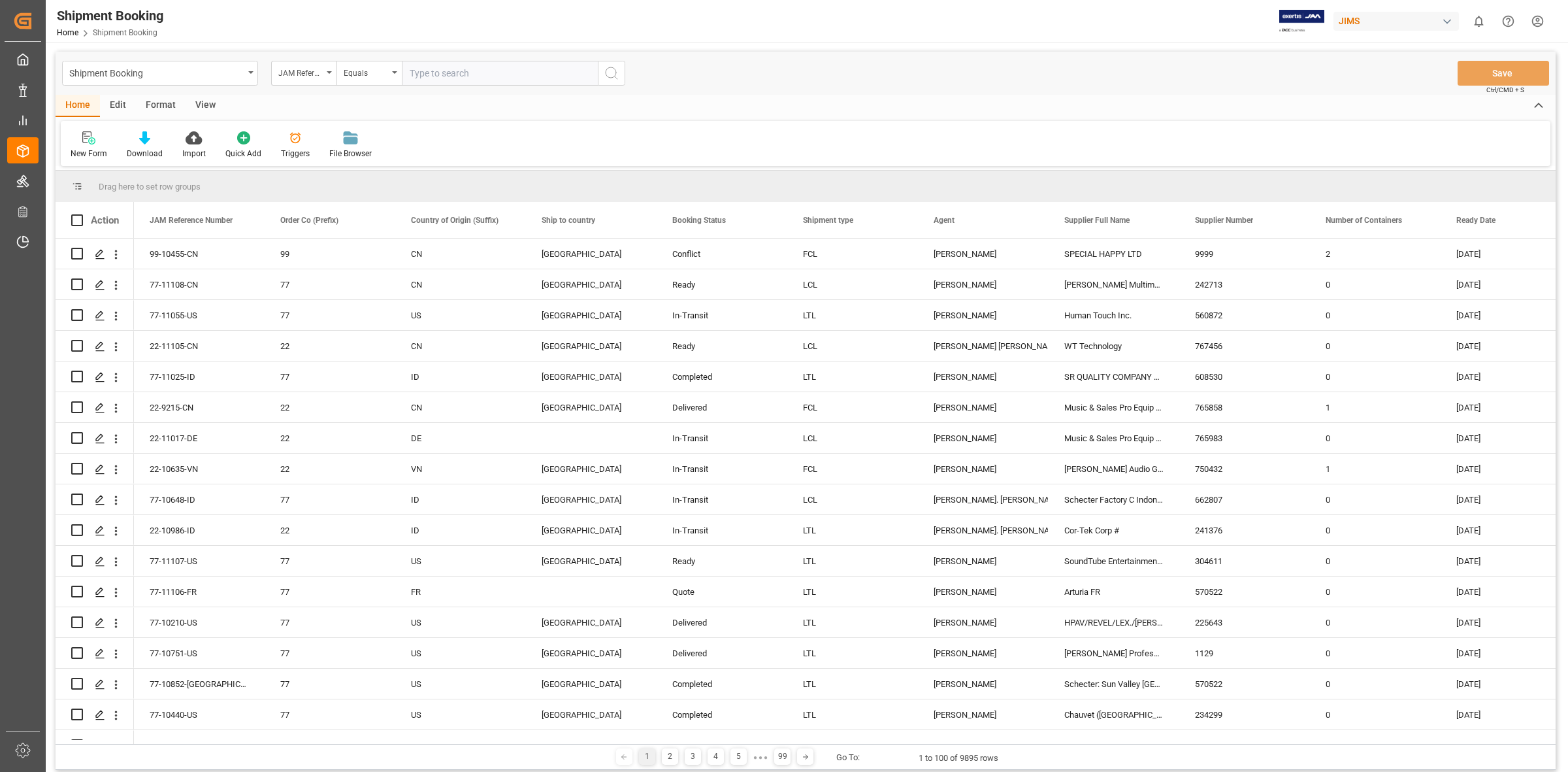
click at [425, 70] on input "text" at bounding box center [499, 73] width 196 height 25
type input "77-10484-[GEOGRAPHIC_DATA]"
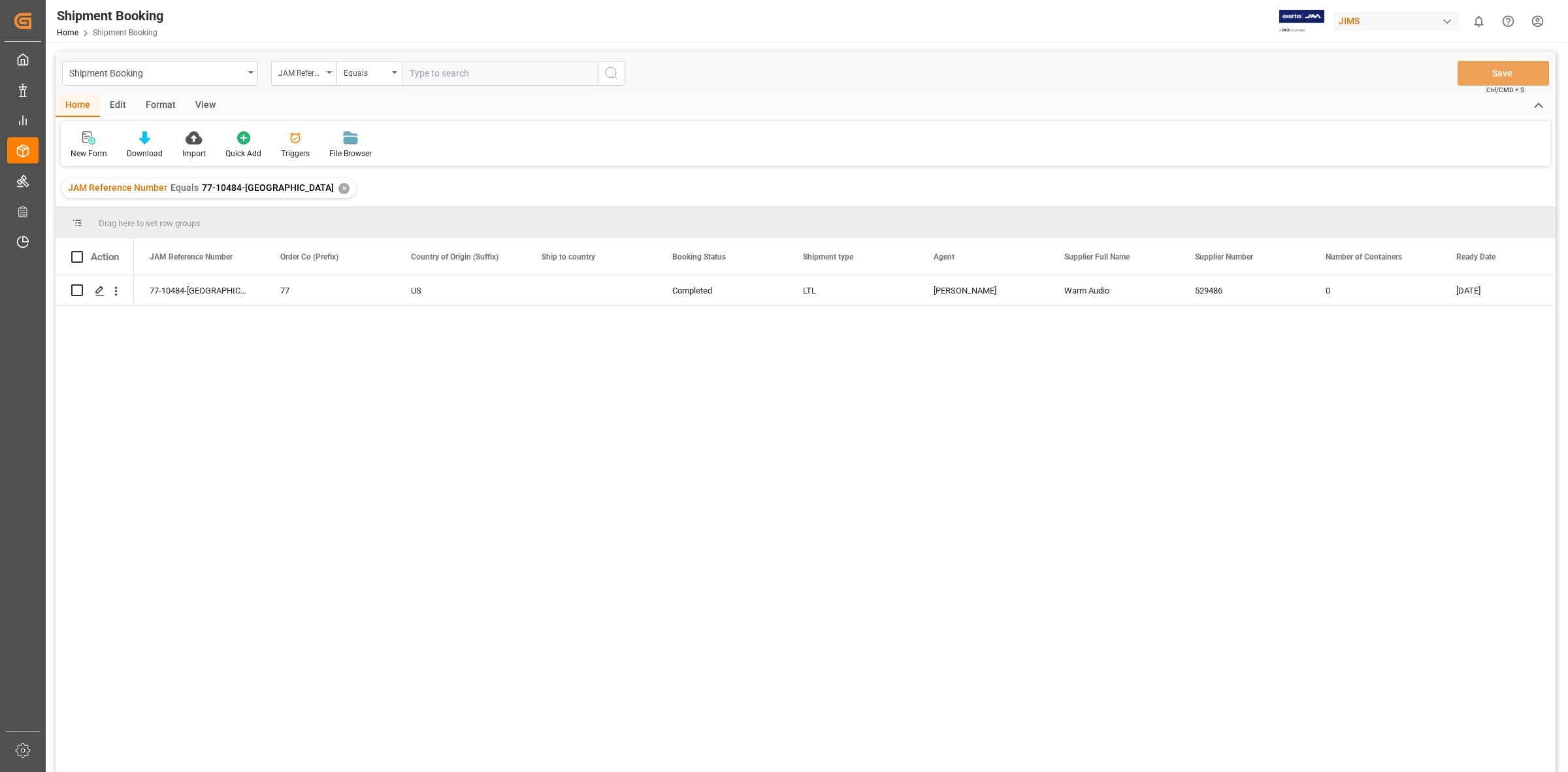
click at [249, 489] on div "77-10484-US 77 US Completed LTL [PERSON_NAME] Audio 529486 0 [DATE]" at bounding box center [845, 528] width 1422 height 505
click at [99, 285] on icon "Press SPACE to select this row." at bounding box center [99, 290] width 10 height 10
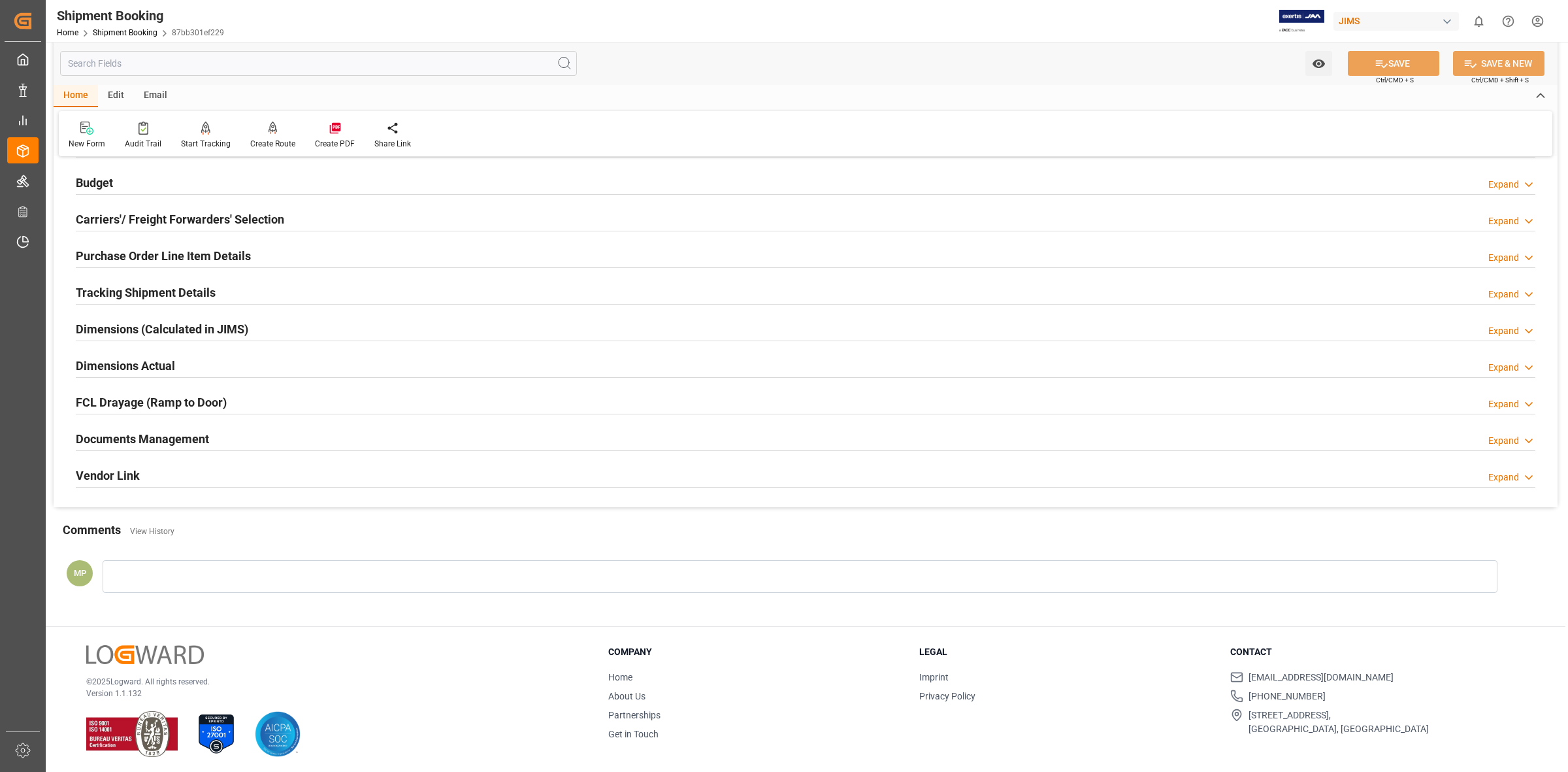
scroll to position [141, 0]
click at [157, 429] on h2 "Documents Management" at bounding box center [142, 437] width 133 height 18
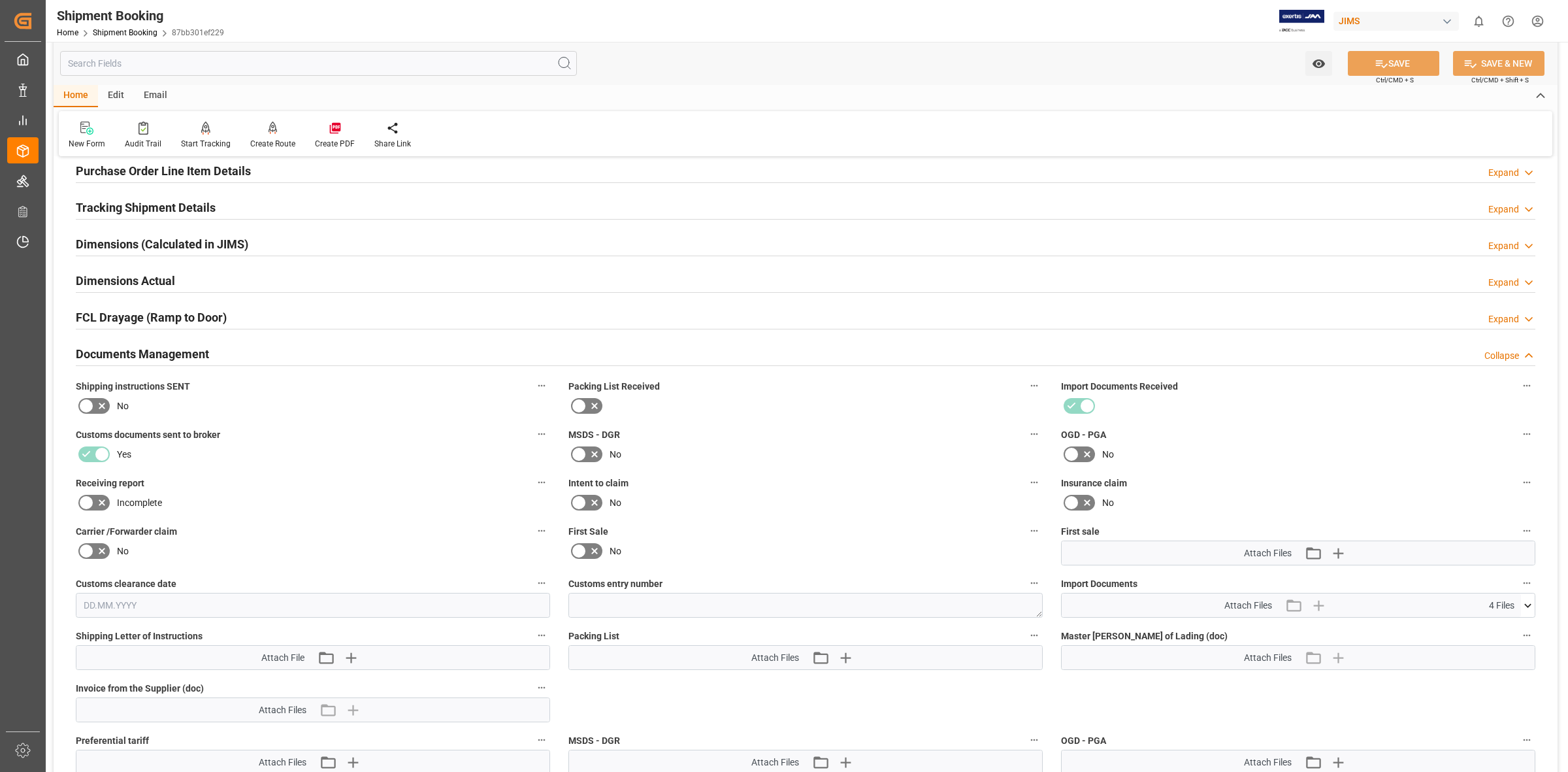
scroll to position [386, 0]
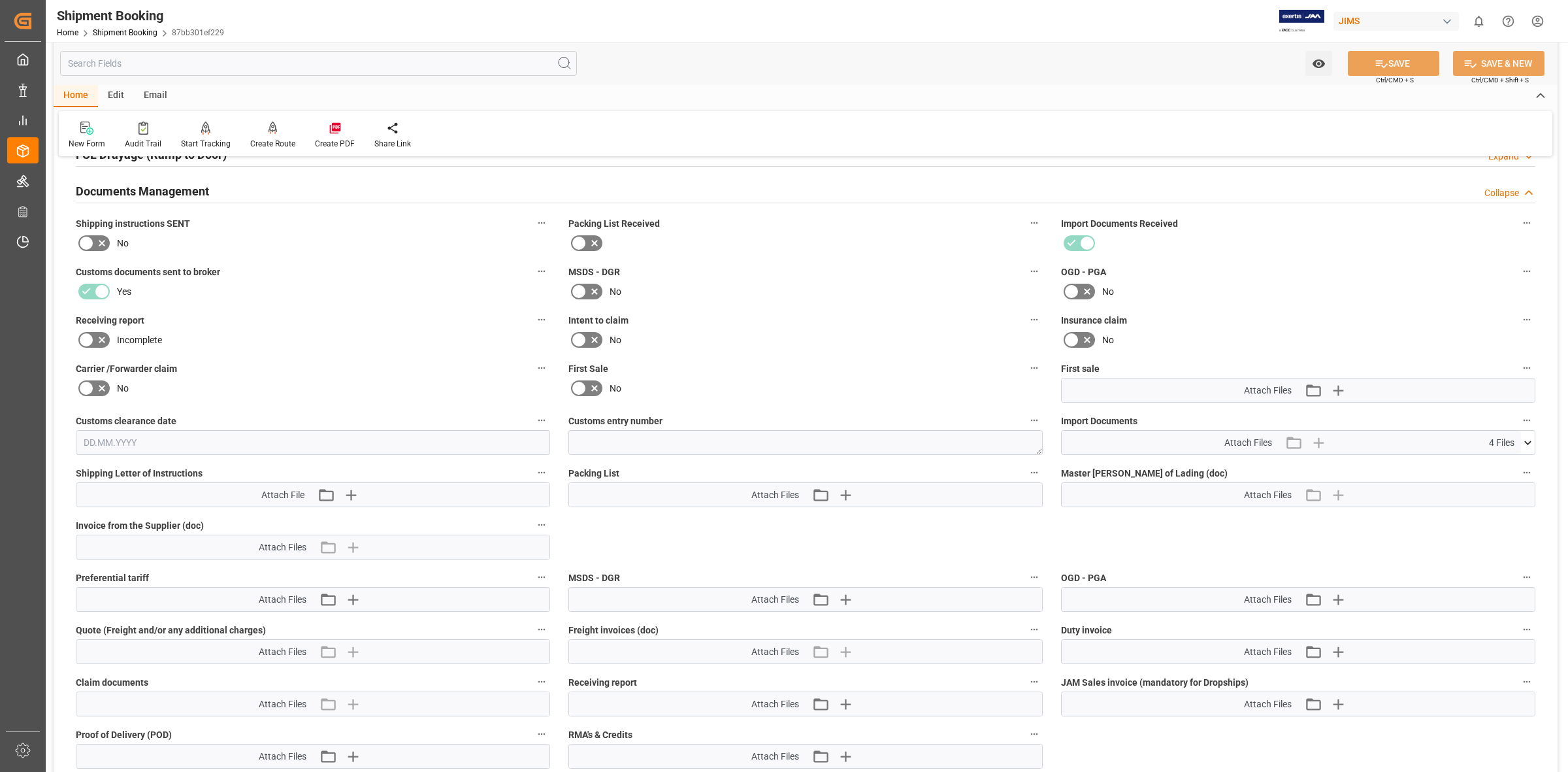
click at [1522, 436] on icon at bounding box center [1528, 443] width 14 height 14
click at [1494, 506] on icon at bounding box center [1493, 508] width 10 height 10
click at [1491, 490] on icon at bounding box center [1493, 494] width 14 height 14
click at [1498, 478] on icon at bounding box center [1493, 480] width 14 height 14
click at [1493, 466] on icon at bounding box center [1493, 467] width 10 height 10
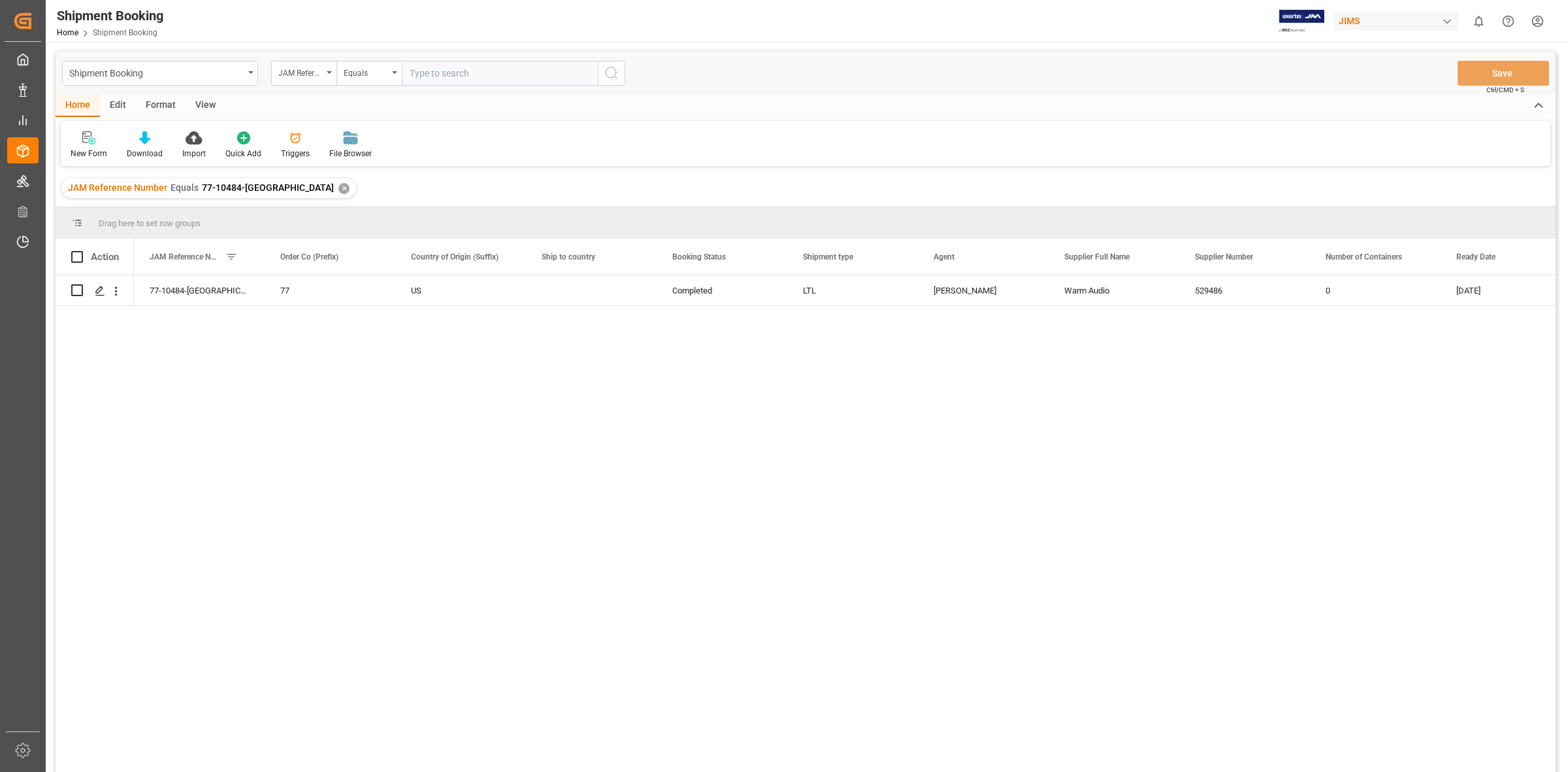
click at [430, 77] on input "text" at bounding box center [499, 73] width 196 height 25
type input "77-10800-us"
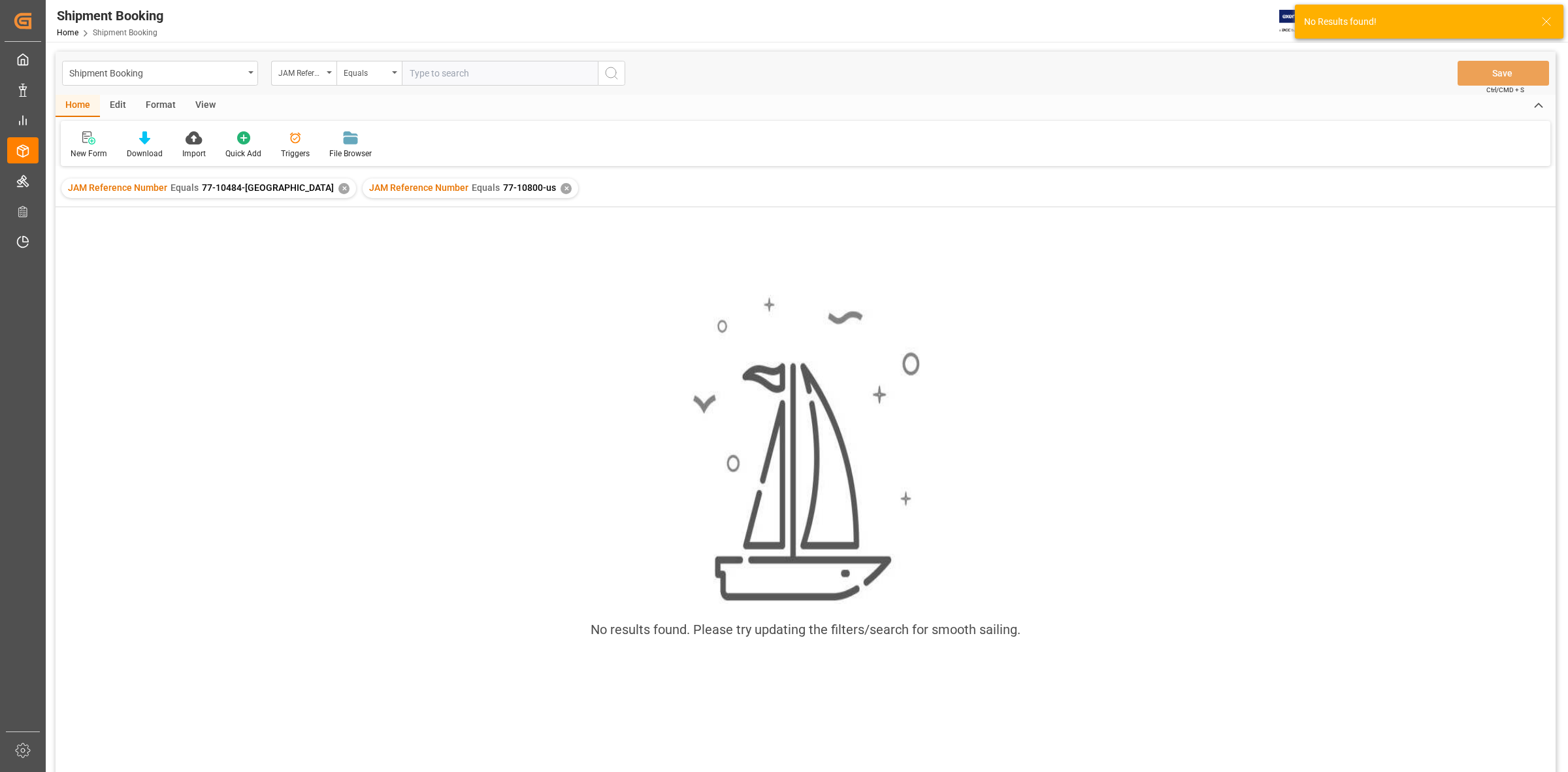
click at [339, 190] on div "✕" at bounding box center [344, 188] width 11 height 11
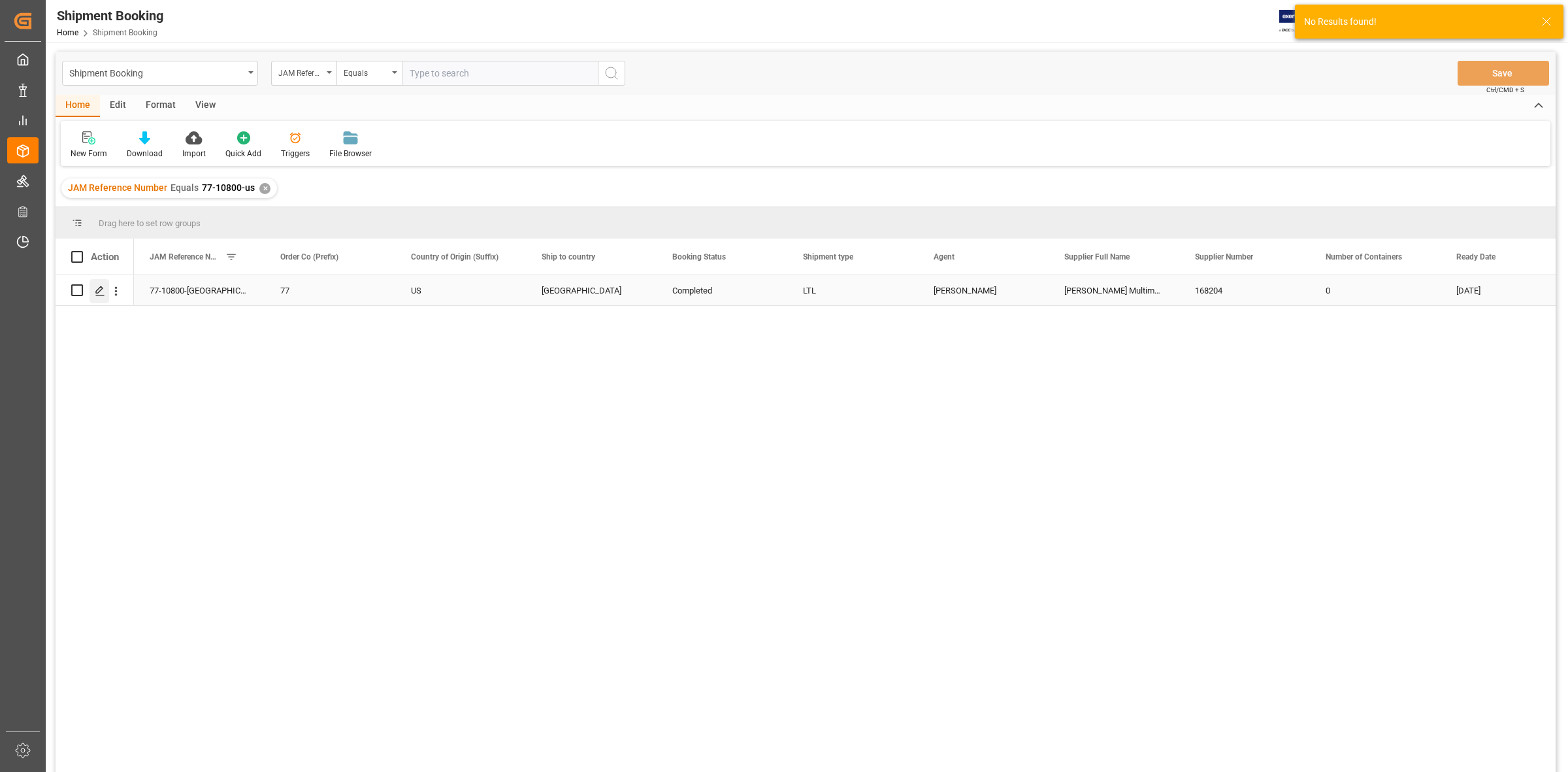
click at [105, 294] on div "Press SPACE to select this row." at bounding box center [99, 291] width 20 height 24
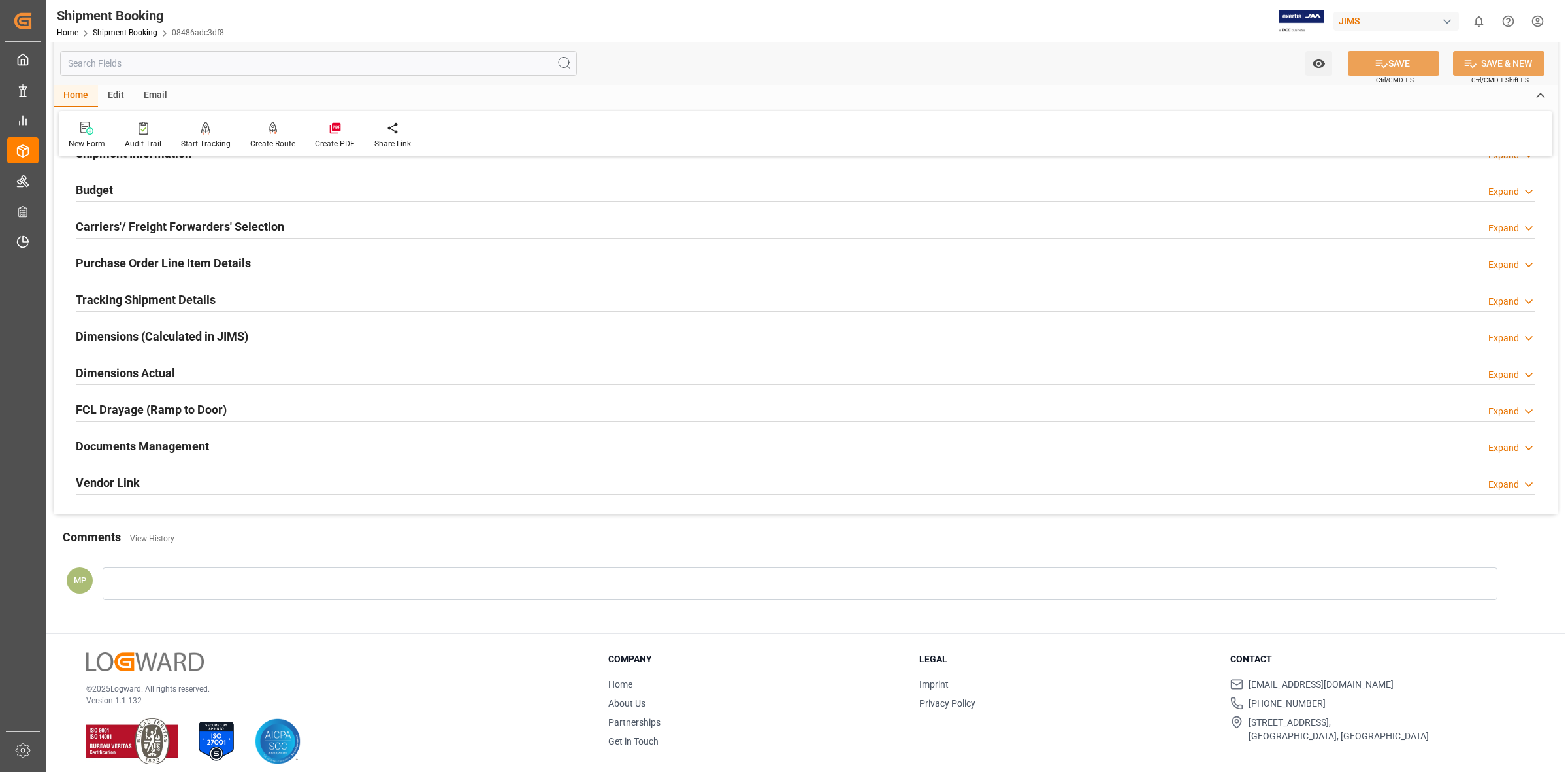
scroll to position [141, 0]
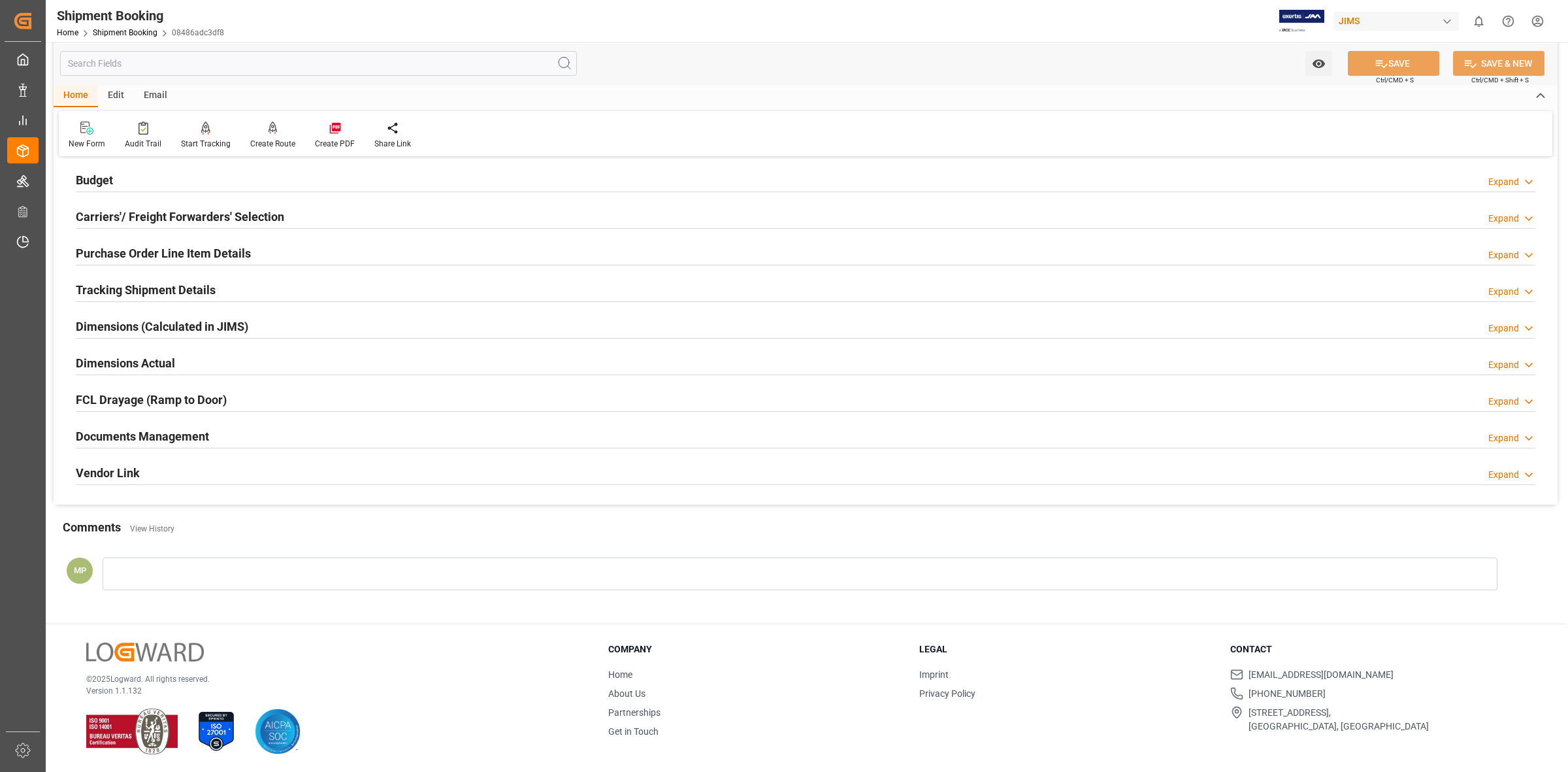
click at [1503, 439] on div "Expand" at bounding box center [1503, 438] width 31 height 14
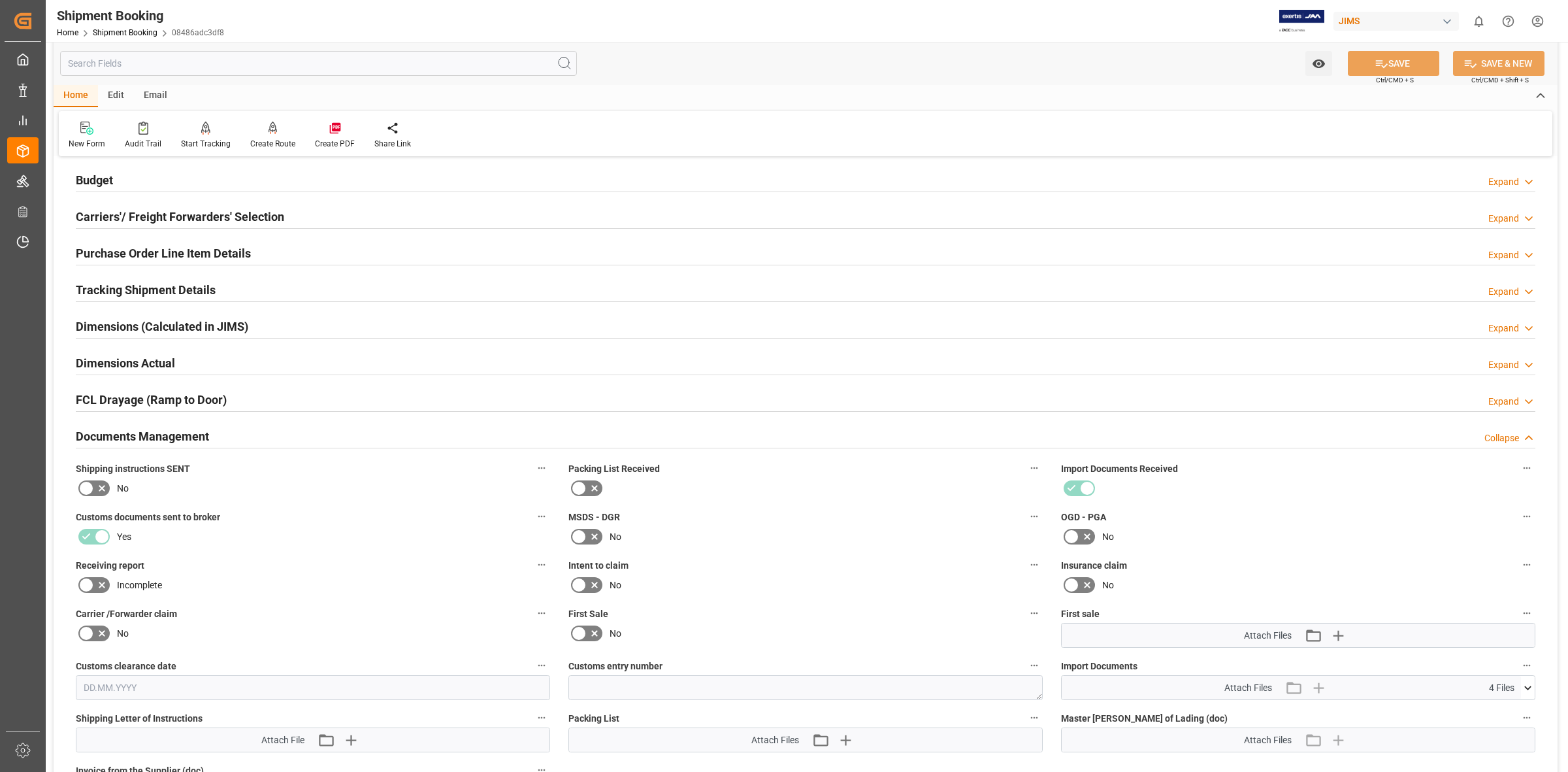
scroll to position [386, 0]
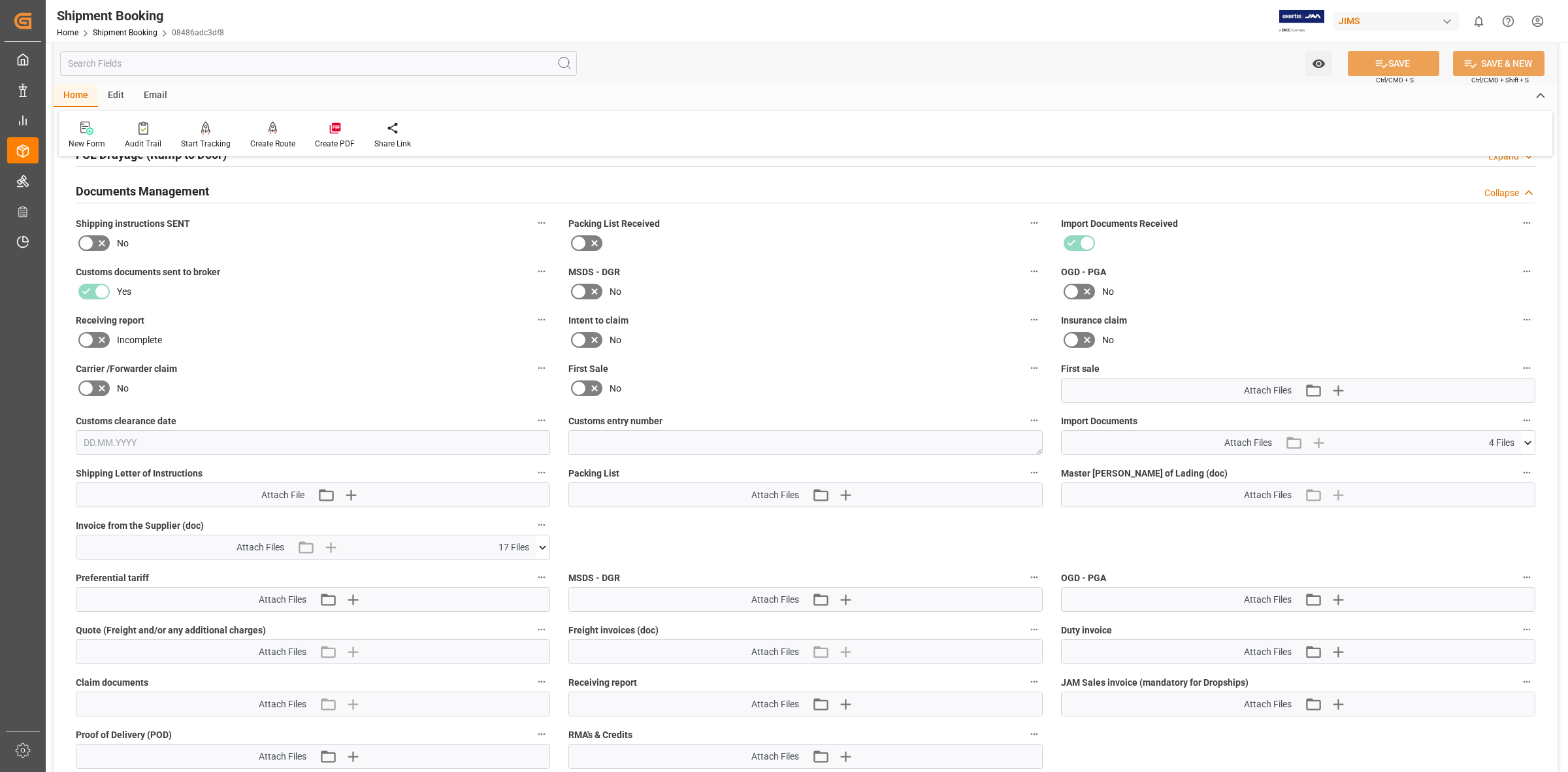
click at [1521, 439] on icon at bounding box center [1528, 443] width 14 height 14
click at [1491, 510] on icon at bounding box center [1493, 508] width 14 height 14
click at [1519, 503] on icon at bounding box center [1521, 508] width 14 height 14
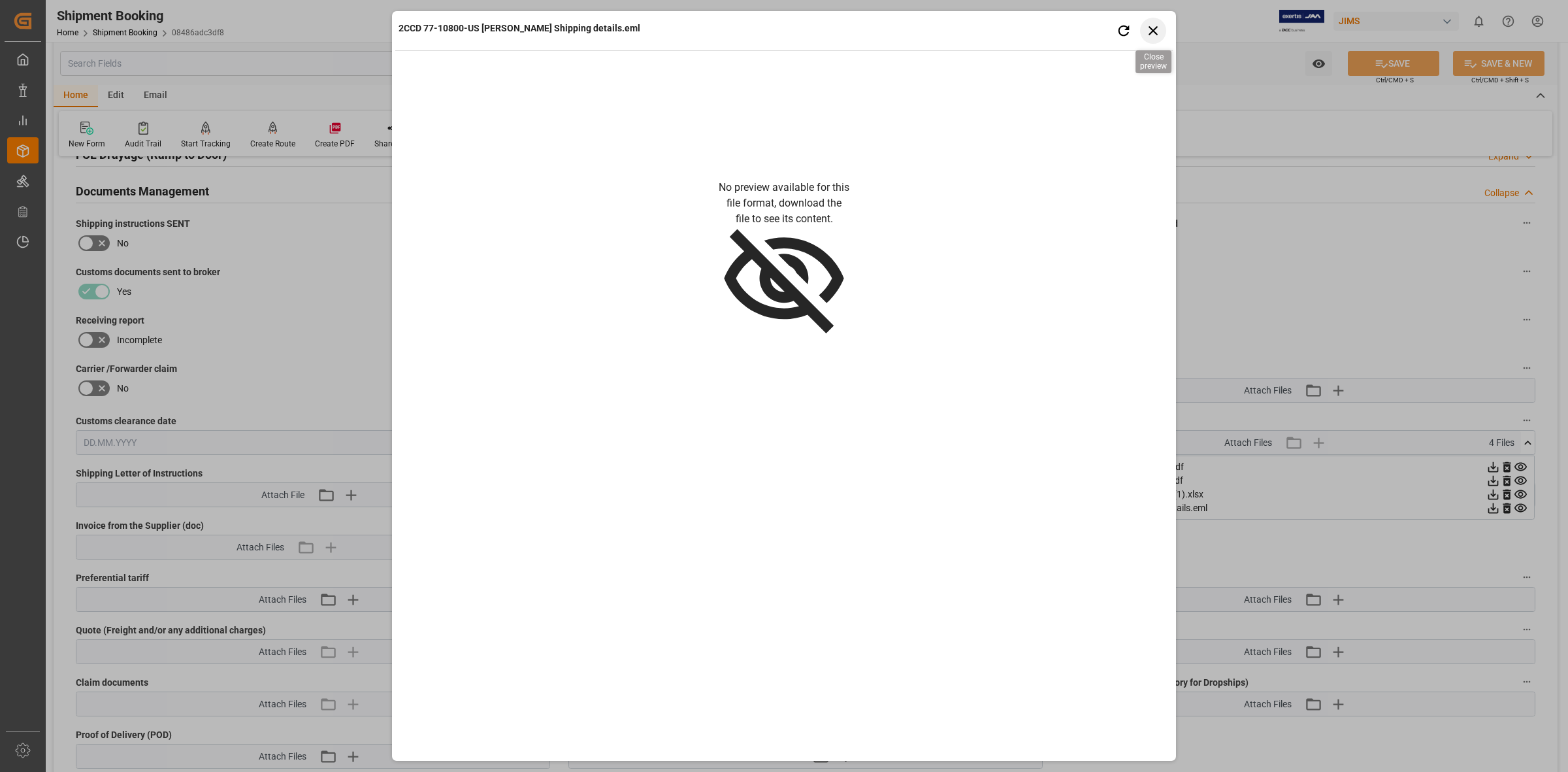
click at [1158, 23] on icon "button" at bounding box center [1153, 30] width 16 height 16
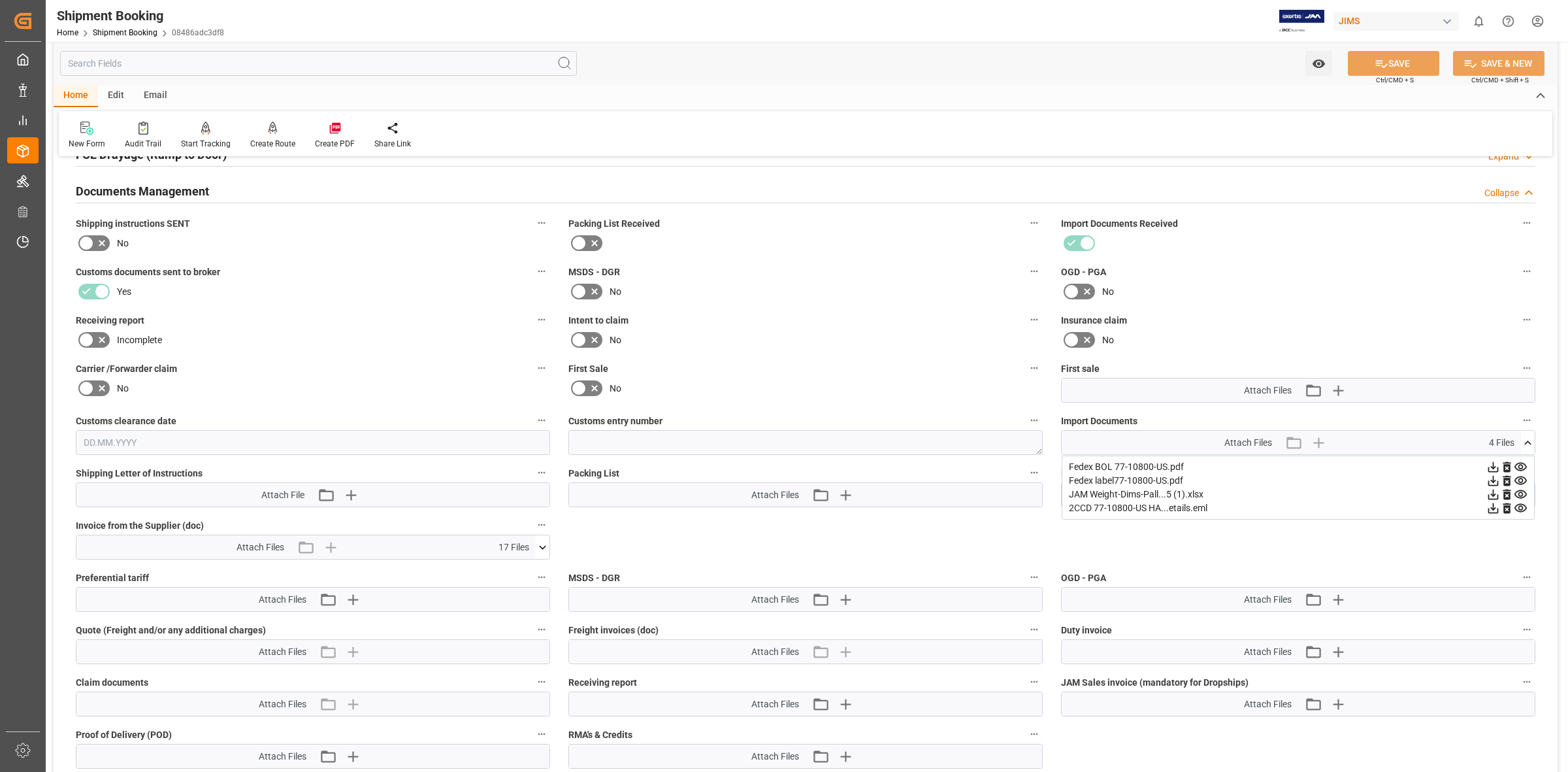
click at [1491, 505] on icon at bounding box center [1493, 508] width 14 height 14
click at [1494, 480] on icon at bounding box center [1493, 480] width 14 height 14
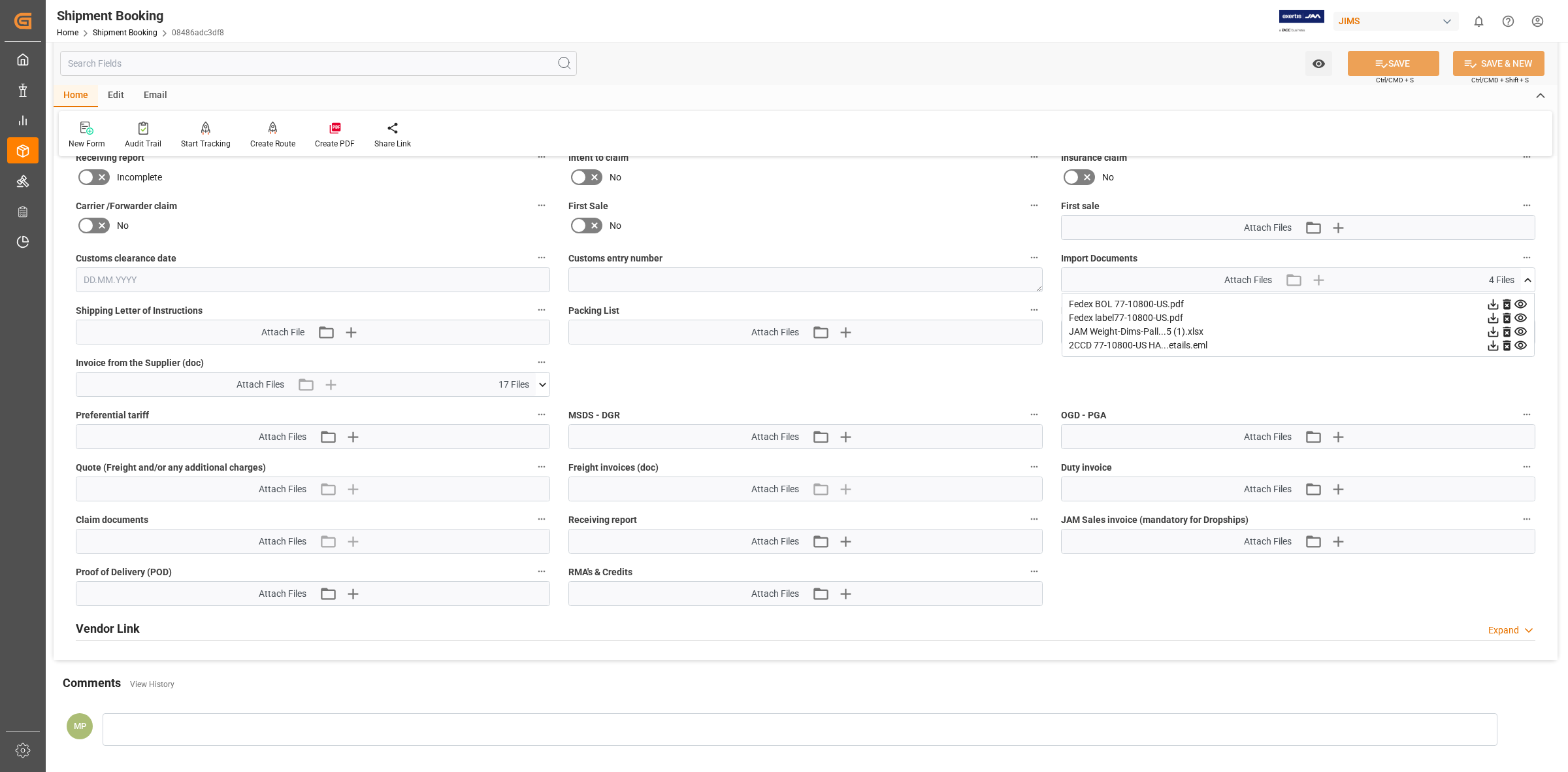
scroll to position [550, 0]
click at [543, 379] on icon at bounding box center [543, 384] width 14 height 14
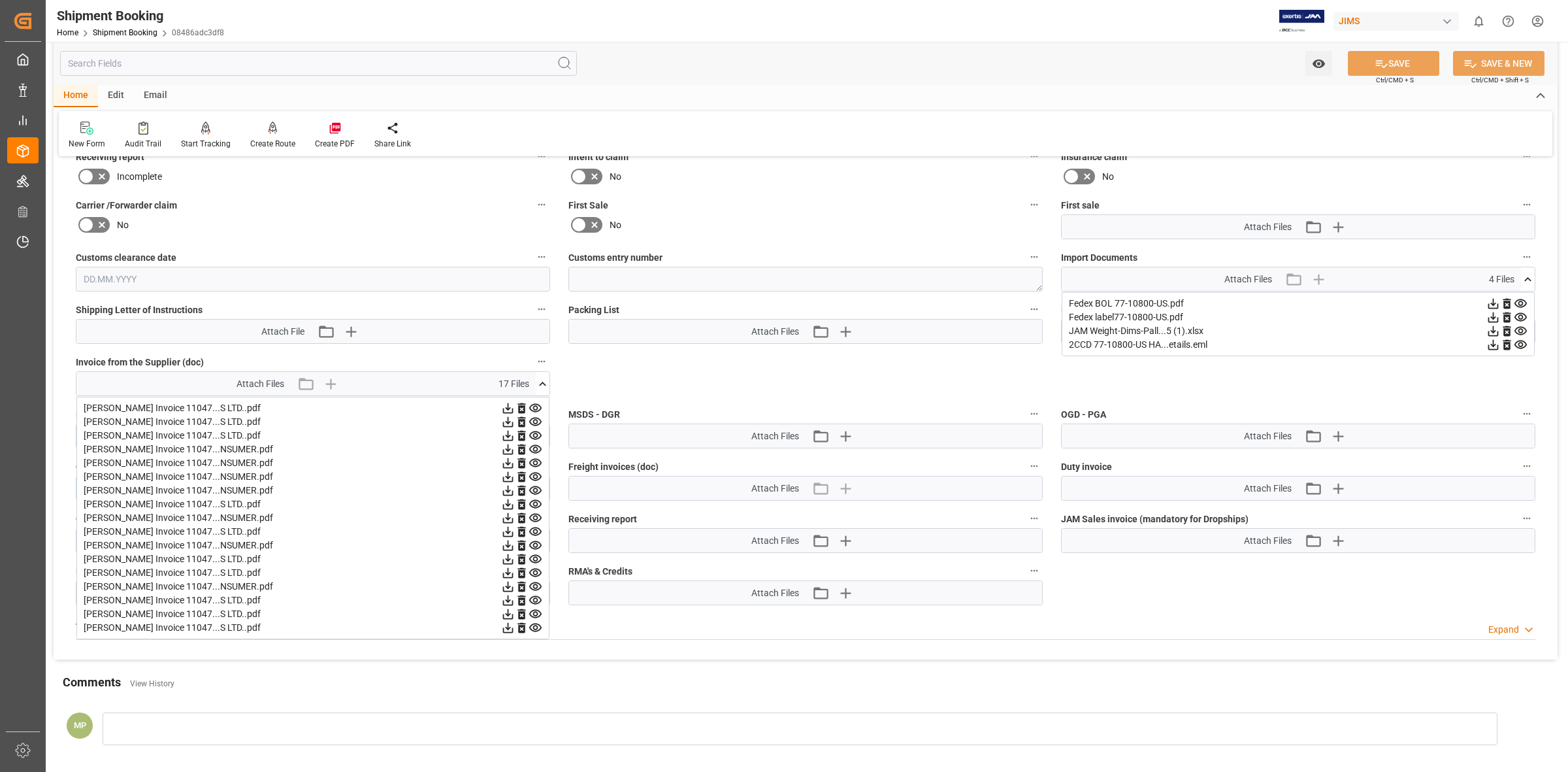
scroll to position [631, 0]
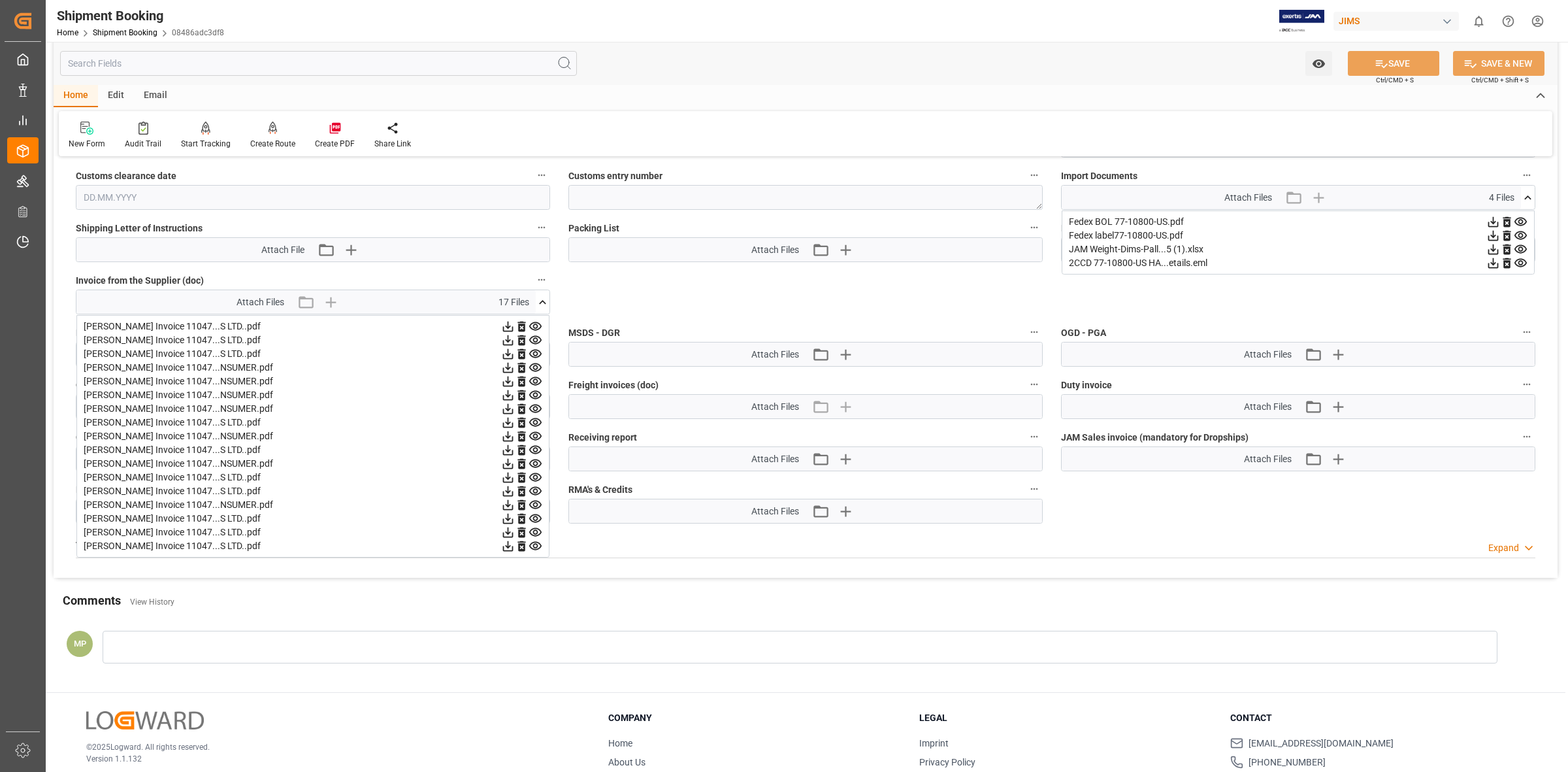
click at [533, 543] on icon at bounding box center [536, 546] width 12 height 8
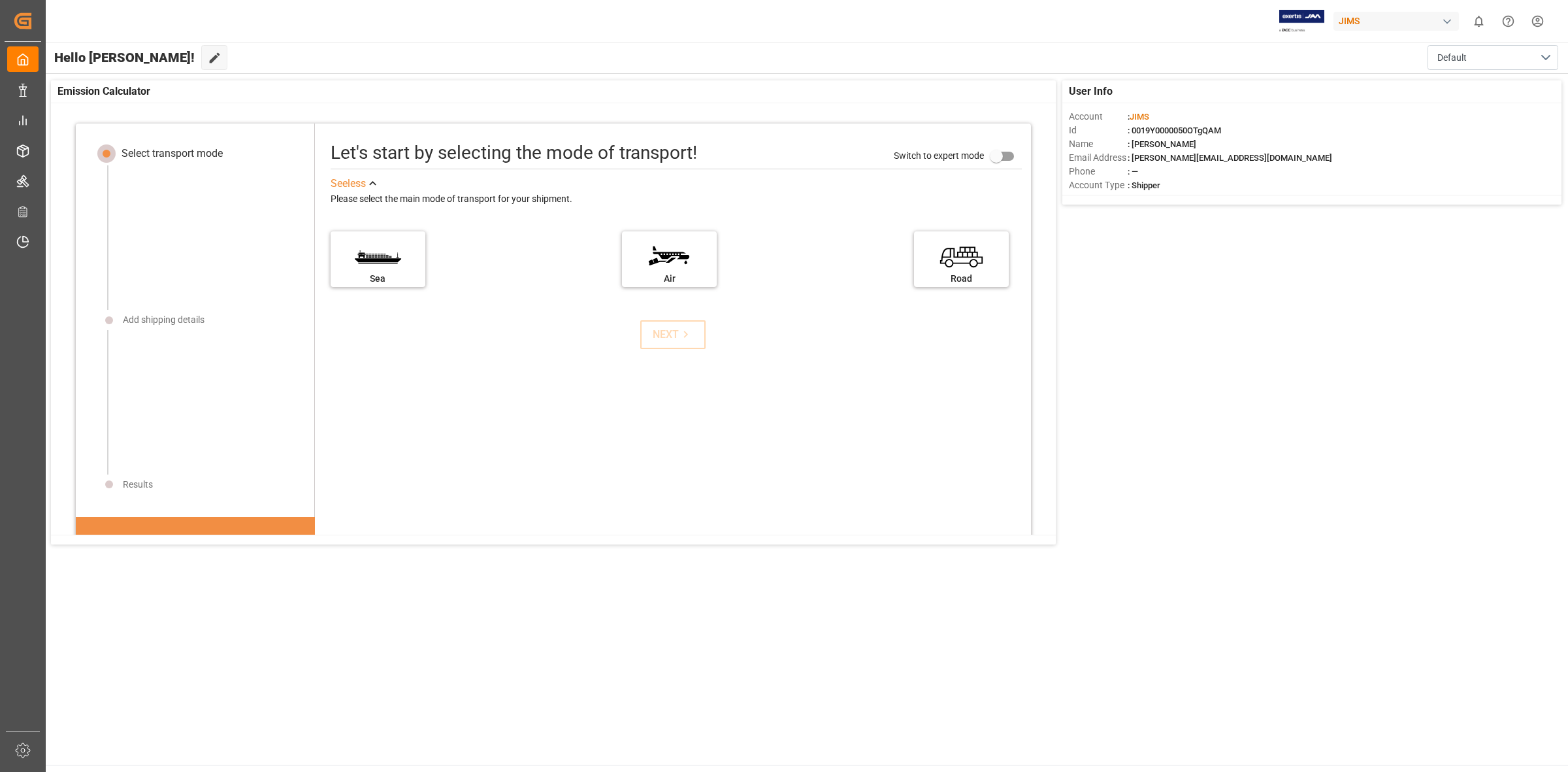
drag, startPoint x: 1261, startPoint y: 397, endPoint x: 1396, endPoint y: 178, distance: 257.3
click at [1266, 389] on div "User Info Account : [PERSON_NAME] : 0019Y0000050OTgQAM Name : [PERSON_NAME] Ema…" at bounding box center [806, 312] width 1524 height 477
click at [1327, 347] on div "User Info Account : [PERSON_NAME] : 0019Y0000050OTgQAM Name : [PERSON_NAME] Ema…" at bounding box center [806, 312] width 1524 height 477
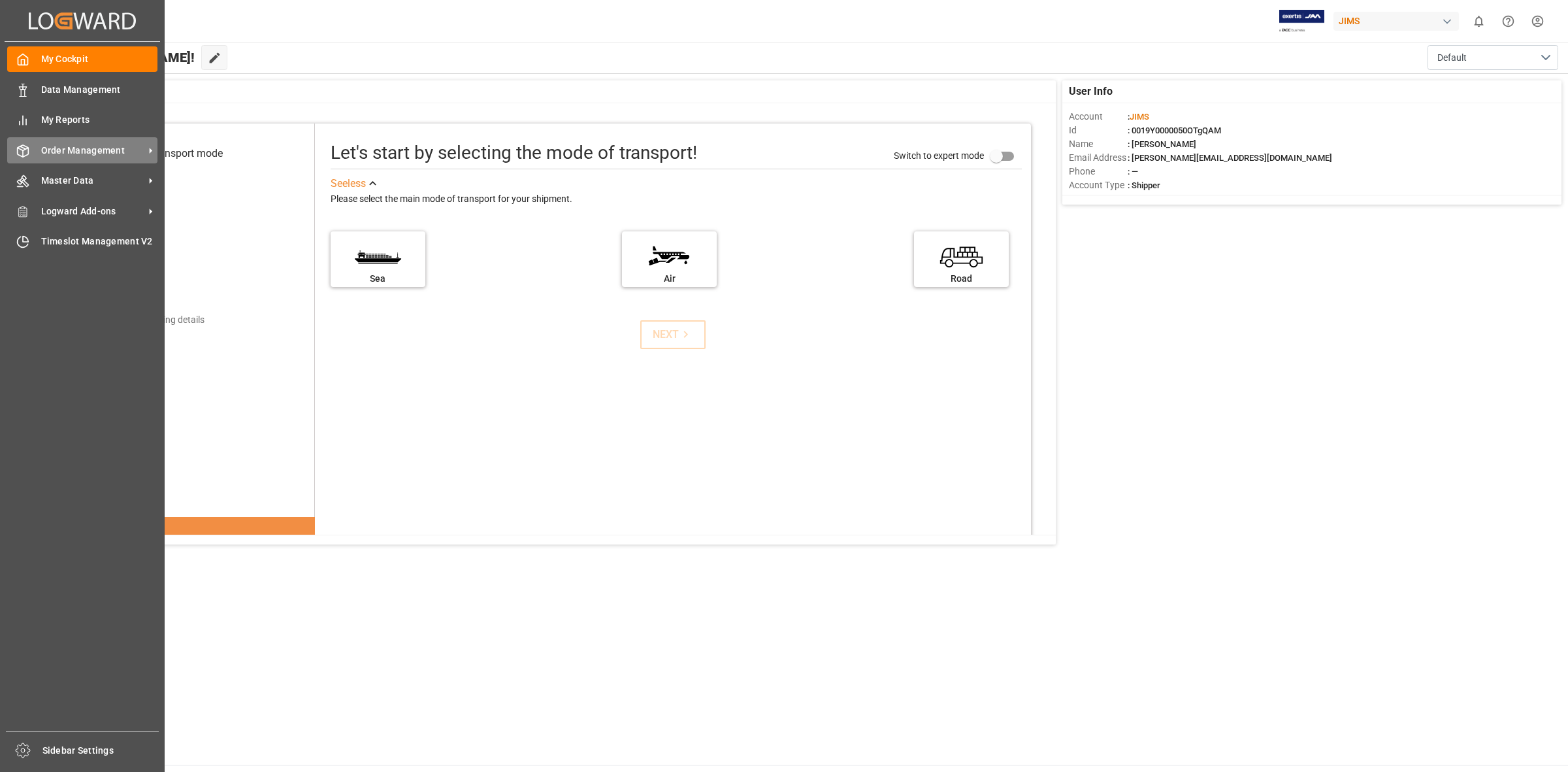
click at [38, 151] on div "Order Management Order Management" at bounding box center [83, 150] width 151 height 25
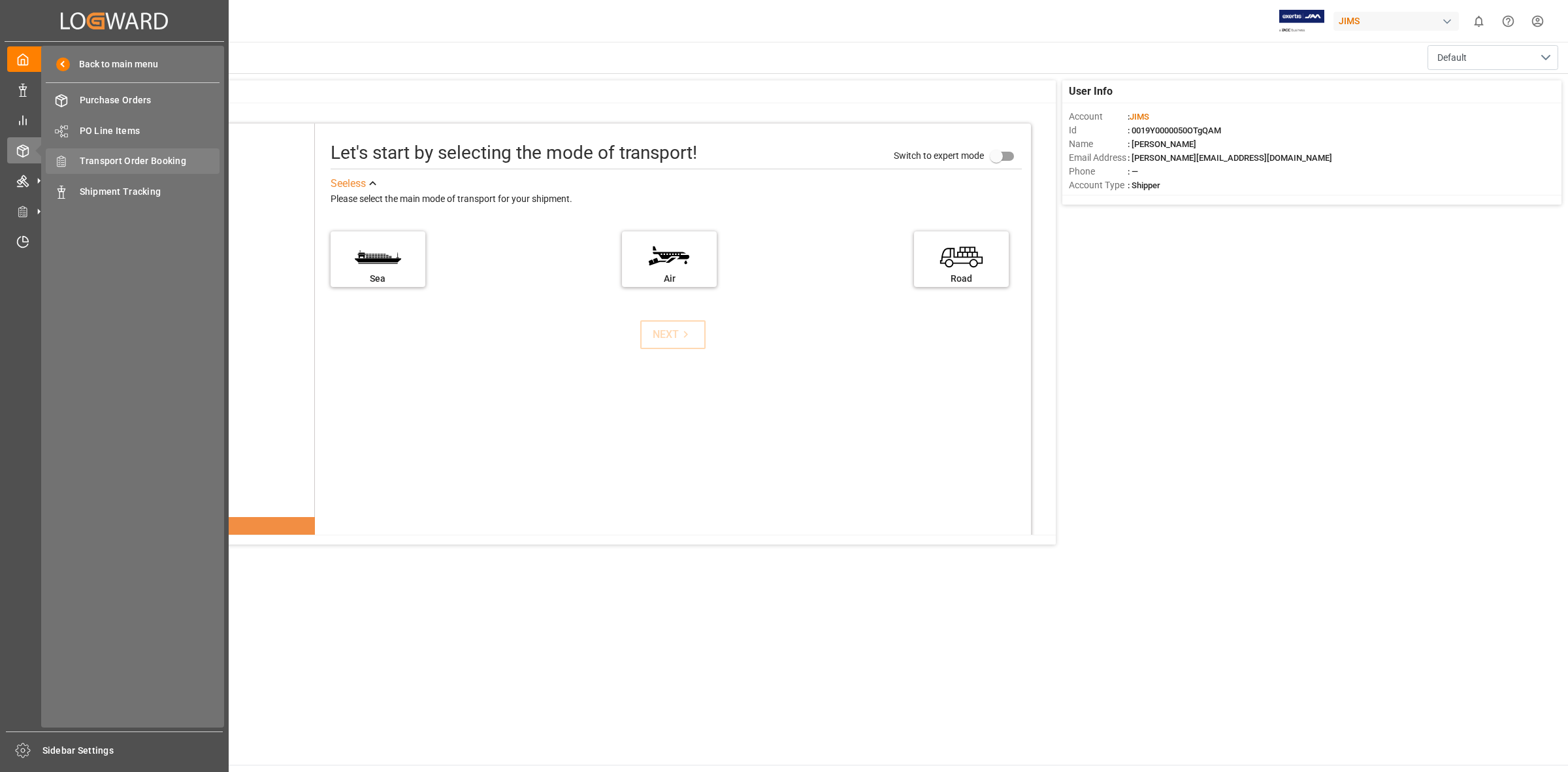
click at [135, 162] on span "Transport Order Booking" at bounding box center [150, 161] width 140 height 14
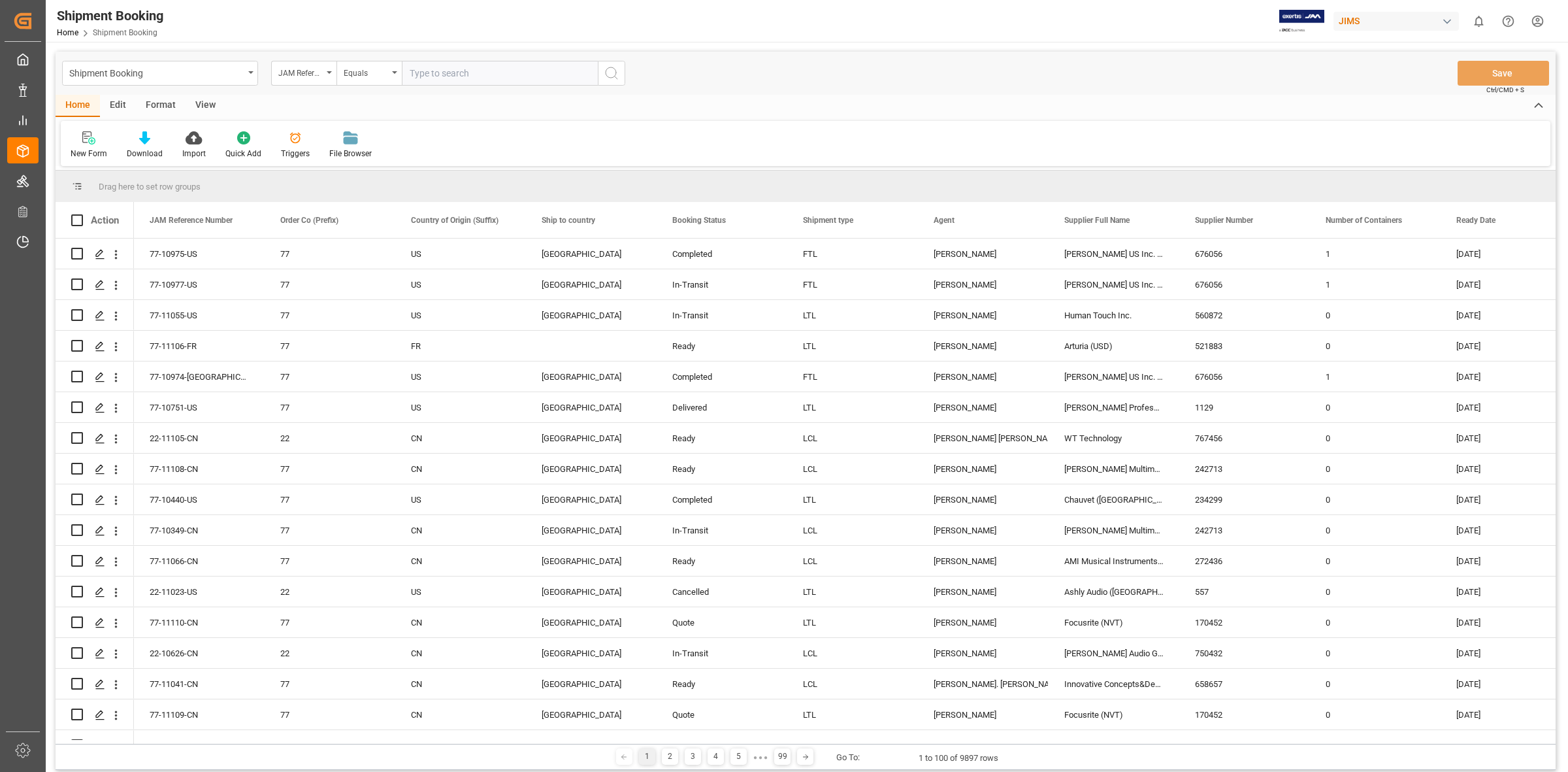
click at [413, 73] on input "text" at bounding box center [499, 73] width 196 height 25
type input "77-10800-us"
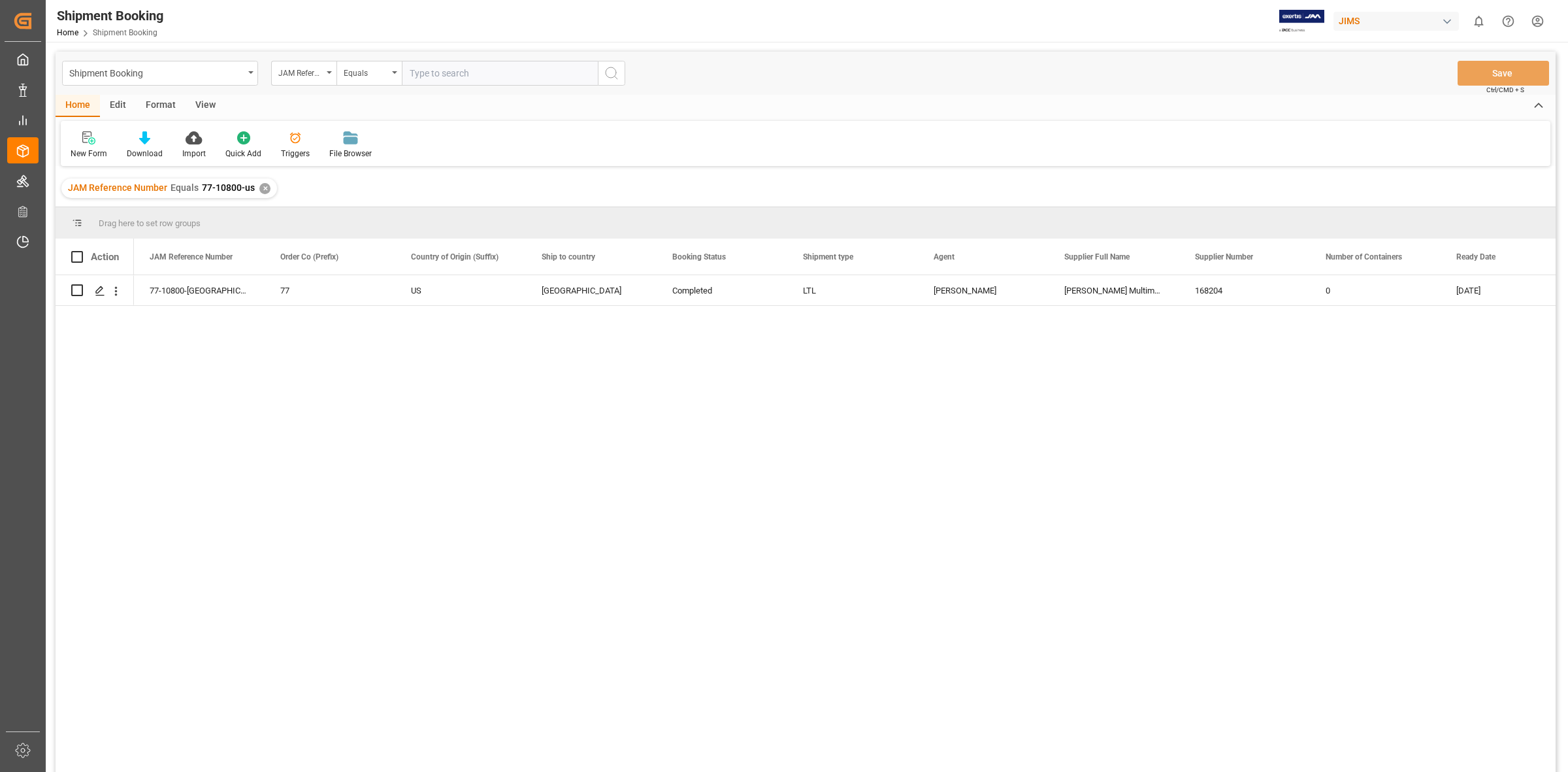
click at [485, 402] on div "77-10800-US 77 US Canada Completed LTL Catherine Danielson Harman Multimedia 16…" at bounding box center [845, 528] width 1422 height 505
click at [96, 285] on icon "Press SPACE to select this row." at bounding box center [99, 290] width 10 height 10
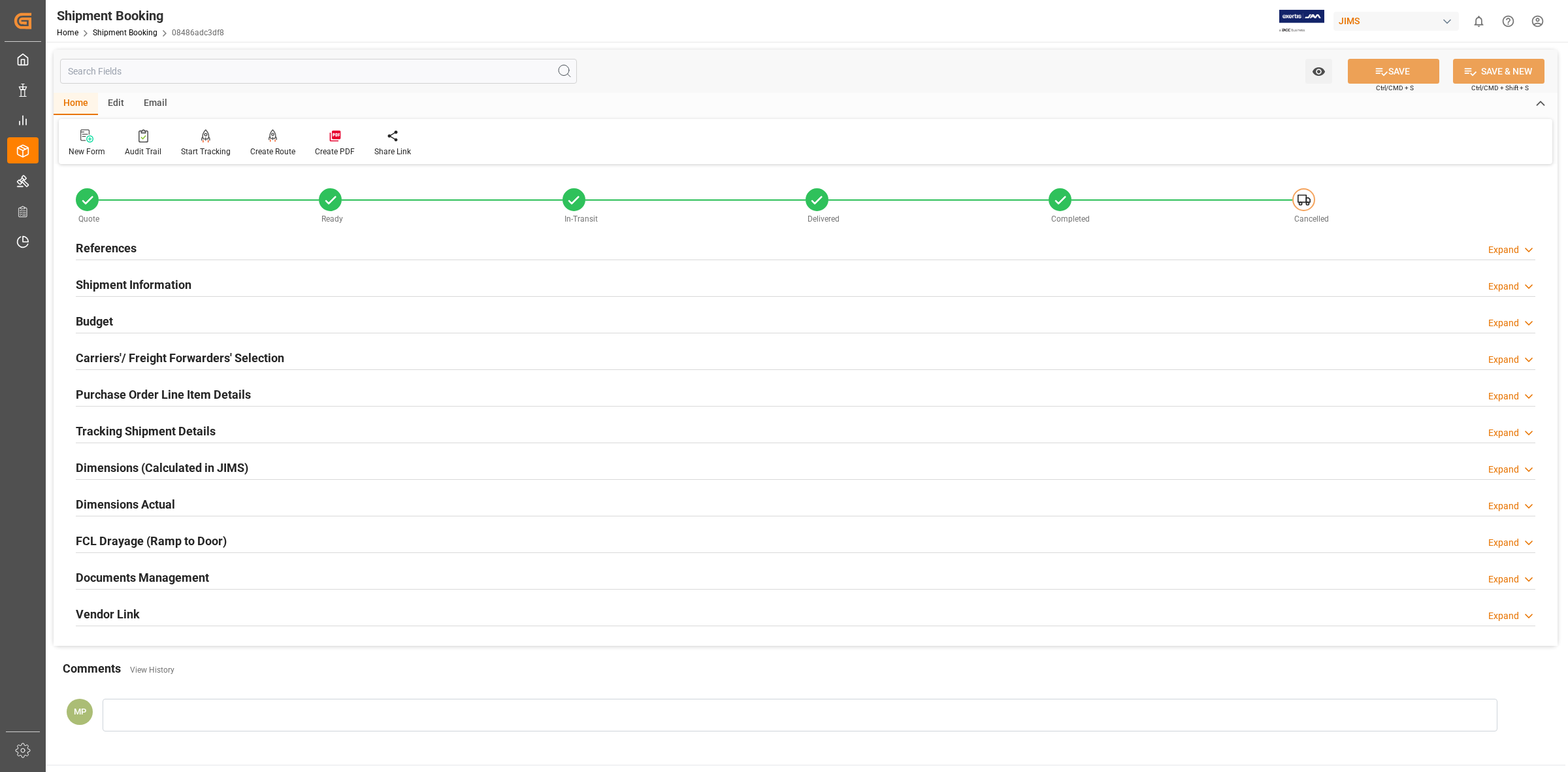
drag, startPoint x: 183, startPoint y: 573, endPoint x: 248, endPoint y: 587, distance: 66.5
click at [183, 573] on h2 "Documents Management" at bounding box center [142, 578] width 133 height 18
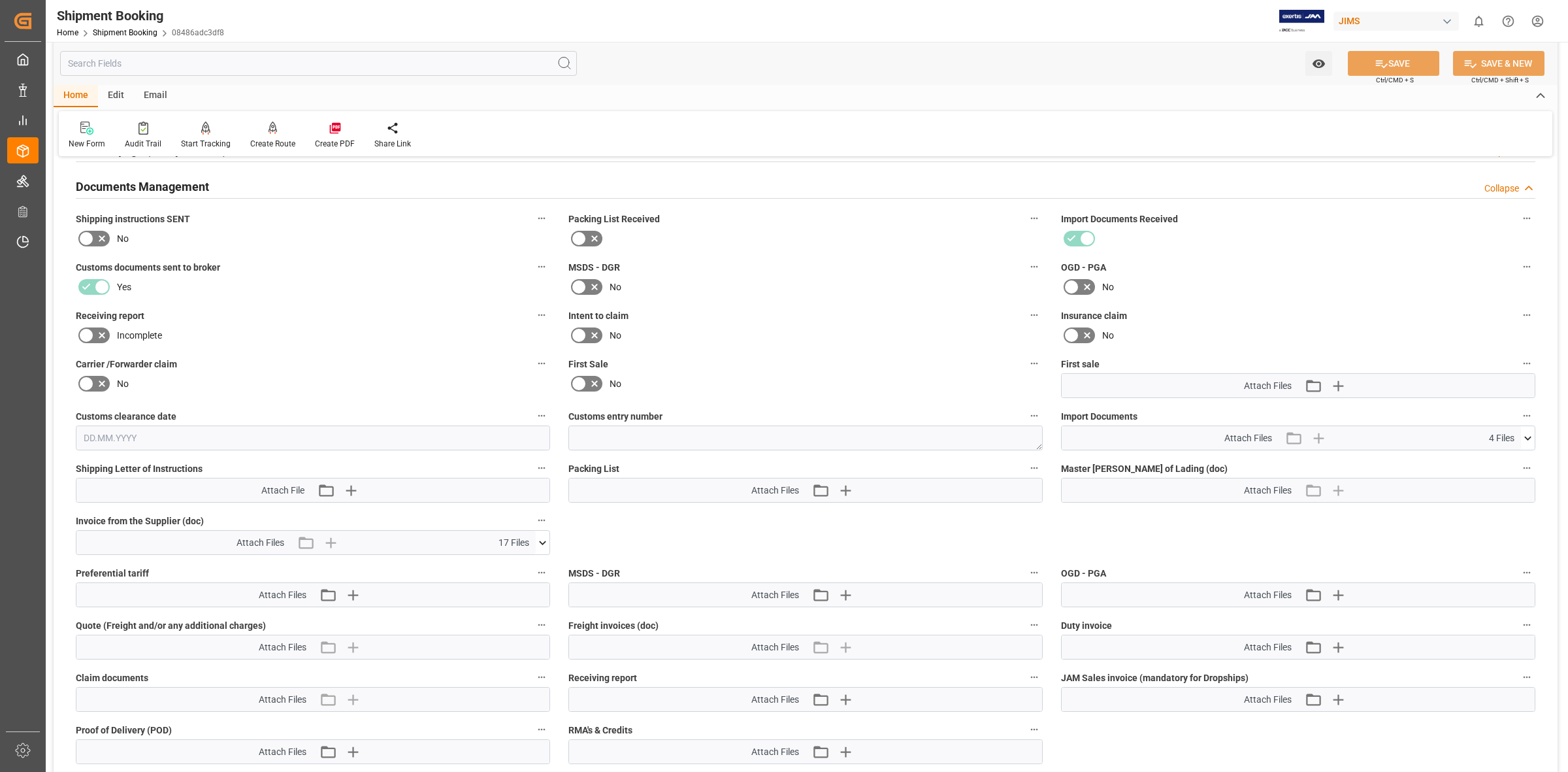
scroll to position [409, 0]
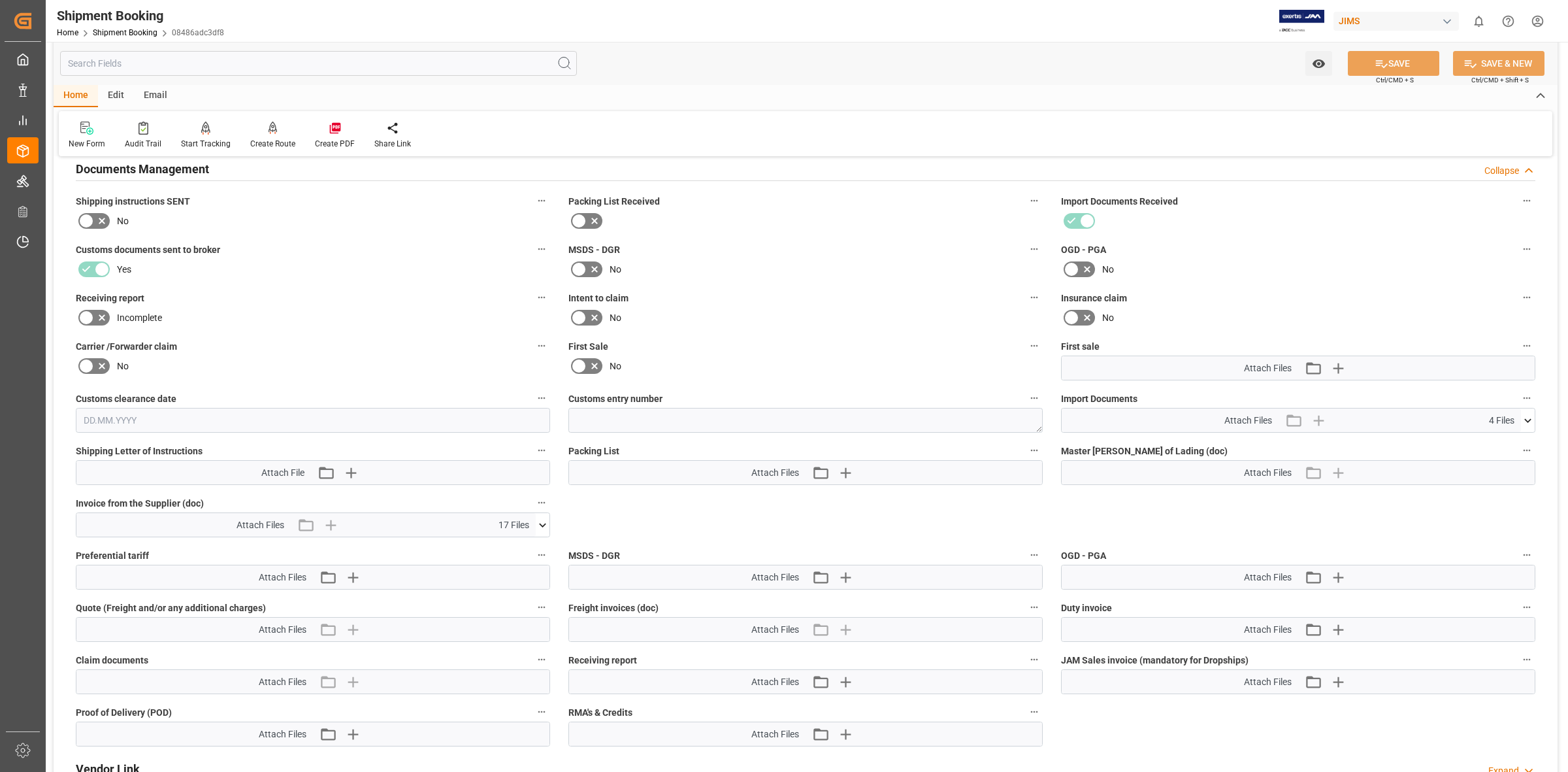
click at [536, 521] on icon at bounding box center [543, 525] width 14 height 14
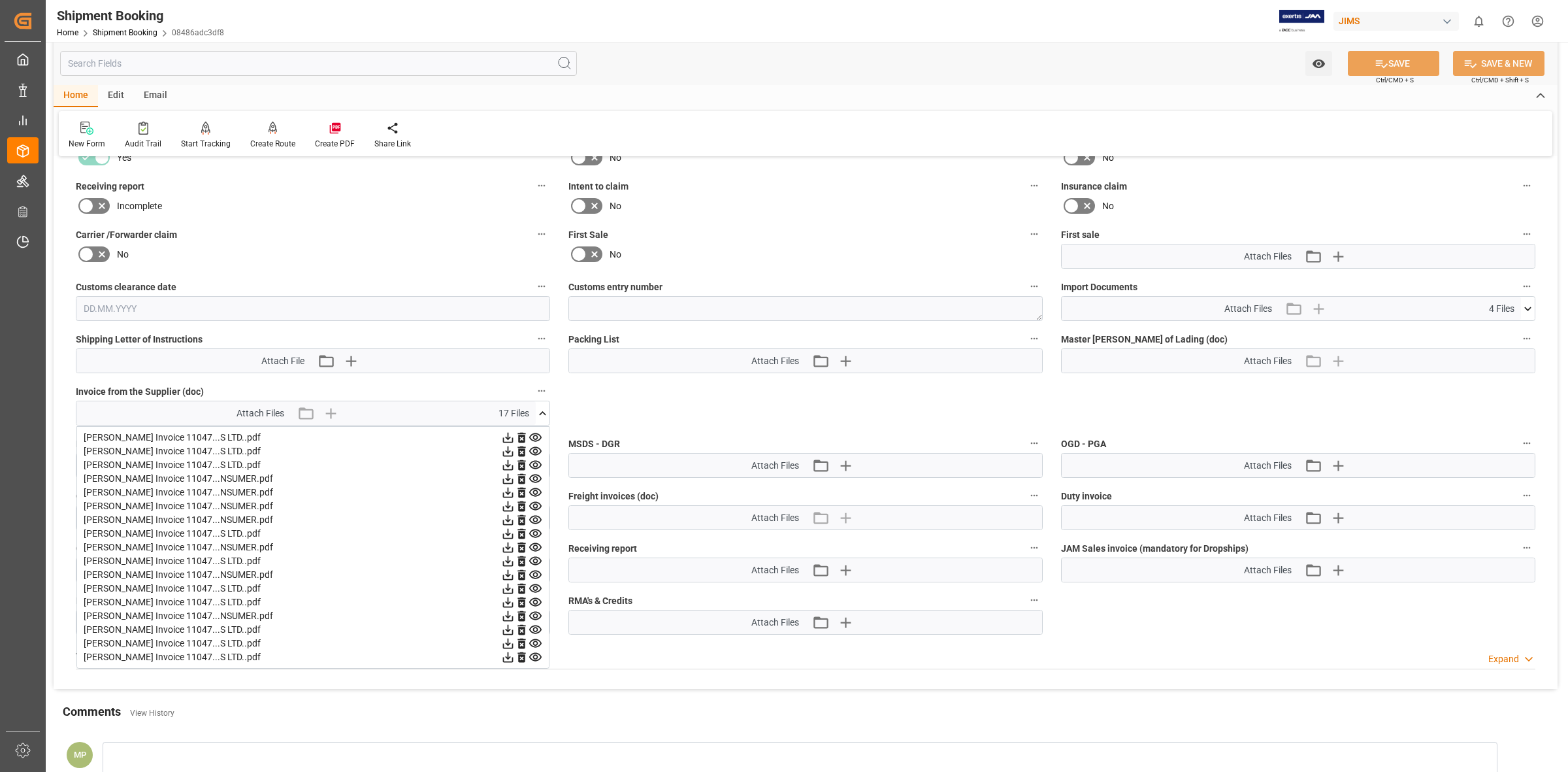
scroll to position [700, 0]
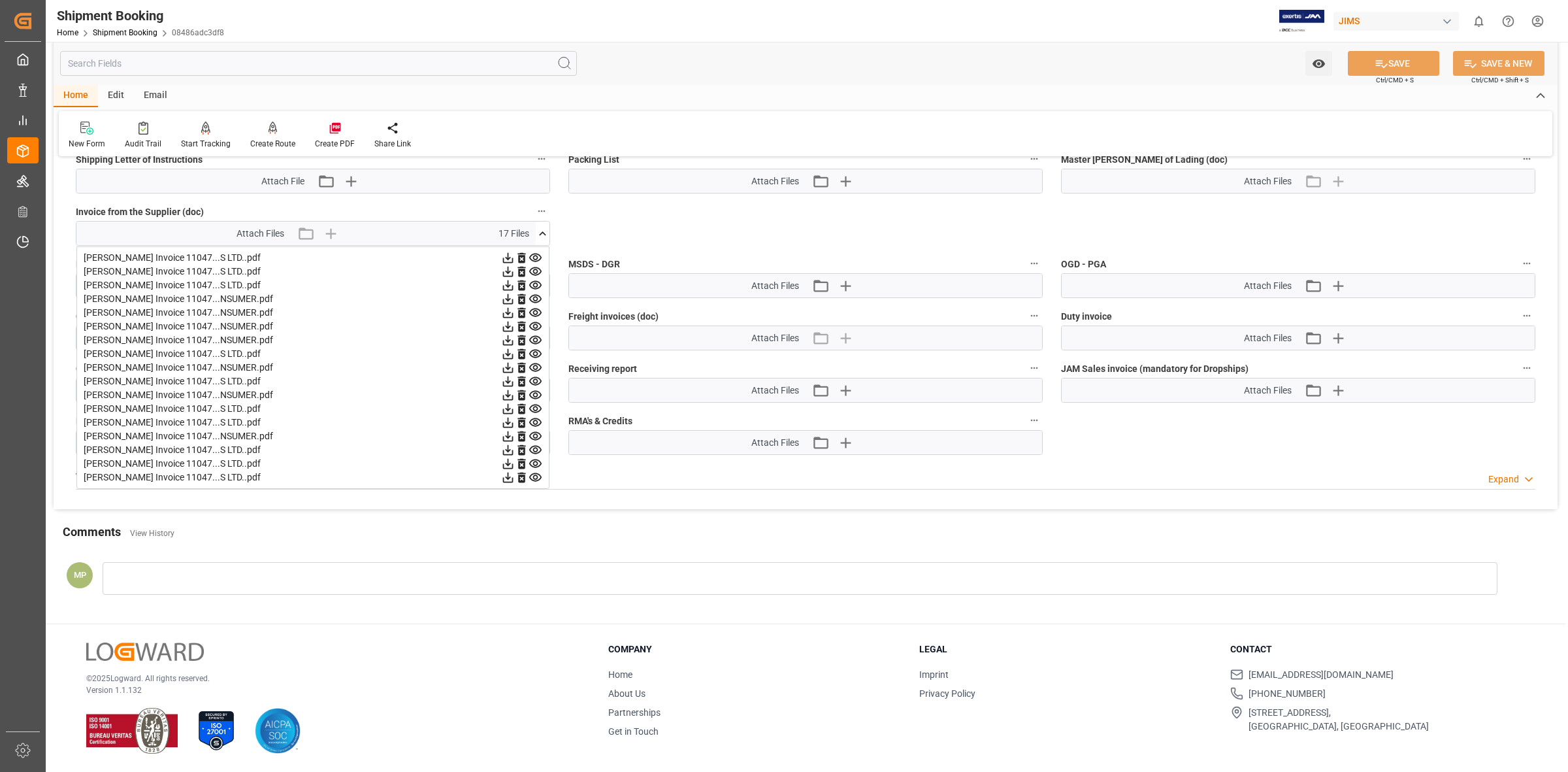
click at [536, 474] on icon at bounding box center [536, 477] width 12 height 8
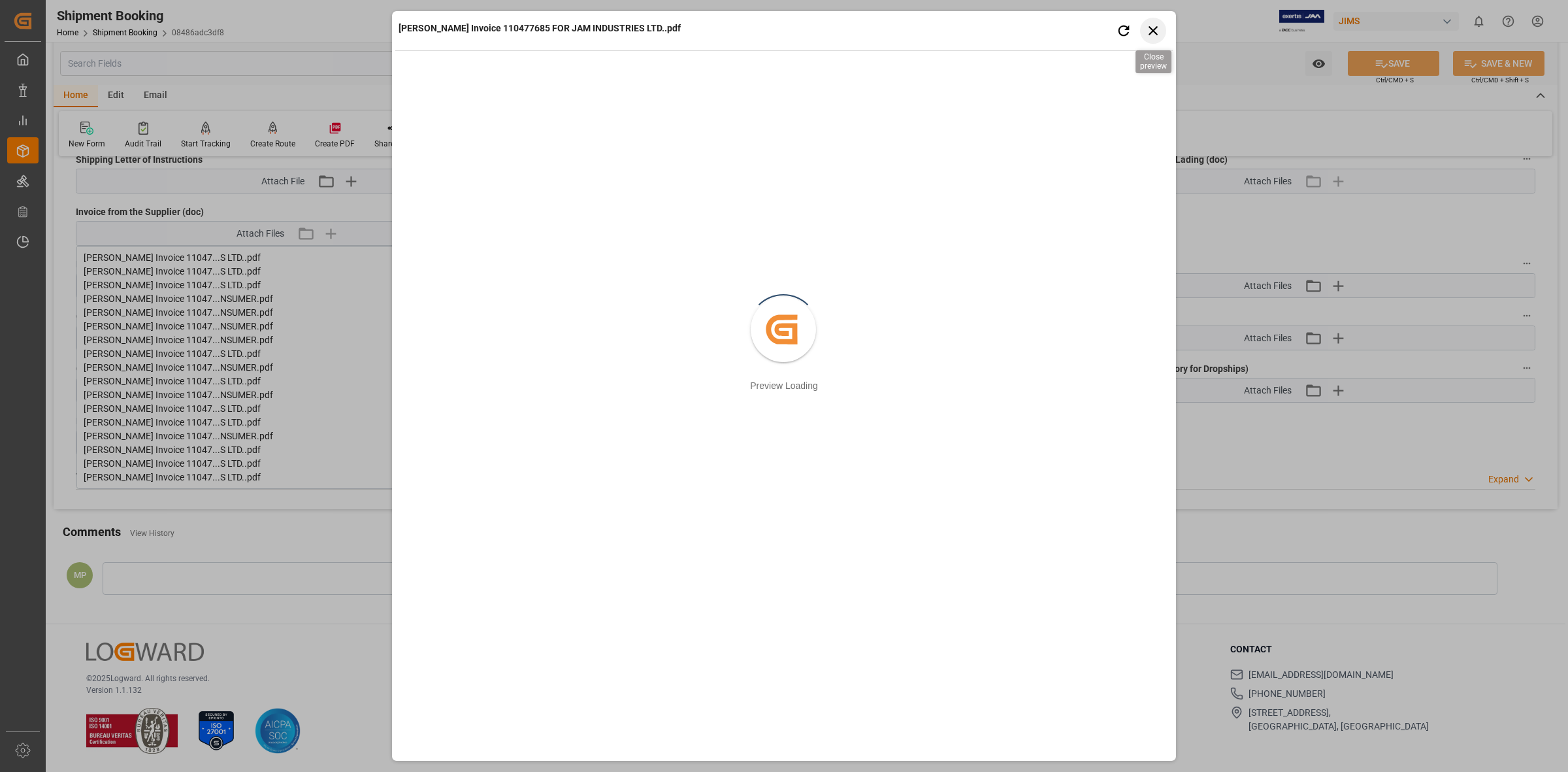
click at [1156, 26] on icon "button" at bounding box center [1153, 30] width 16 height 16
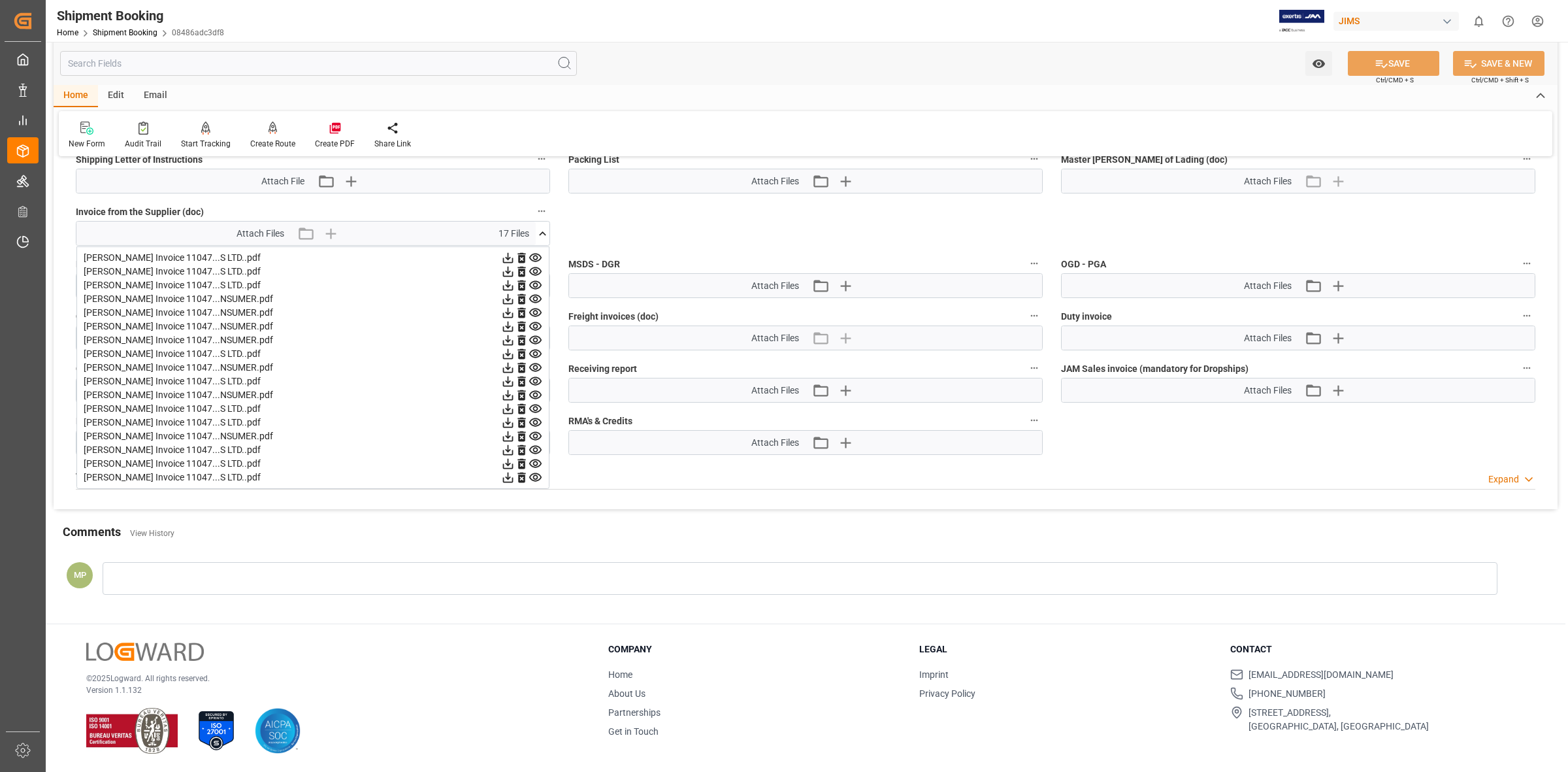
click at [941, 75] on div "Watch Option SAVE Ctrl/CMD + S SAVE & NEW Ctrl/CMD + Shift + S" at bounding box center [805, 63] width 1504 height 43
